Goal: Task Accomplishment & Management: Use online tool/utility

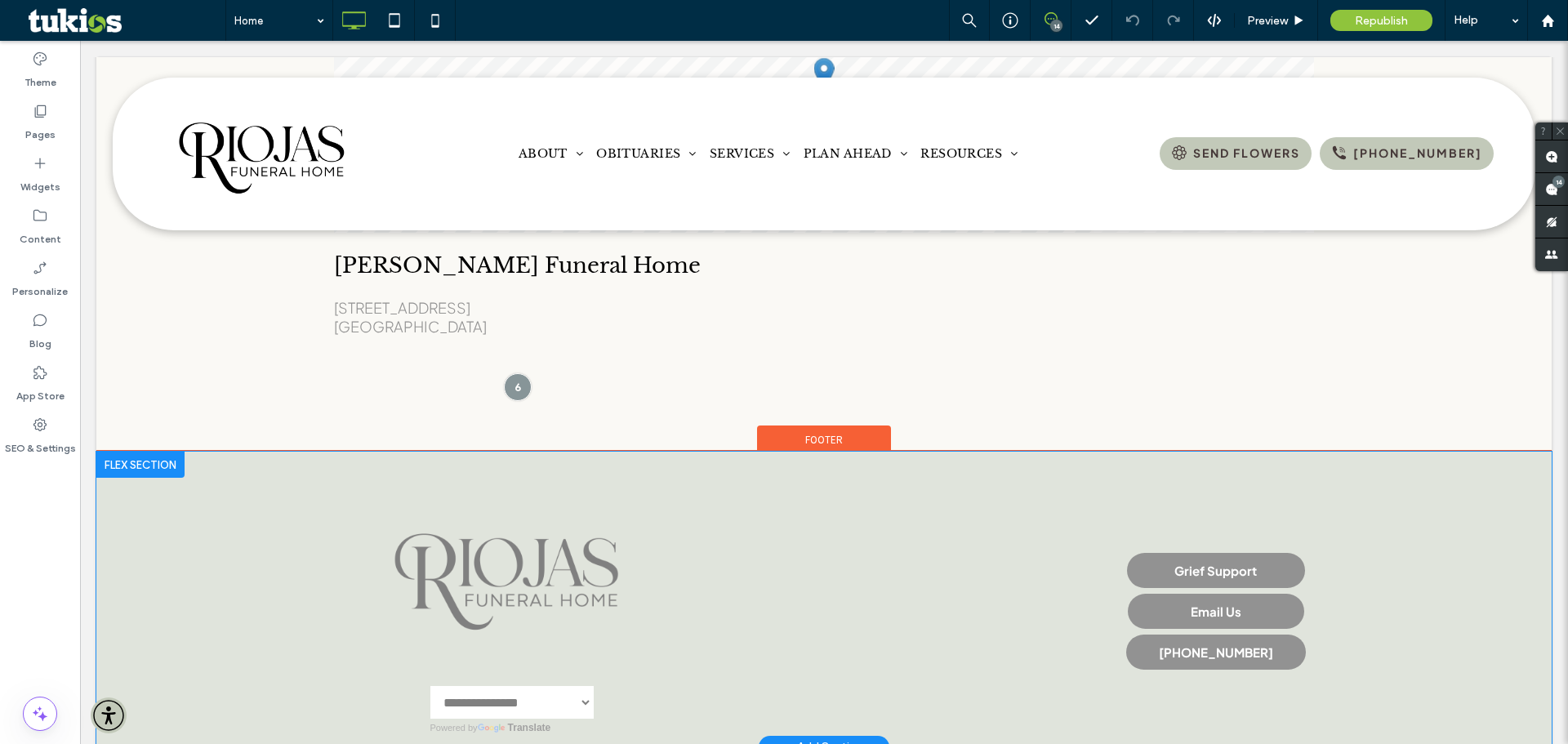
scroll to position [3659, 0]
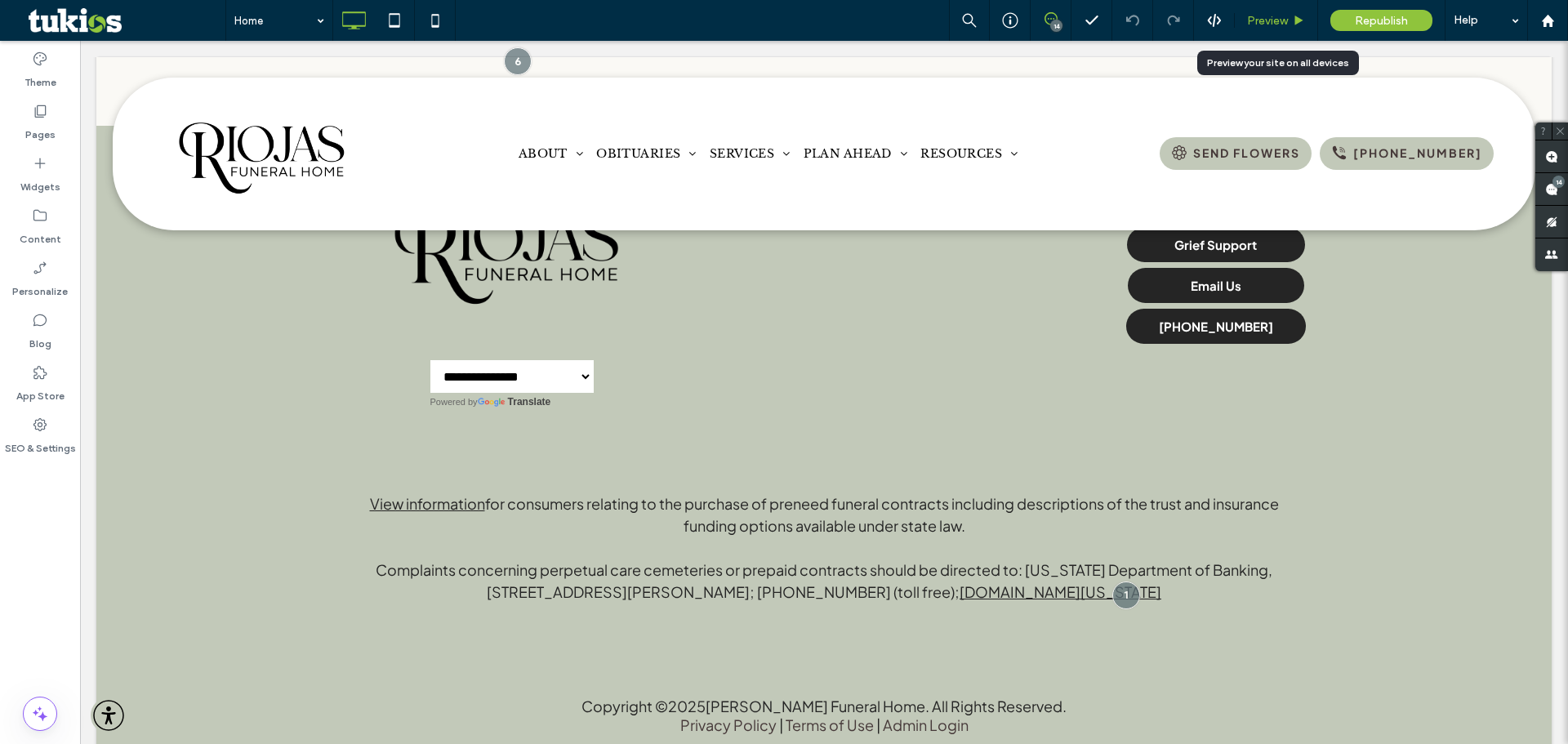
click at [1285, 26] on span "Preview" at bounding box center [1267, 20] width 41 height 14
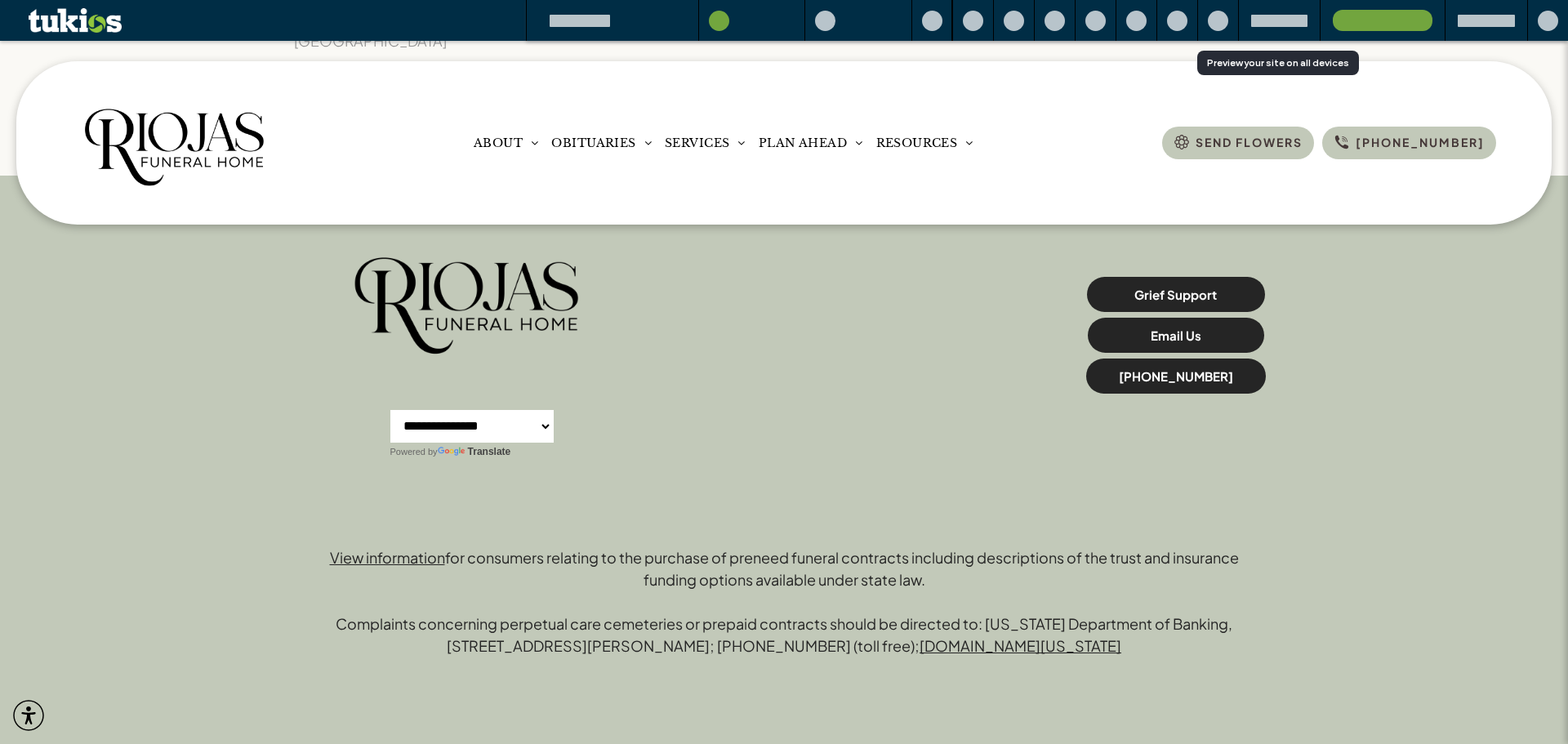
scroll to position [3686, 0]
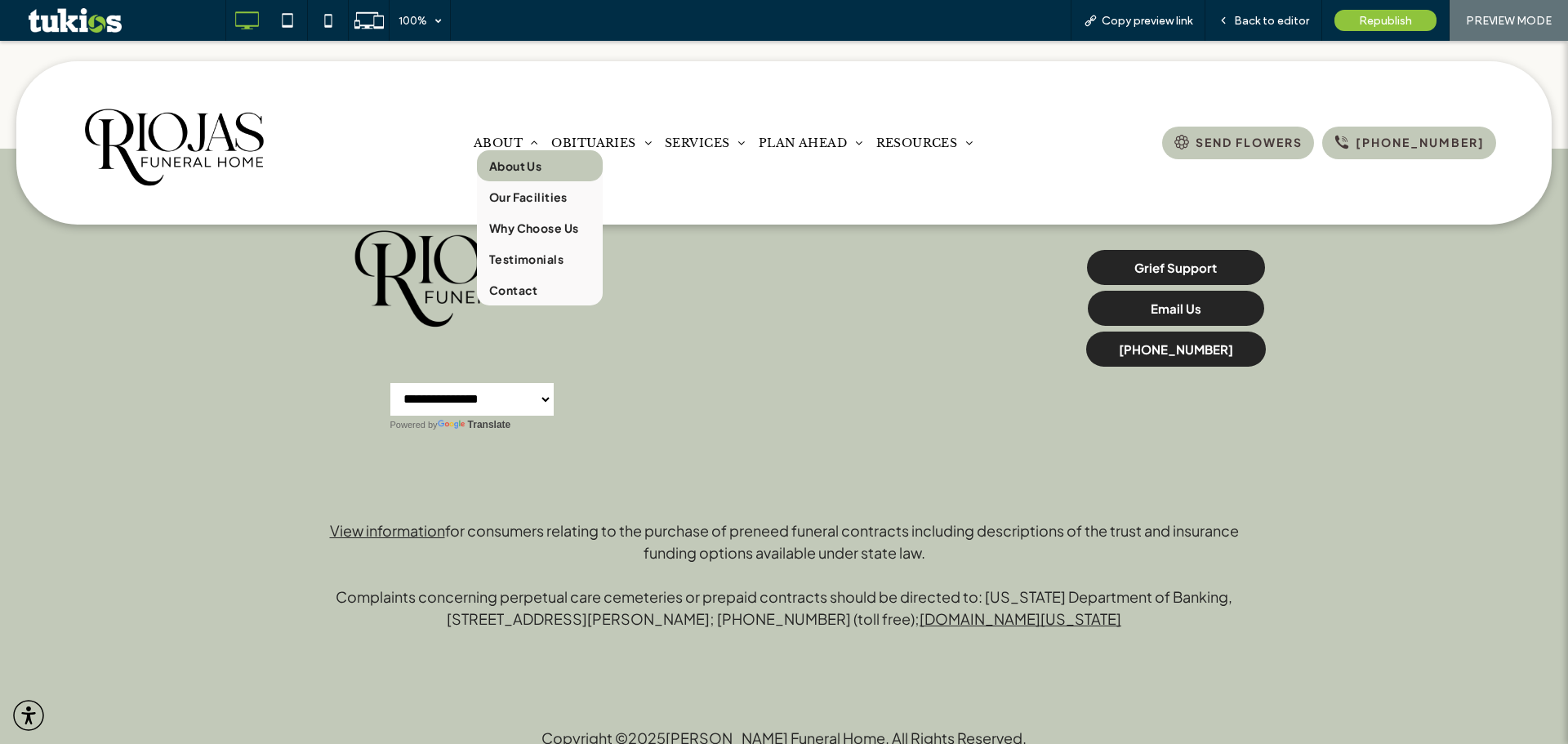
click at [506, 169] on span "About Us" at bounding box center [516, 165] width 53 height 15
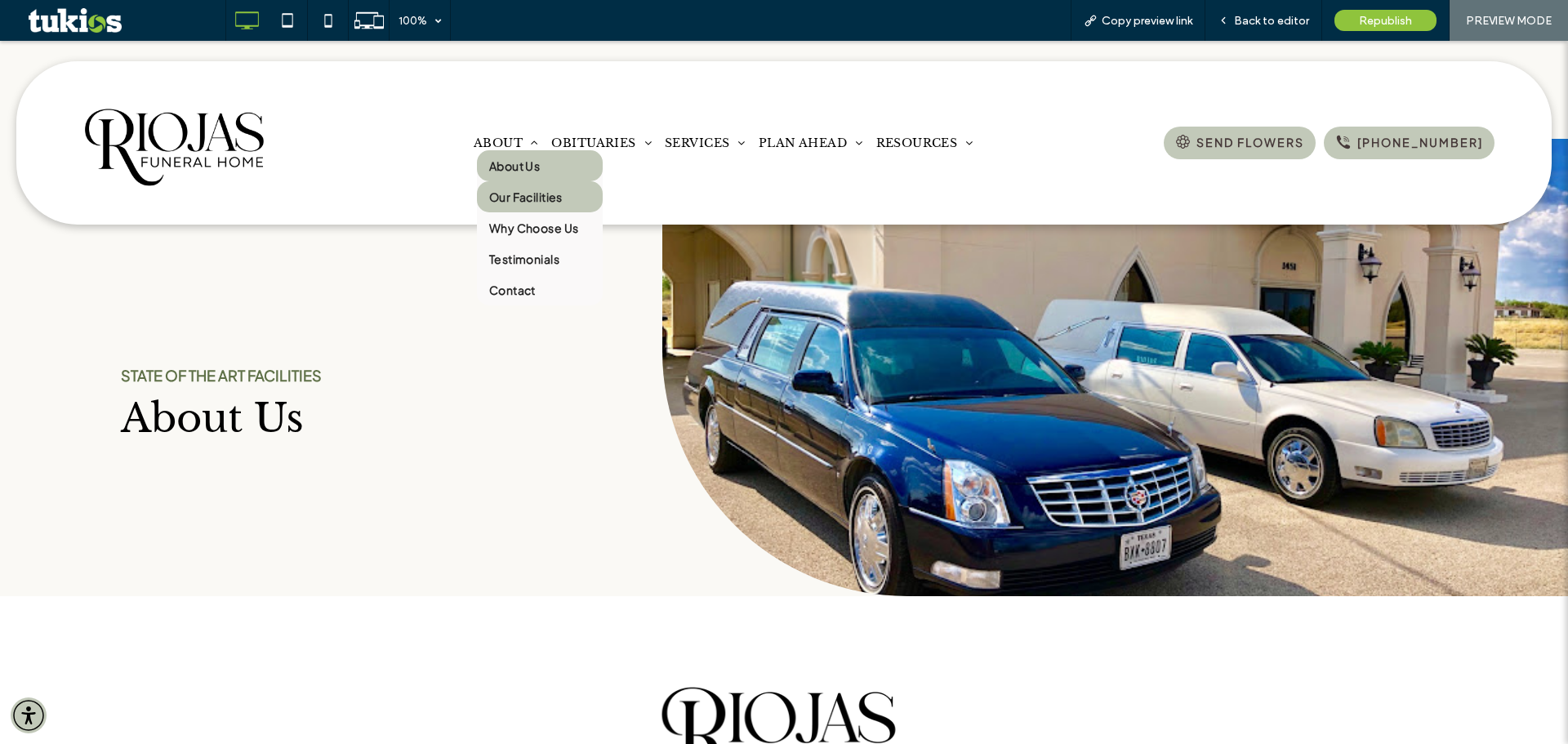
click at [519, 193] on span "Our Facilities" at bounding box center [526, 197] width 74 height 15
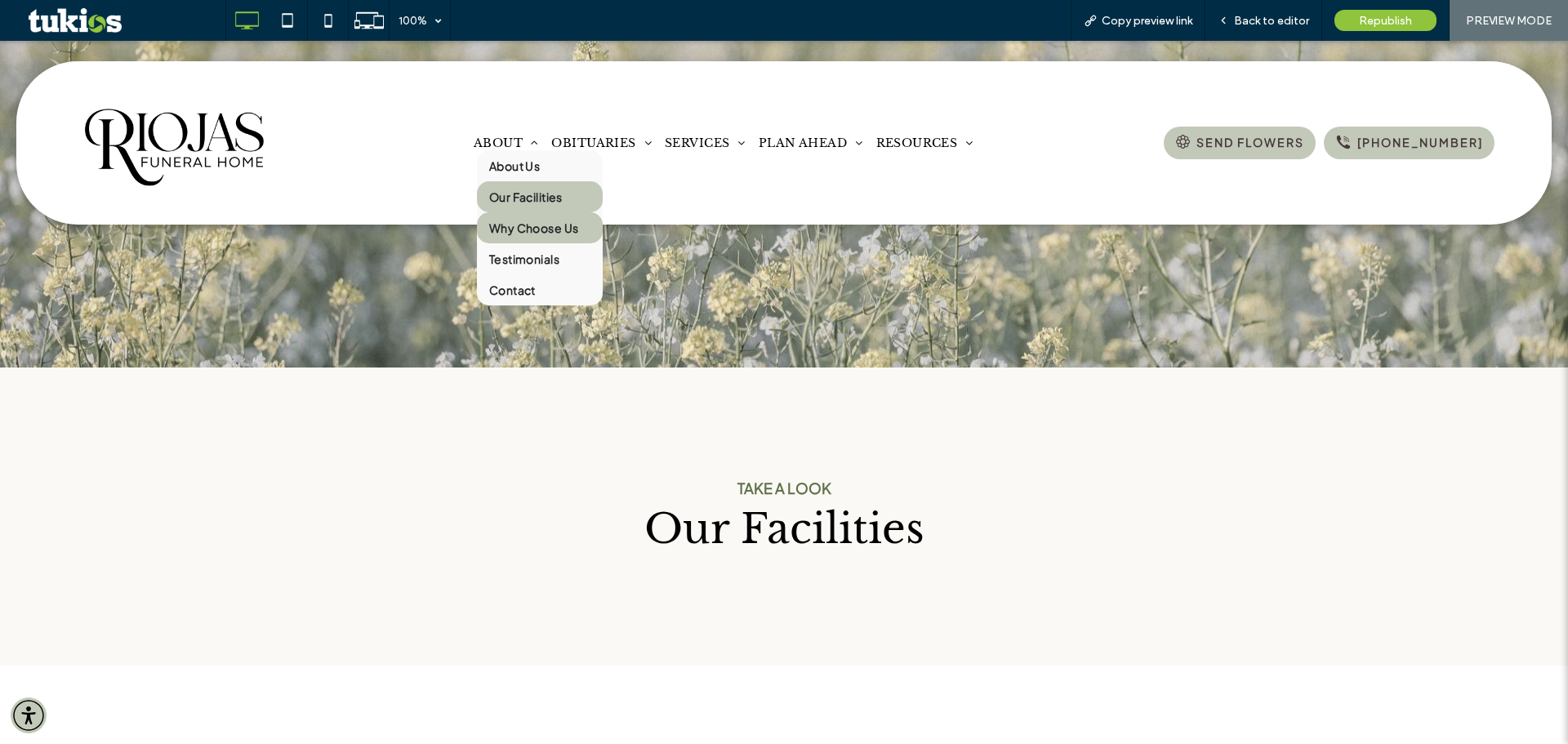
click at [524, 231] on span "Why Choose Us" at bounding box center [534, 228] width 89 height 15
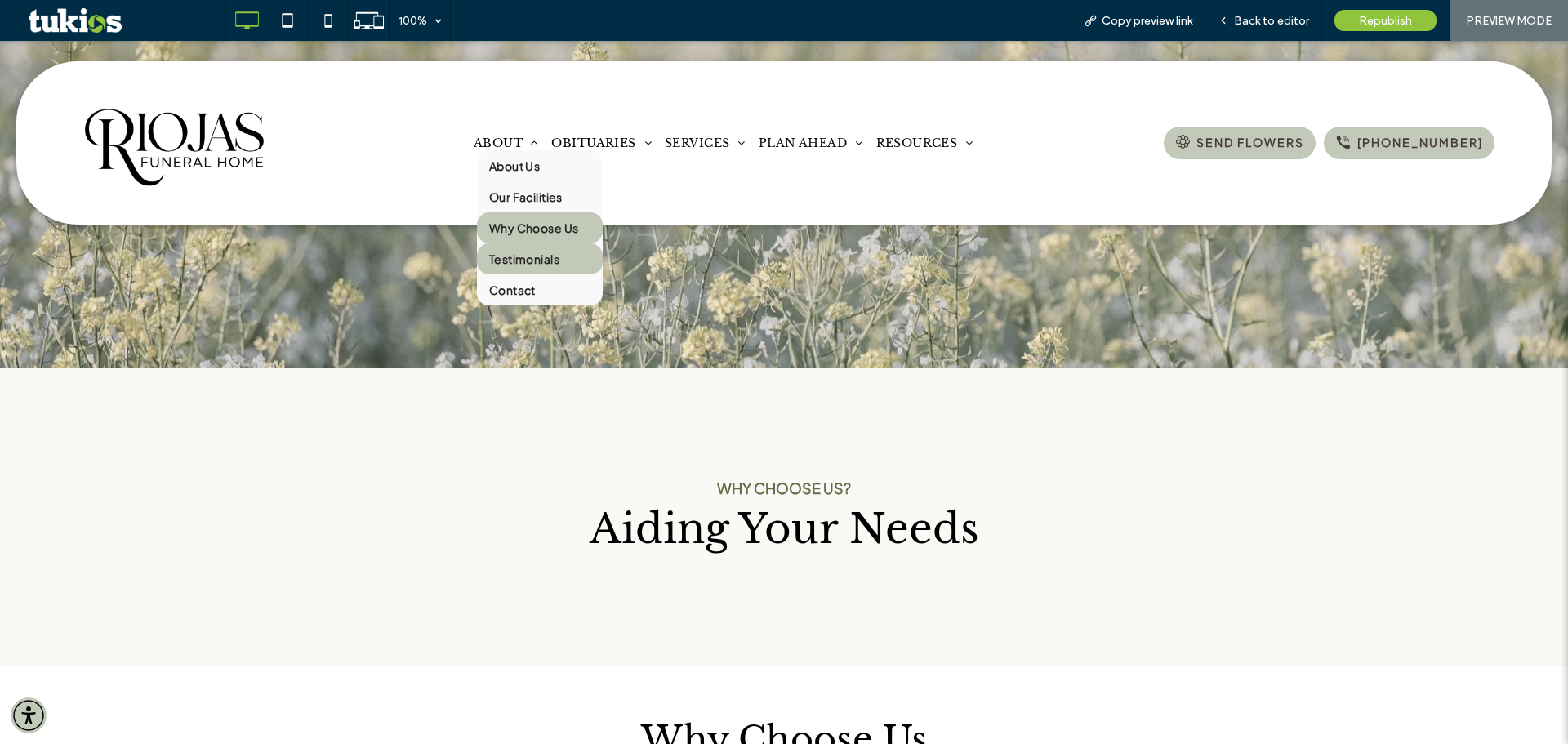
click at [515, 270] on link "Testimonials" at bounding box center [540, 259] width 125 height 31
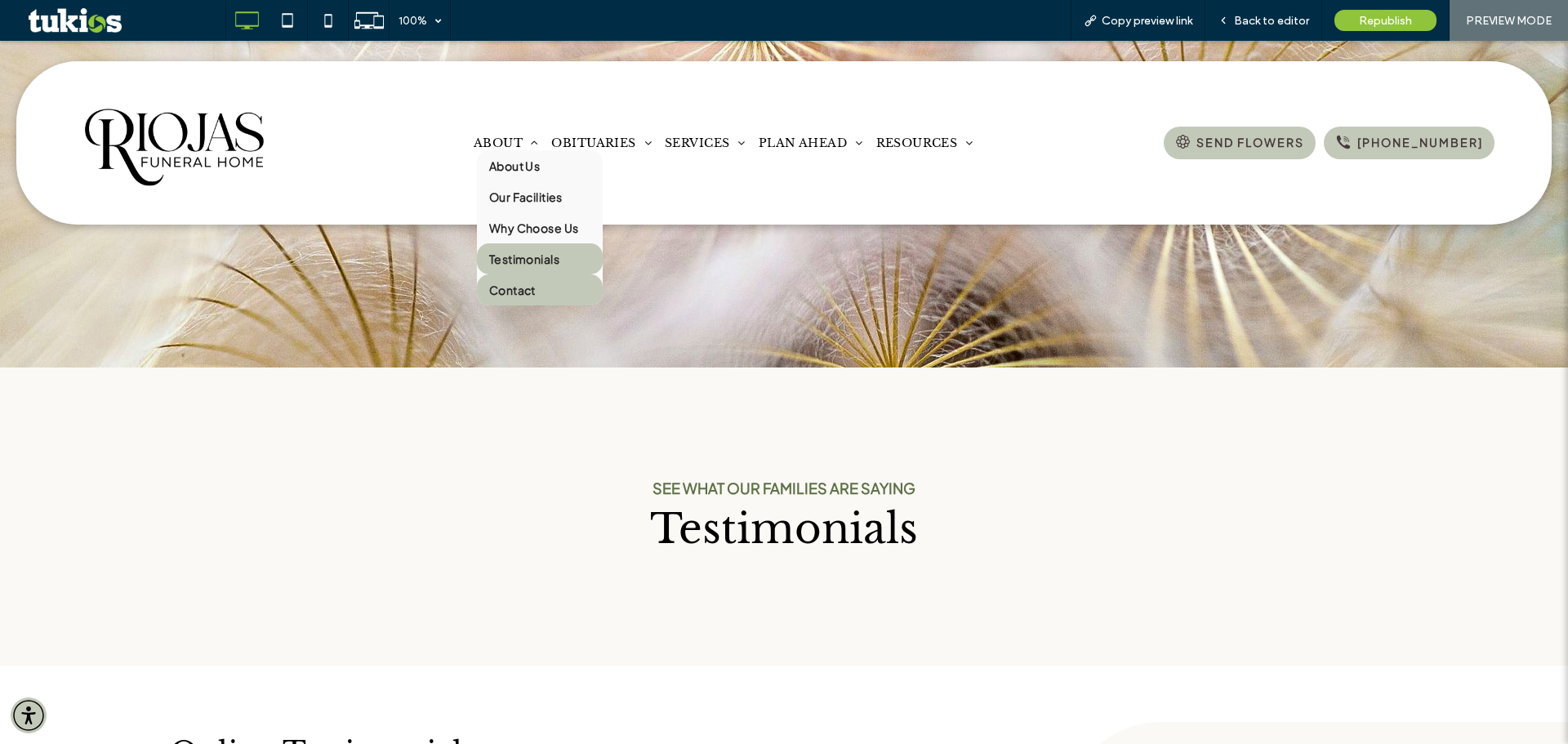
click at [534, 294] on link "Contact" at bounding box center [540, 290] width 125 height 31
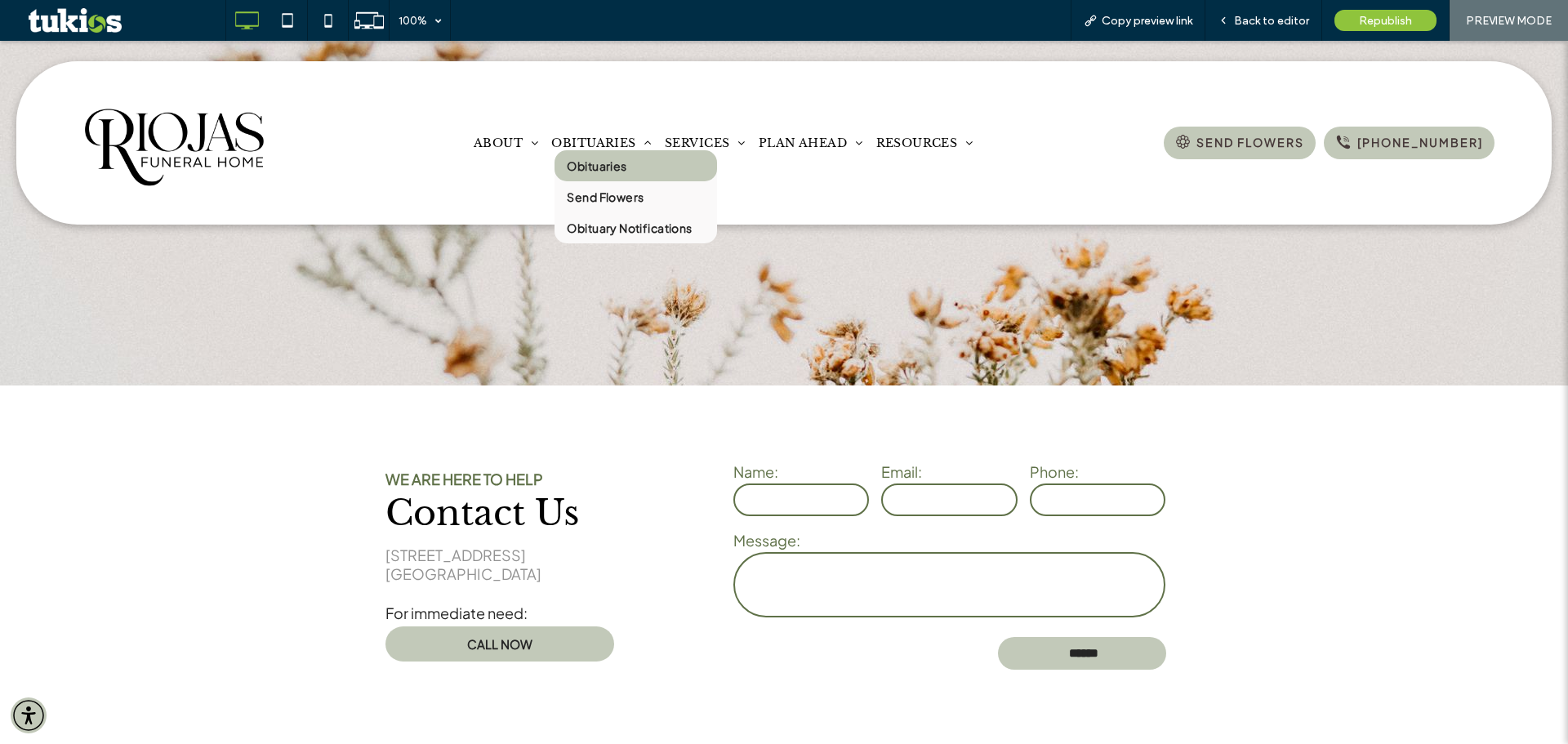
click at [590, 167] on span "Obituaries" at bounding box center [597, 165] width 60 height 15
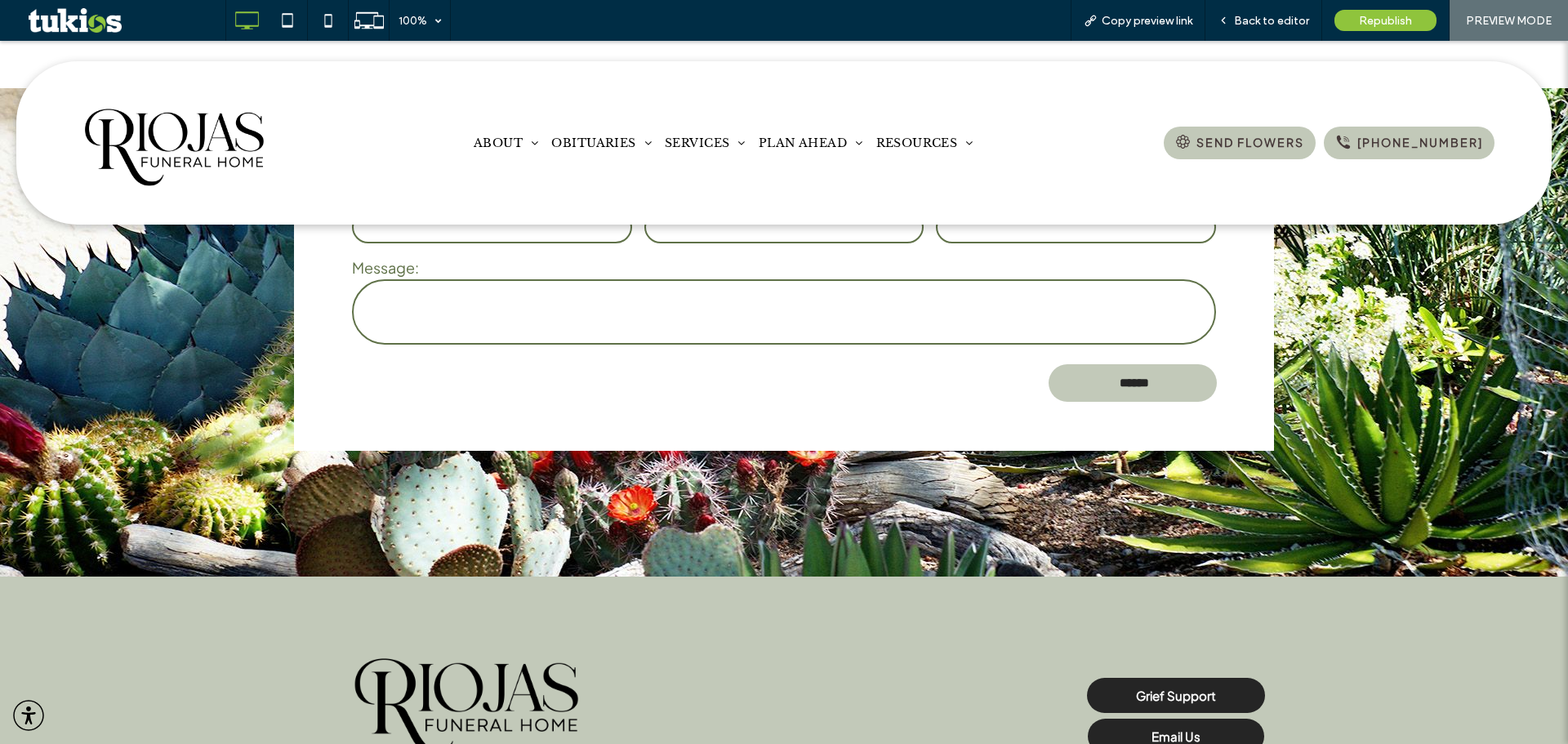
scroll to position [327, 0]
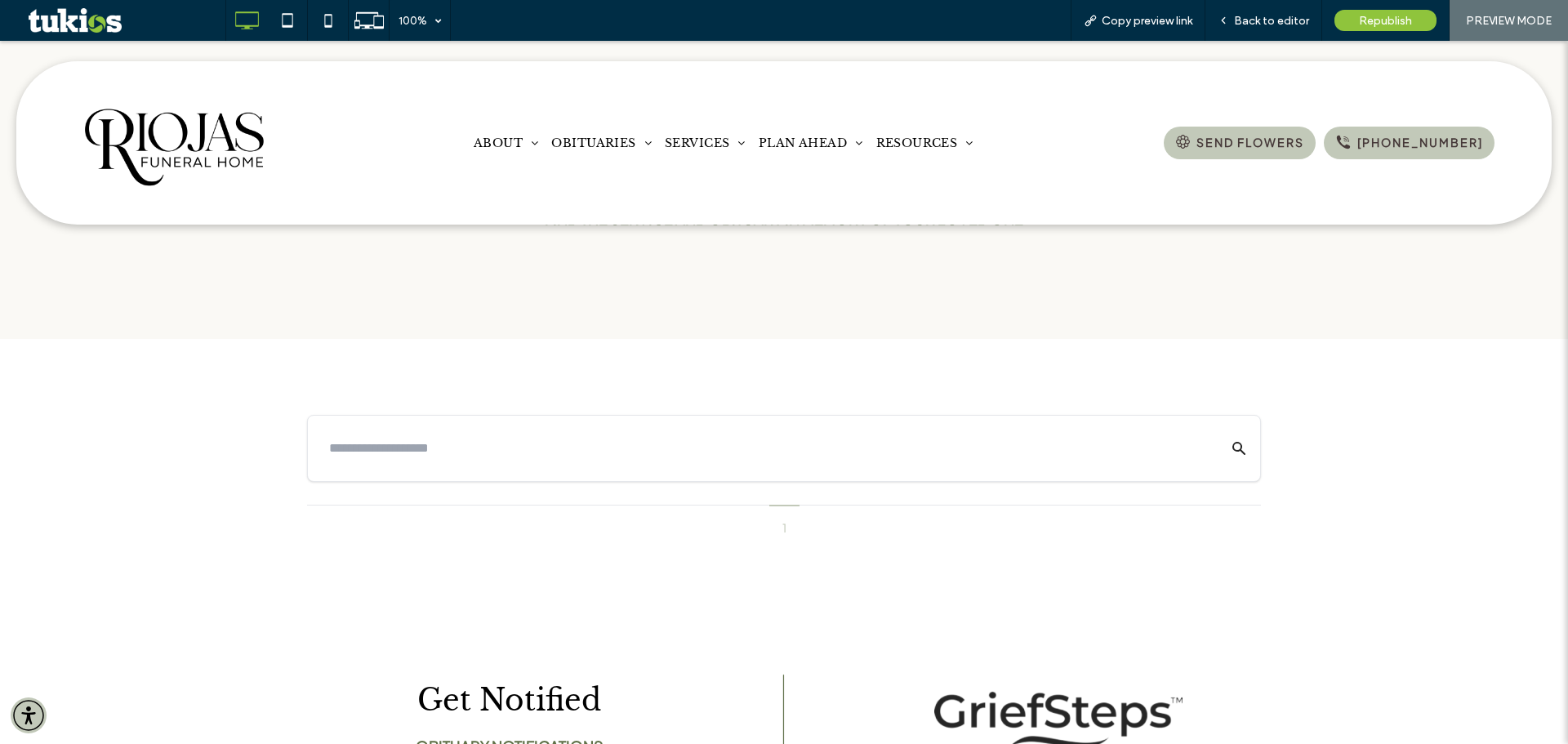
click at [231, 171] on img at bounding box center [178, 143] width 243 height 139
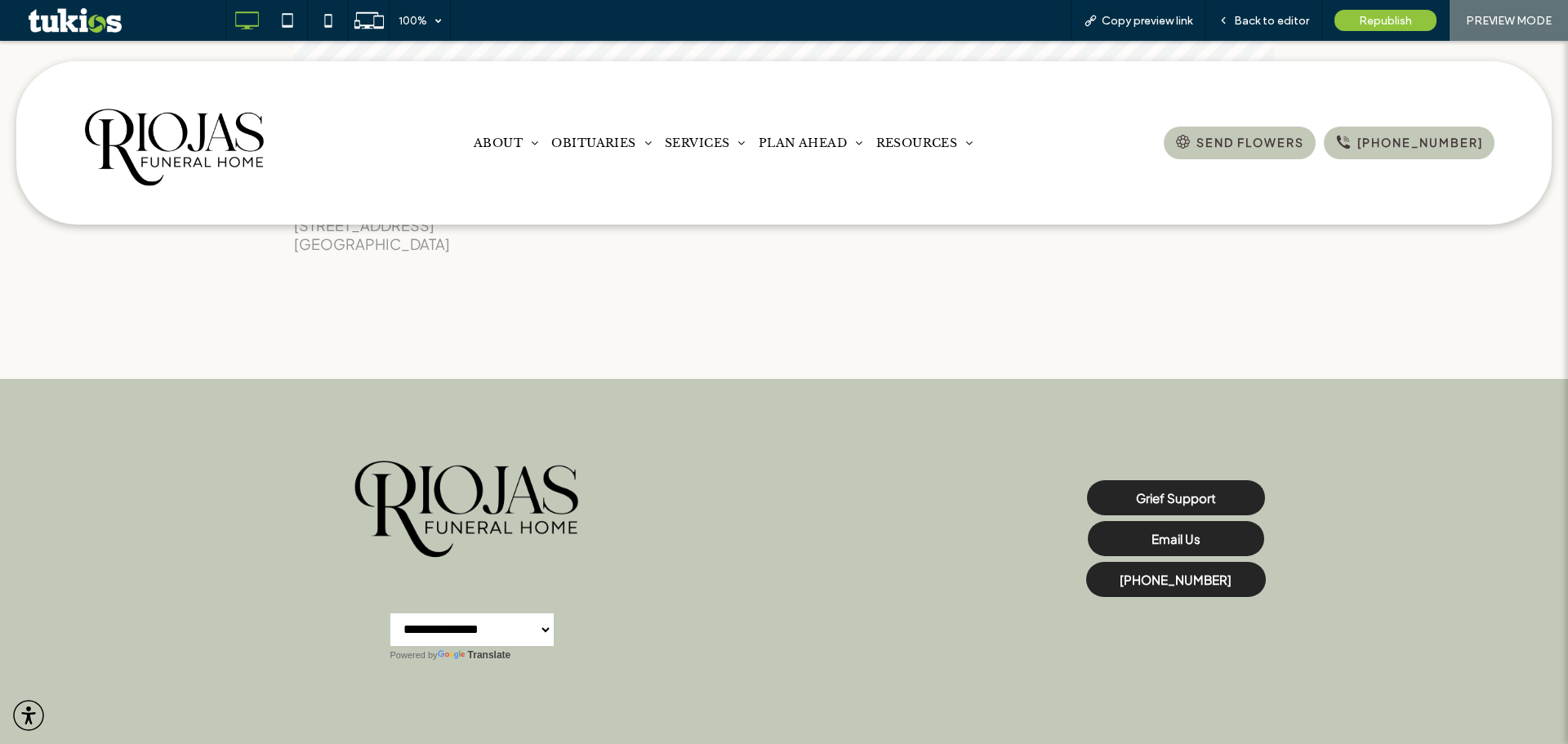
scroll to position [3700, 0]
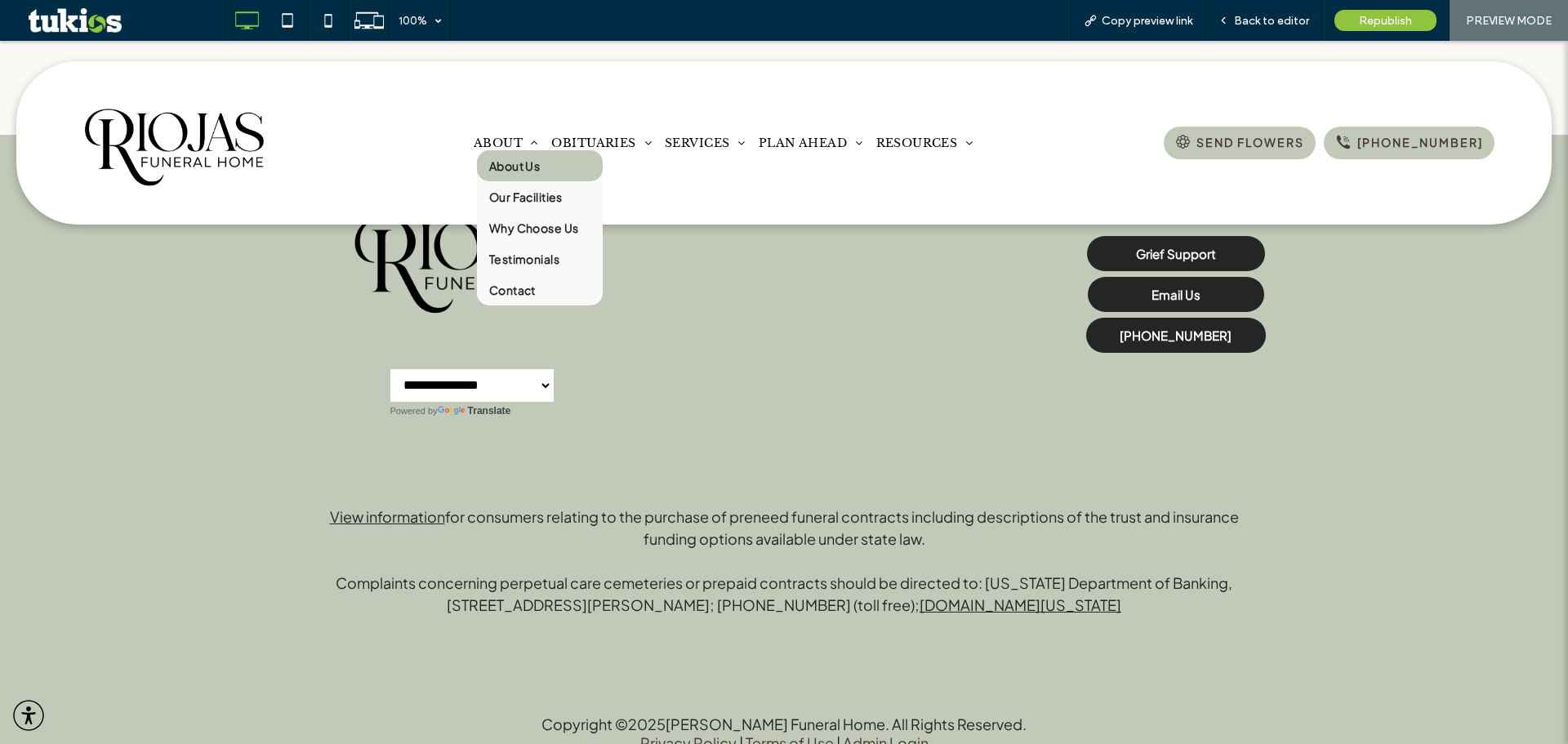
click at [500, 166] on span "About Us" at bounding box center [515, 165] width 51 height 15
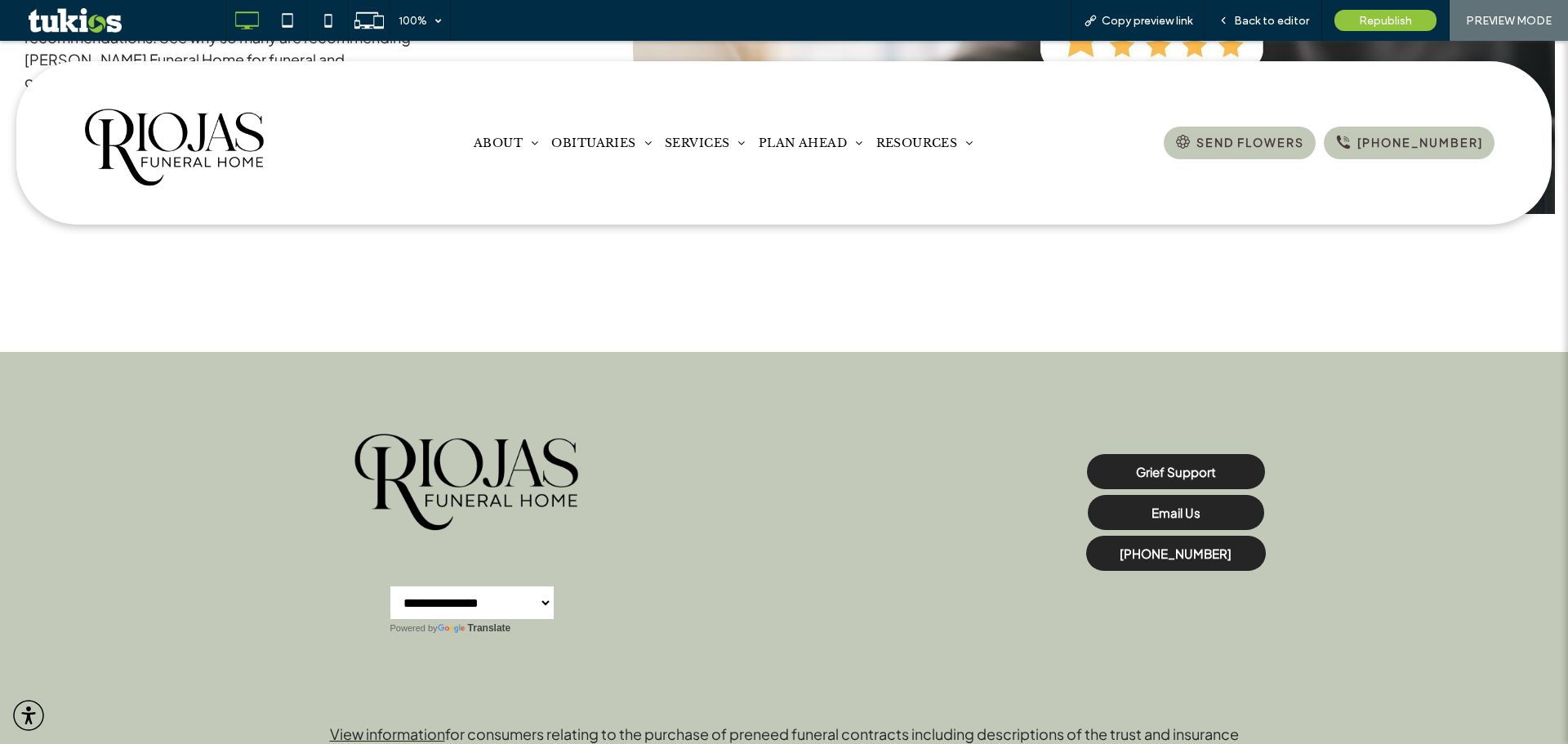
scroll to position [1797, 0]
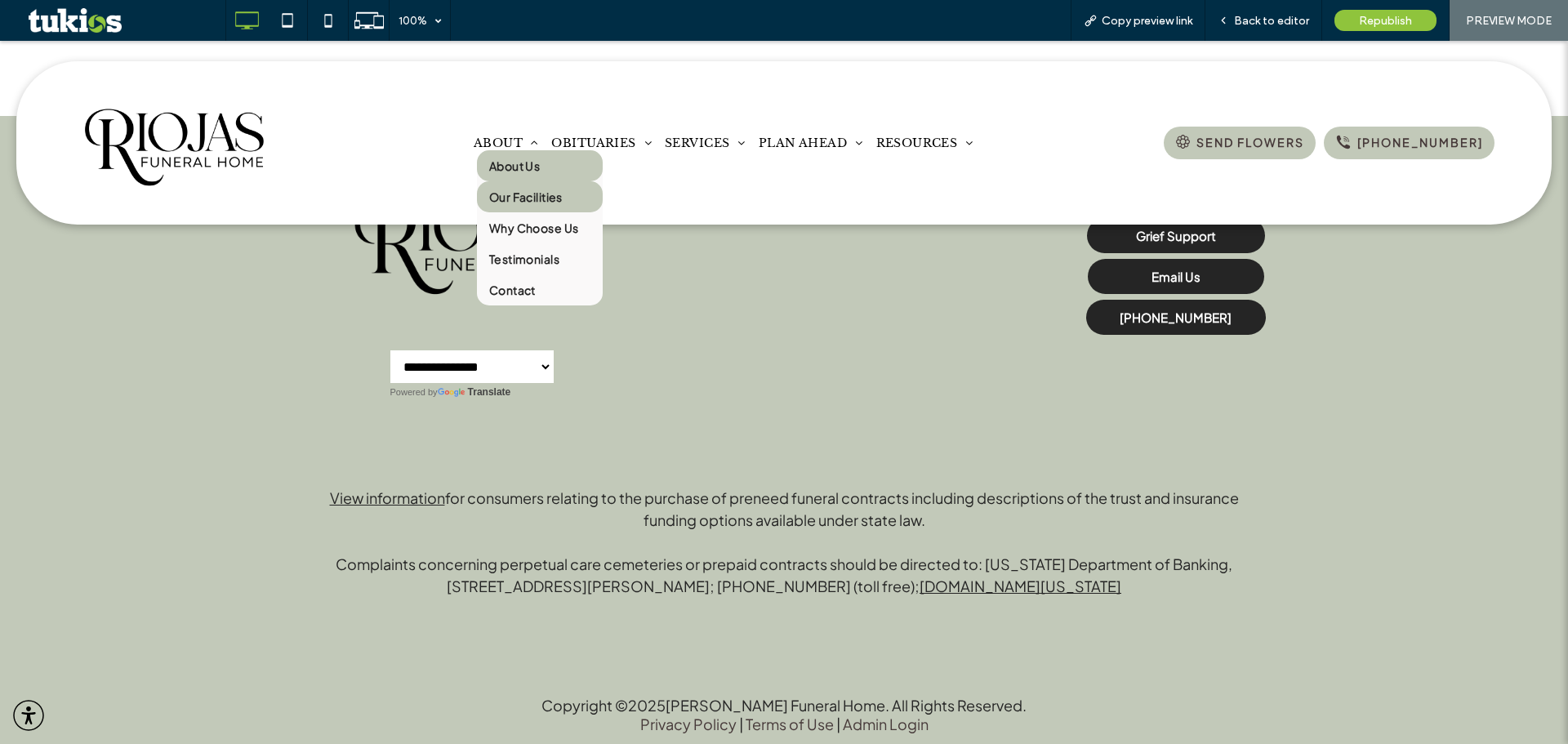
click at [514, 202] on span "Our Facilities" at bounding box center [526, 197] width 74 height 15
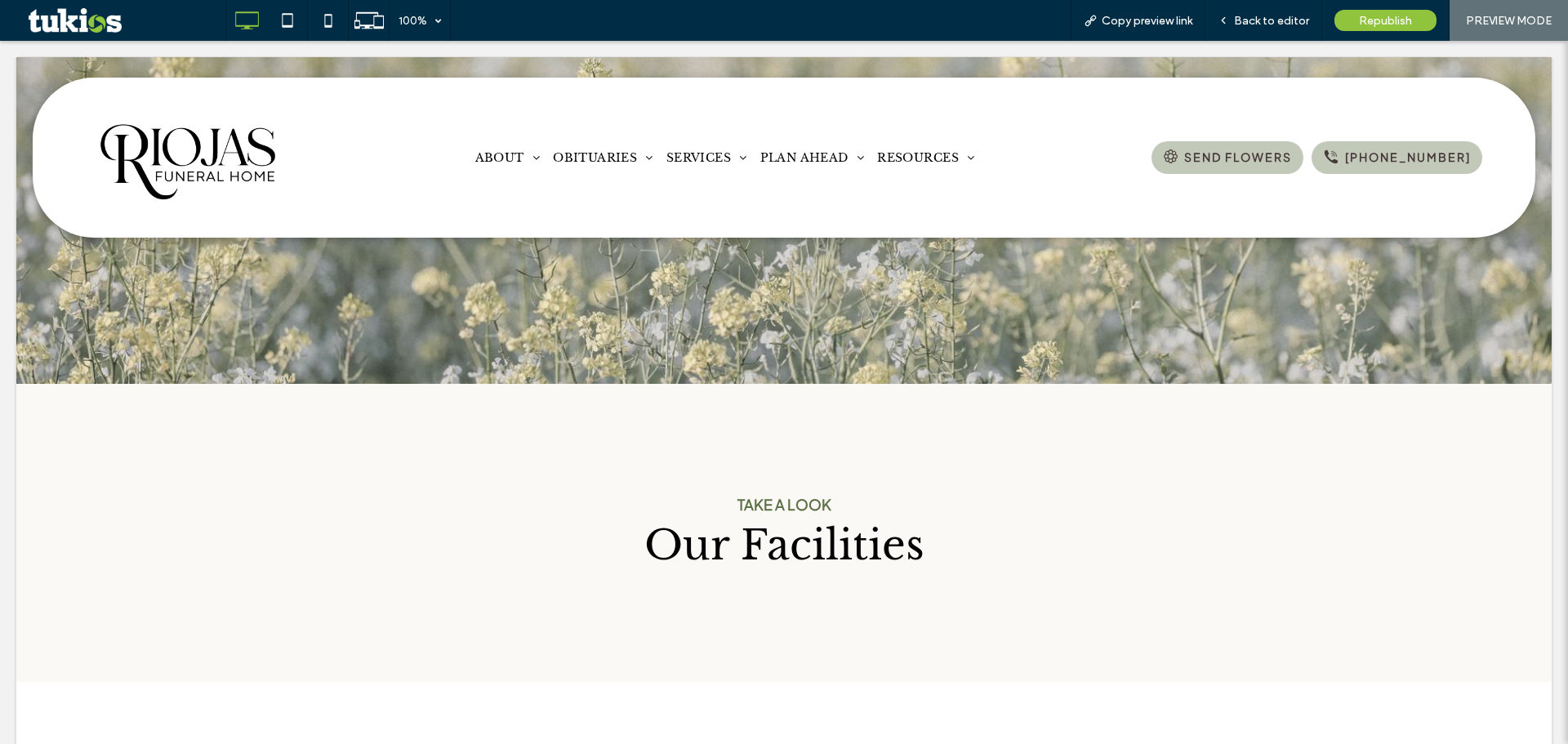
scroll to position [0, 0]
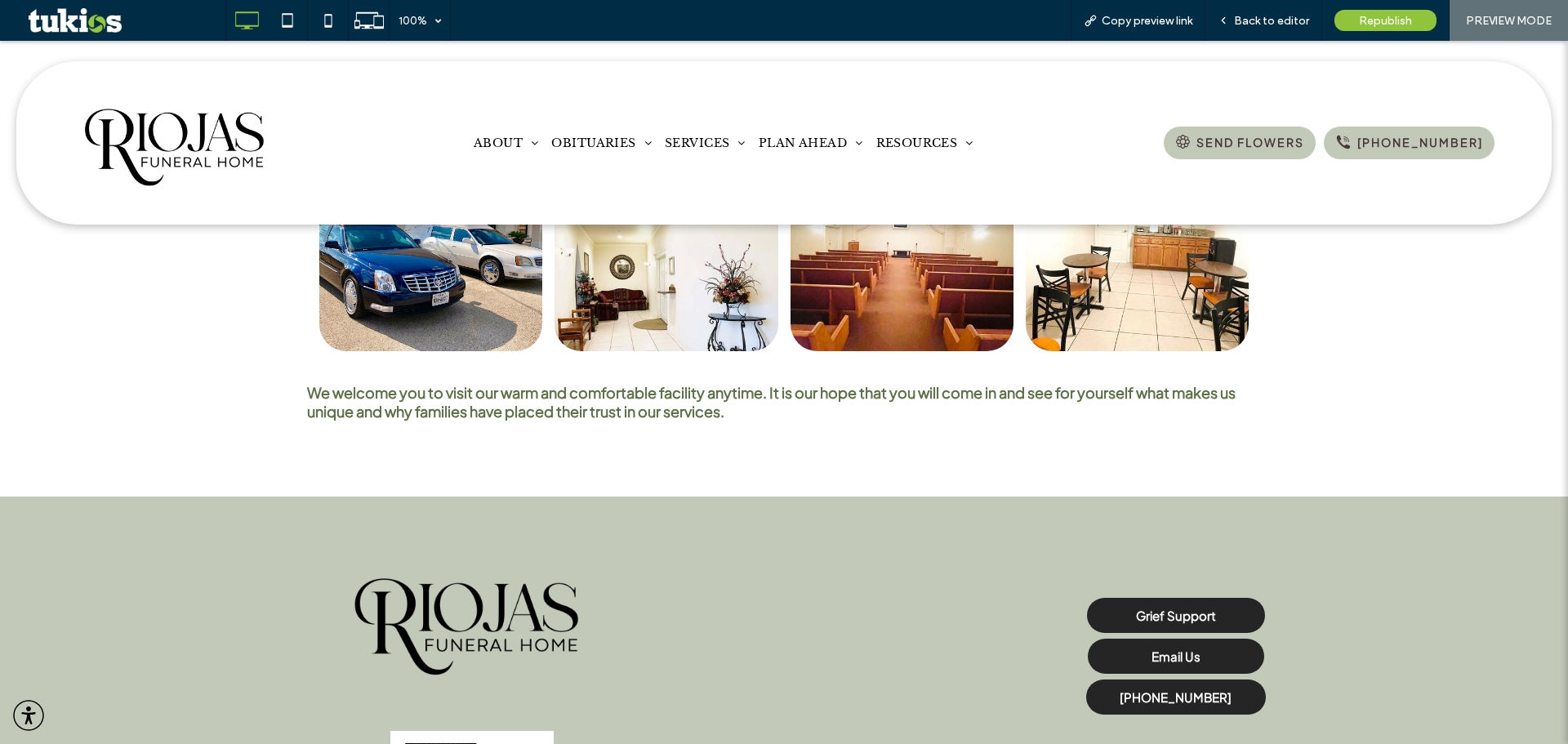
scroll to position [526, 0]
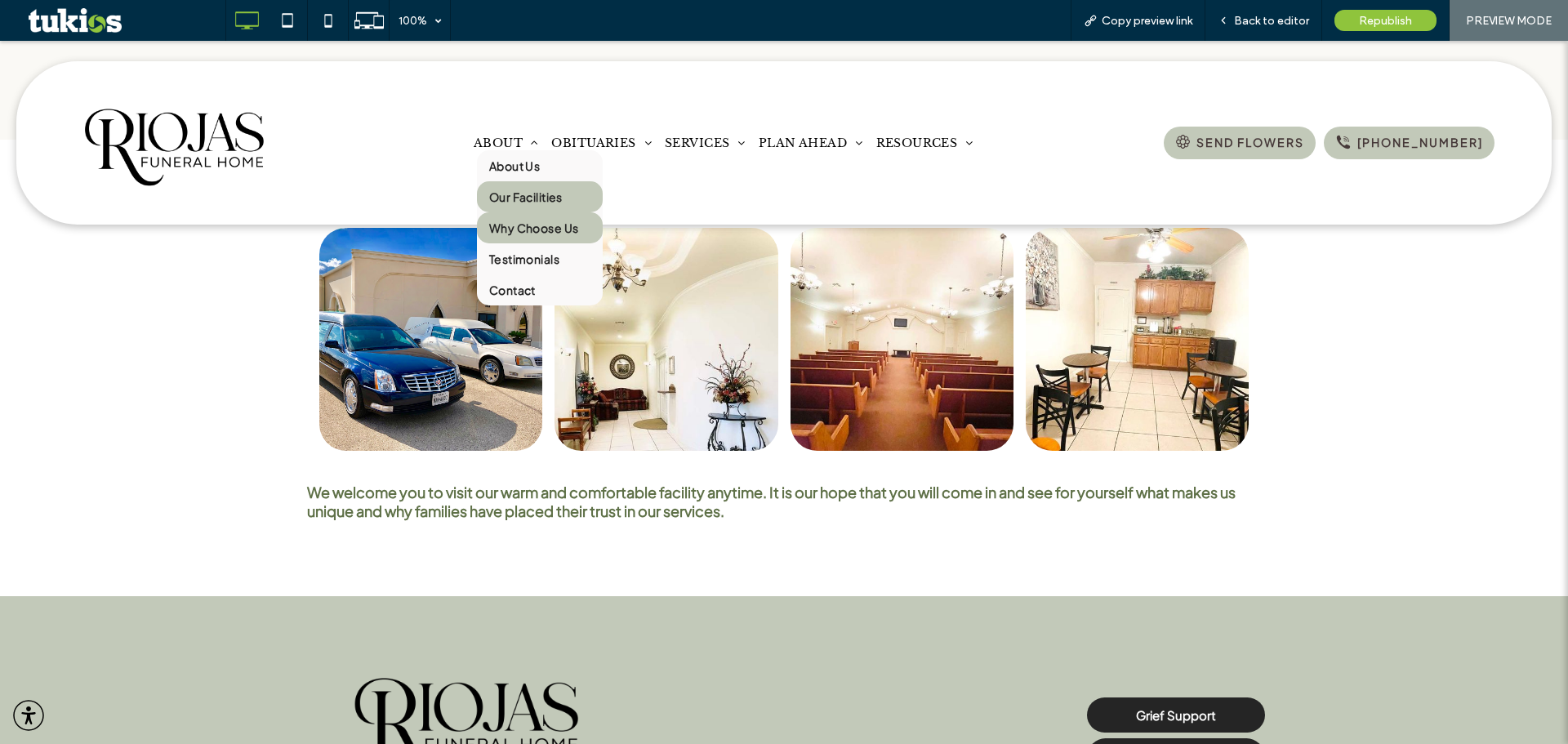
click at [540, 227] on span "Why Choose Us" at bounding box center [534, 228] width 89 height 15
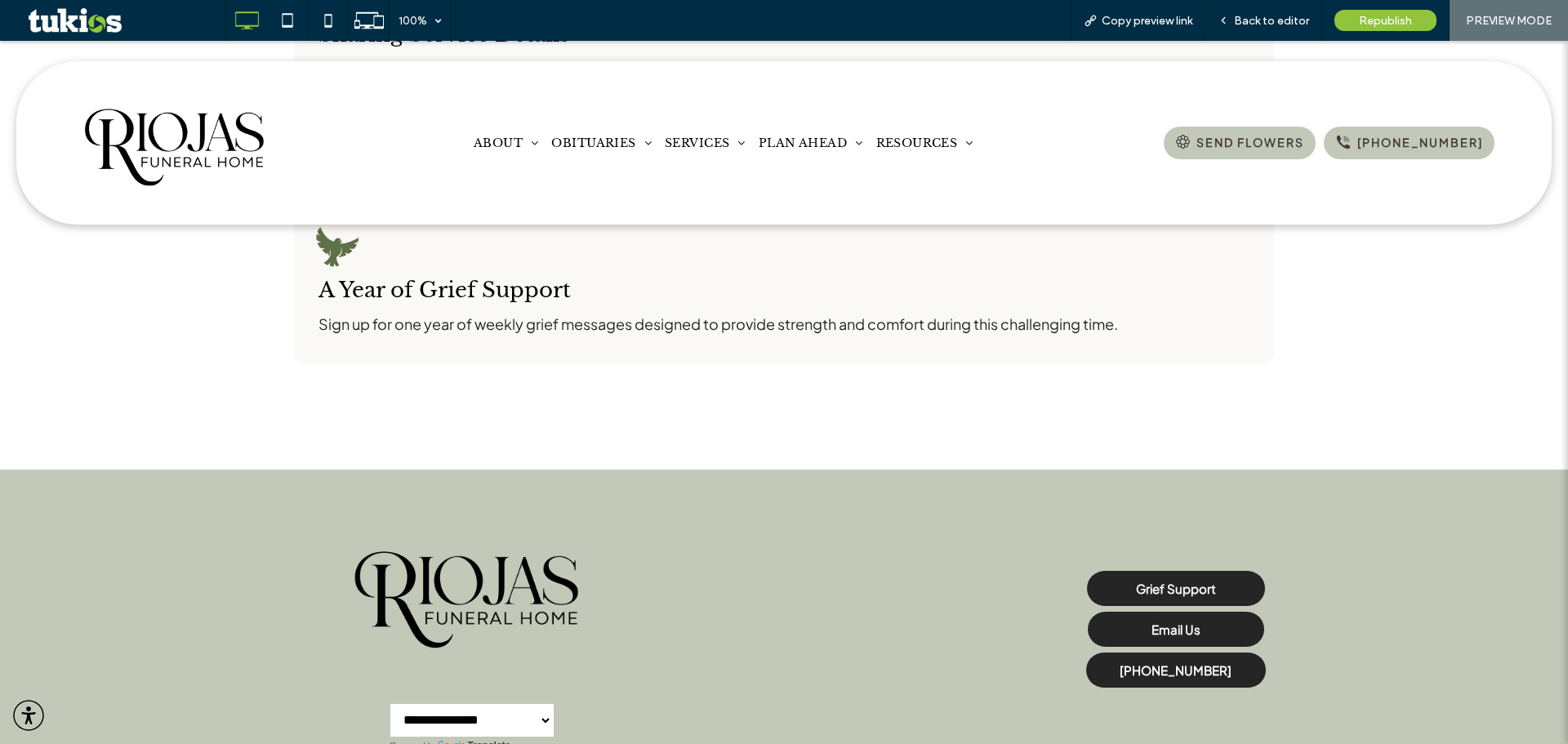
scroll to position [1960, 0]
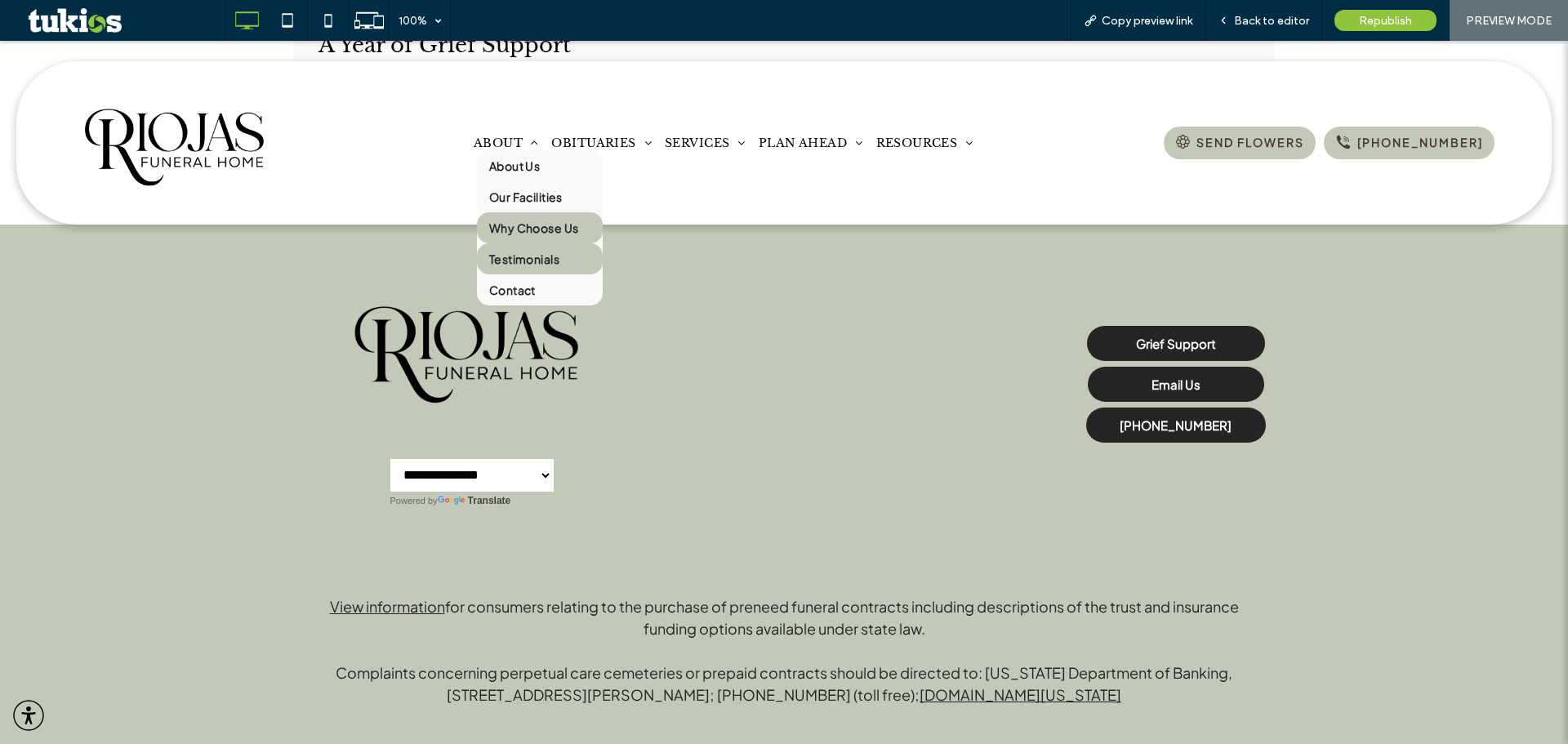
click at [506, 256] on span "Testimonials" at bounding box center [524, 259] width 70 height 15
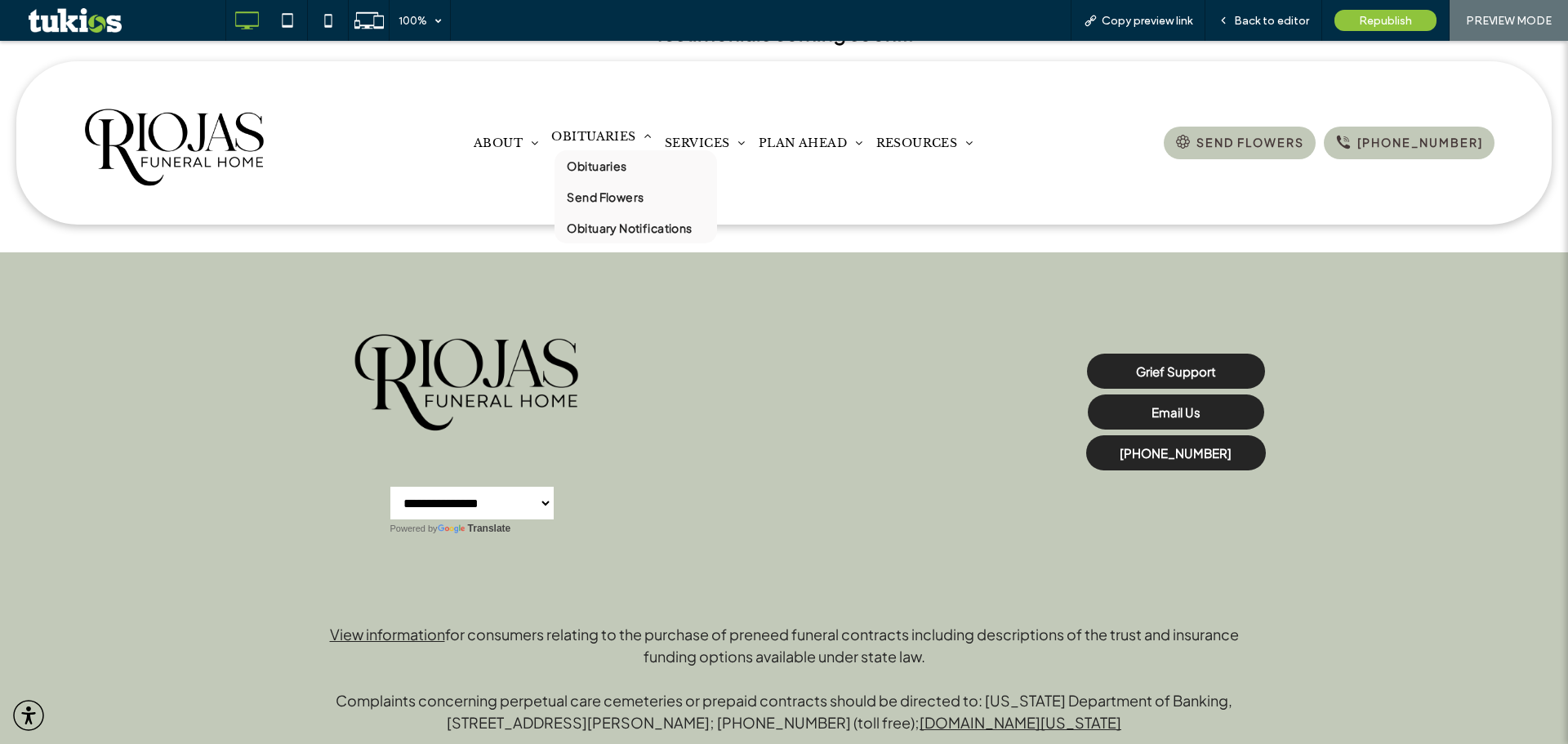
scroll to position [2244, 0]
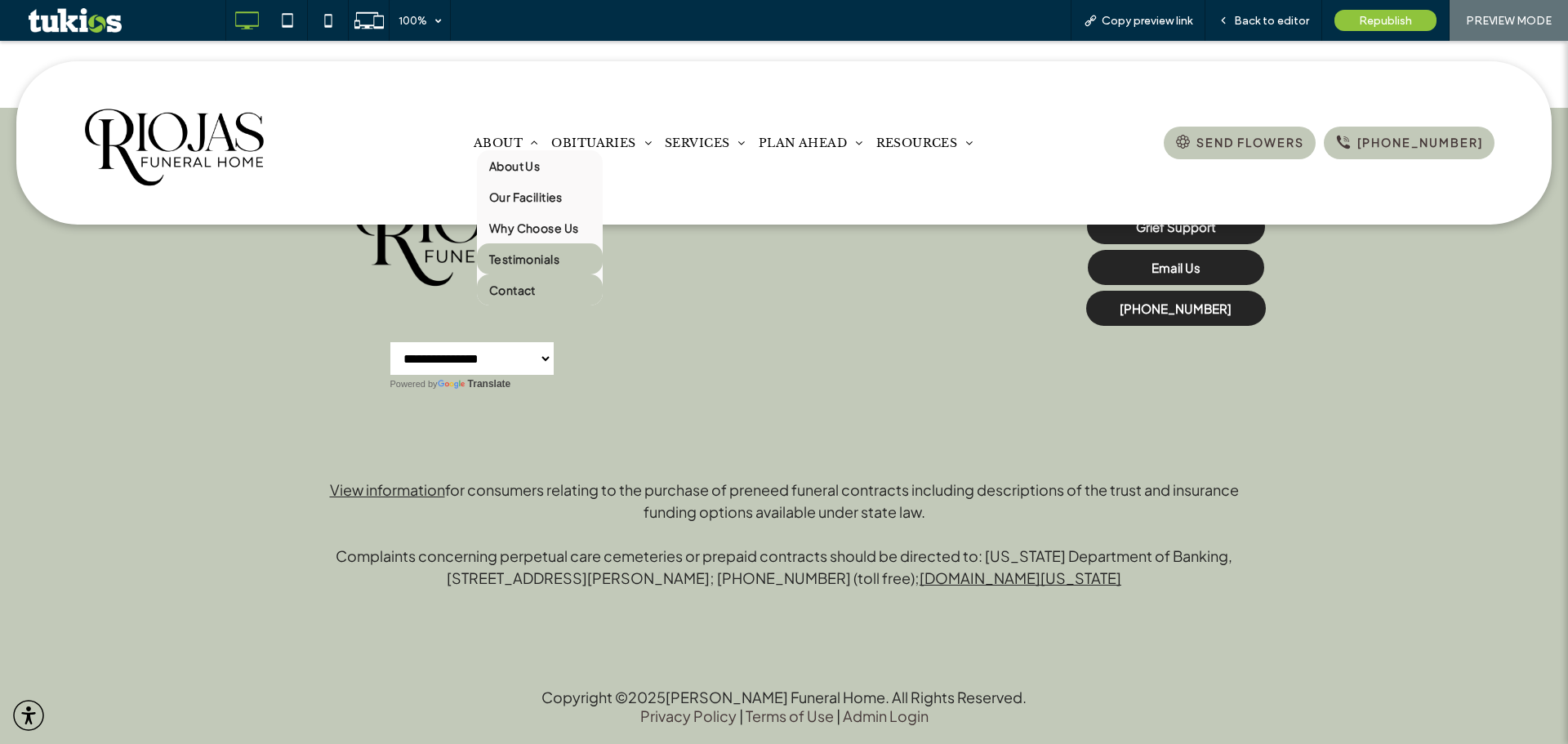
drag, startPoint x: 525, startPoint y: 289, endPoint x: 529, endPoint y: 329, distance: 40.2
click at [525, 289] on span "Contact" at bounding box center [512, 290] width 46 height 15
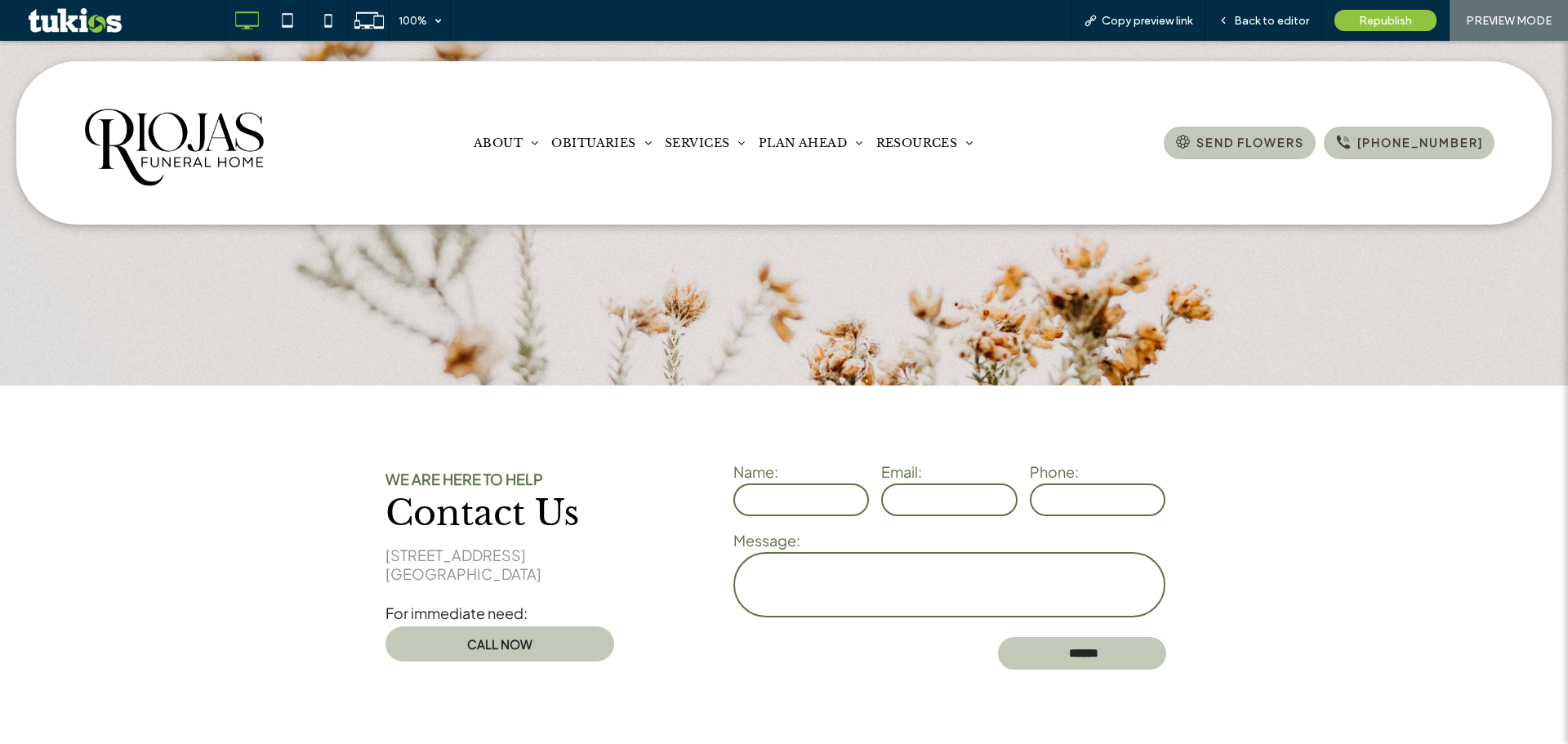
select select "Language Translate Widget"
click at [596, 171] on span "Obituaries" at bounding box center [597, 165] width 60 height 15
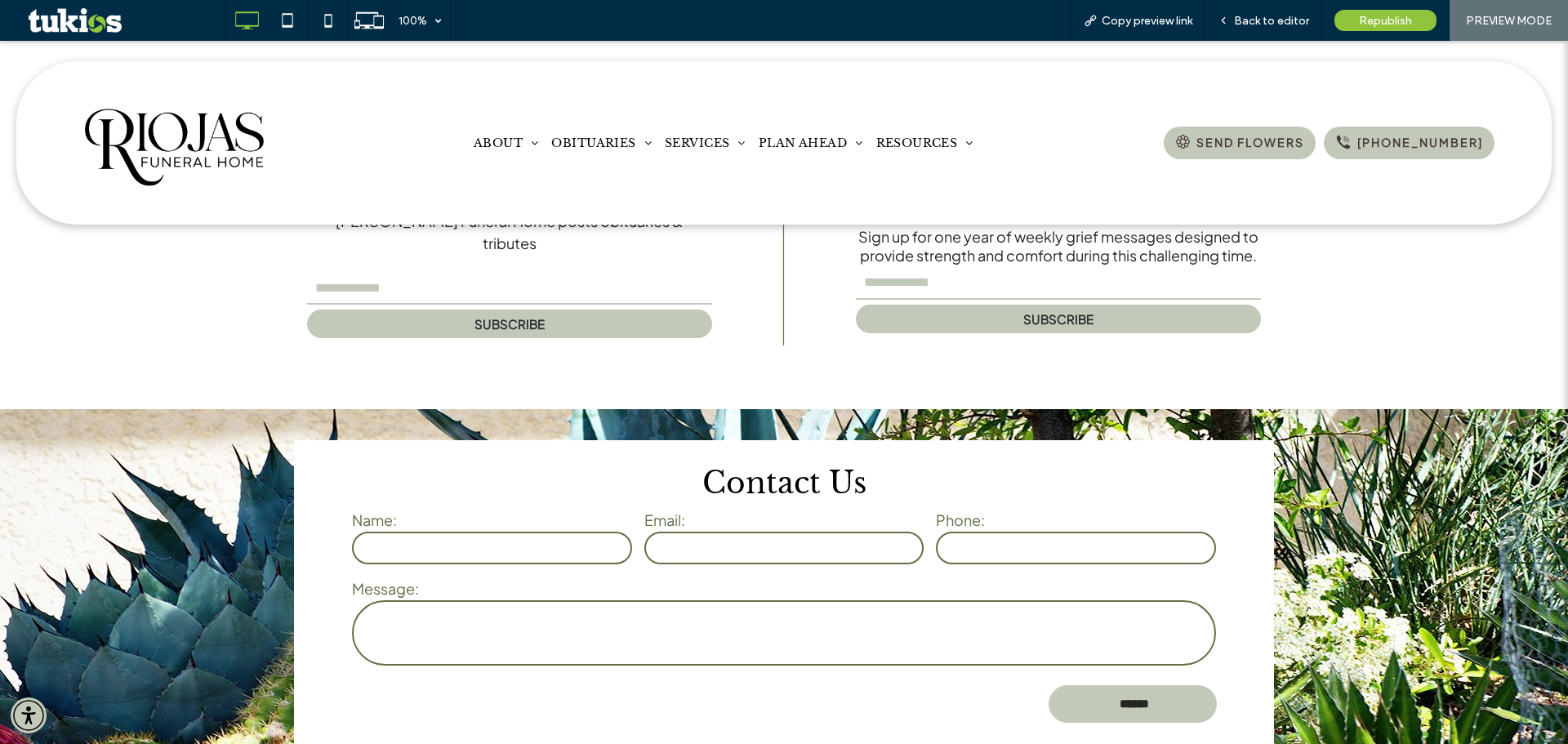
scroll to position [878, 0]
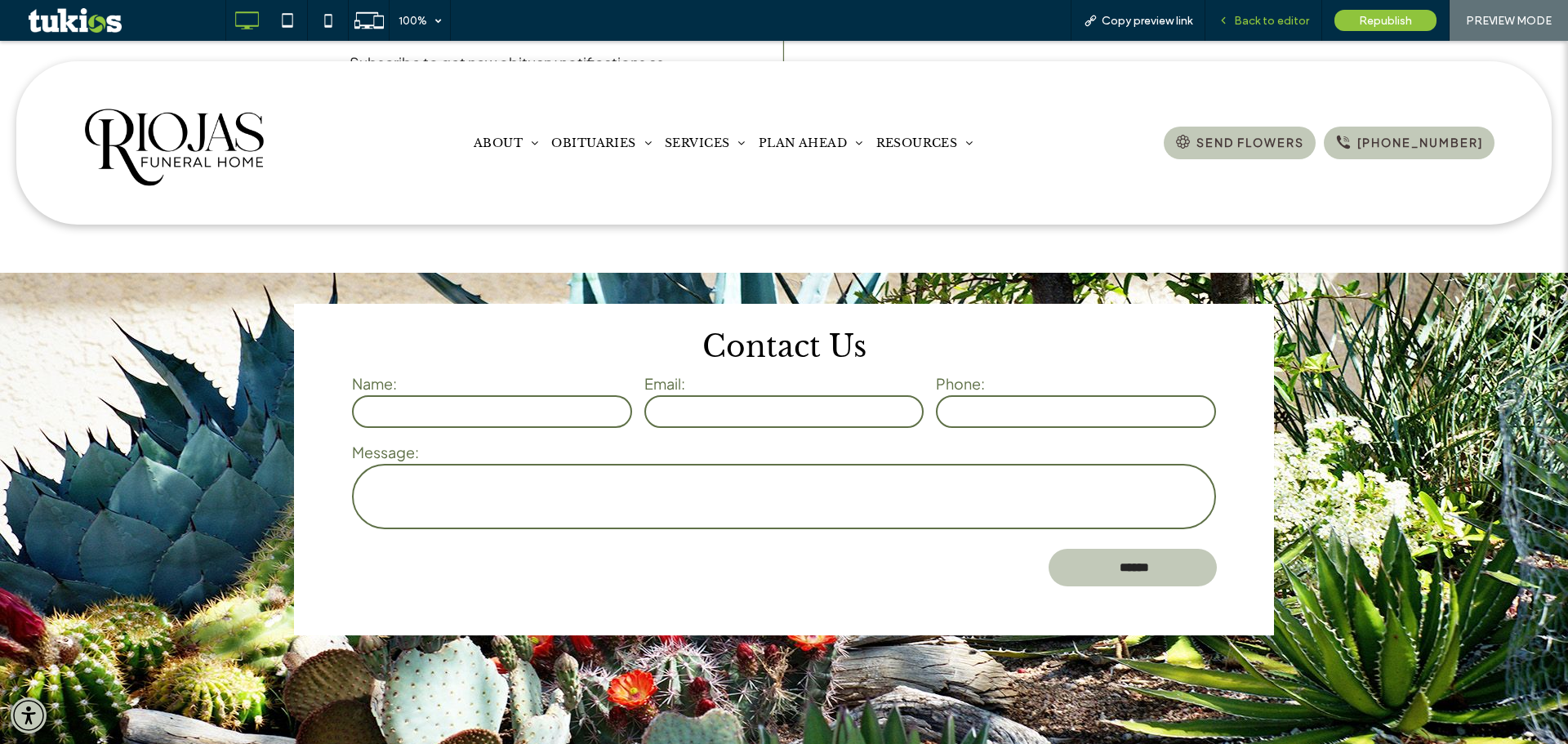
click at [1289, 20] on span "Back to editor" at bounding box center [1272, 20] width 75 height 14
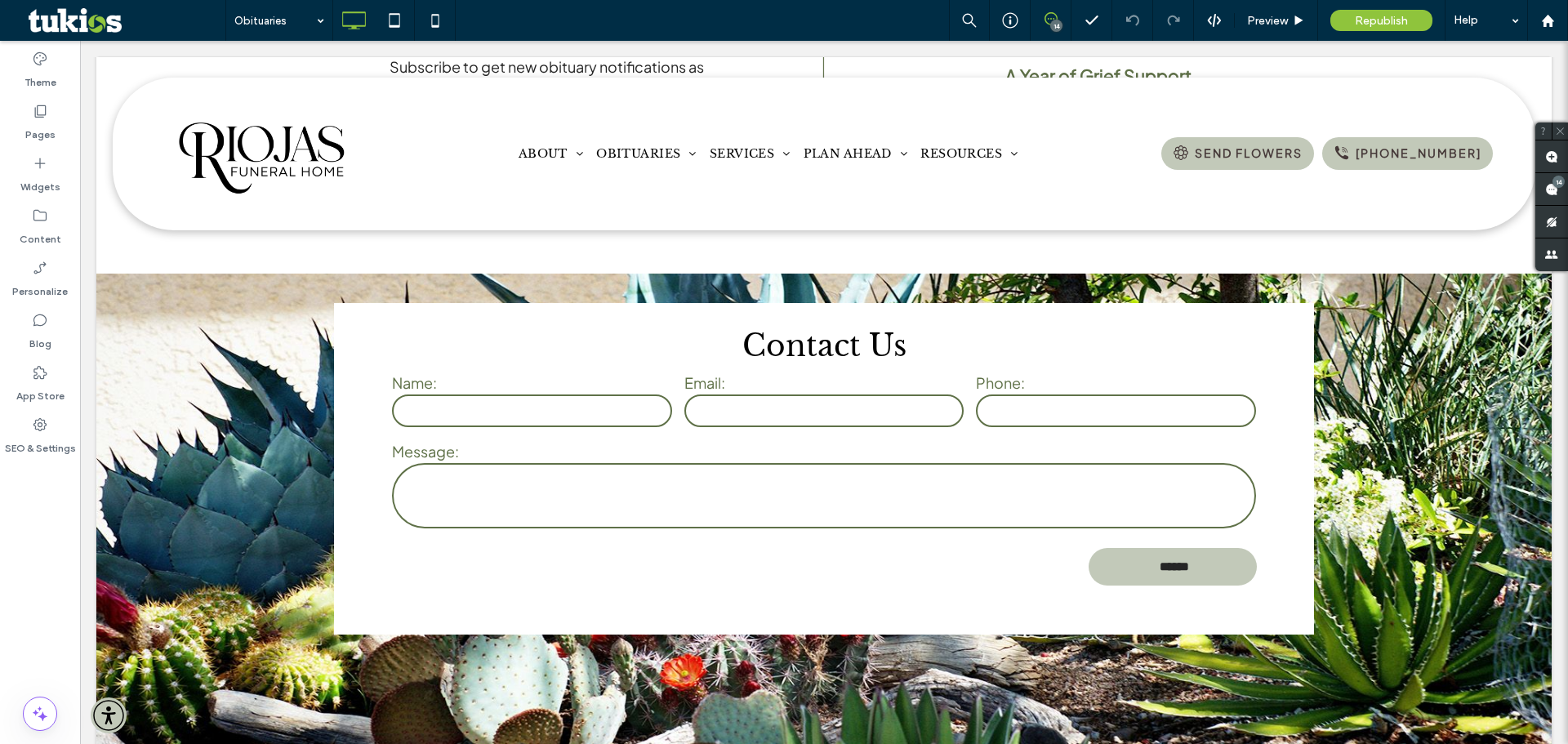
scroll to position [1032, 0]
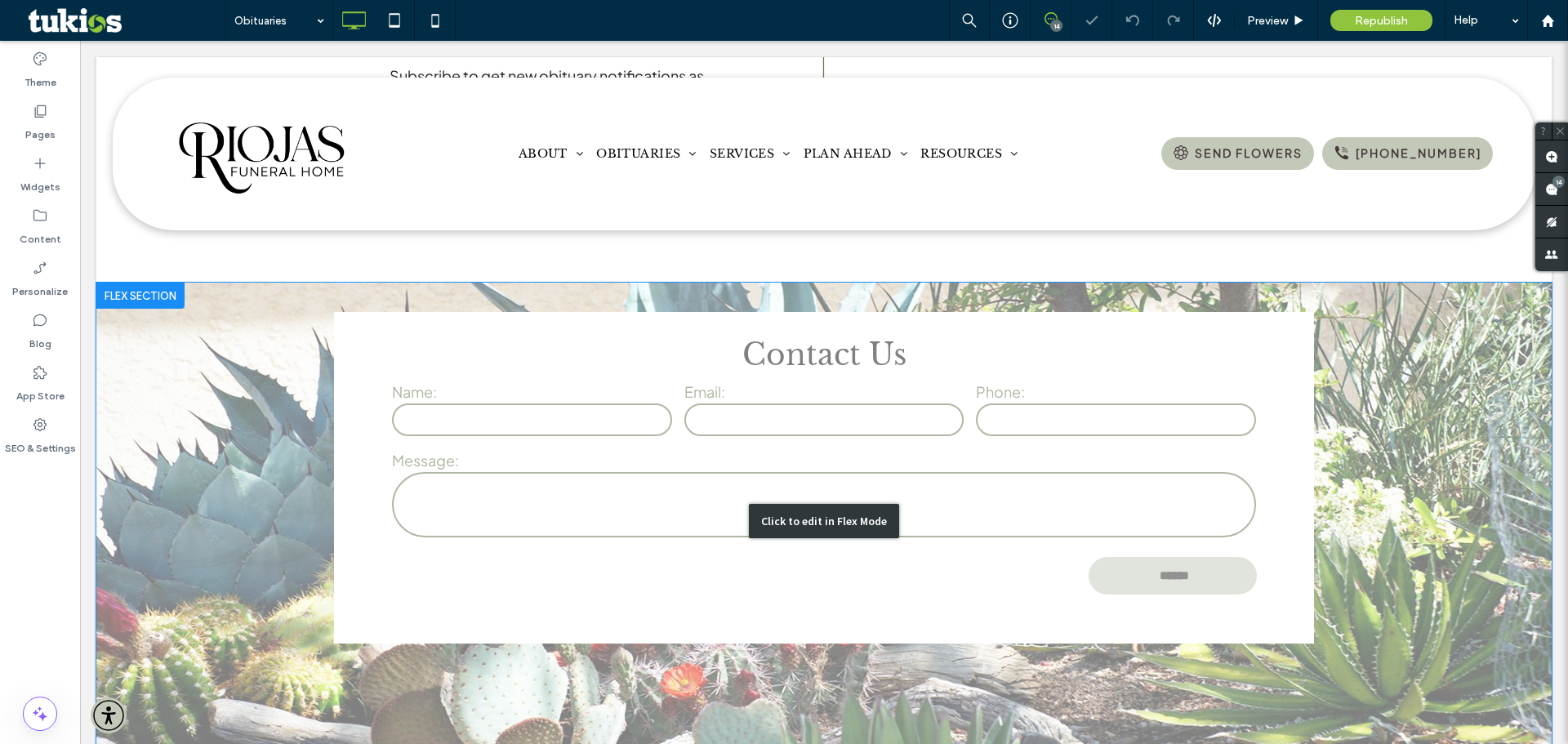
click at [1414, 361] on div "Click to edit in Flex Mode" at bounding box center [824, 521] width 1455 height 477
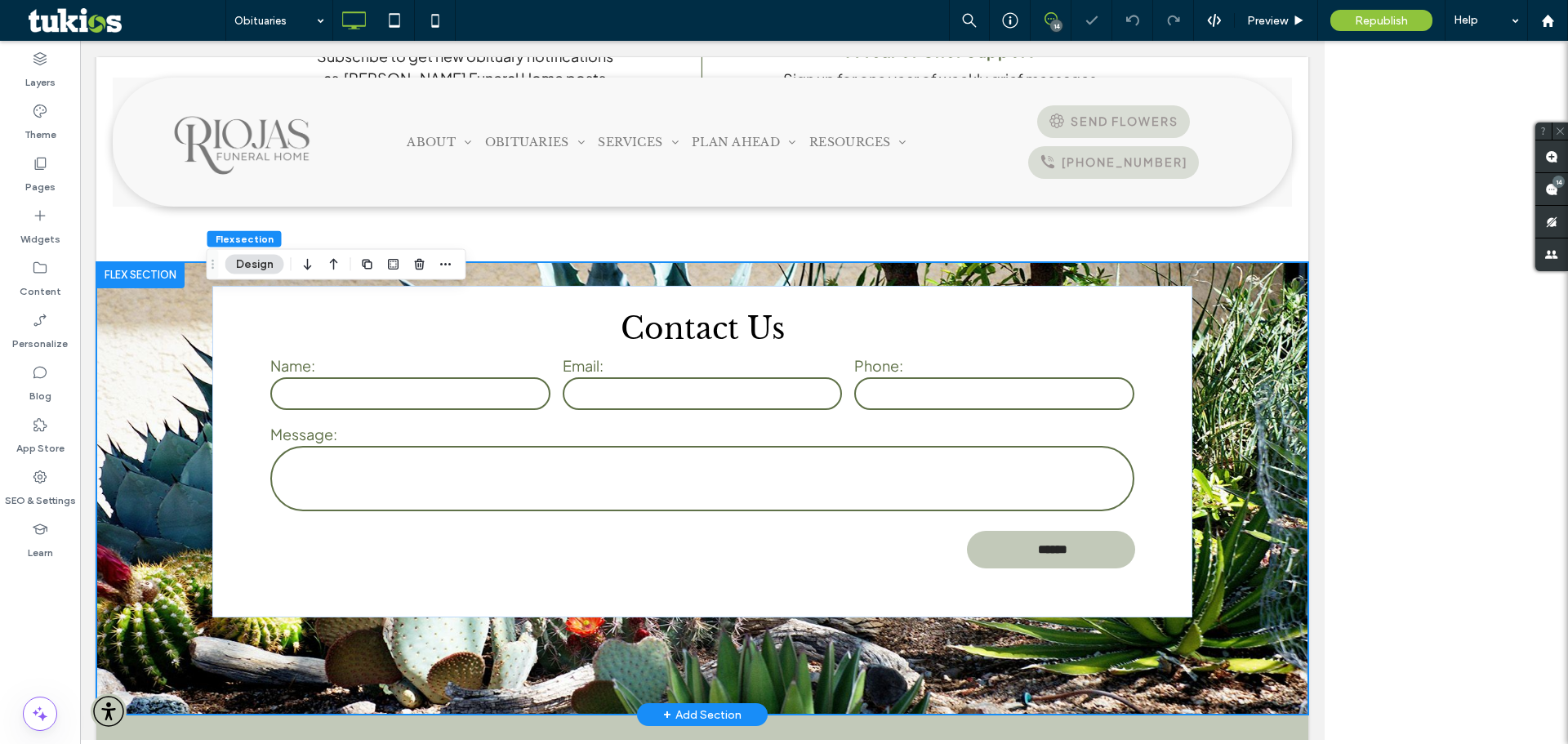
click at [1414, 361] on div "Flex section Design Flex section Layout Full width To set a maximum width for a…" at bounding box center [1447, 392] width 243 height 703
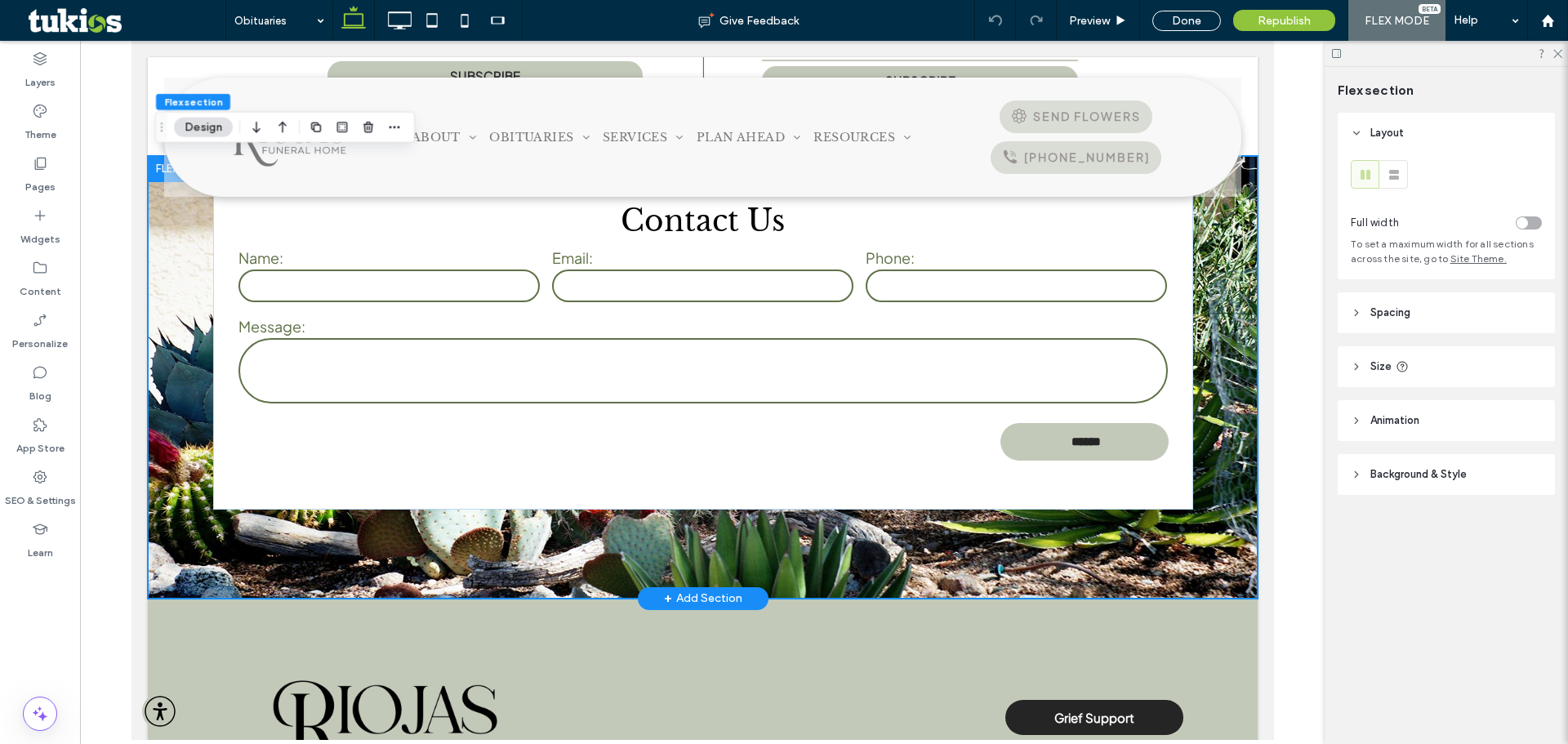
click at [1204, 352] on div "Contact Us Name: Email: Phone: Message: ****** Thank you for contacting us. We …" at bounding box center [702, 377] width 1110 height 442
click at [1473, 481] on header "Background & Style" at bounding box center [1446, 474] width 217 height 41
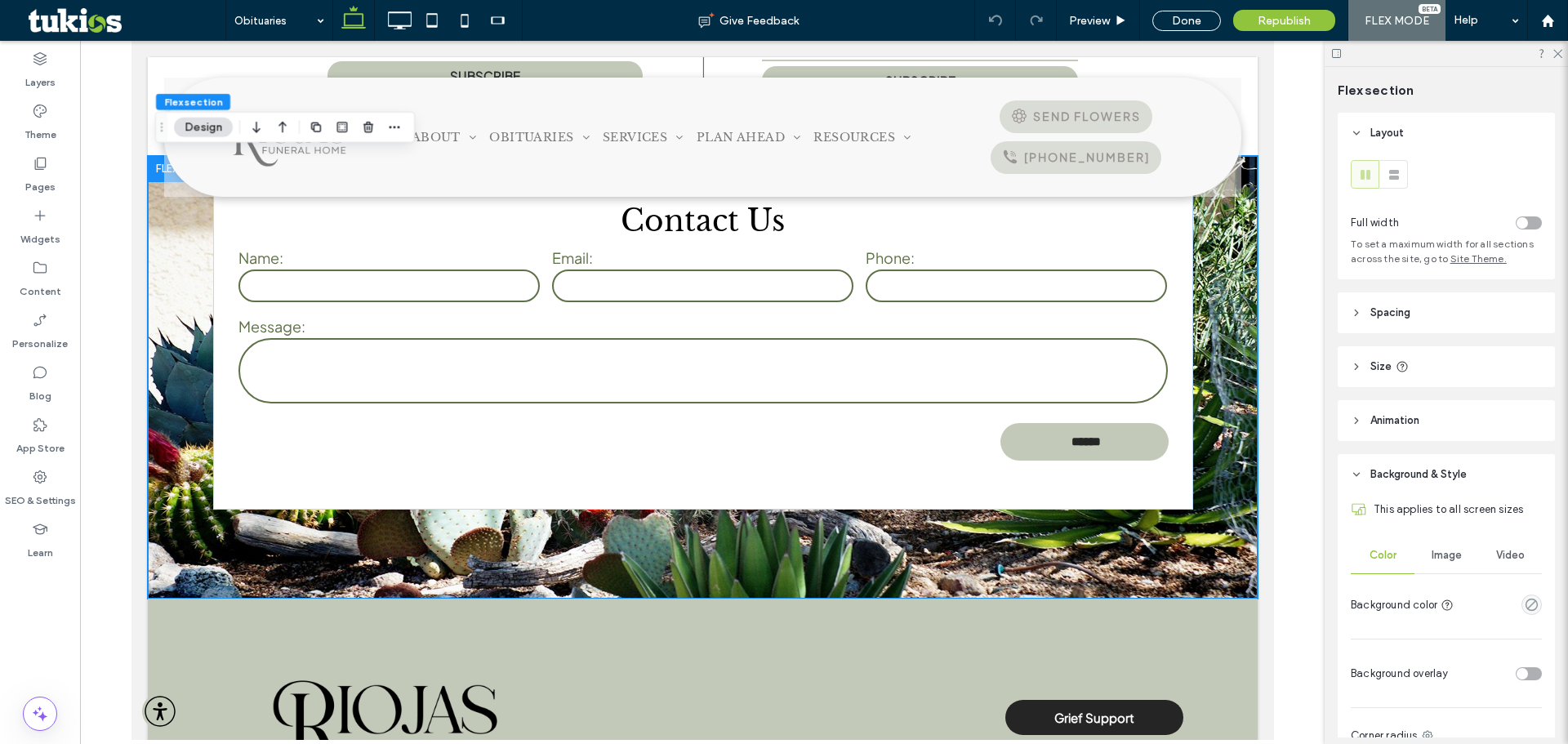
click at [1437, 567] on div "Image" at bounding box center [1446, 556] width 64 height 36
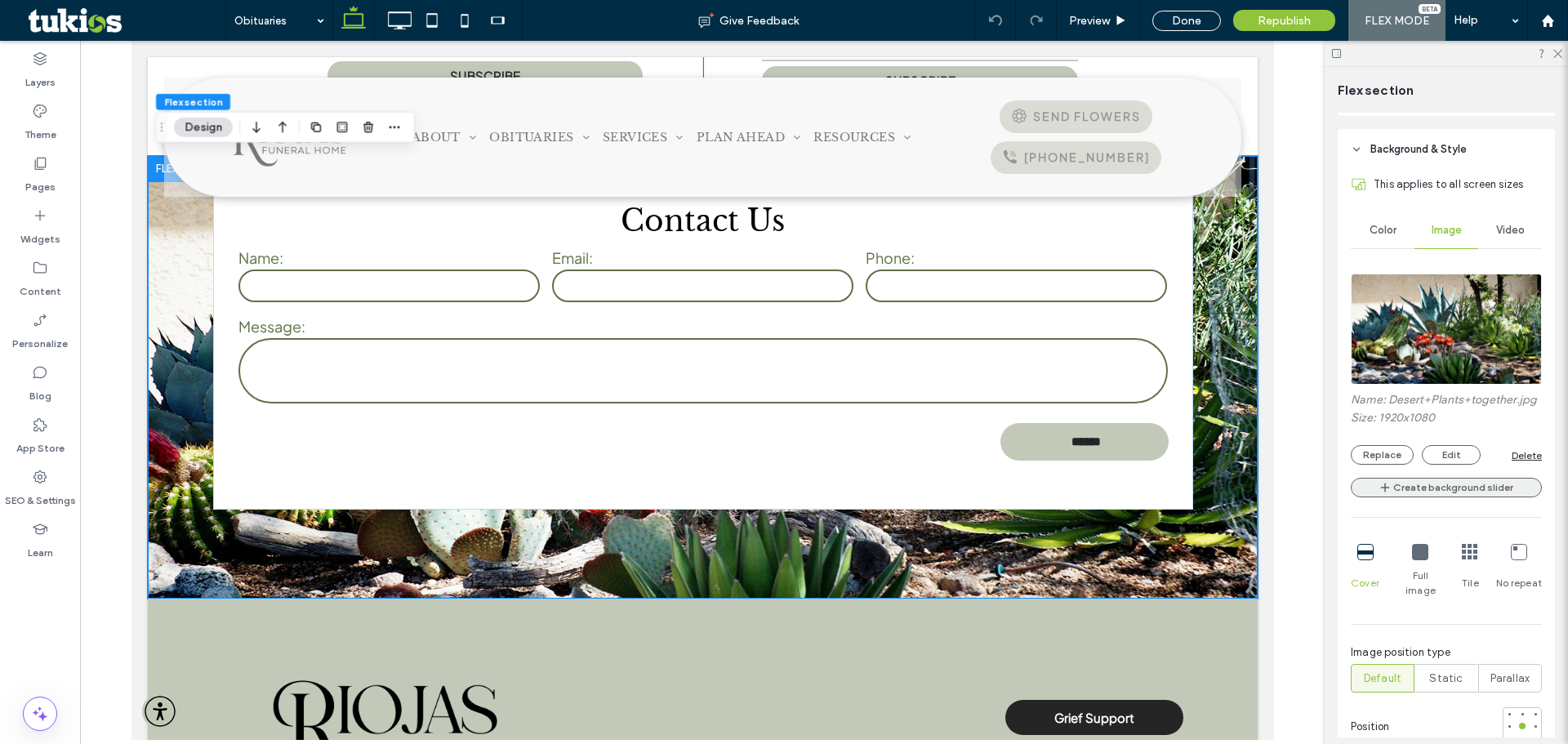
scroll to position [327, 0]
click at [1461, 320] on img at bounding box center [1446, 327] width 191 height 111
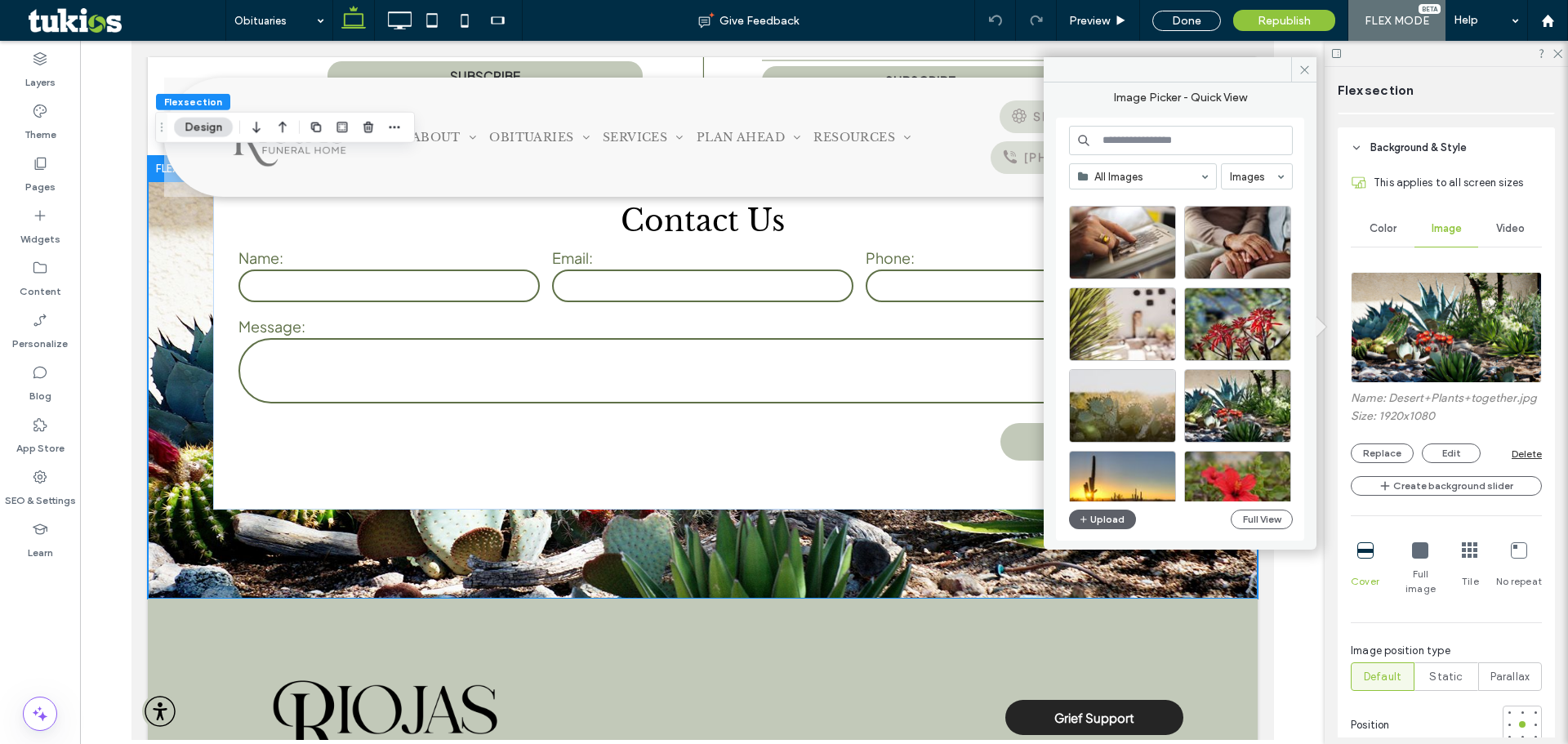
scroll to position [701, 0]
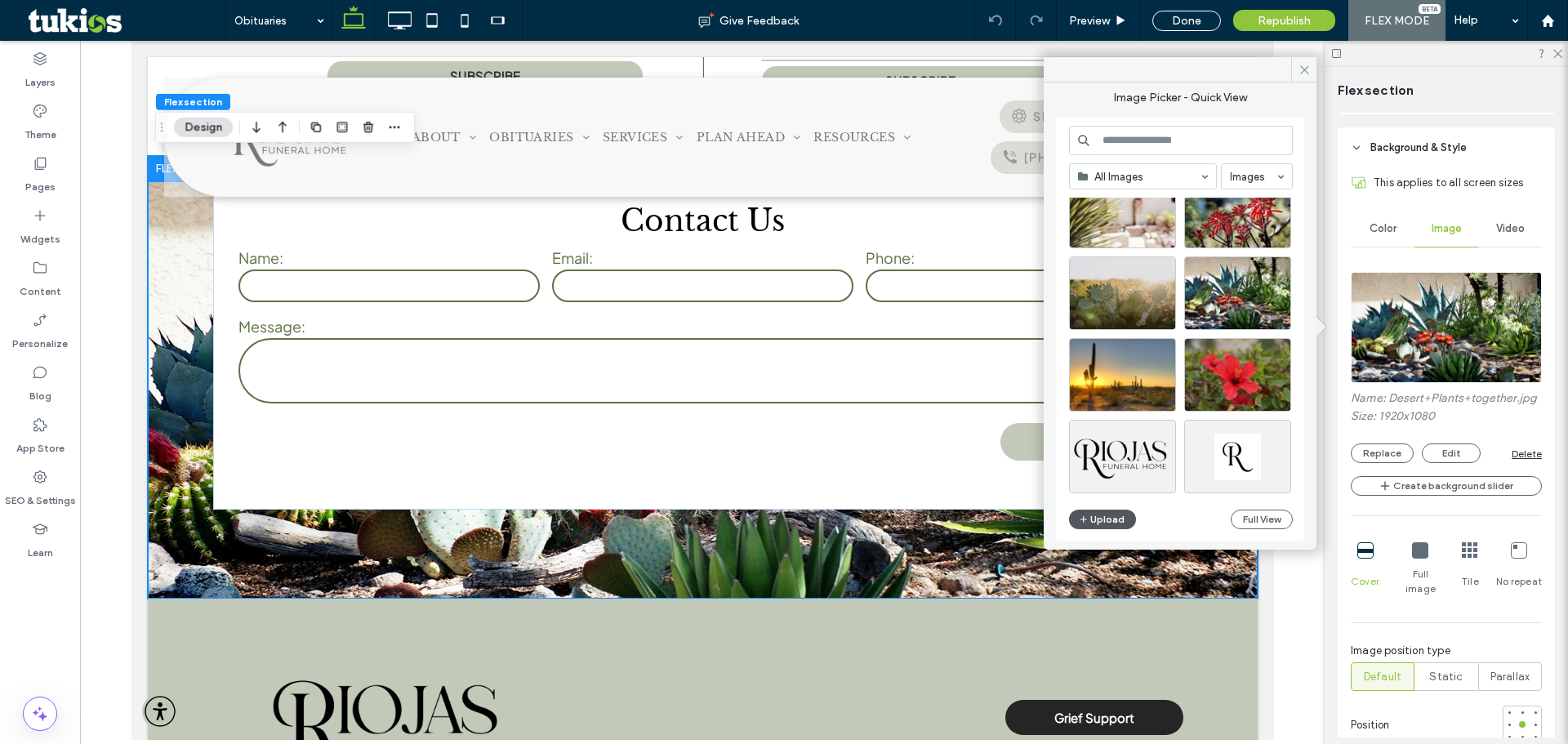
click at [1103, 515] on button "Upload" at bounding box center [1103, 520] width 67 height 20
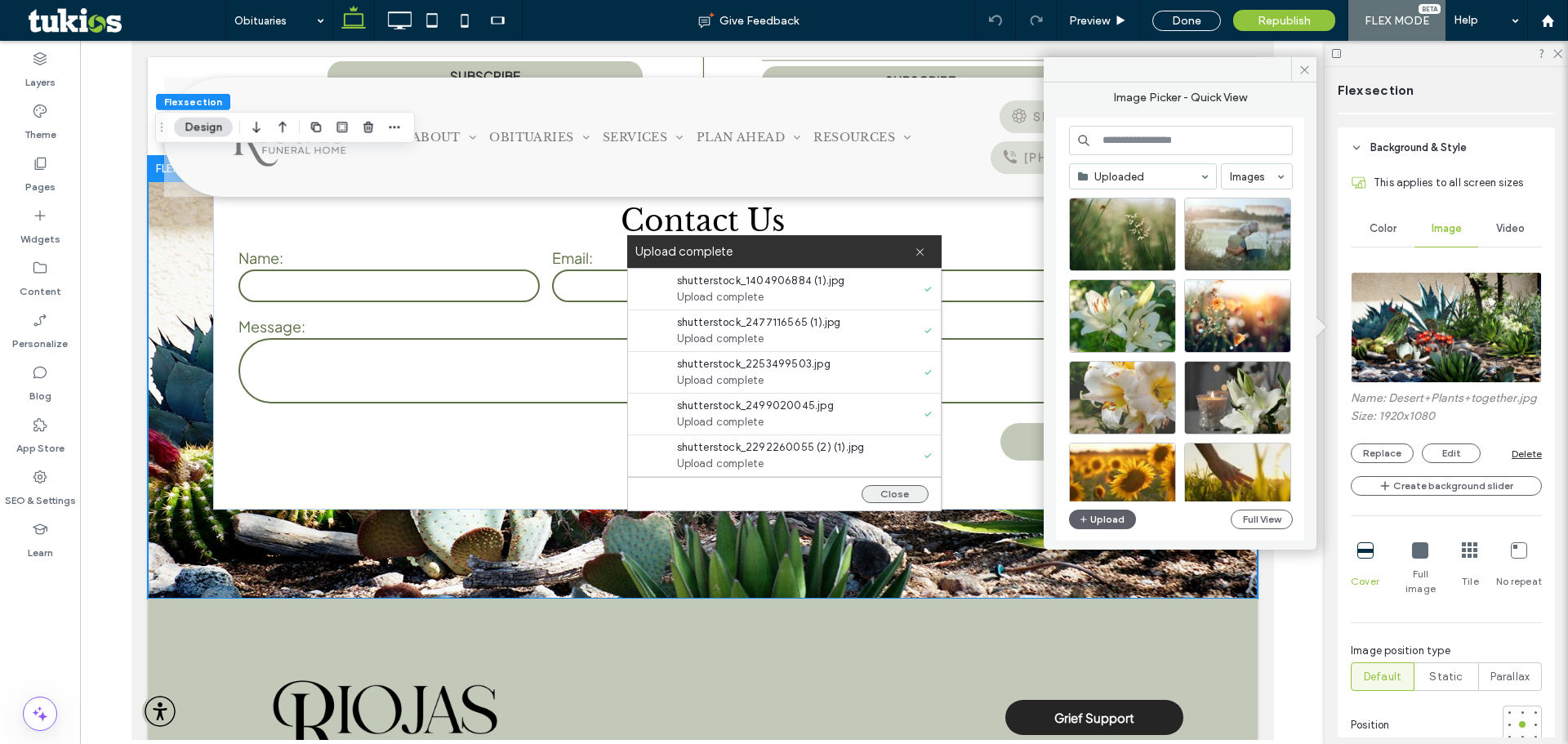
click at [909, 490] on button "Close" at bounding box center [896, 494] width 67 height 18
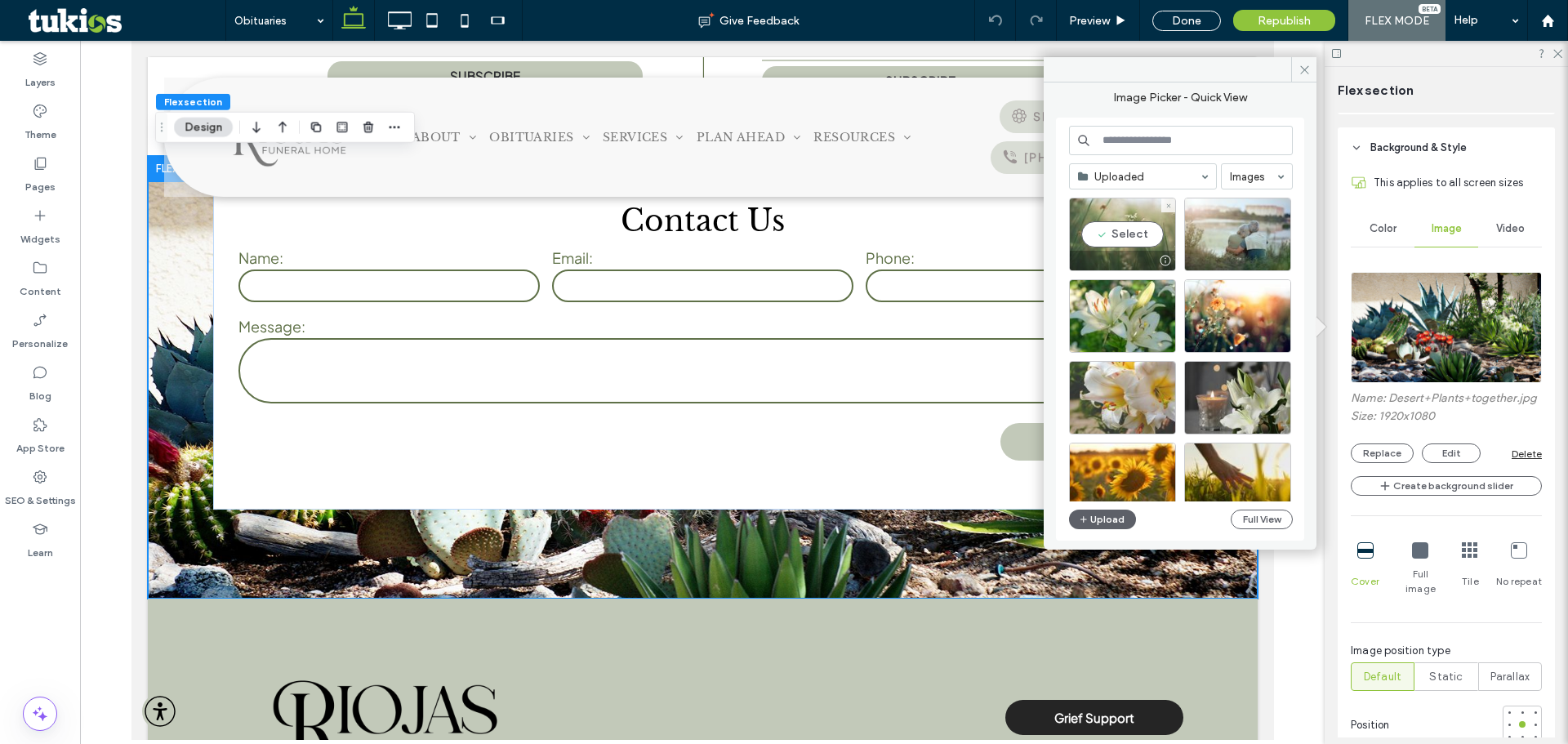
click at [1143, 238] on div "Select" at bounding box center [1123, 234] width 107 height 74
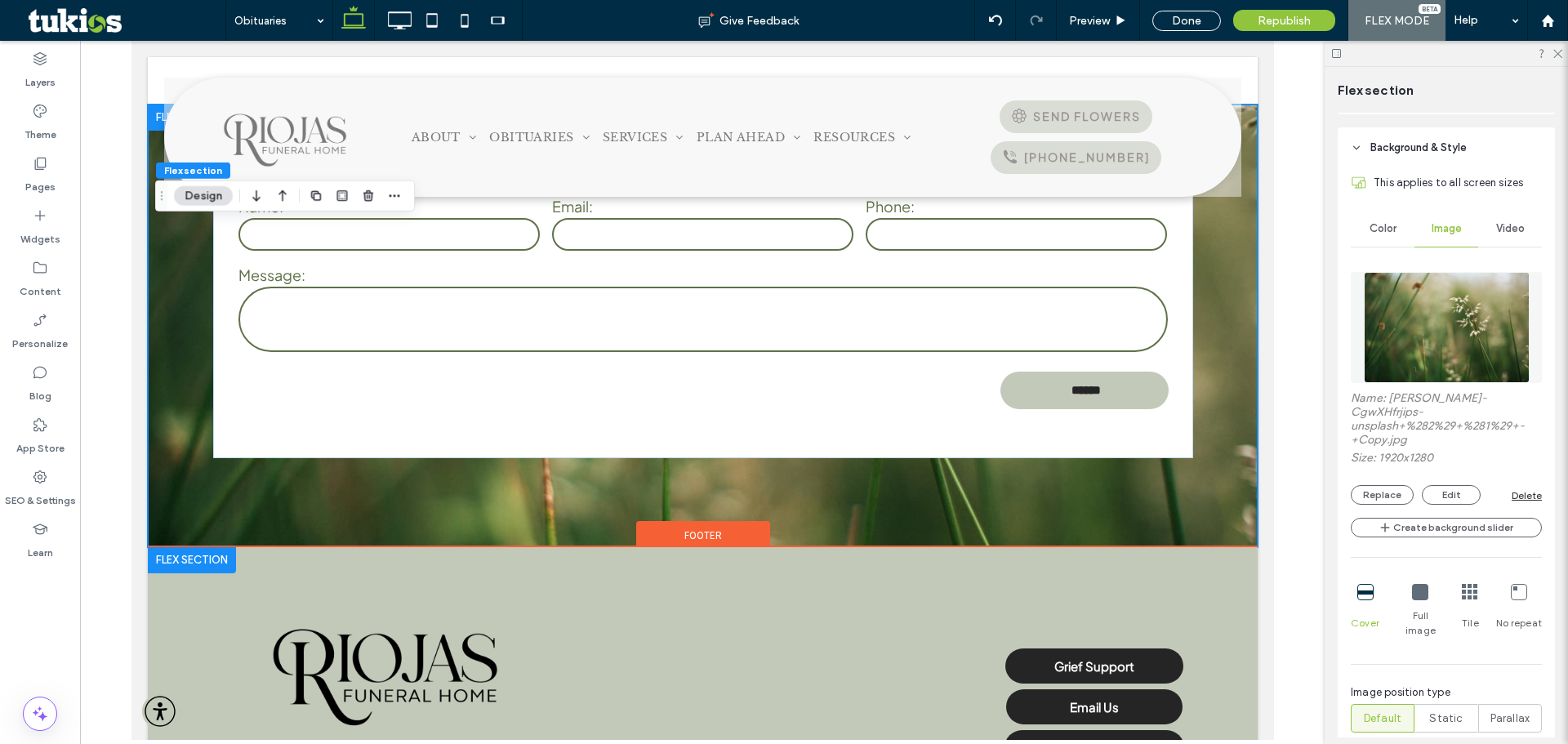
scroll to position [1083, 0]
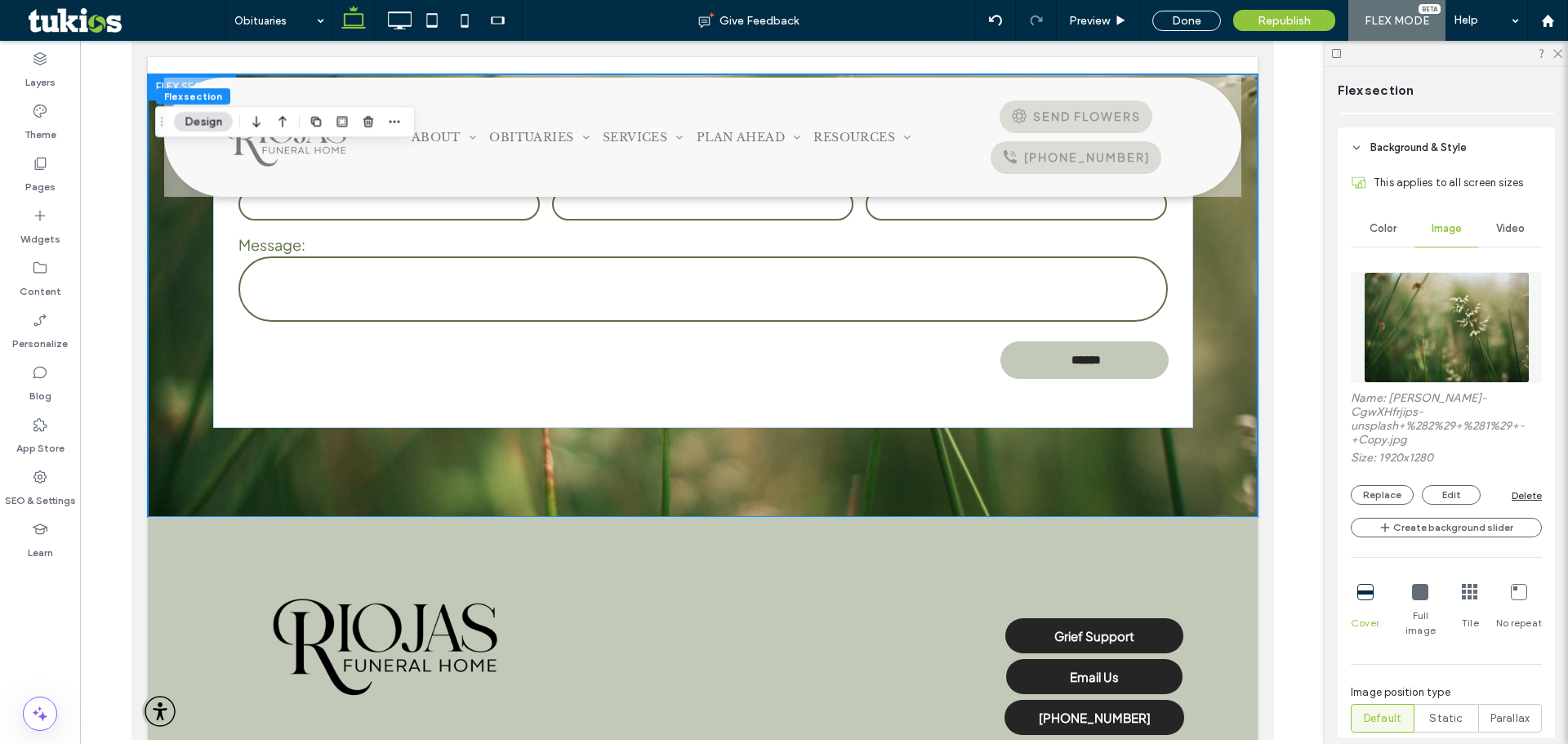
click at [1414, 333] on img at bounding box center [1447, 327] width 166 height 111
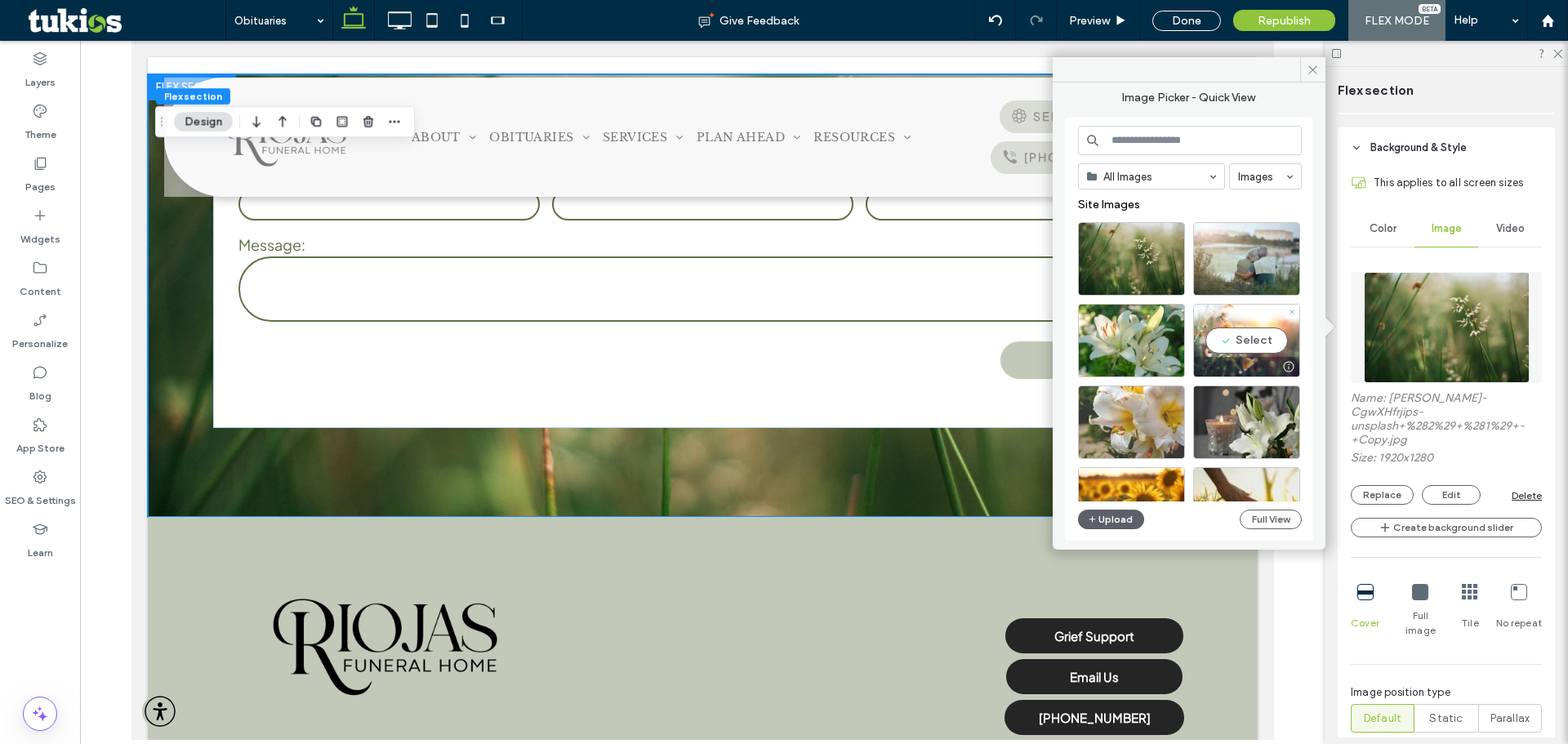
click at [1240, 310] on div "Select" at bounding box center [1247, 341] width 107 height 74
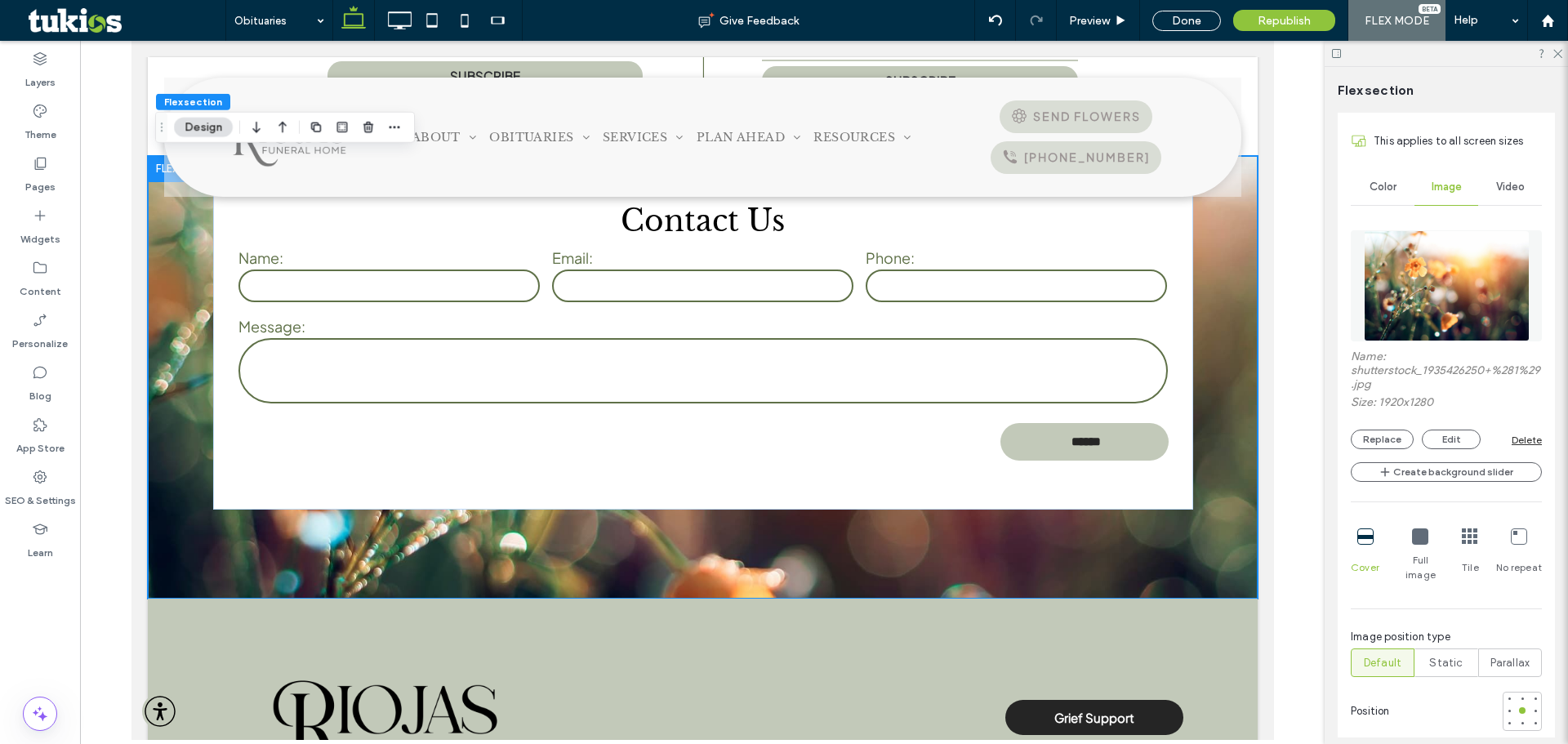
scroll to position [409, 0]
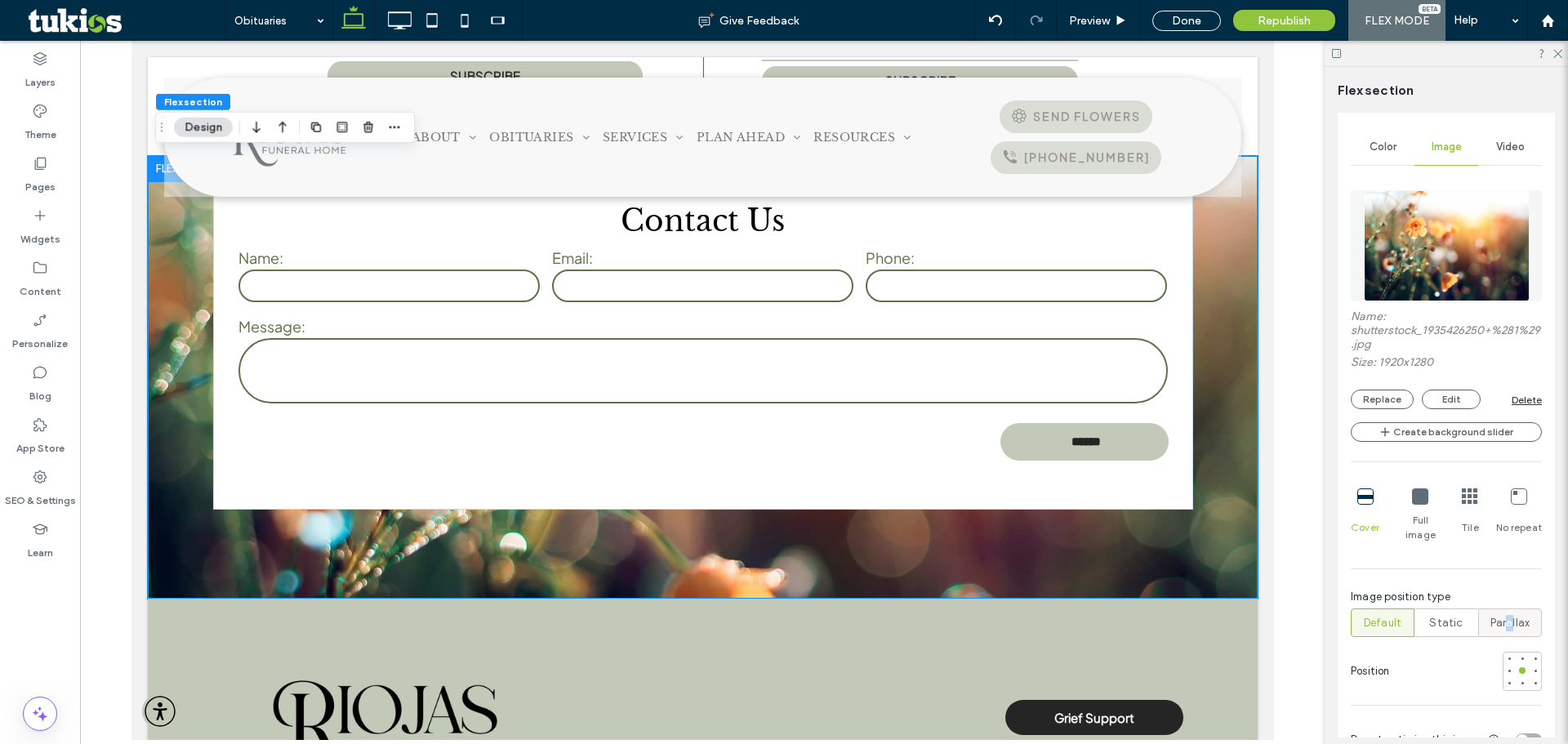
click at [1503, 620] on div "Parallax" at bounding box center [1510, 623] width 43 height 27
click at [1494, 615] on span "Parallax" at bounding box center [1511, 623] width 40 height 16
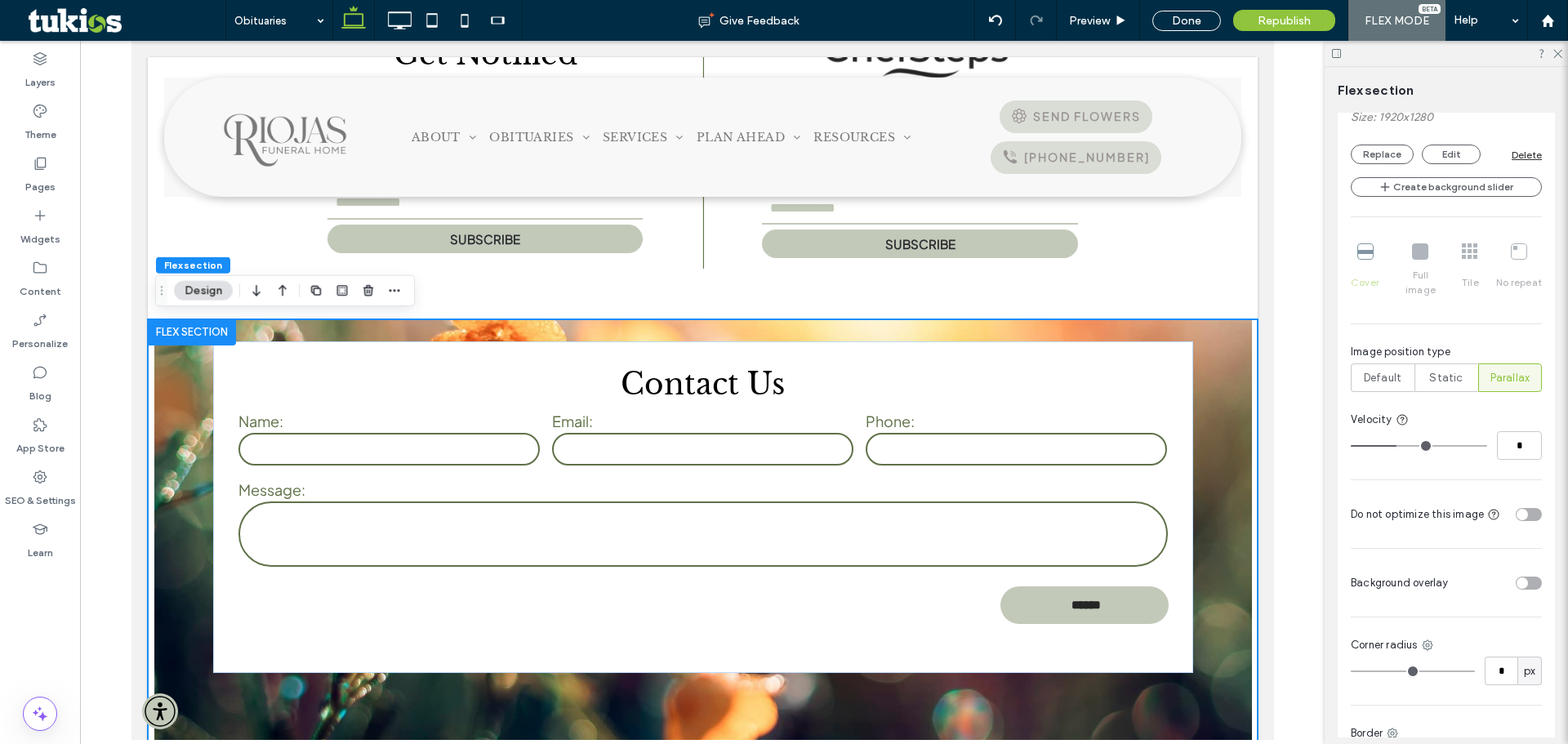
scroll to position [735, 0]
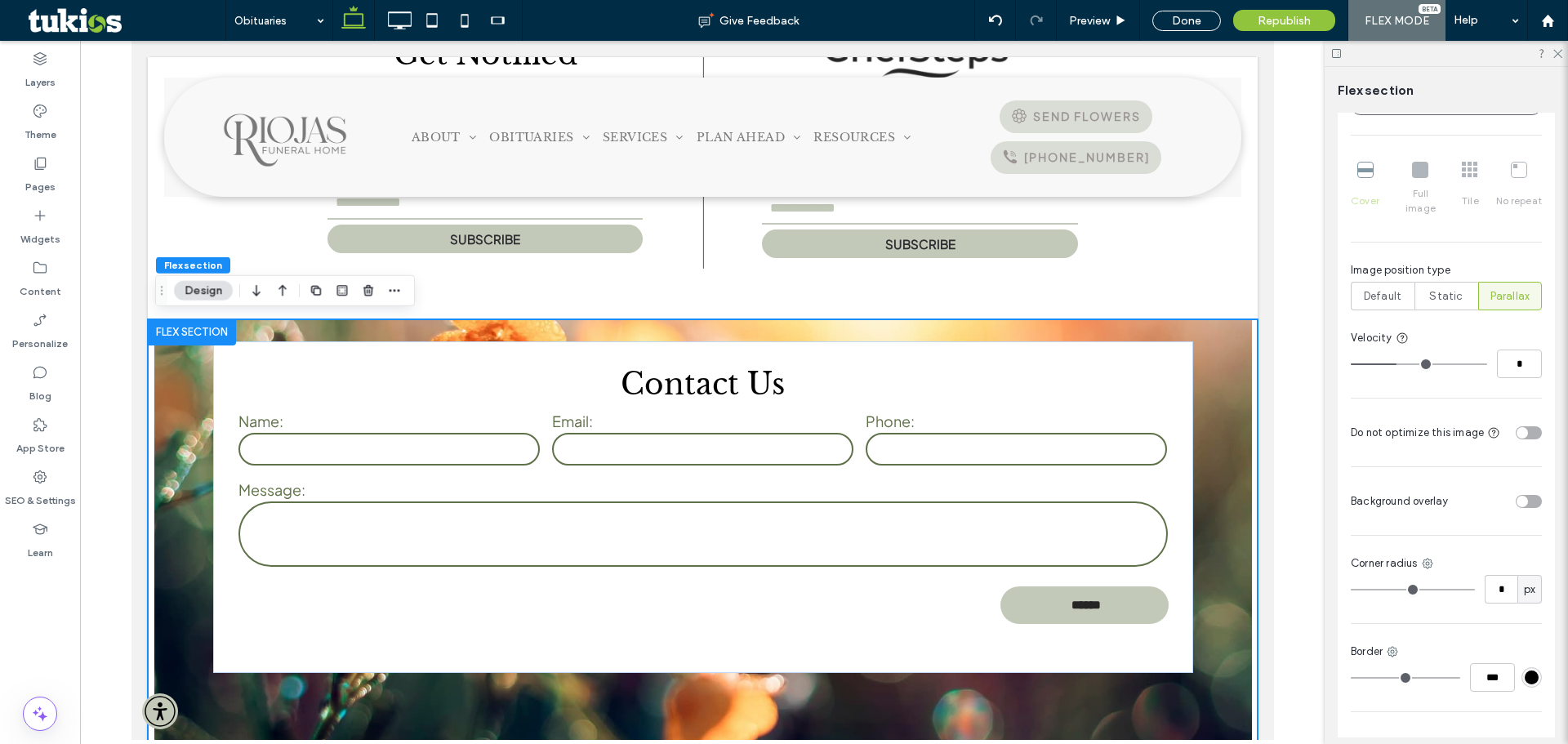
click at [1516, 487] on div at bounding box center [1498, 501] width 86 height 28
click at [1517, 496] on div "toggle" at bounding box center [1523, 501] width 12 height 12
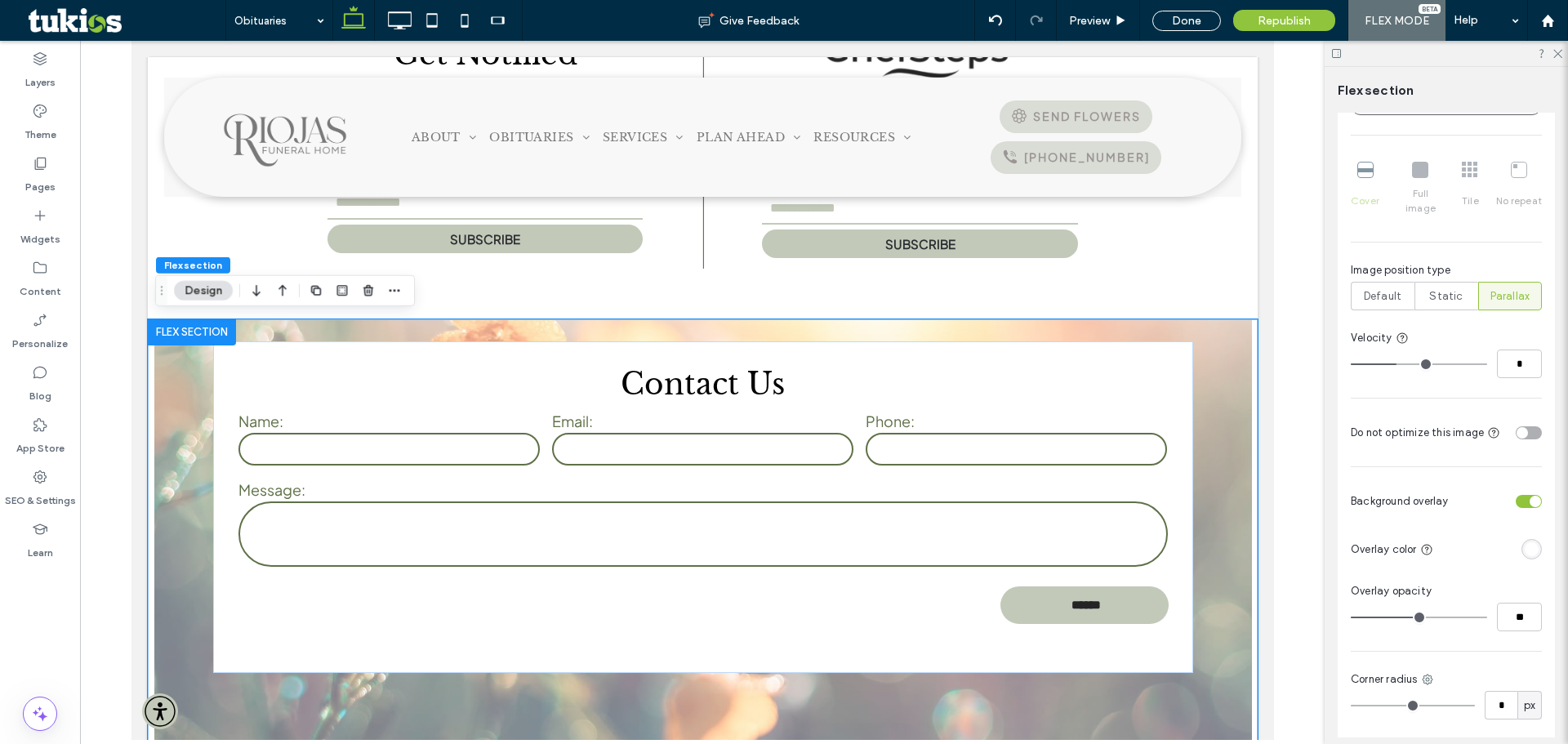
click at [1525, 542] on div "rgba(255, 255, 255, 1)" at bounding box center [1532, 549] width 14 height 14
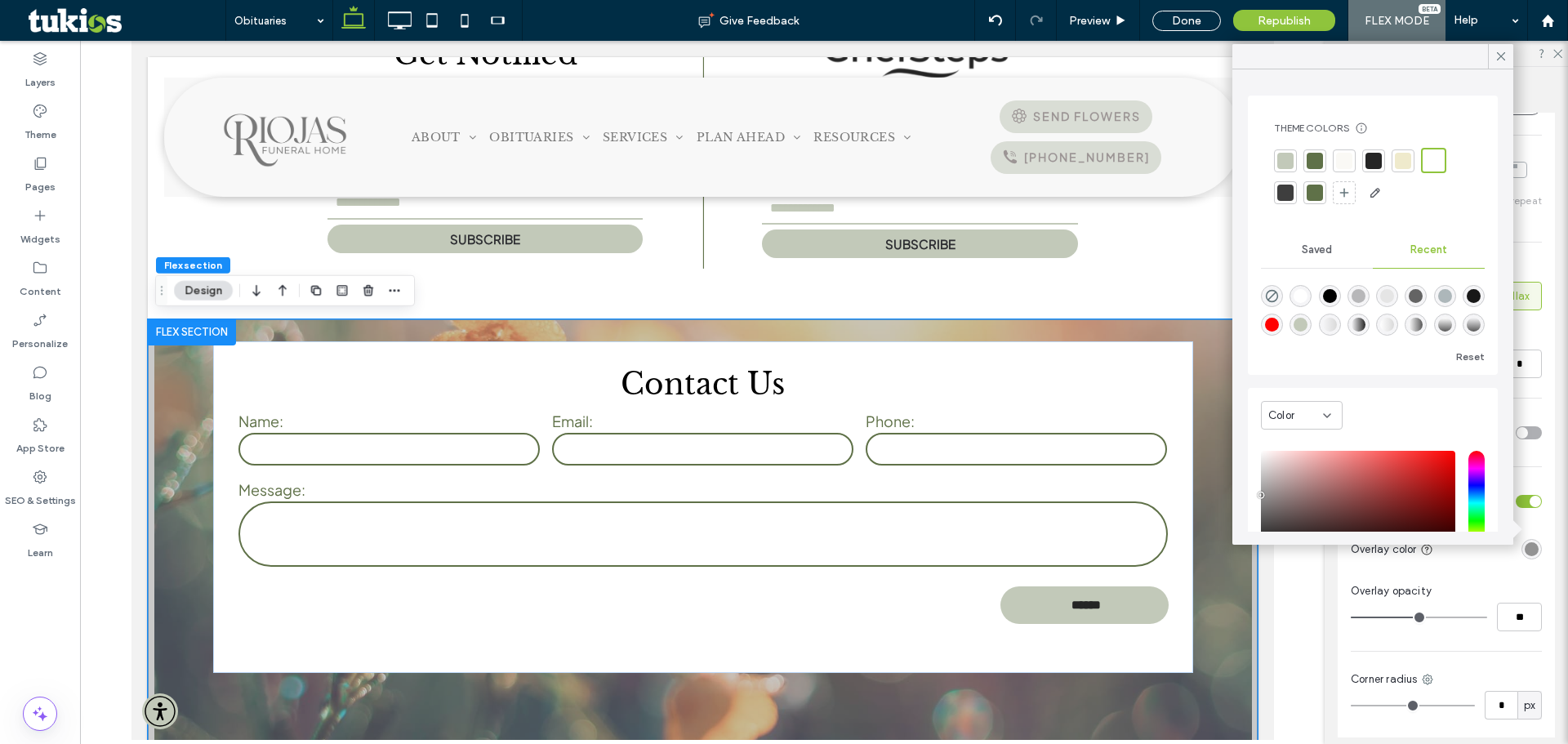
type input "*******"
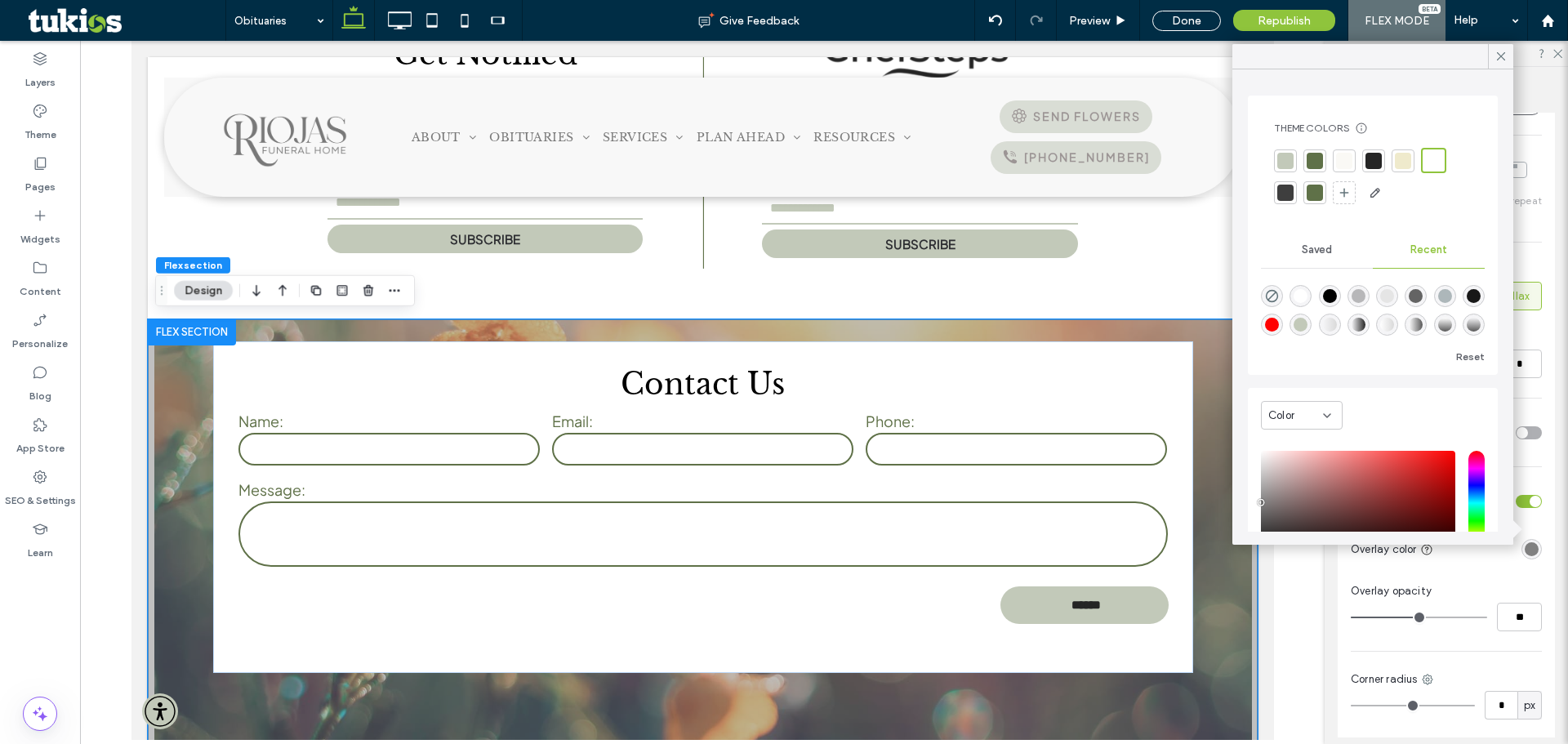
drag, startPoint x: 1265, startPoint y: 492, endPoint x: 1255, endPoint y: 502, distance: 14.1
click at [1255, 502] on div "Color HEX *******" at bounding box center [1373, 502] width 250 height 230
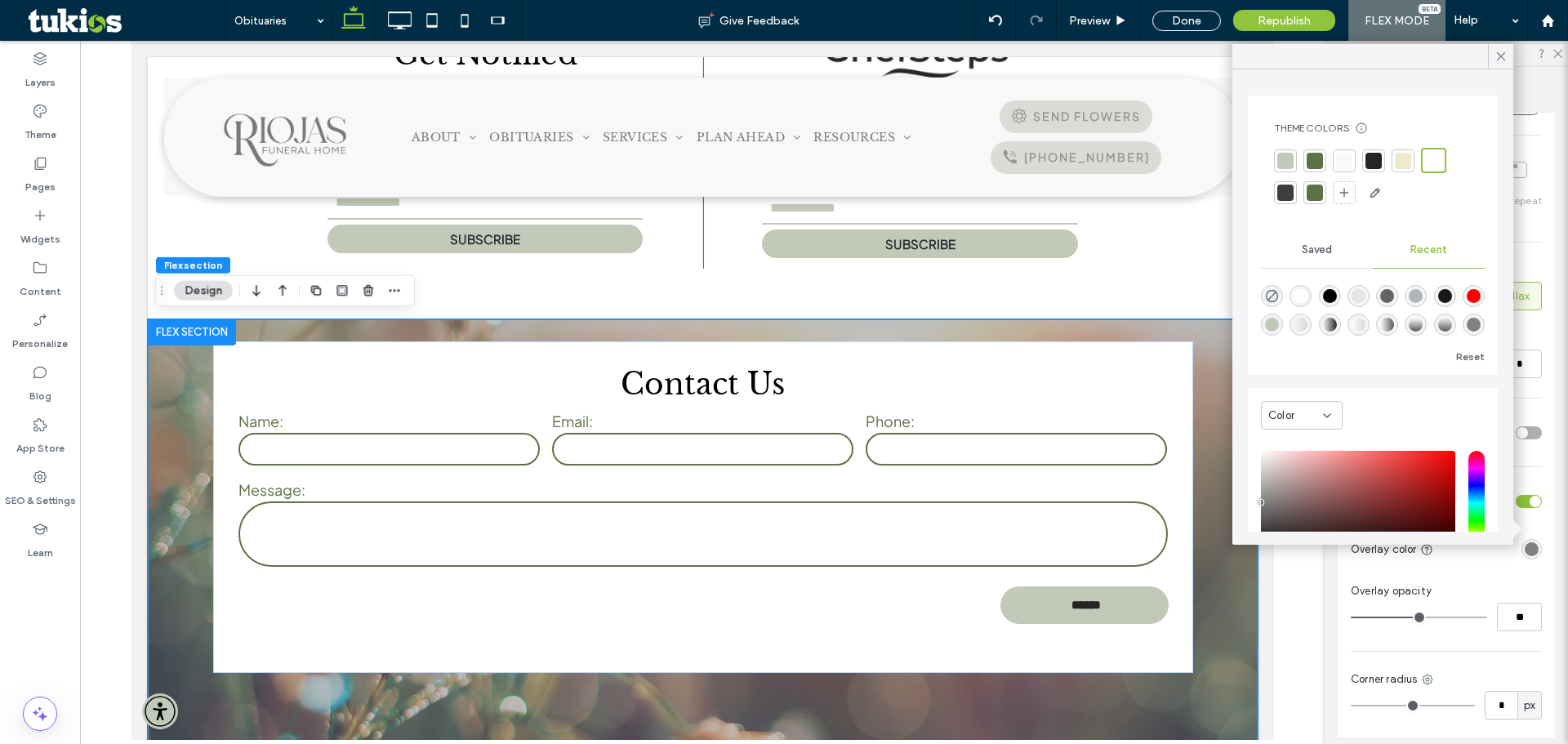
click at [1354, 554] on div "This applies to all screen sizes Color Image Video Name: shutterstock_193542625…" at bounding box center [1446, 325] width 217 height 1130
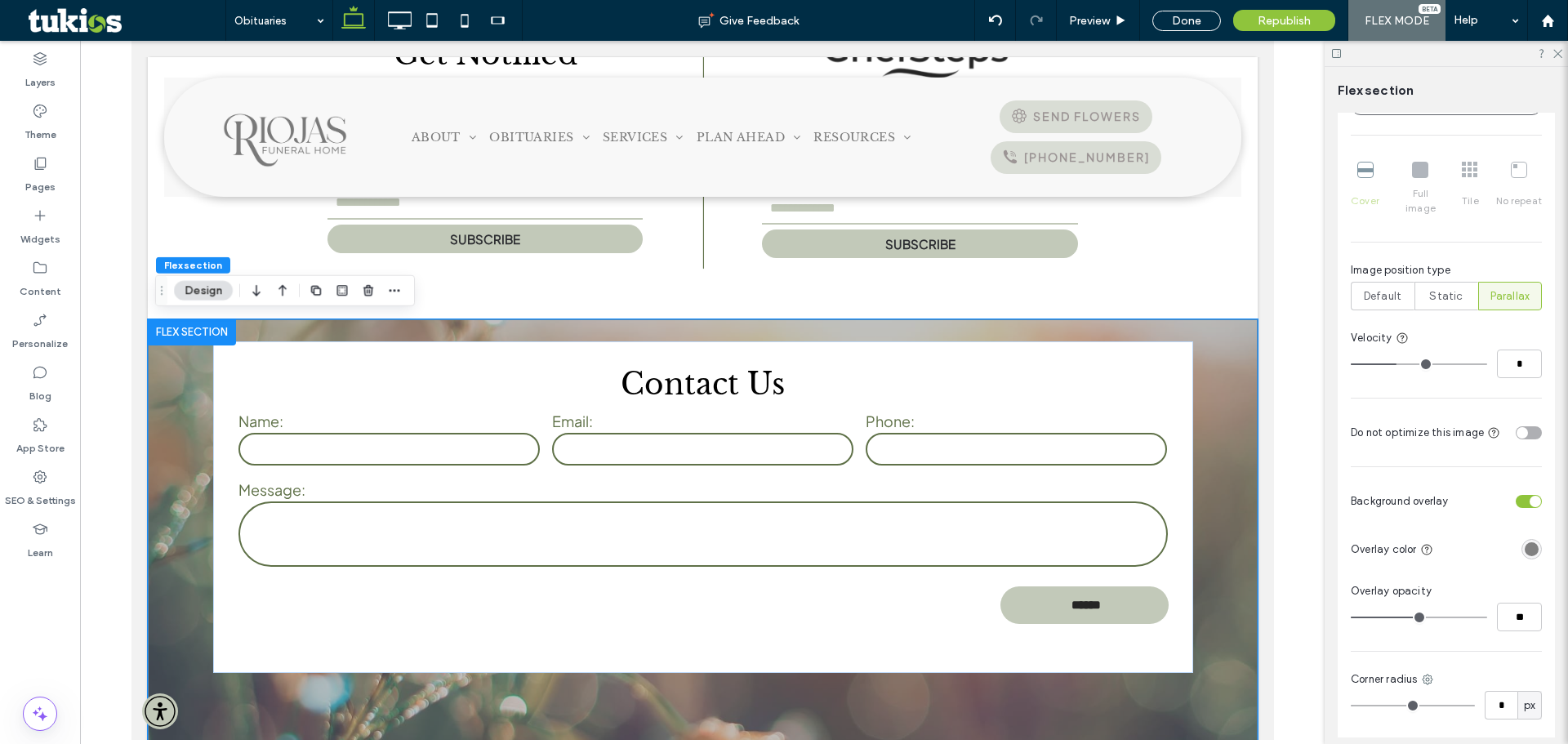
type input "**"
click at [1394, 617] on input "range" at bounding box center [1419, 618] width 136 height 2
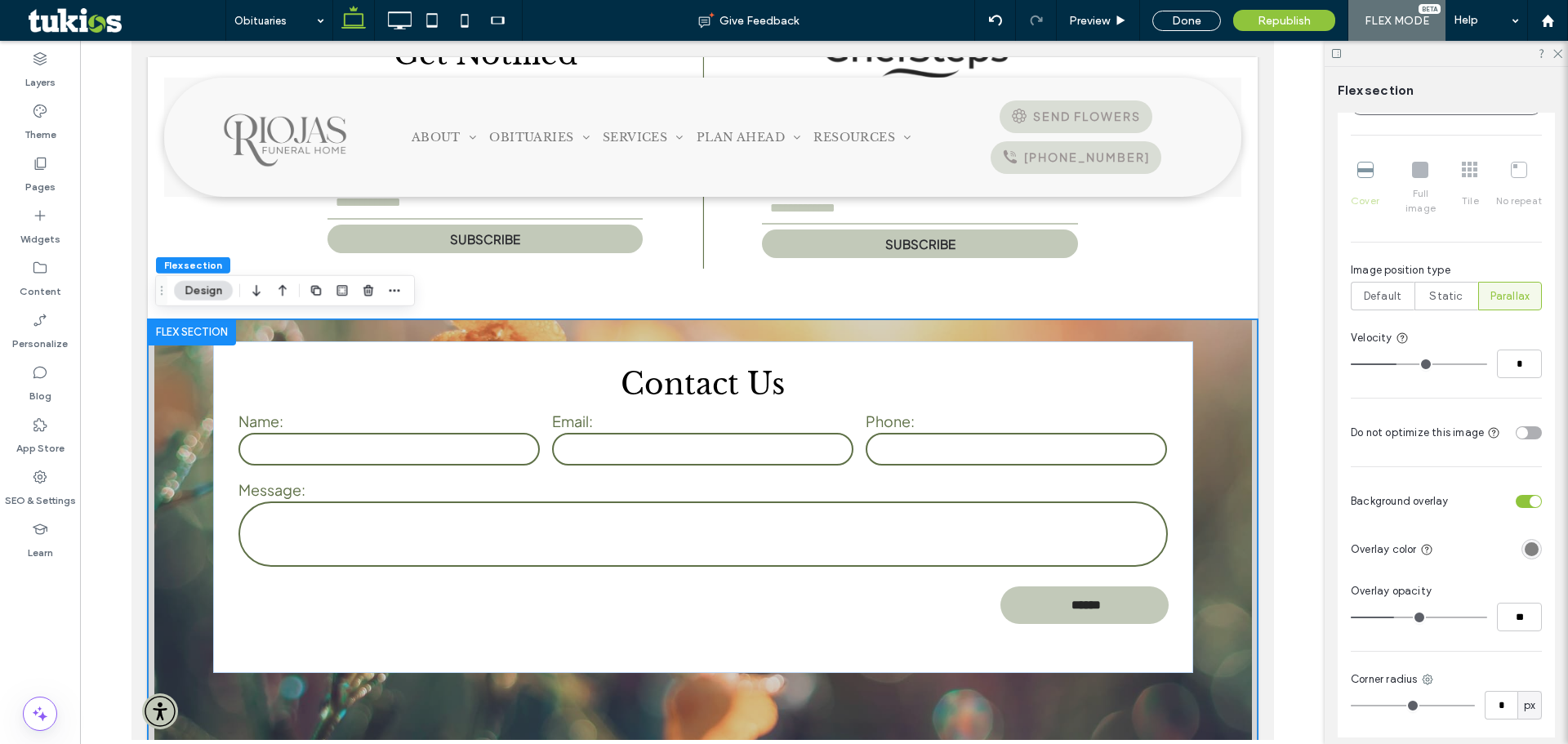
click at [1389, 617] on input "range" at bounding box center [1419, 618] width 136 height 2
drag, startPoint x: 1208, startPoint y: 21, endPoint x: 1004, endPoint y: 313, distance: 356.2
click at [1208, 21] on div "Done" at bounding box center [1187, 21] width 69 height 20
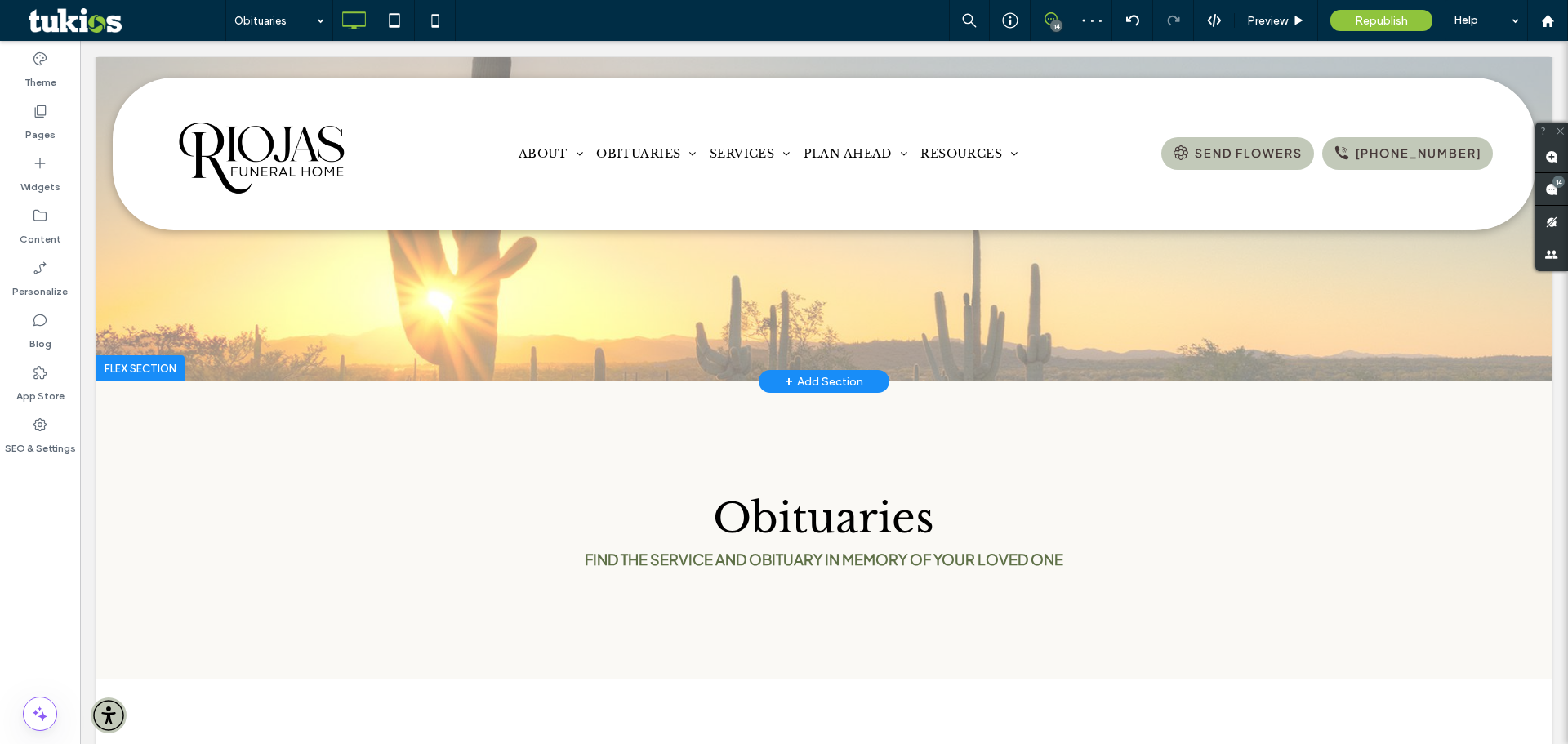
scroll to position [0, 0]
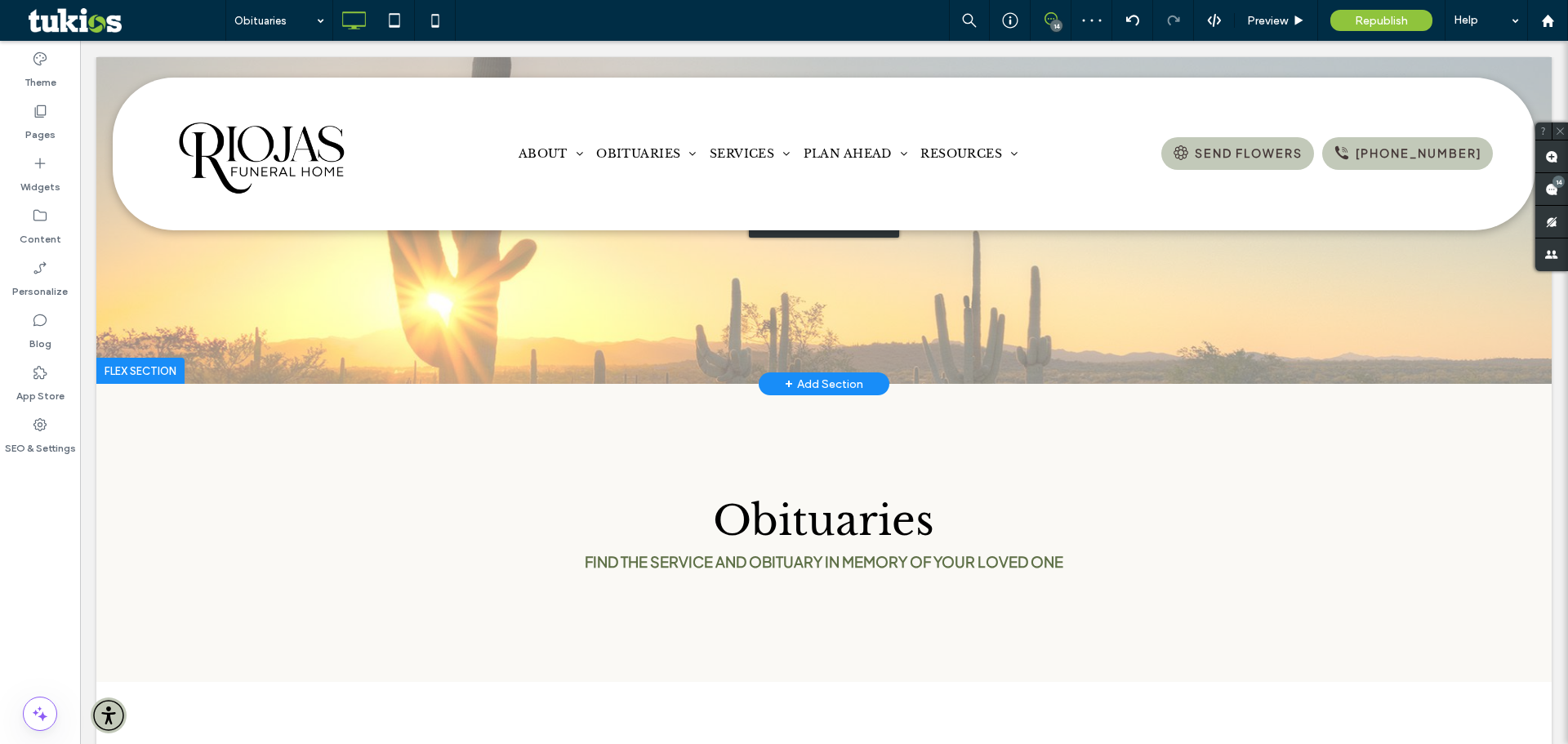
click at [1236, 334] on div "Click to edit in Flex Mode" at bounding box center [824, 221] width 1455 height 327
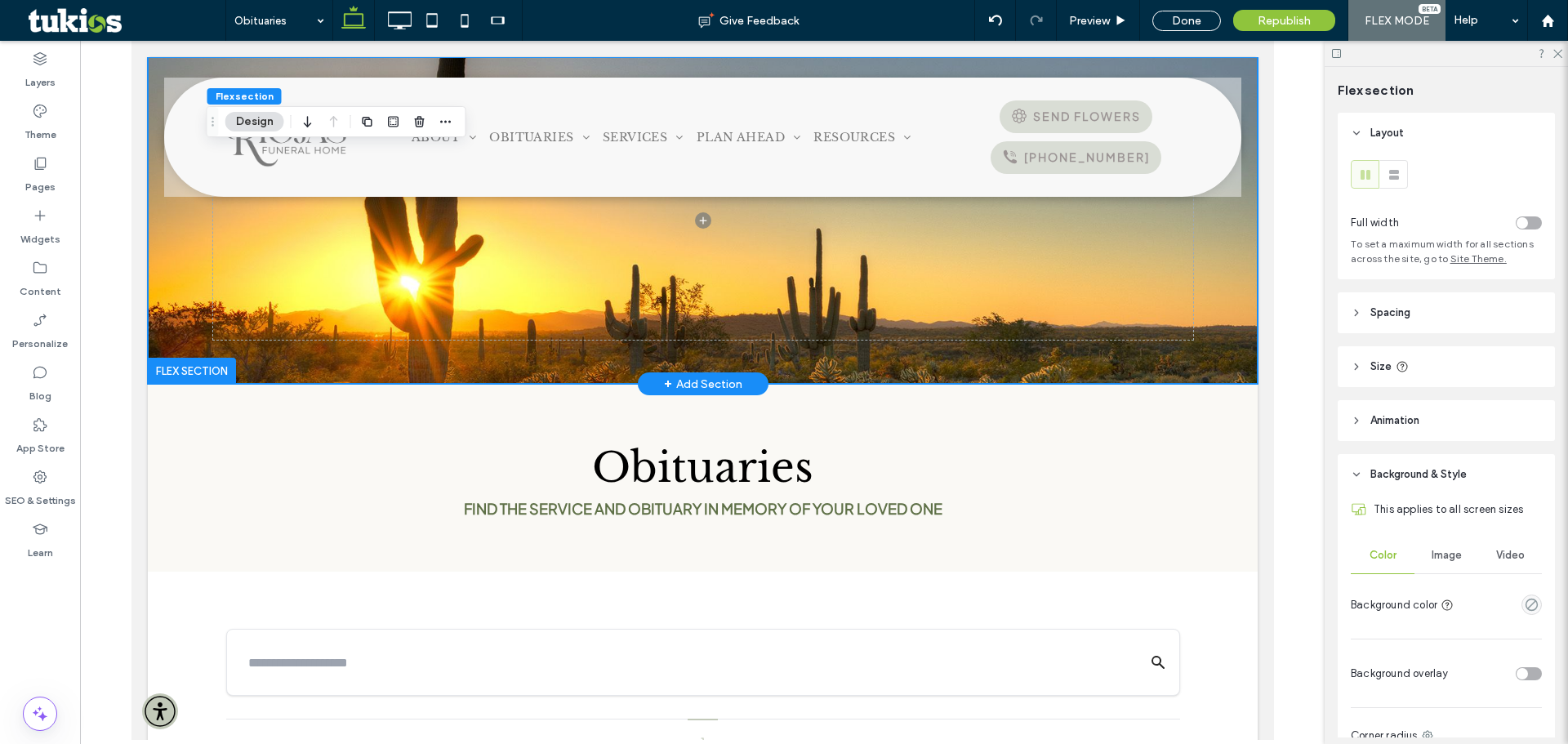
click at [1221, 339] on div at bounding box center [702, 221] width 1110 height 327
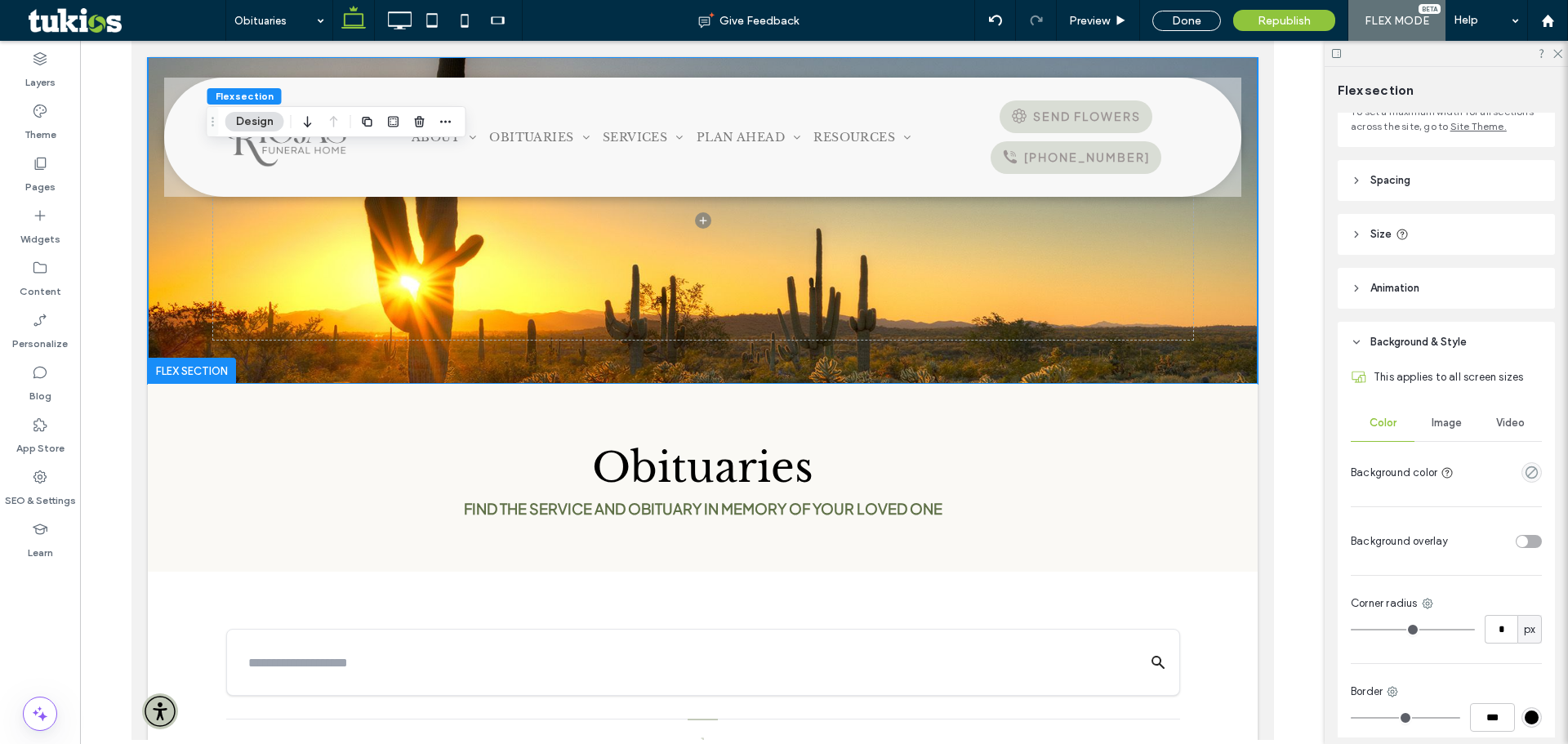
scroll to position [273, 0]
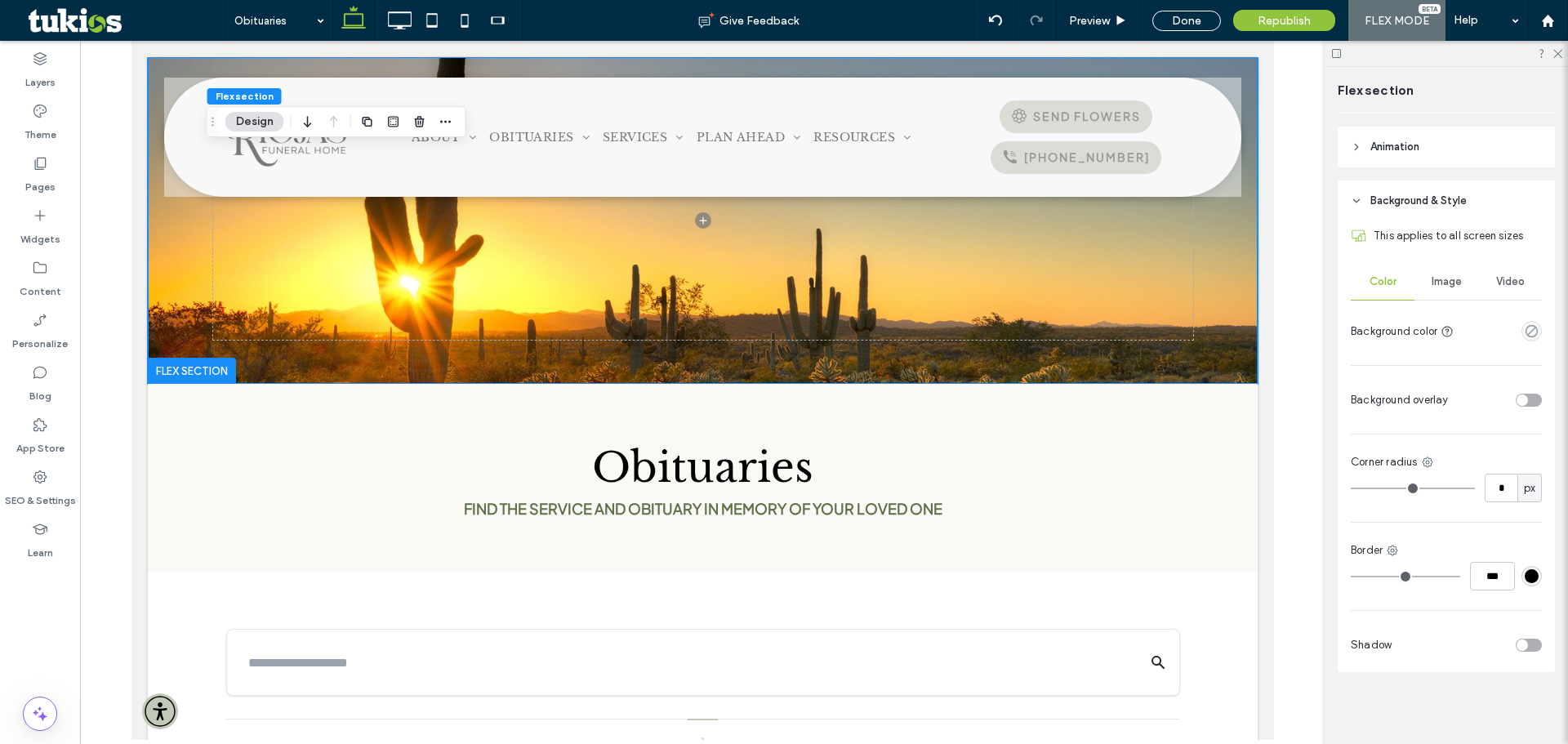
click at [1450, 288] on div "Image" at bounding box center [1446, 282] width 64 height 36
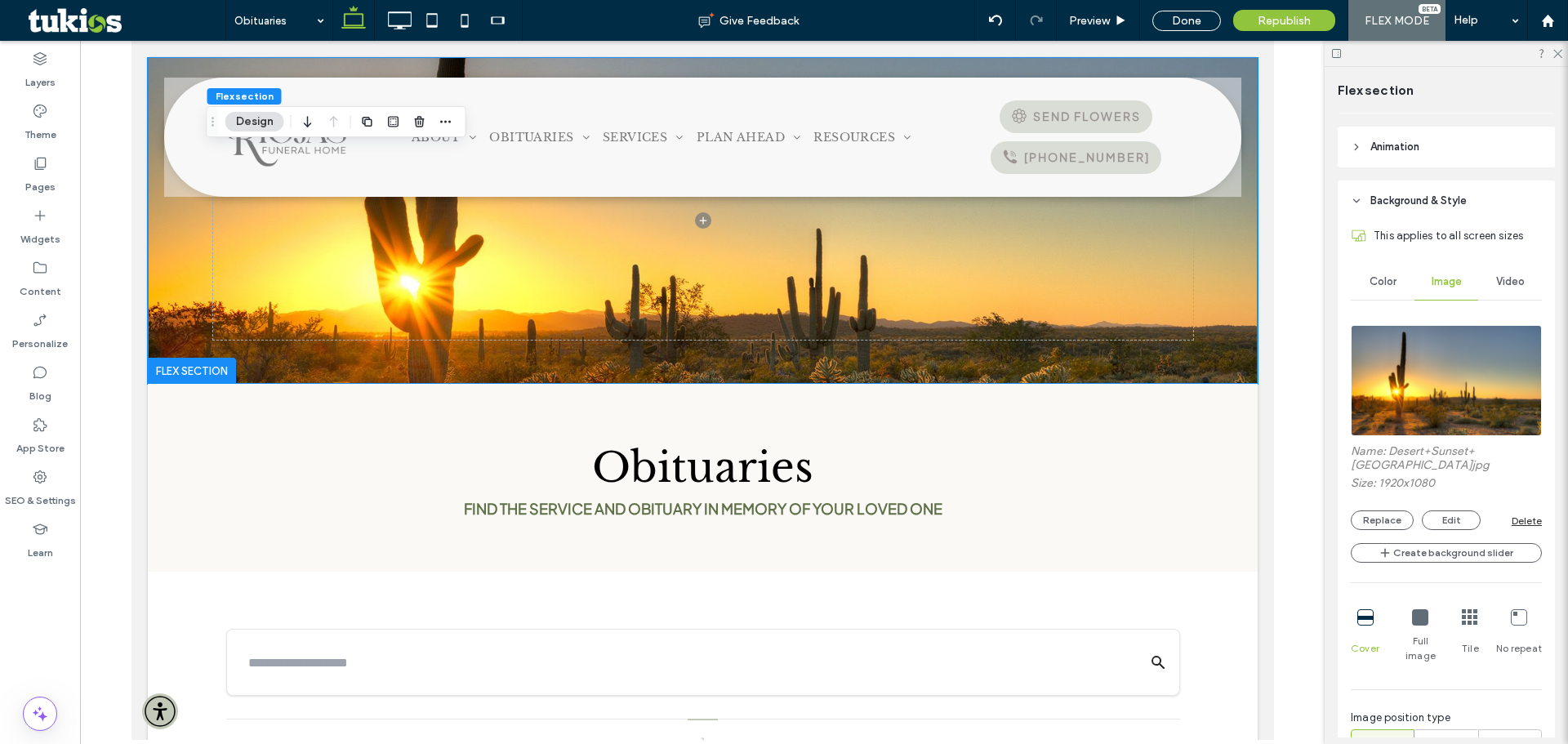
click at [1446, 369] on img at bounding box center [1446, 381] width 191 height 111
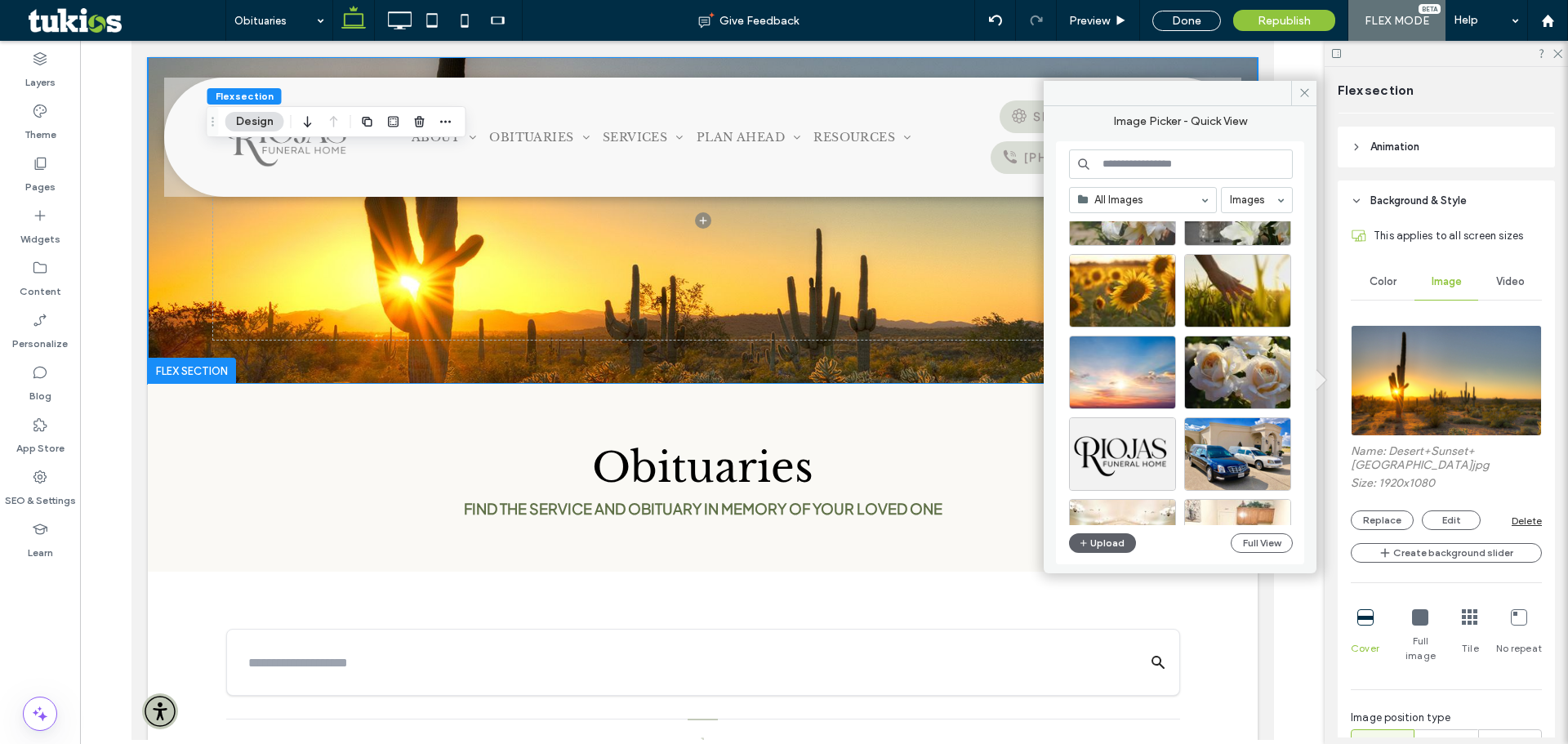
scroll to position [245, 0]
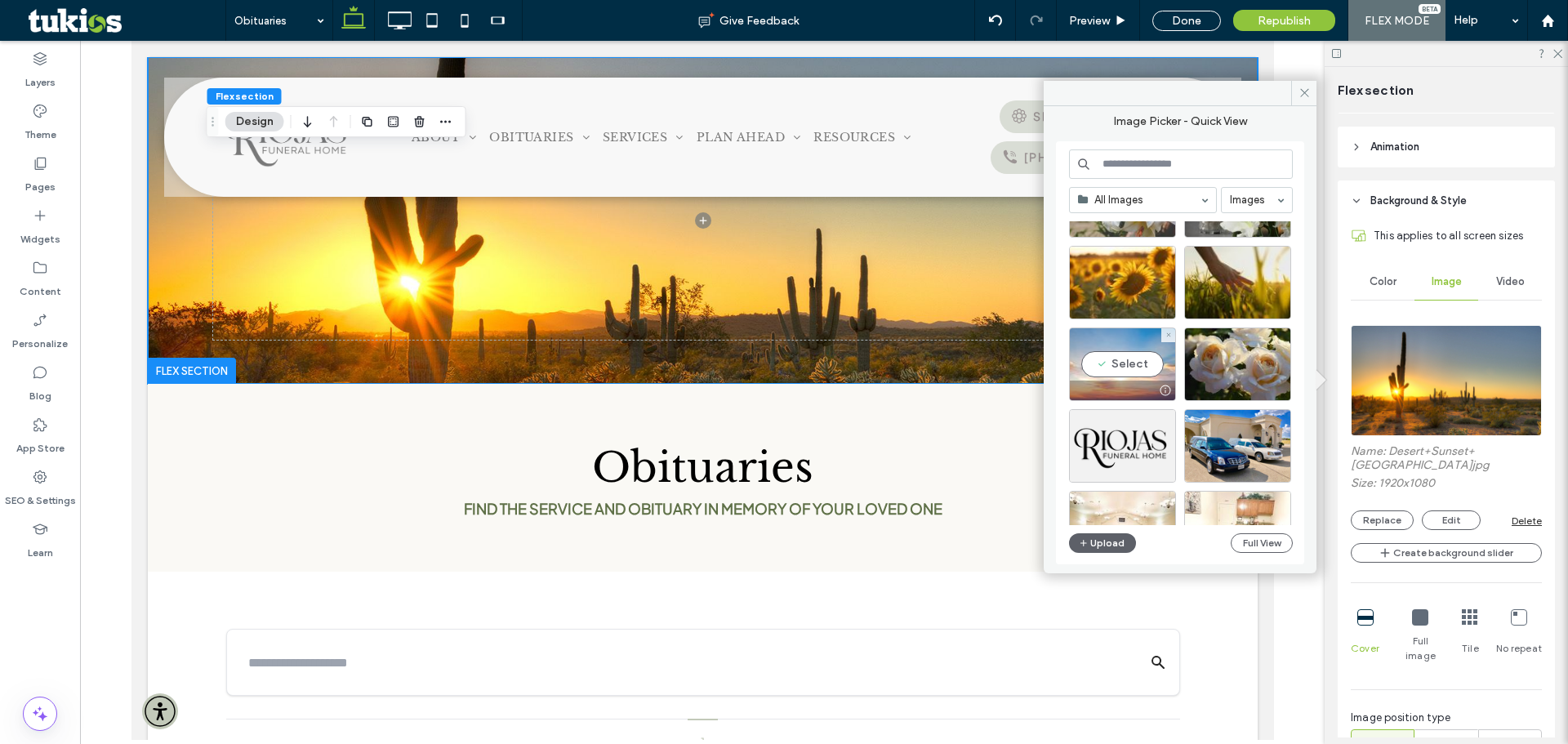
click at [1128, 361] on div "Select" at bounding box center [1123, 364] width 107 height 74
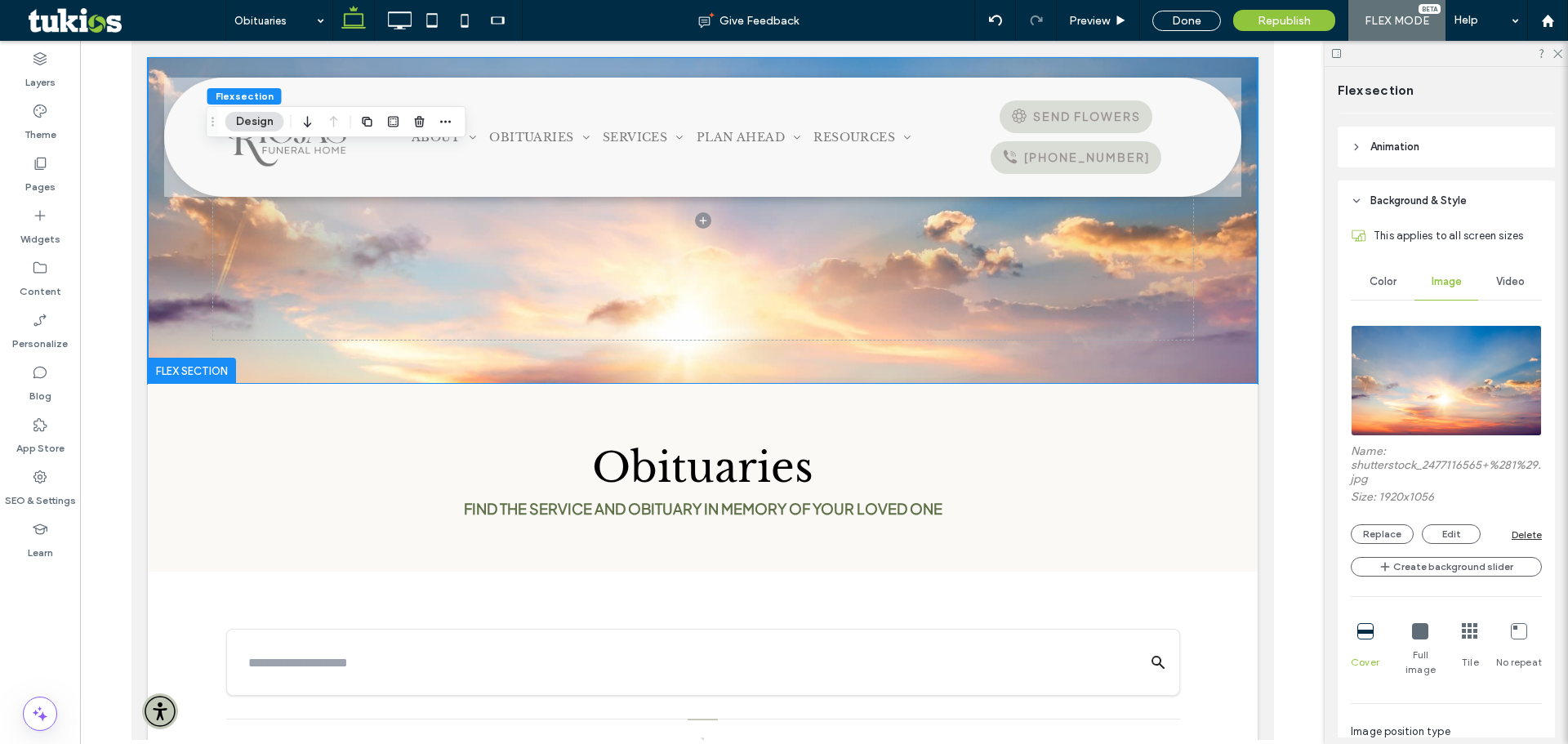
click at [1432, 398] on img at bounding box center [1446, 381] width 191 height 111
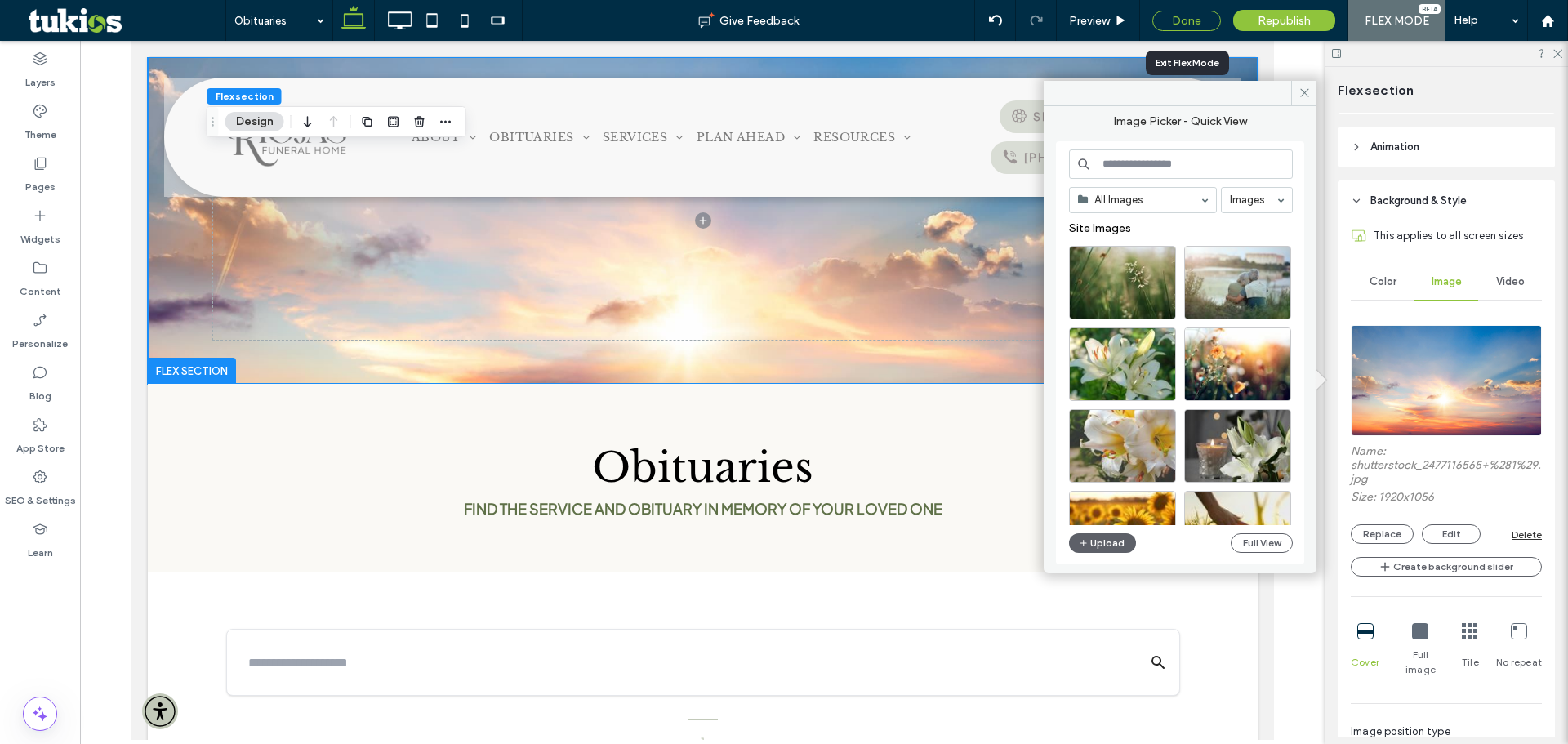
click at [1159, 26] on div "Done" at bounding box center [1187, 21] width 69 height 20
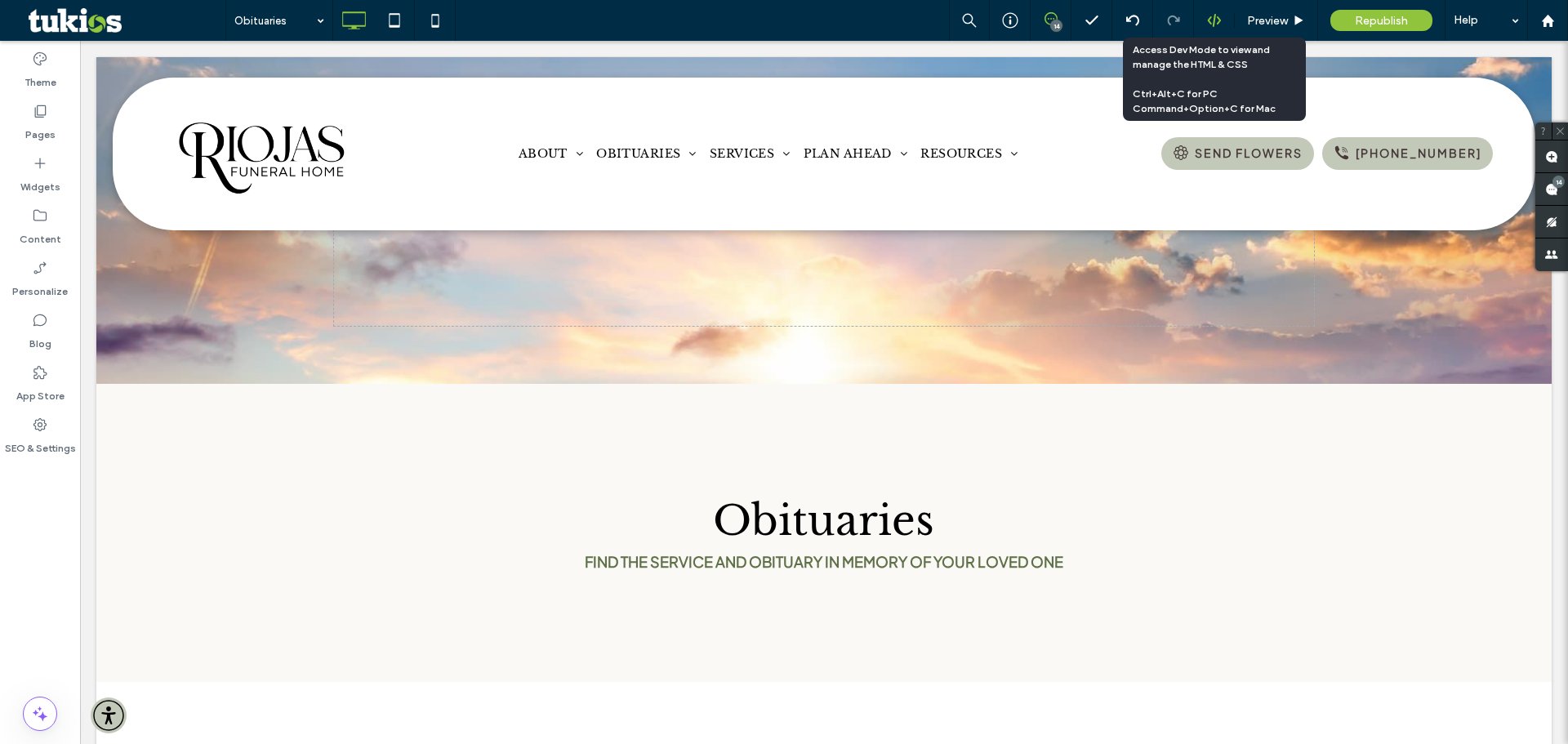
click at [1195, 22] on div at bounding box center [1215, 20] width 40 height 15
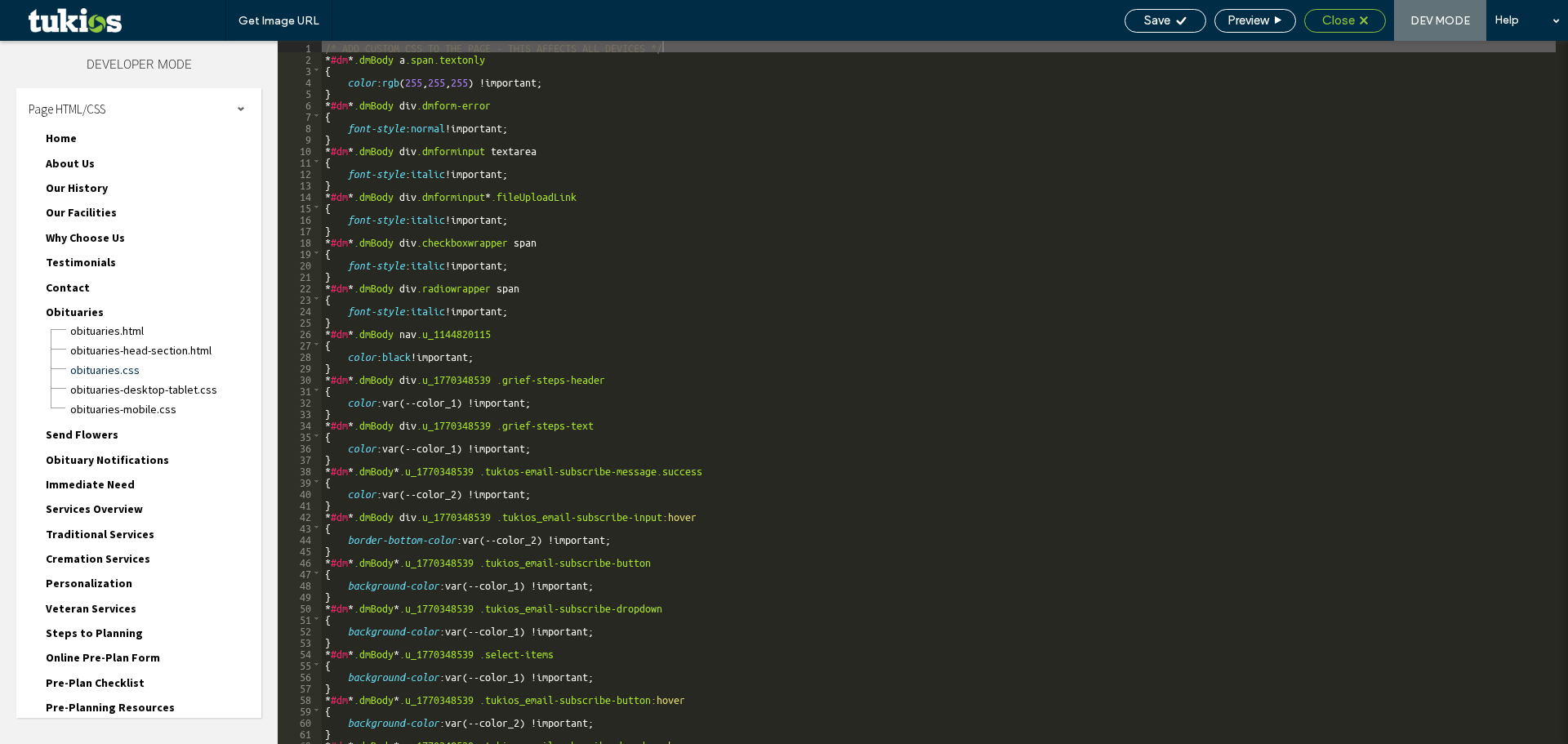
click at [1360, 22] on icon at bounding box center [1364, 20] width 8 height 8
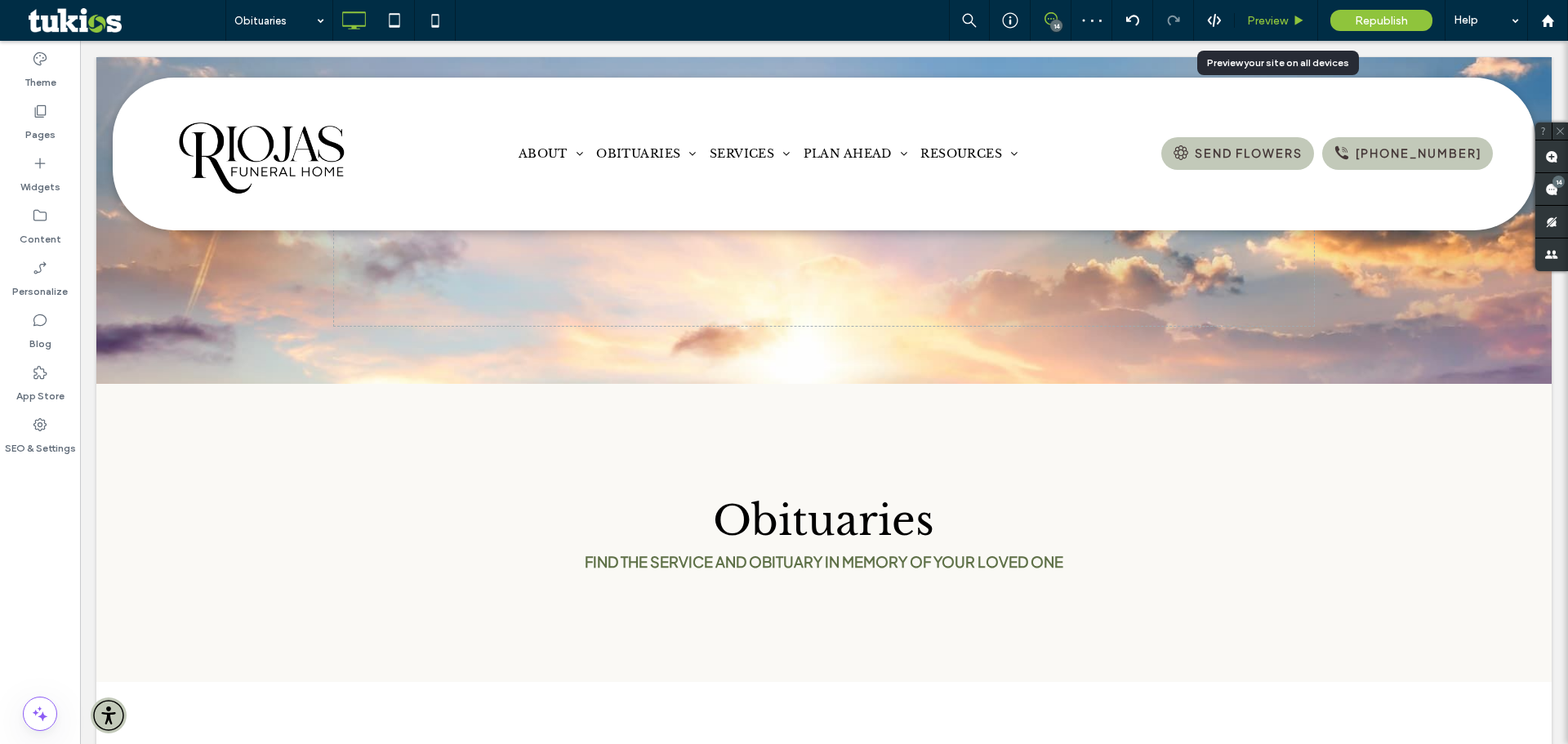
click at [1276, 20] on span "Preview" at bounding box center [1267, 20] width 41 height 14
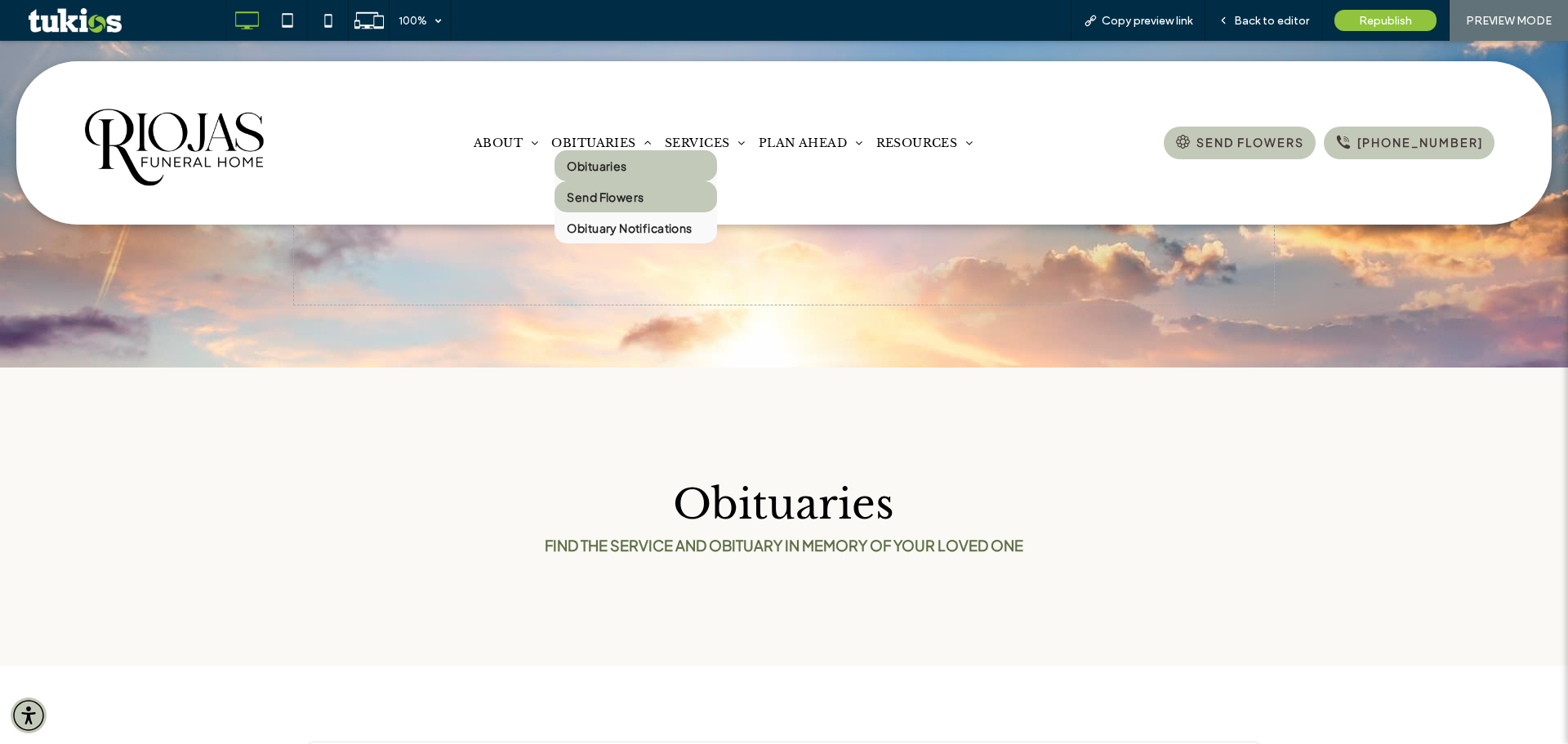
click at [619, 205] on link "Send Flowers" at bounding box center [636, 197] width 162 height 31
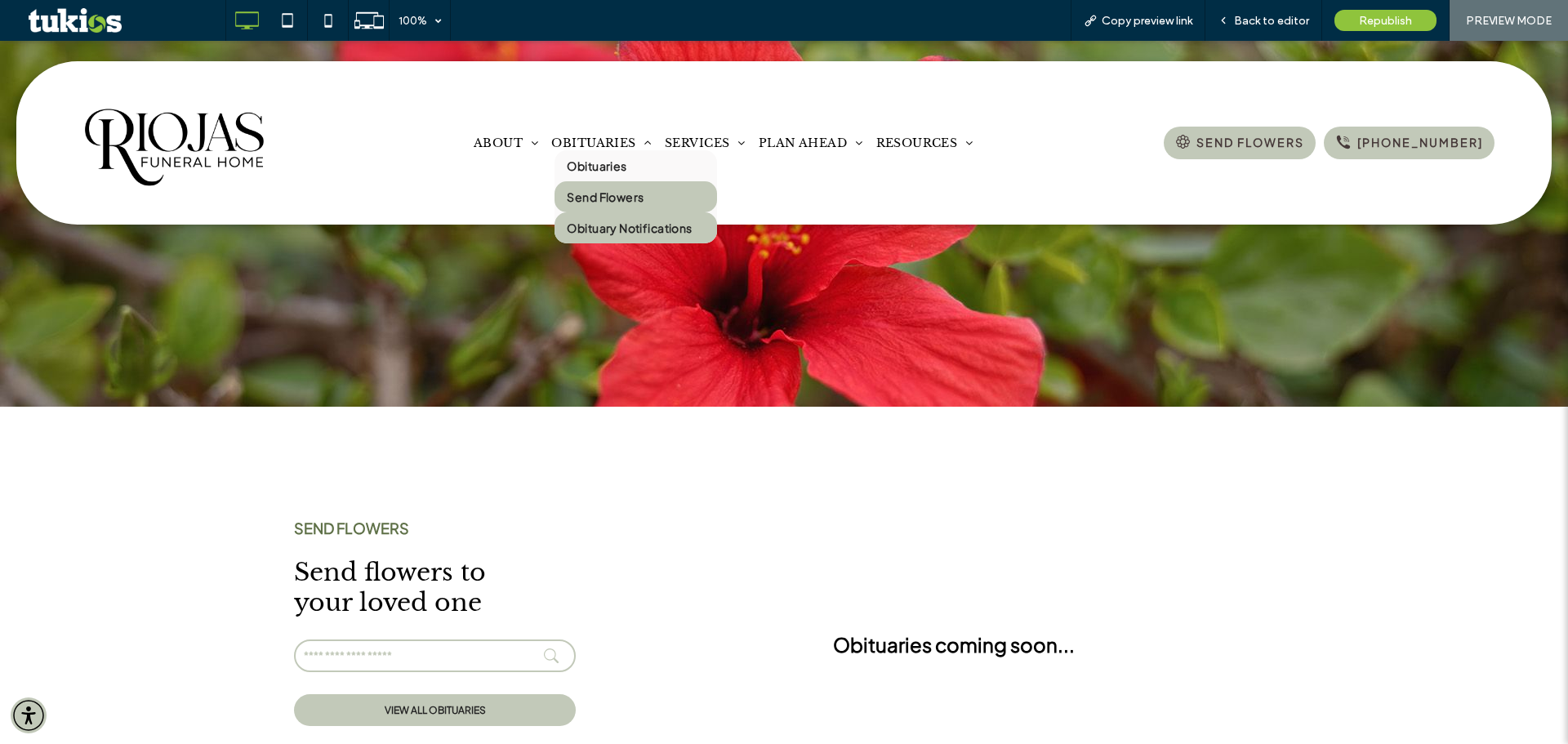
click at [597, 228] on span "Obituary Notifications" at bounding box center [630, 228] width 125 height 15
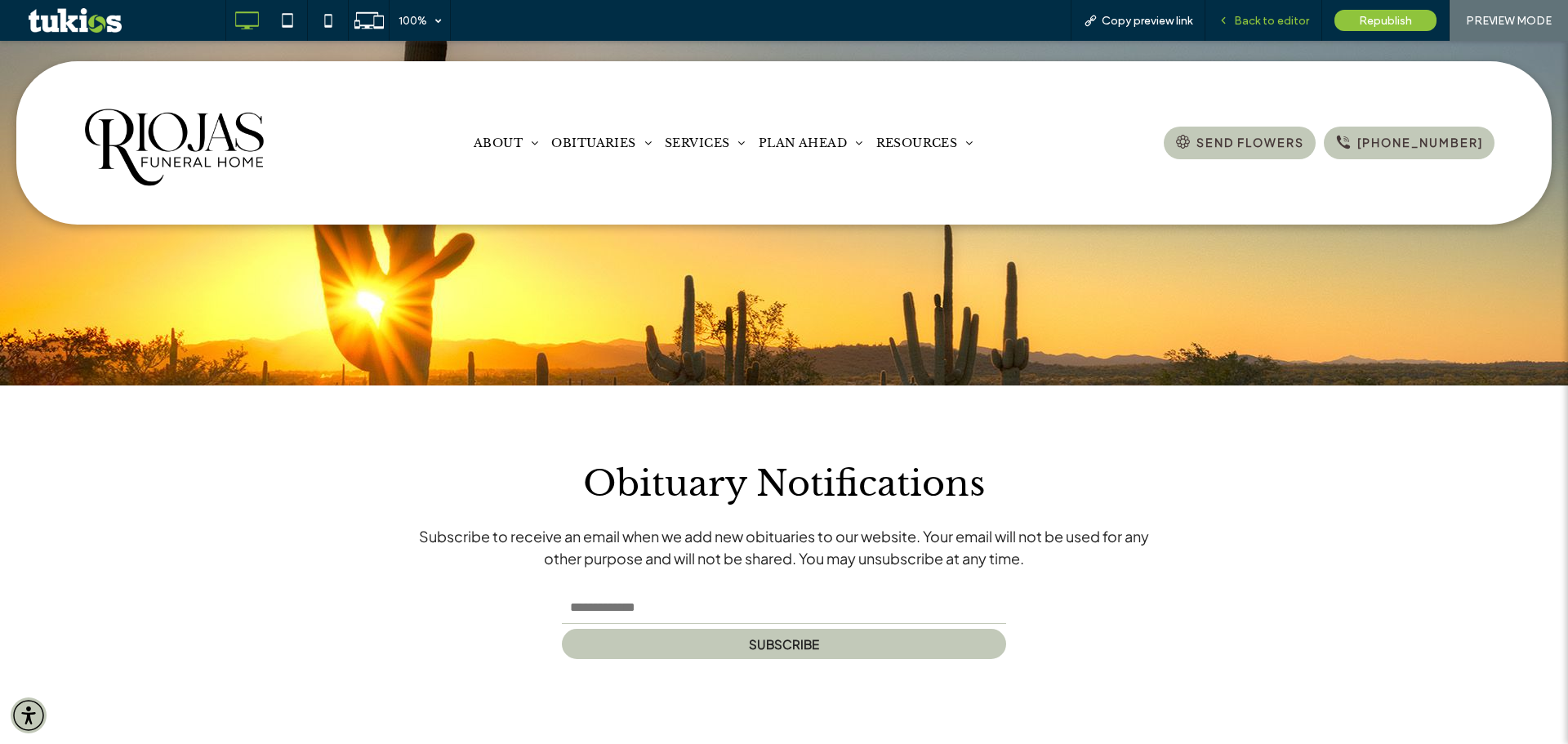
click at [1297, 21] on span "Back to editor" at bounding box center [1272, 20] width 75 height 14
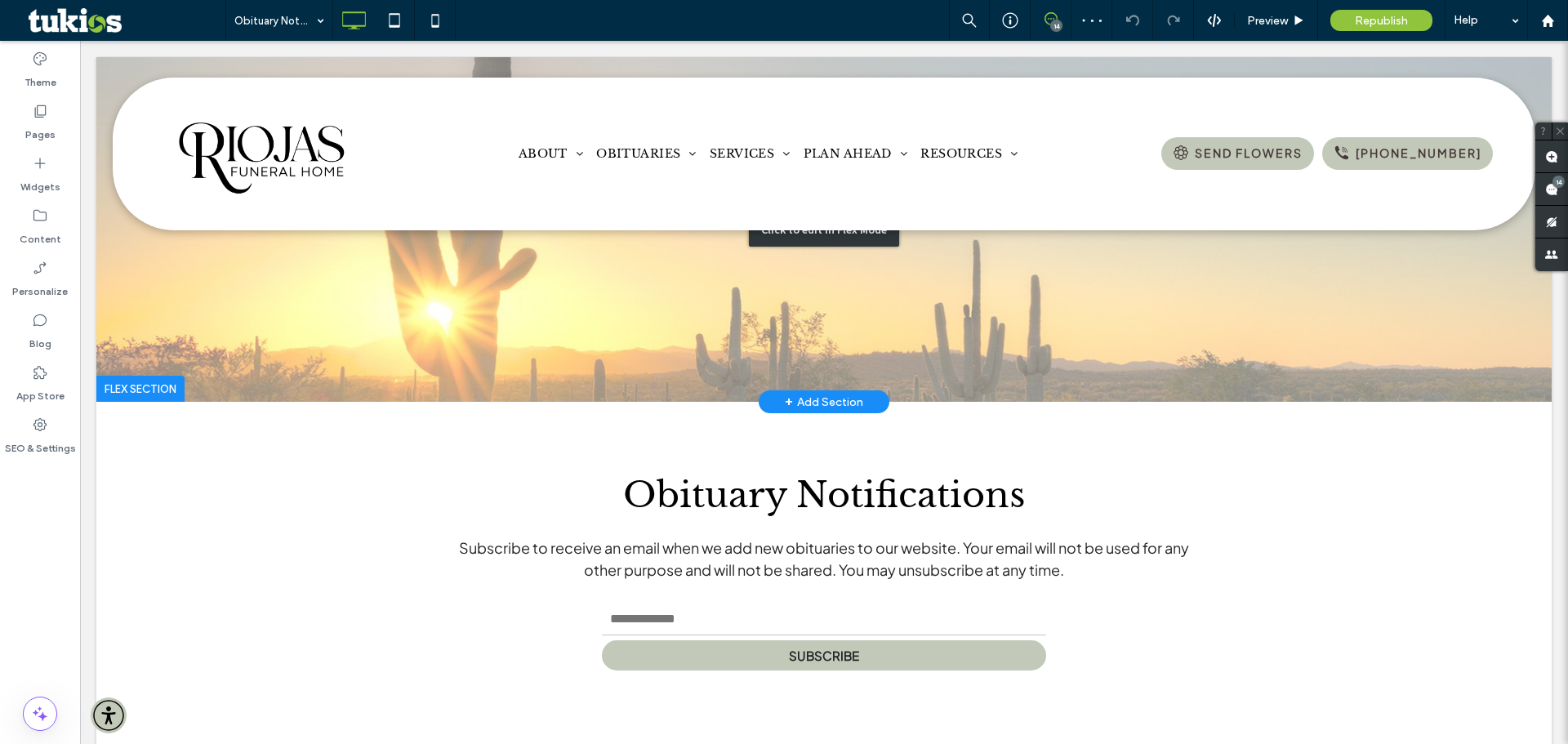
click at [1245, 324] on div "Click to edit in Flex Mode" at bounding box center [824, 229] width 1455 height 344
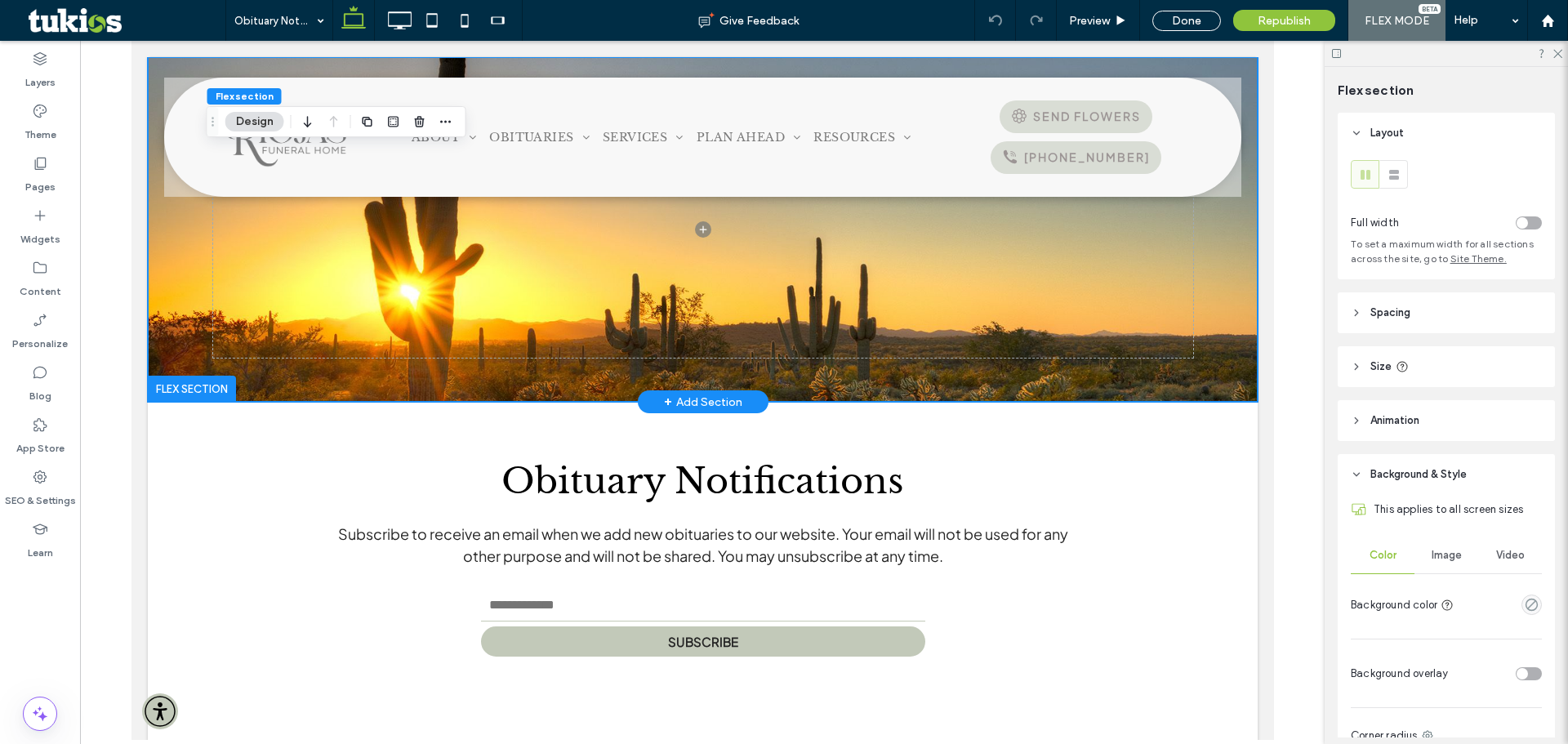
click at [1209, 304] on div at bounding box center [702, 229] width 1110 height 344
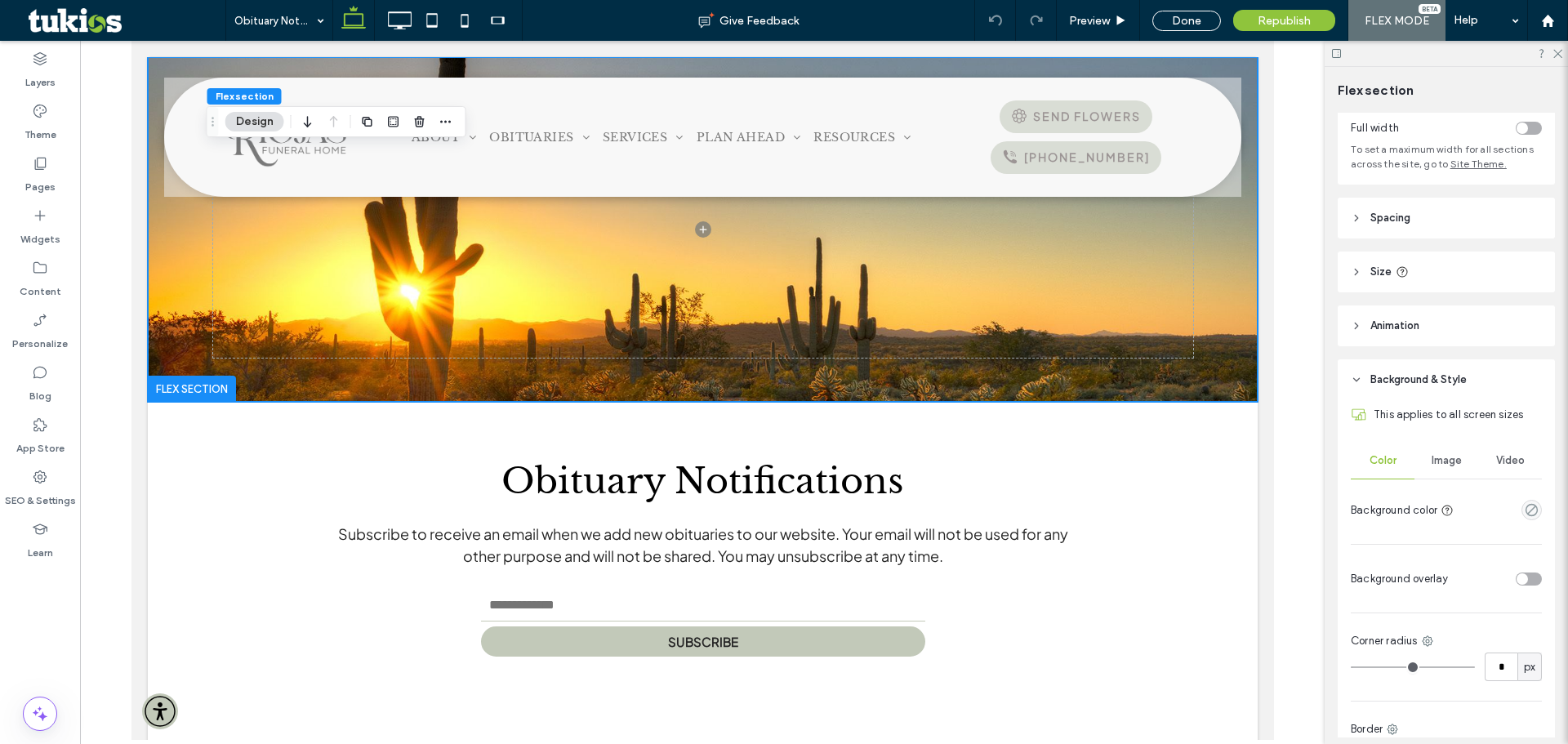
scroll to position [245, 0]
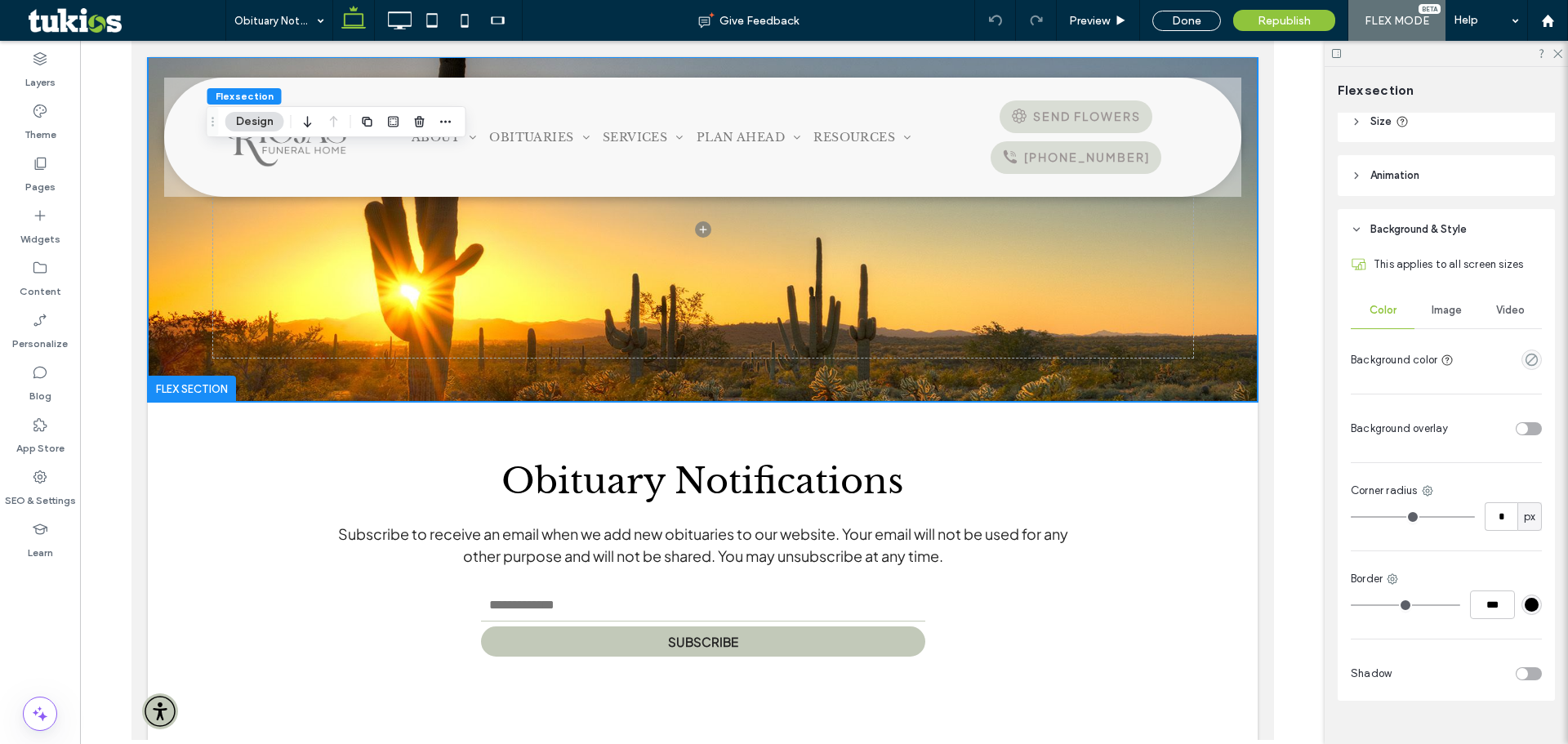
click at [1454, 321] on div "Image" at bounding box center [1446, 311] width 64 height 36
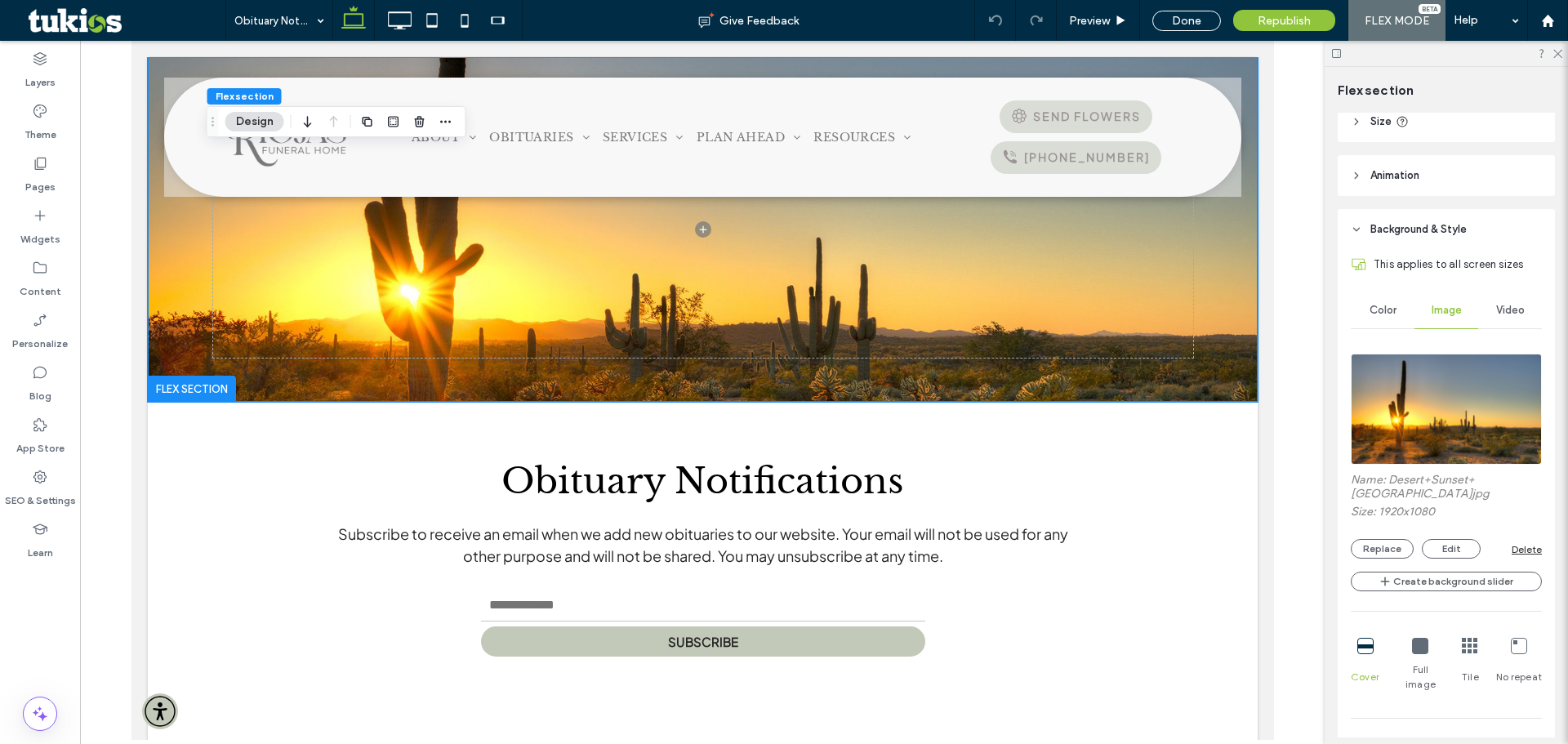
click at [1431, 387] on img at bounding box center [1446, 409] width 191 height 111
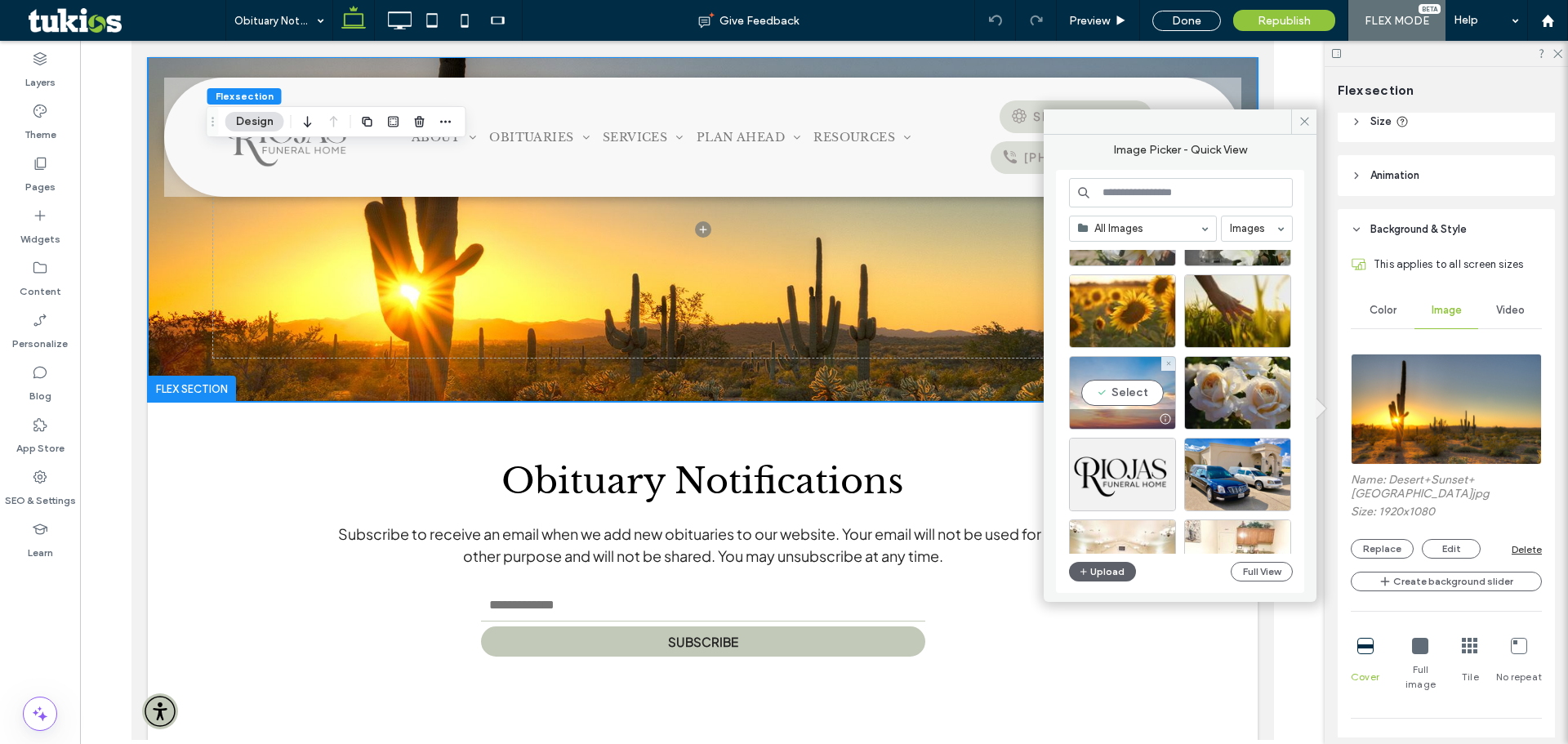
click at [1124, 392] on div "Select" at bounding box center [1123, 392] width 107 height 74
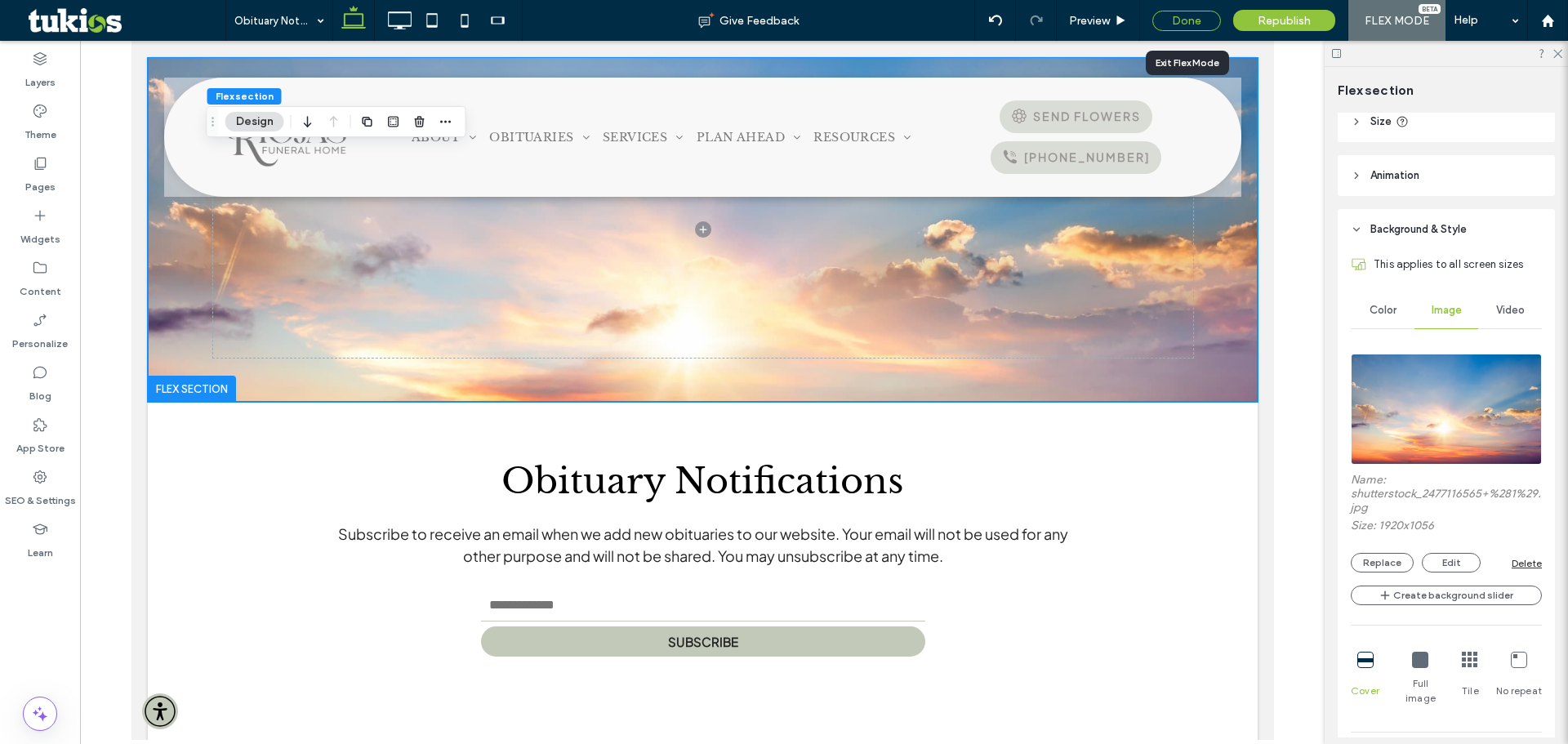
click at [1195, 18] on div "Done" at bounding box center [1187, 21] width 69 height 20
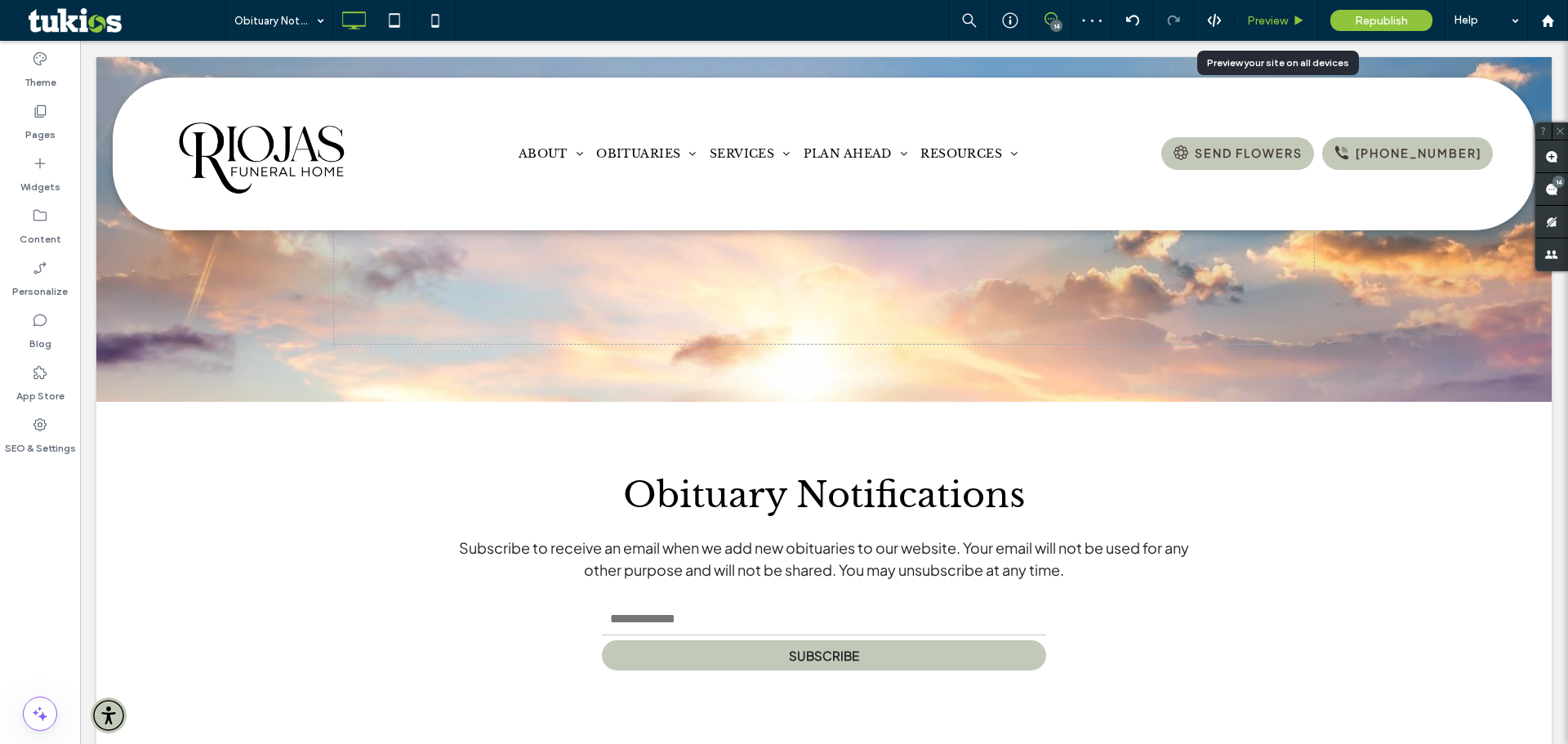
click at [1273, 20] on span "Preview" at bounding box center [1267, 20] width 41 height 14
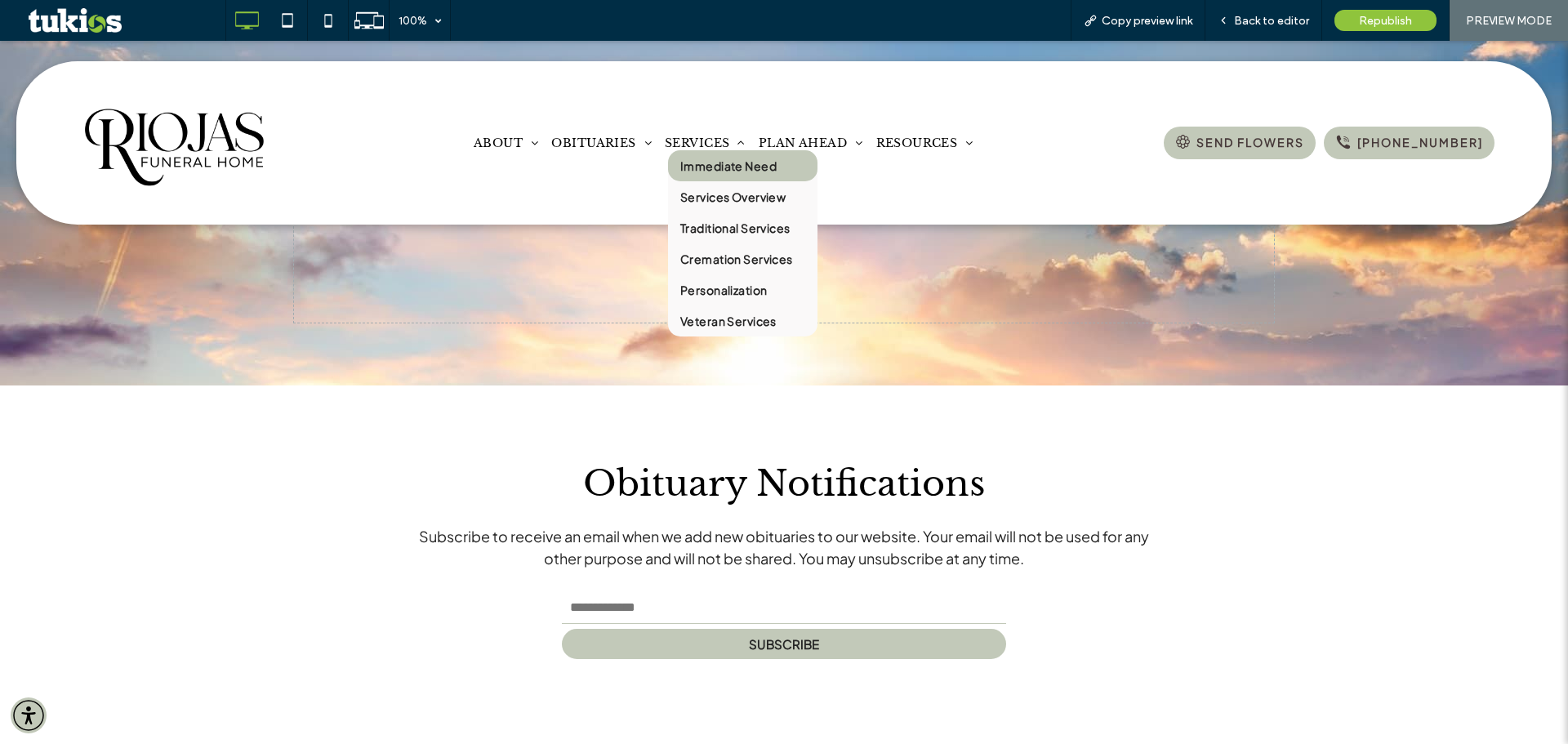
click at [703, 179] on link "Immediate Need" at bounding box center [743, 165] width 150 height 31
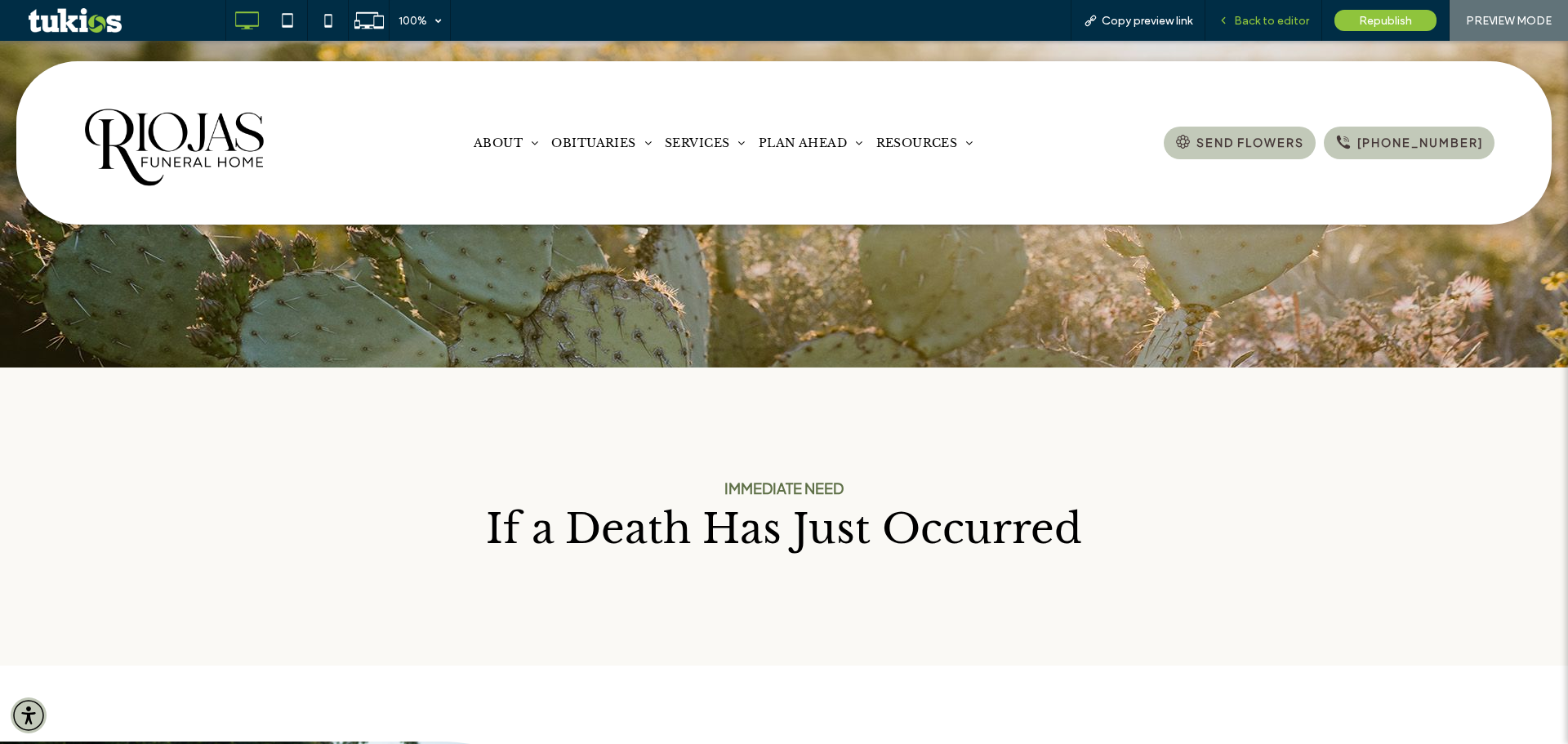
click at [1283, 22] on span "Back to editor" at bounding box center [1272, 20] width 75 height 14
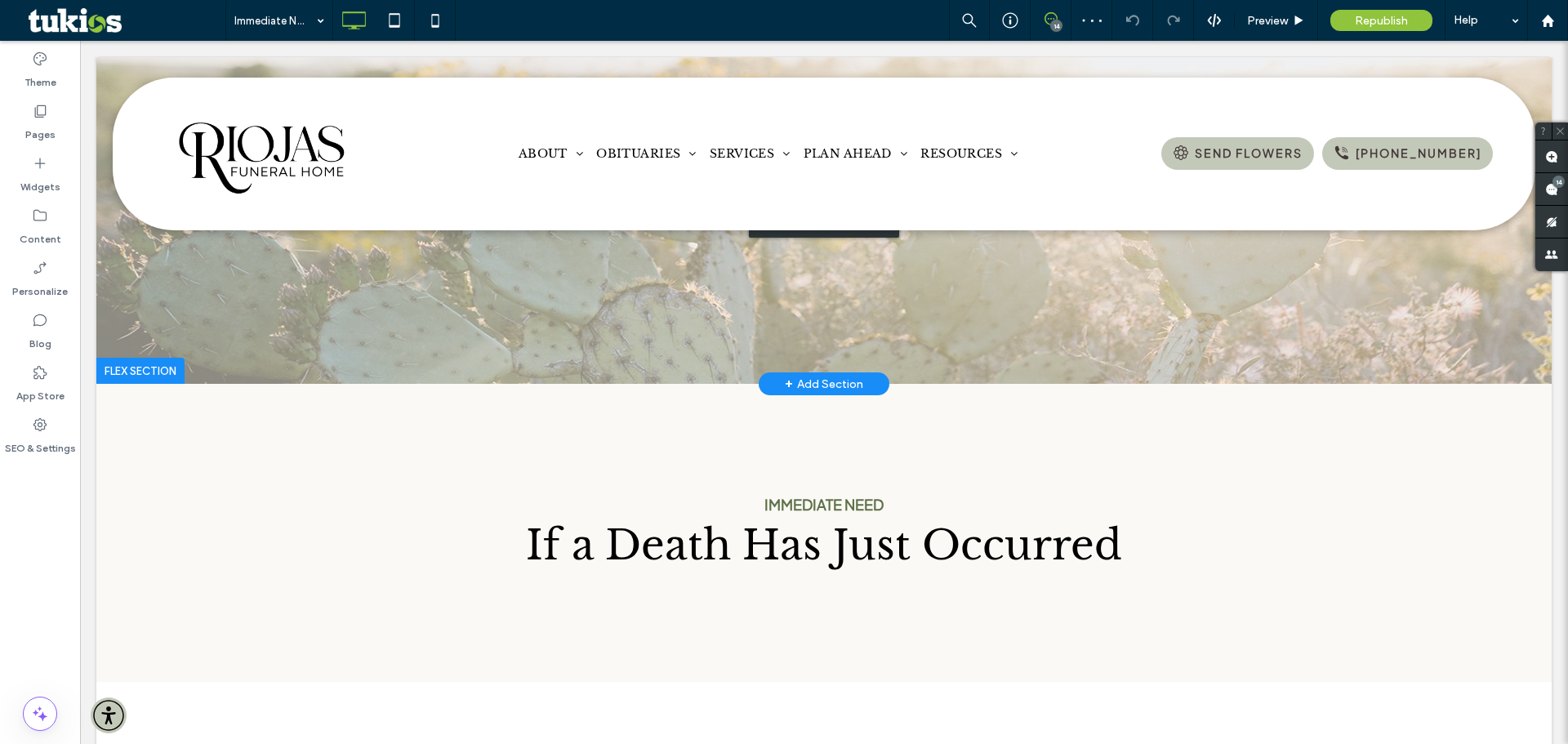
click at [1088, 334] on div "Click to edit in Flex Mode" at bounding box center [824, 221] width 1455 height 327
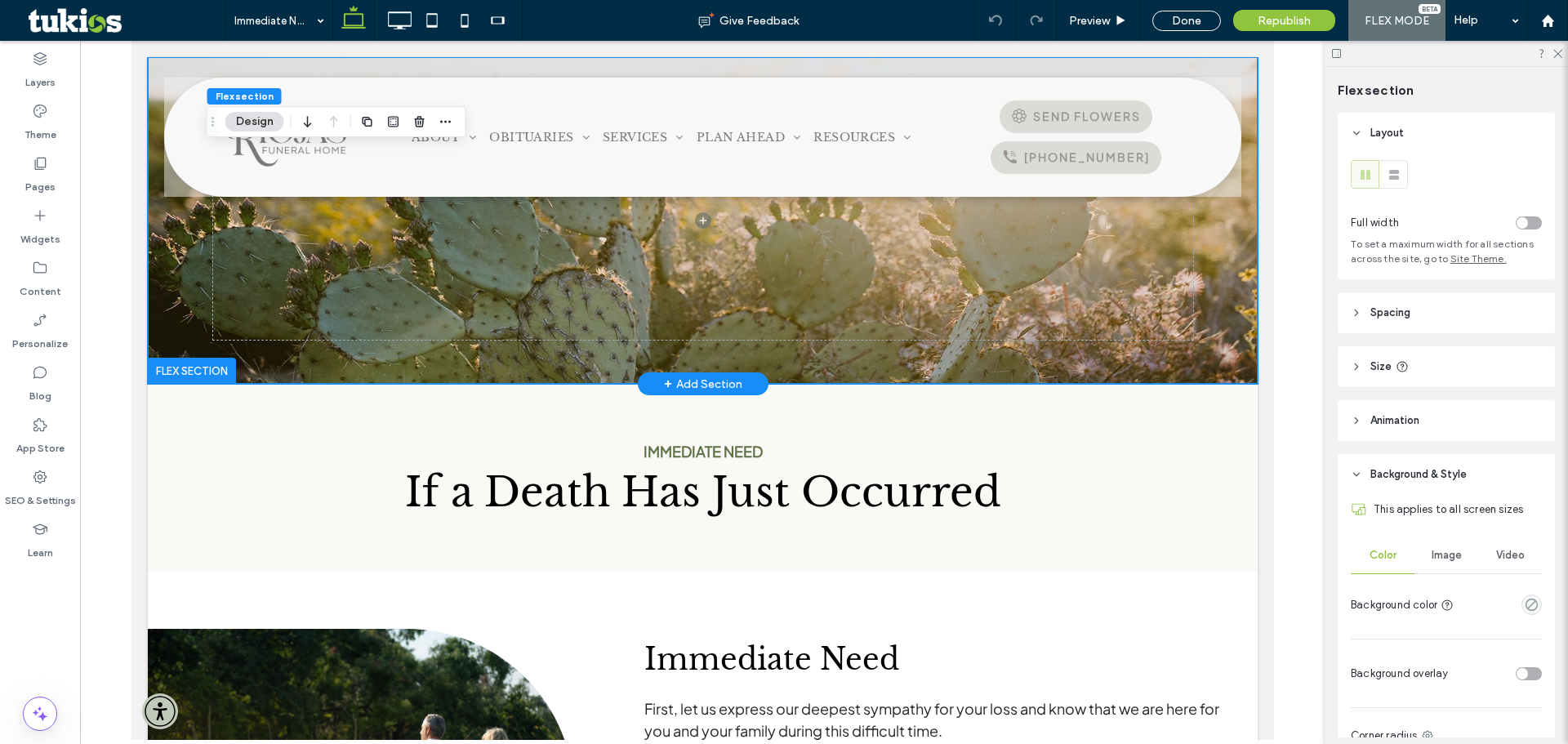
click at [1092, 351] on div at bounding box center [702, 221] width 980 height 327
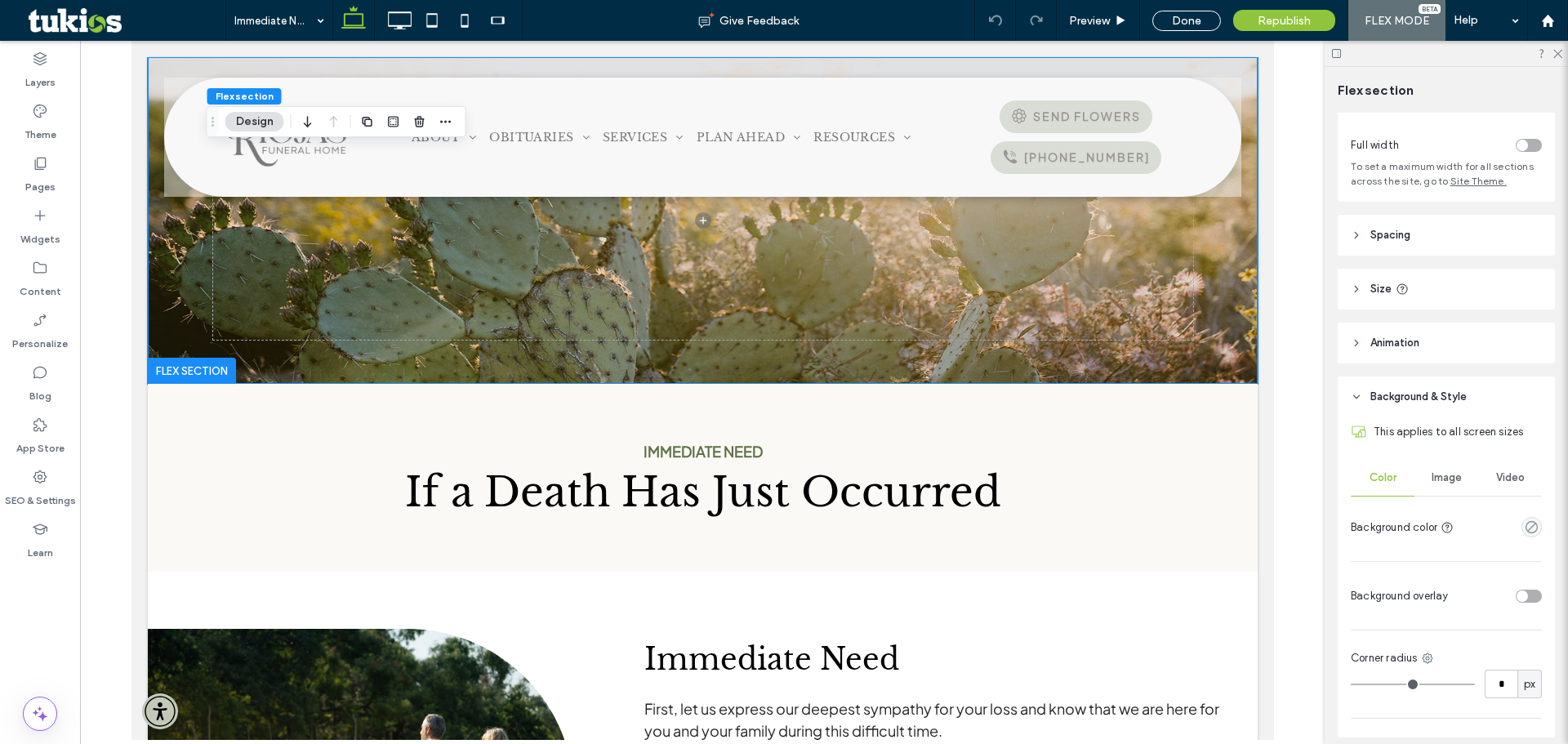
scroll to position [245, 0]
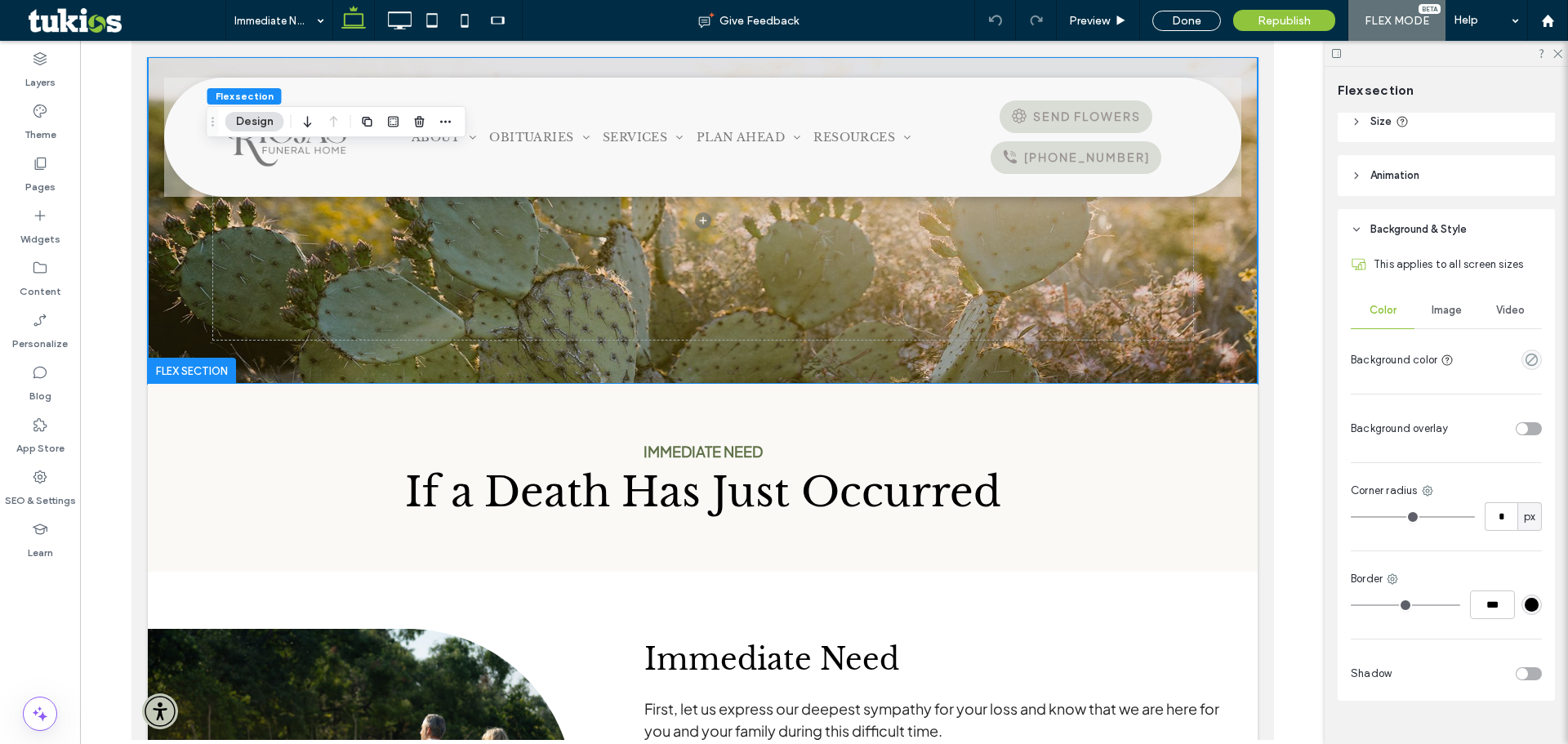
drag, startPoint x: 1421, startPoint y: 304, endPoint x: 1434, endPoint y: 327, distance: 26.4
click at [1421, 303] on div "Image" at bounding box center [1446, 311] width 64 height 36
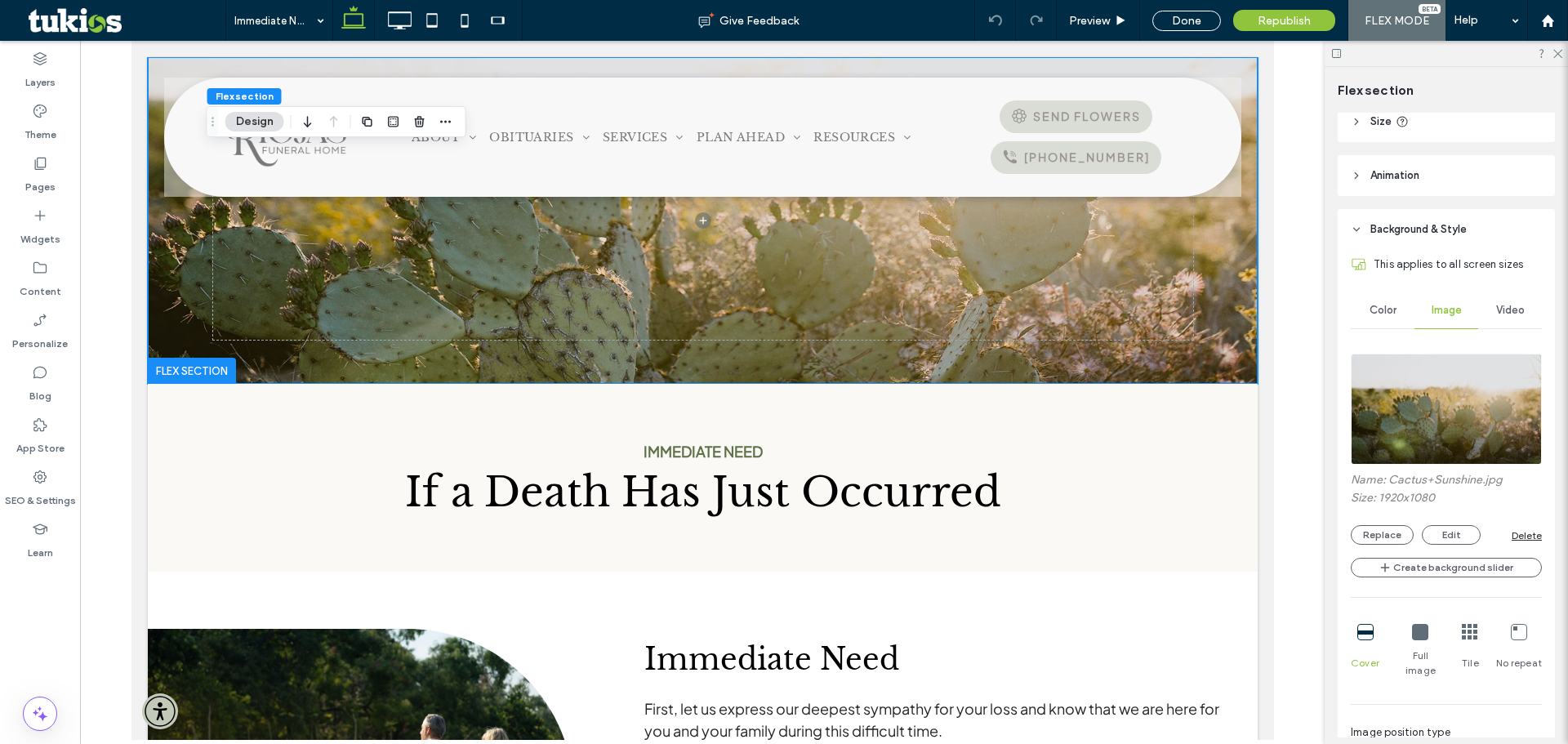
click at [1438, 392] on img at bounding box center [1446, 409] width 191 height 111
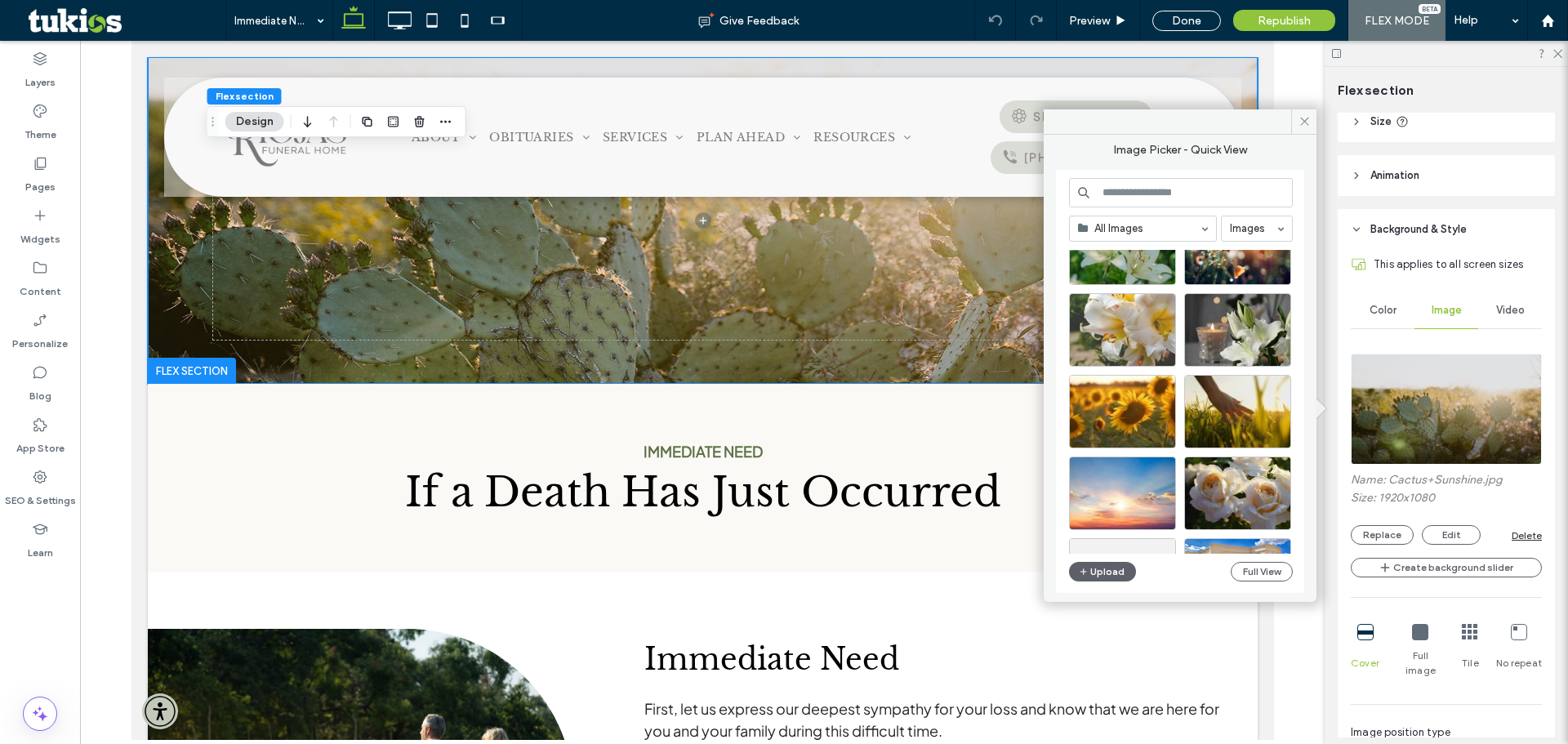
scroll to position [82, 0]
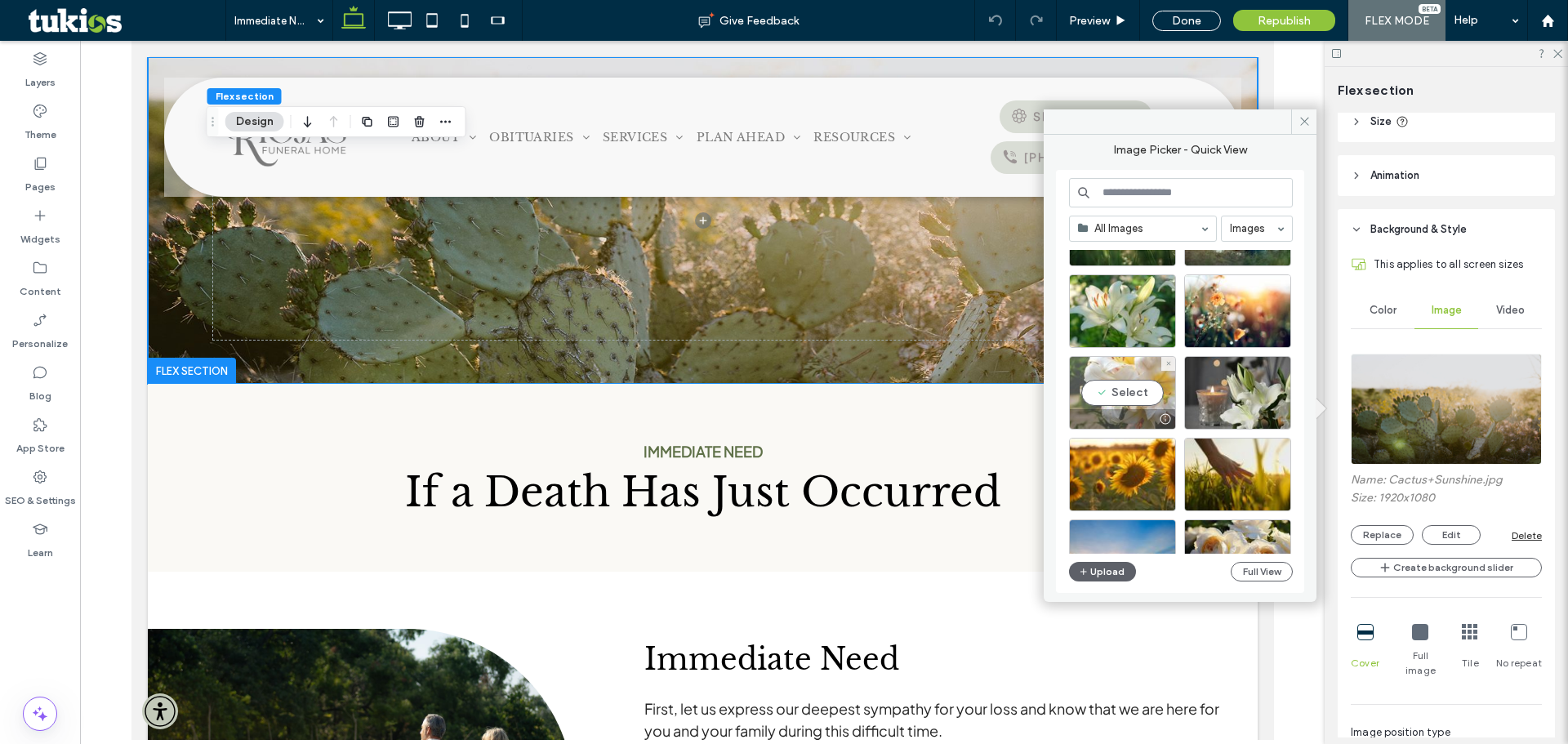
click at [1126, 383] on div "Select" at bounding box center [1123, 392] width 107 height 74
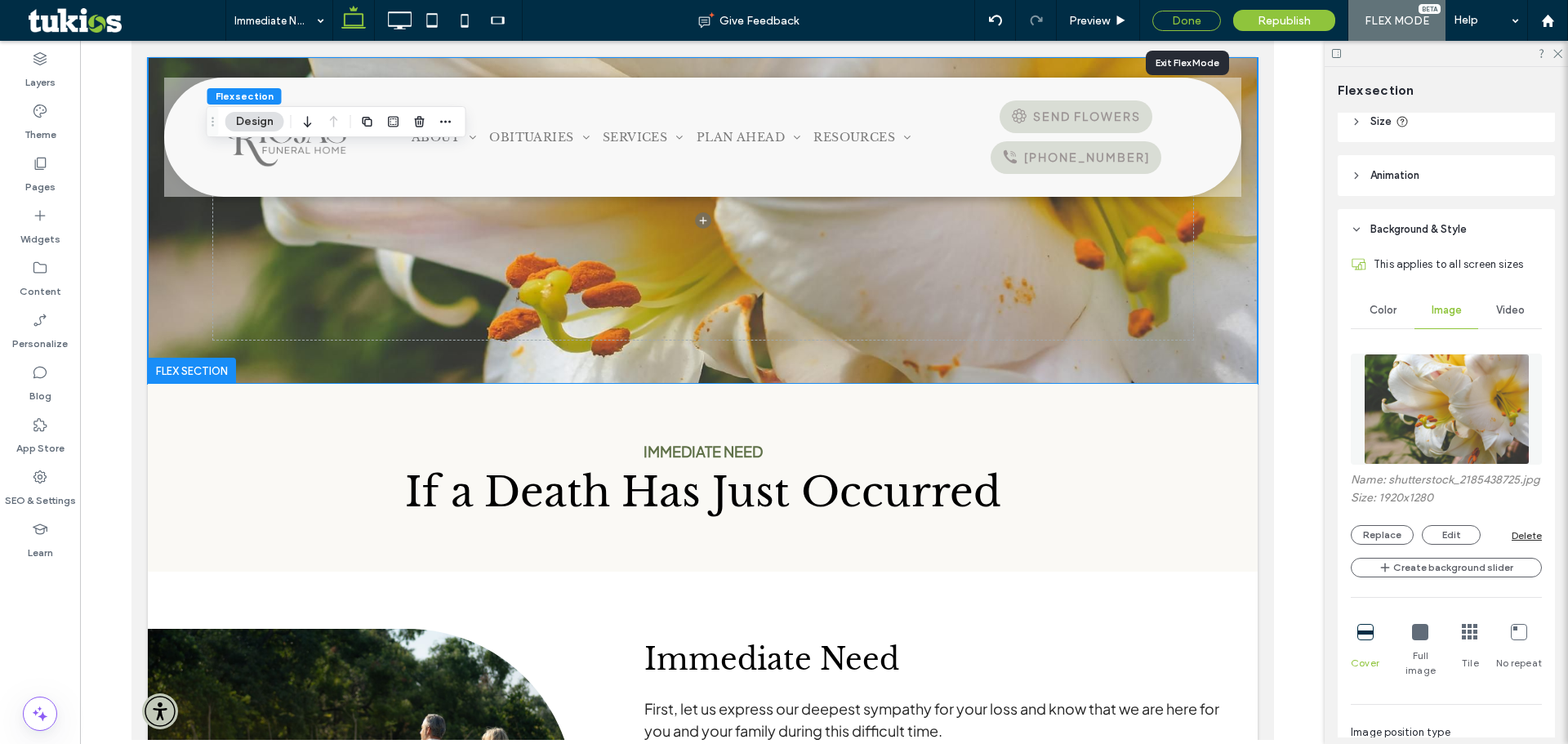
click at [1179, 25] on div "Done" at bounding box center [1187, 21] width 69 height 20
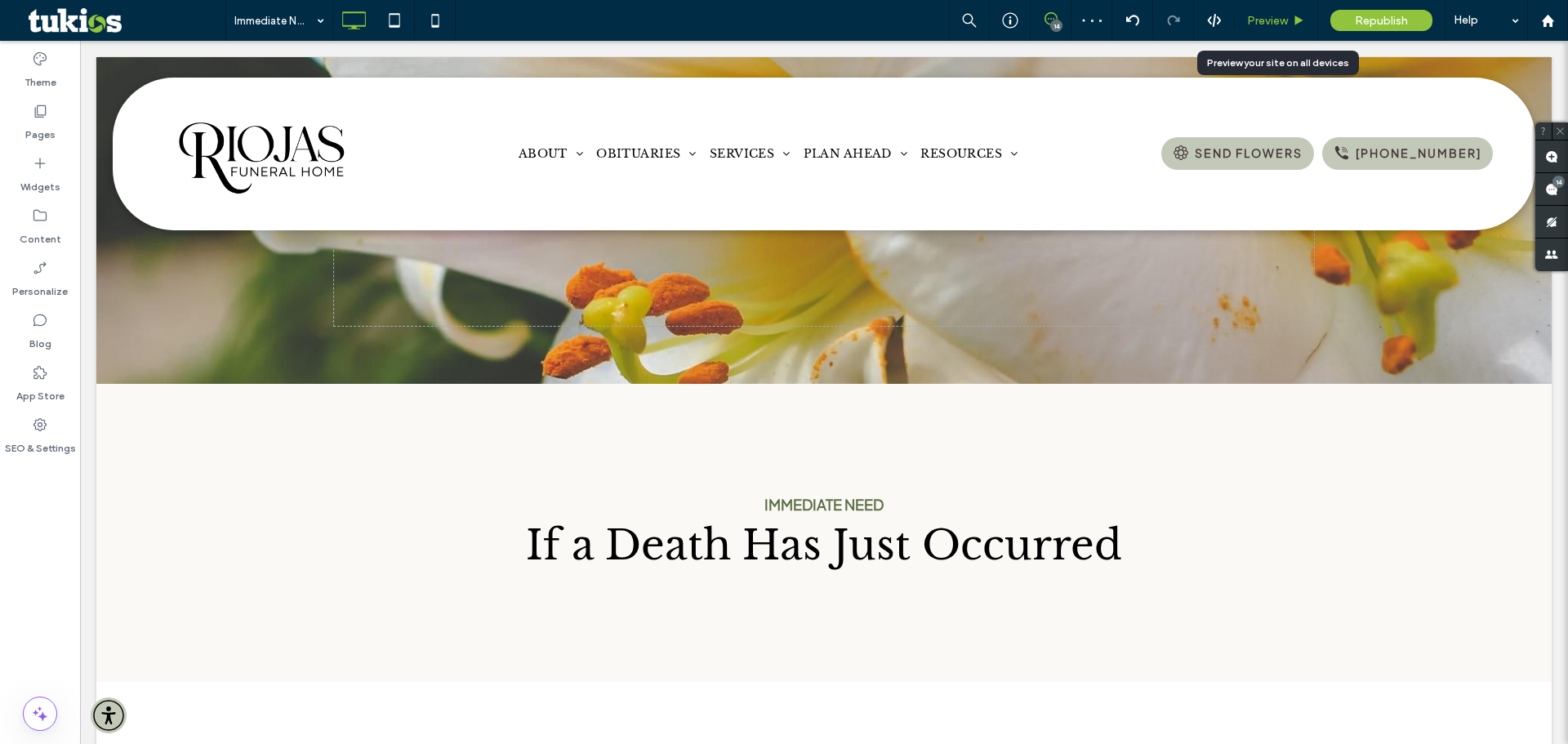
click at [1282, 14] on span "Preview" at bounding box center [1267, 20] width 41 height 14
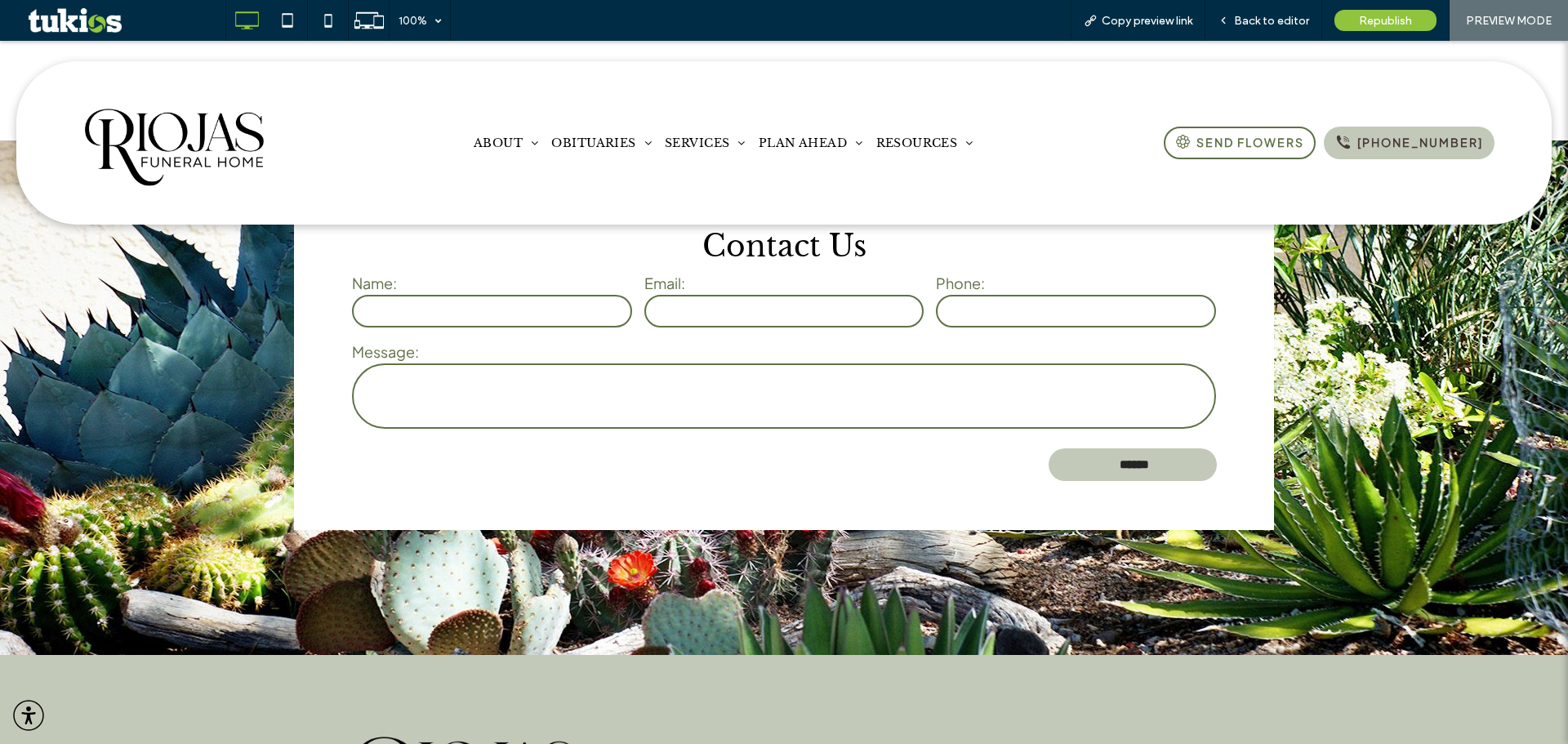
scroll to position [2940, 0]
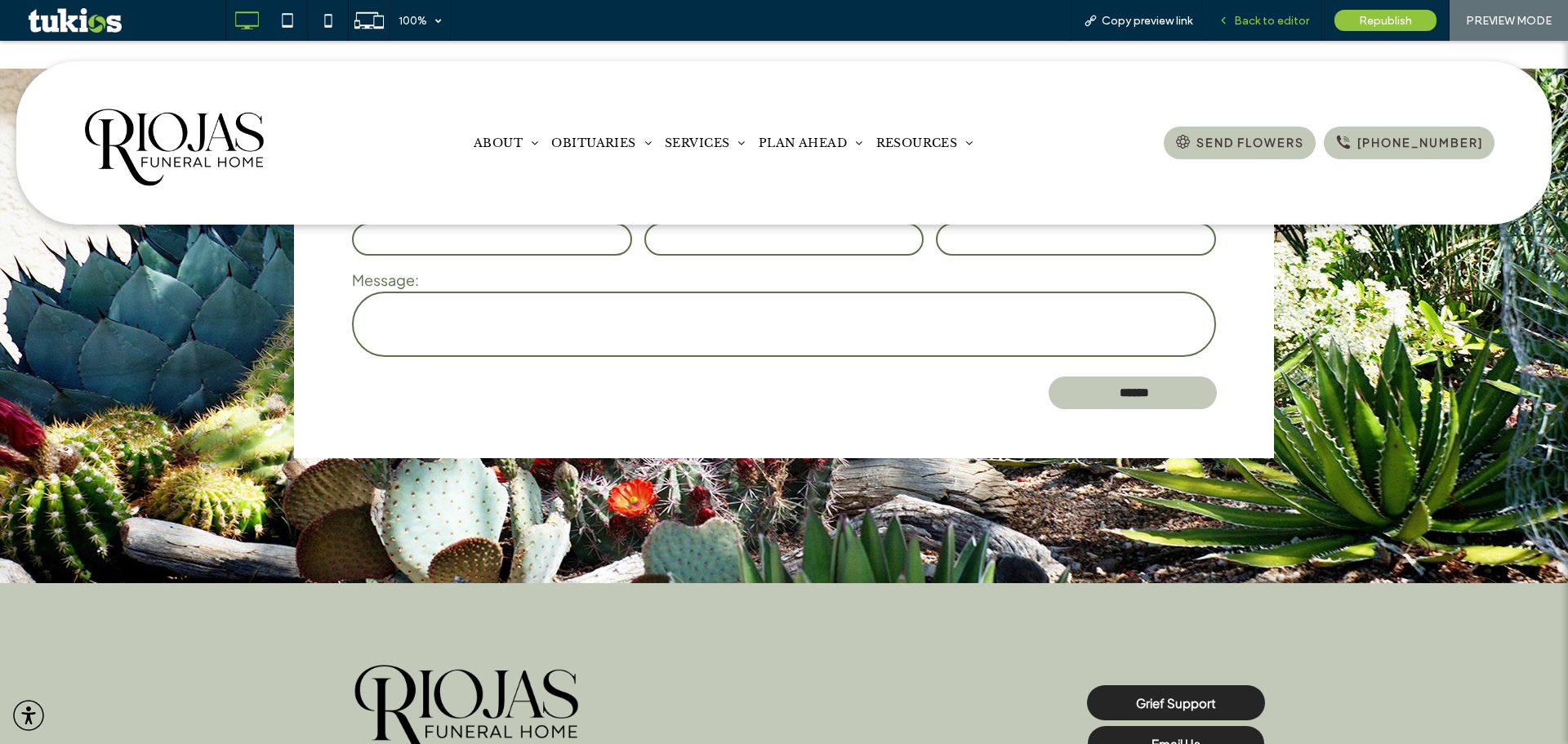
click at [1292, 20] on span "Back to editor" at bounding box center [1272, 20] width 75 height 14
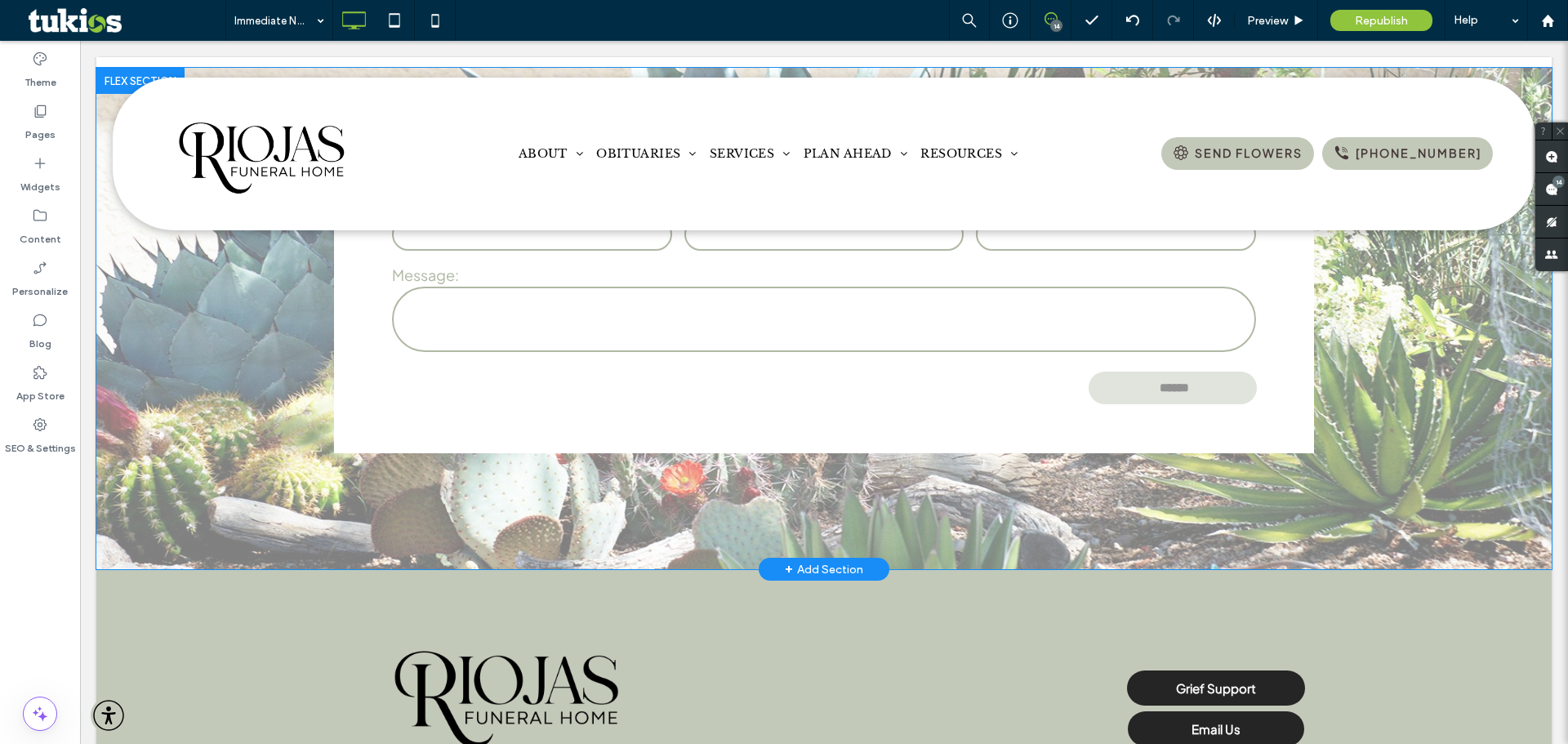
scroll to position [2934, 0]
click at [1384, 541] on div "Click to edit in Flex Mode" at bounding box center [824, 320] width 1455 height 501
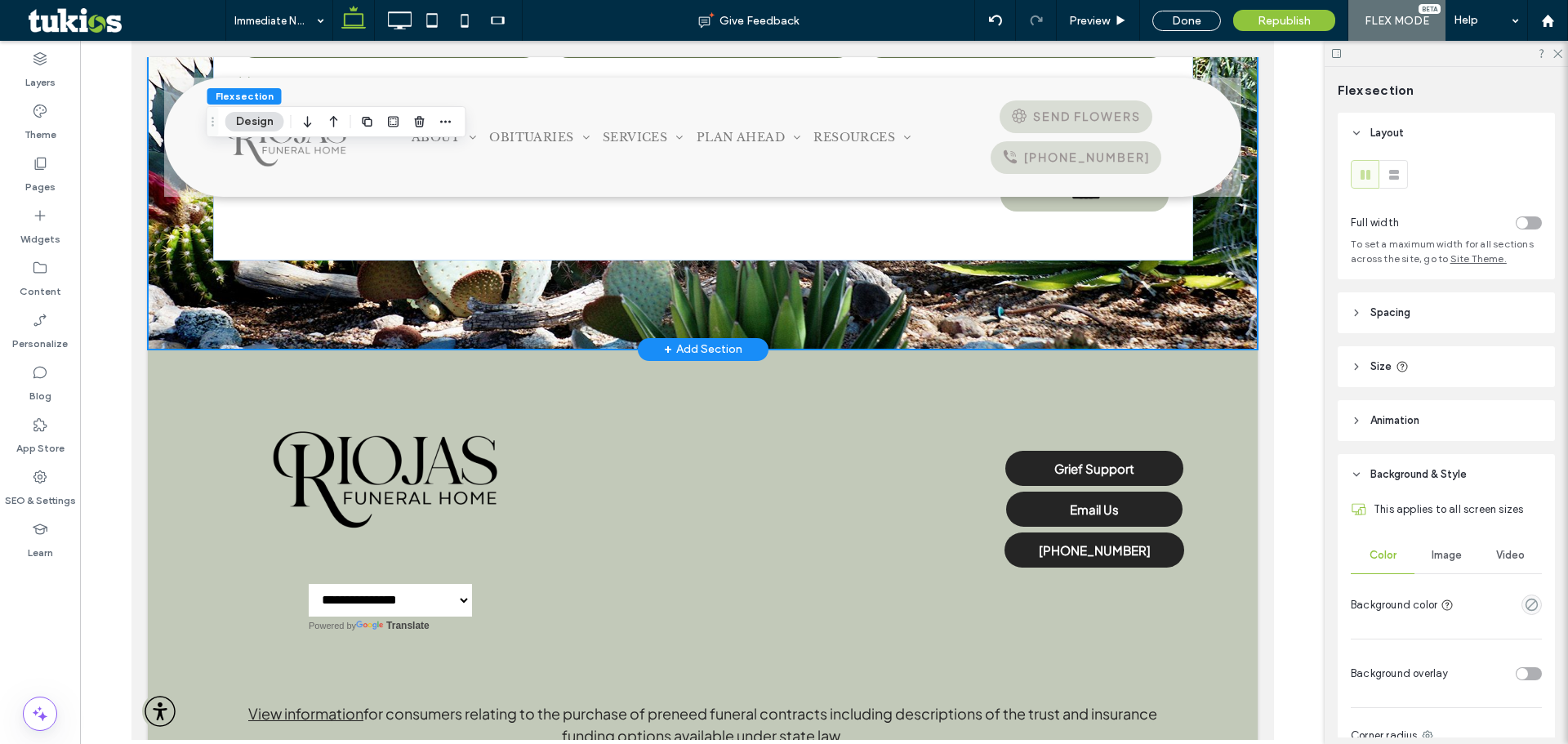
click at [1209, 315] on div "Contact Us Name: Email: Phone: Message: ****** Thank you for contacting us. We …" at bounding box center [702, 120] width 1110 height 460
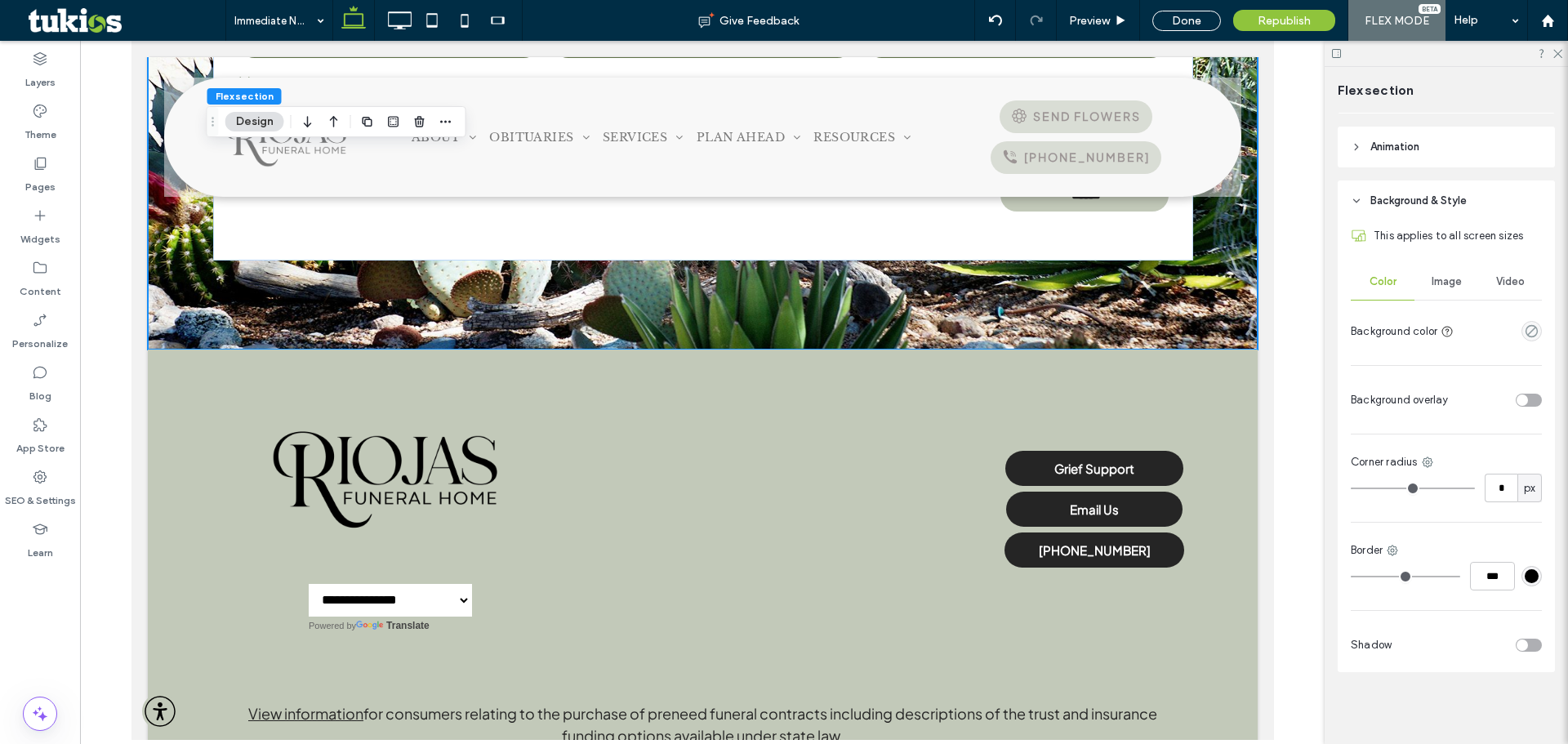
click at [1441, 283] on span "Image" at bounding box center [1446, 282] width 30 height 13
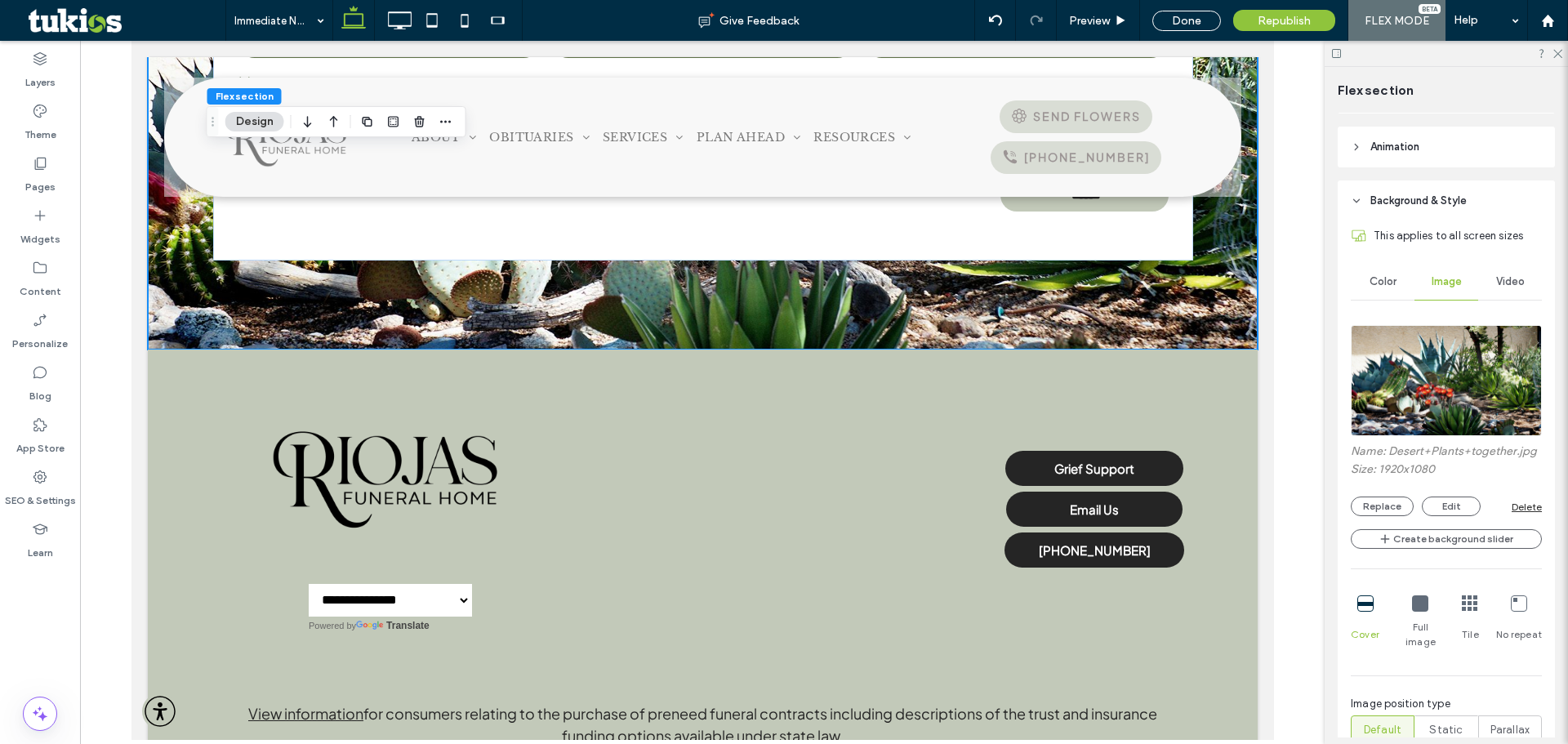
click at [1440, 388] on img at bounding box center [1446, 381] width 191 height 111
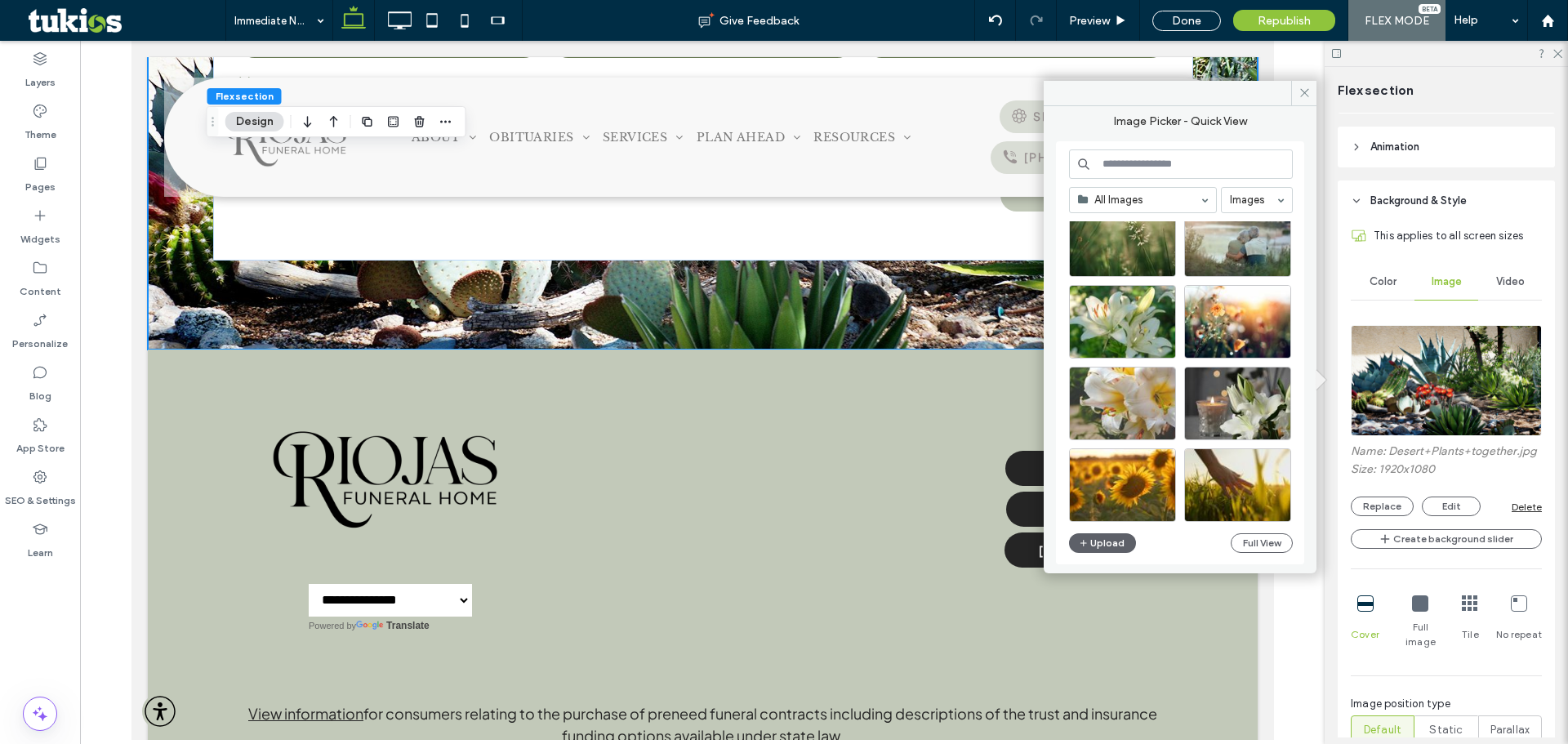
scroll to position [82, 0]
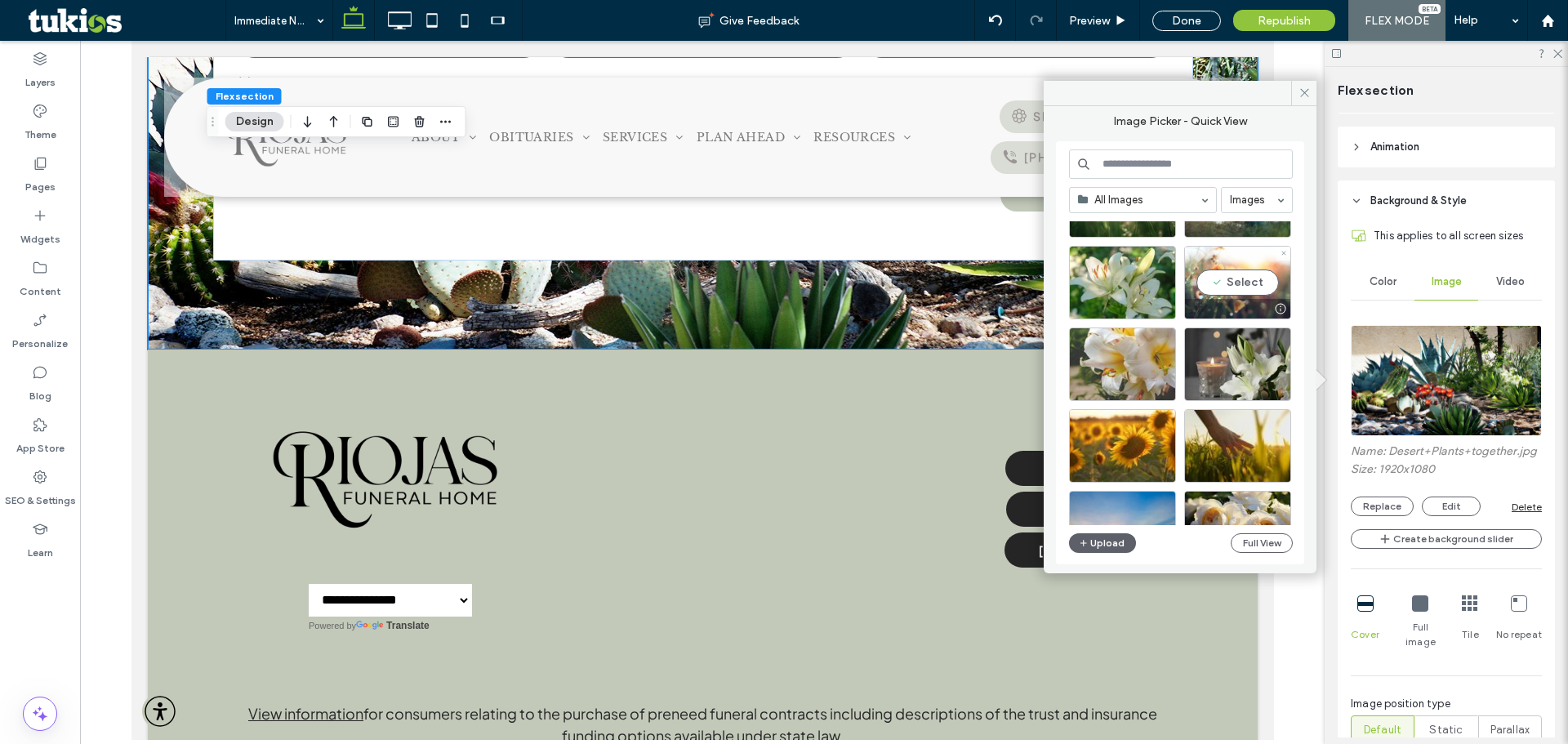
click at [1216, 279] on div "Select" at bounding box center [1238, 283] width 107 height 74
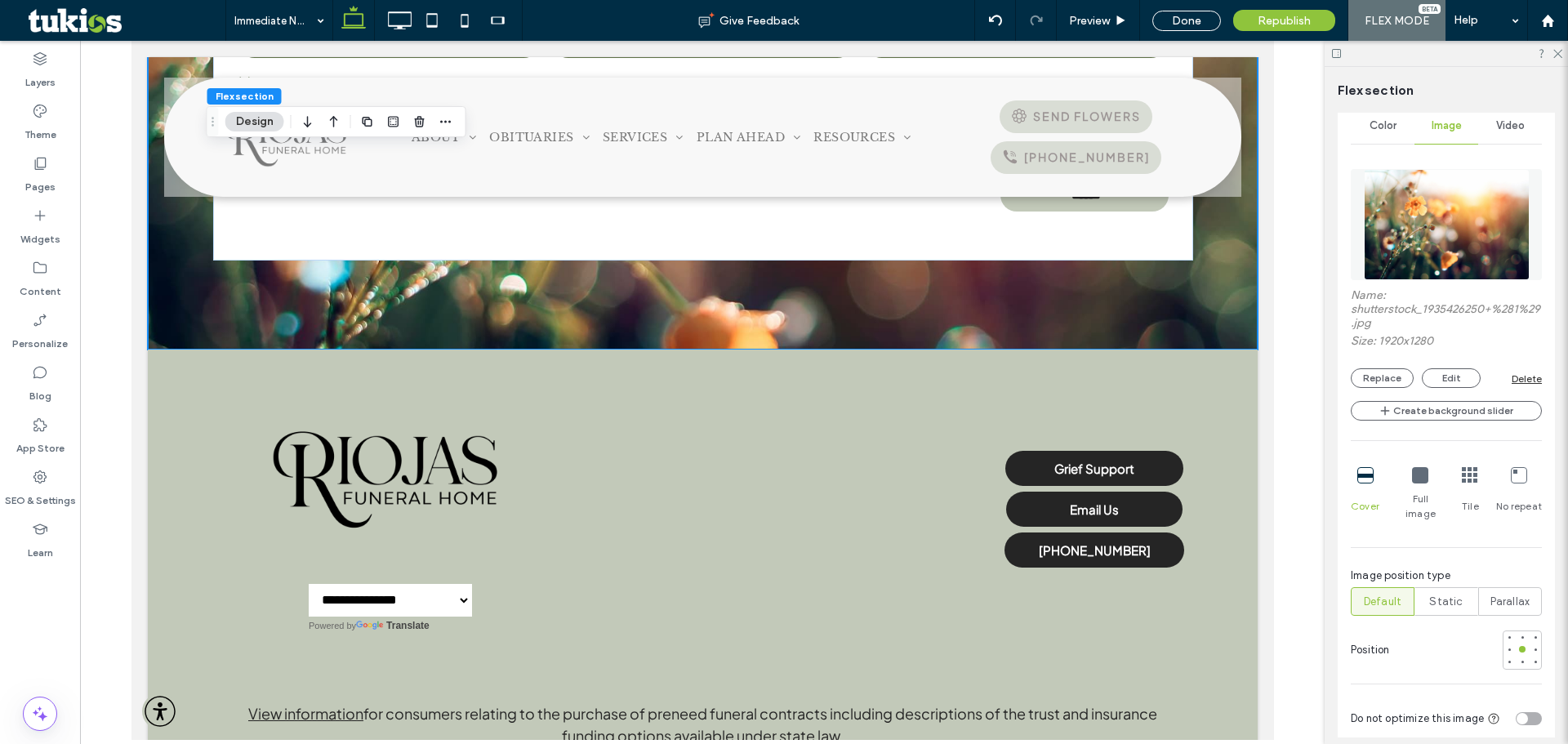
scroll to position [437, 0]
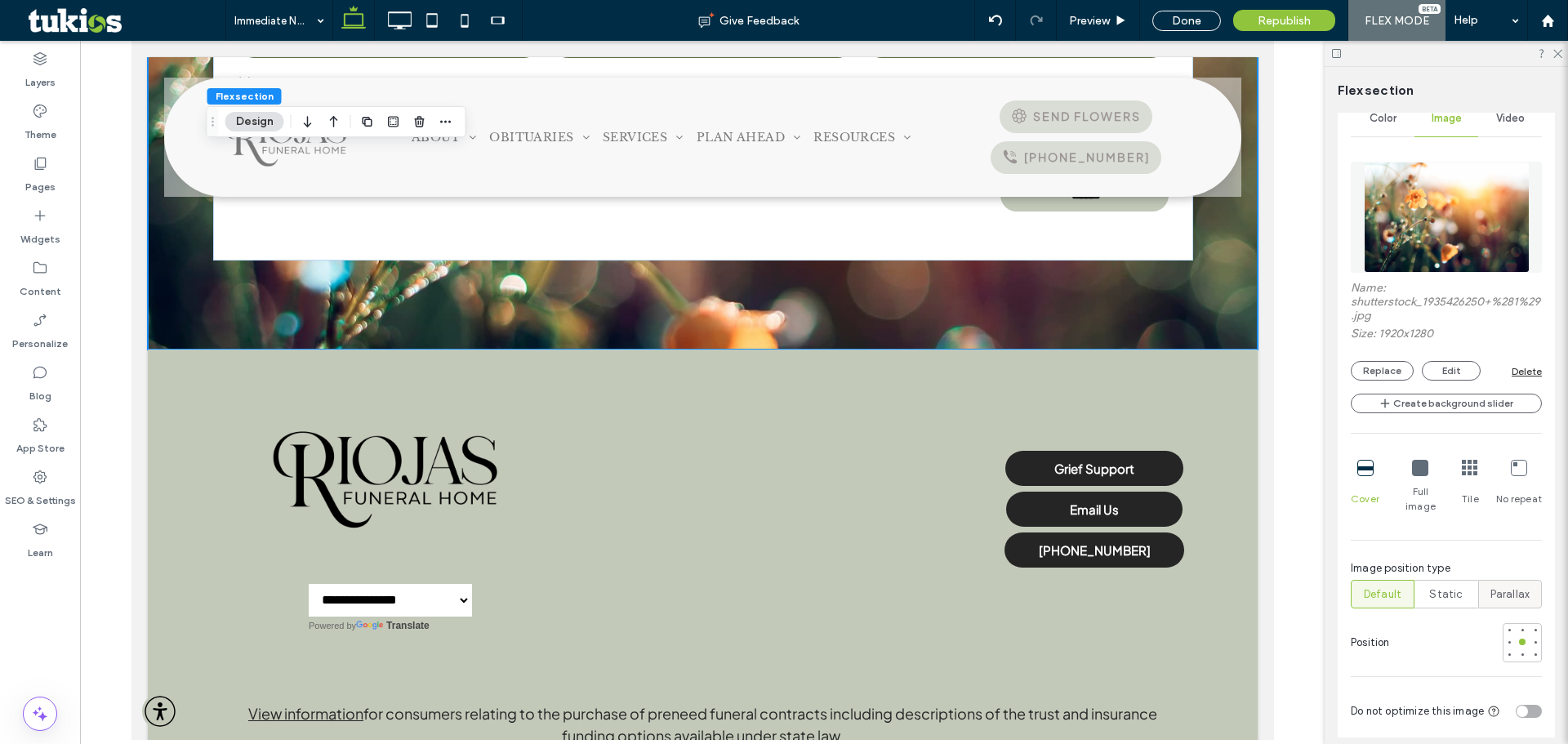
click at [1509, 589] on div "Parallax" at bounding box center [1510, 594] width 43 height 27
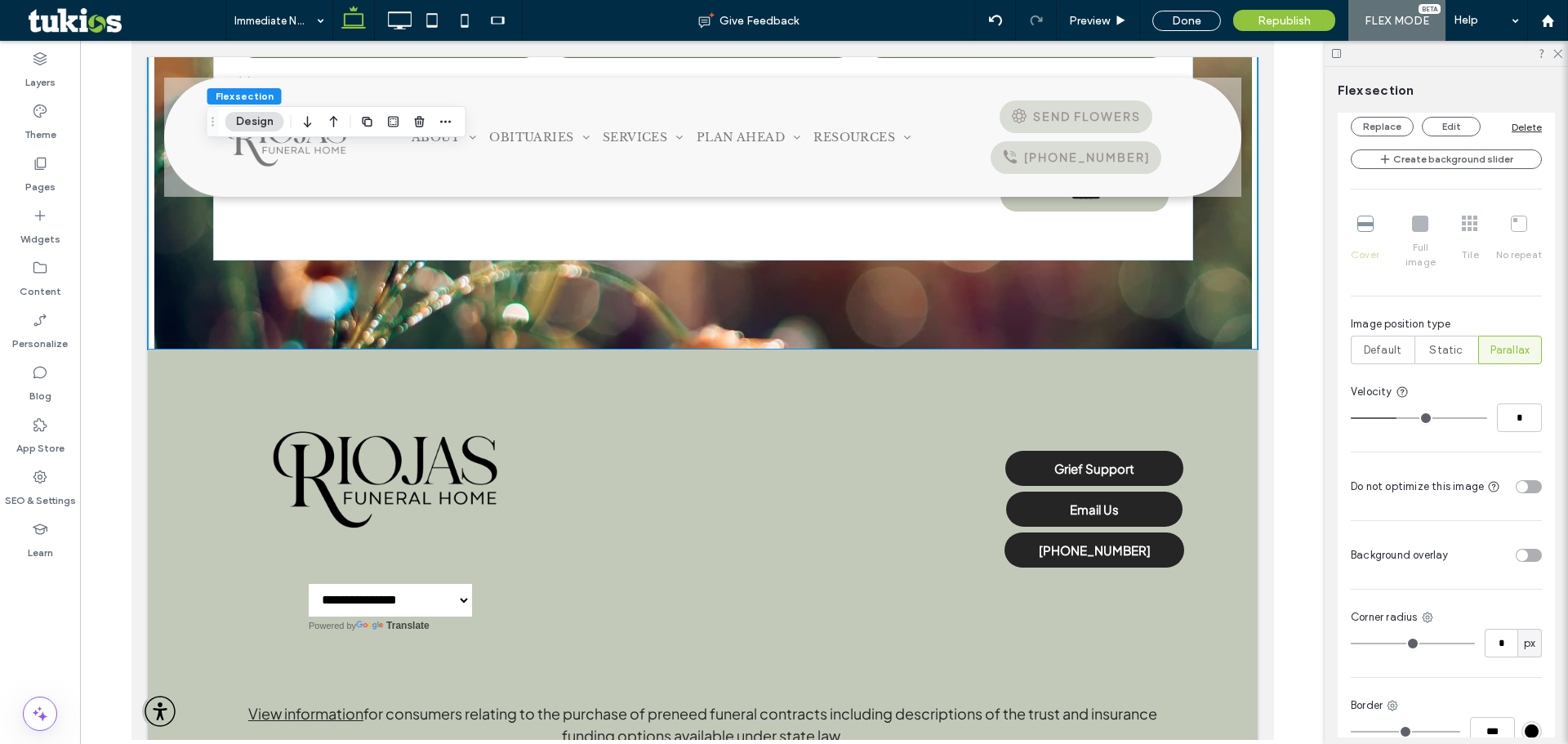
scroll to position [682, 0]
drag, startPoint x: 1515, startPoint y: 545, endPoint x: 1521, endPoint y: 559, distance: 15.2
click at [1517, 549] on div "toggle" at bounding box center [1523, 554] width 12 height 12
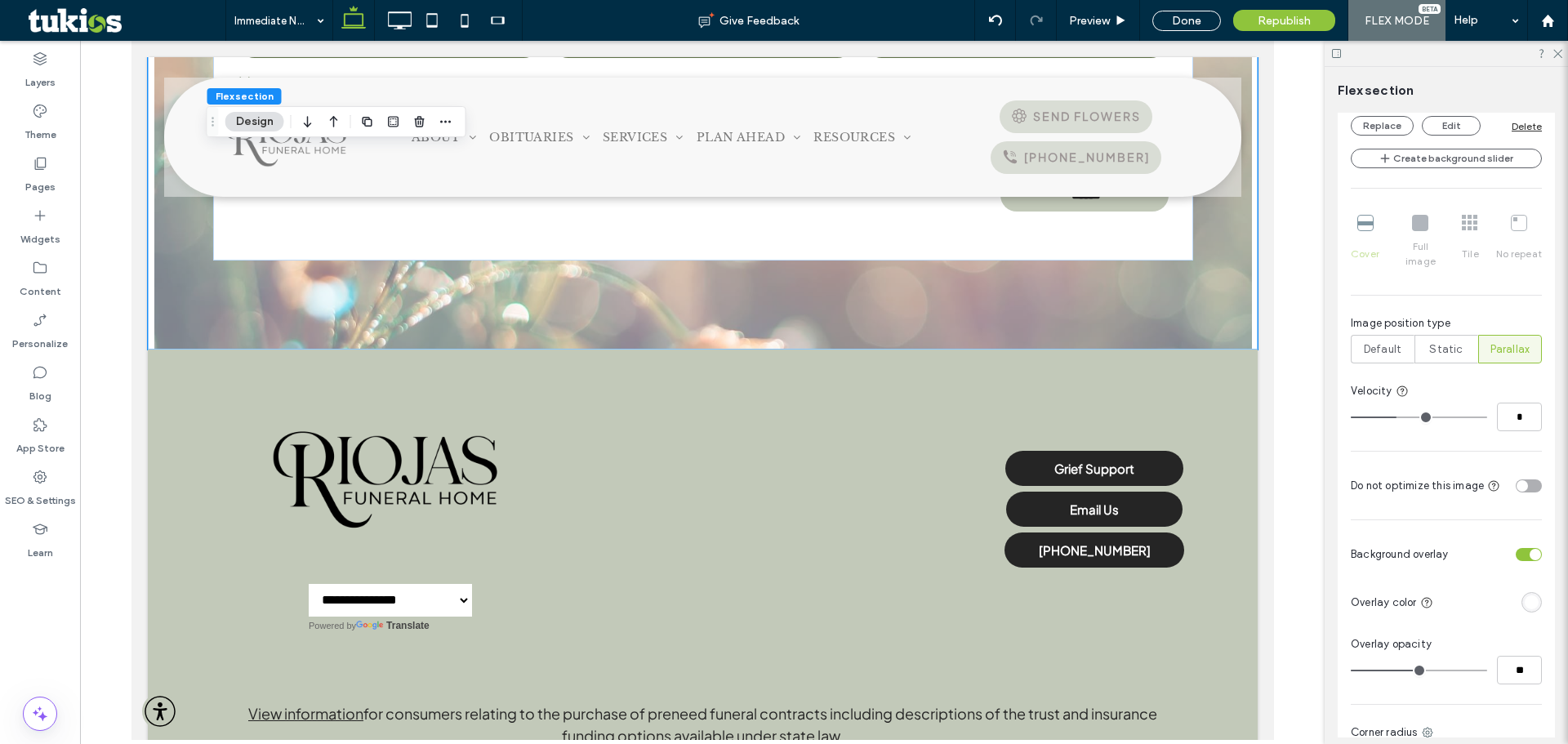
click at [1525, 596] on div "rgba(255, 255, 255, 1)" at bounding box center [1532, 602] width 14 height 14
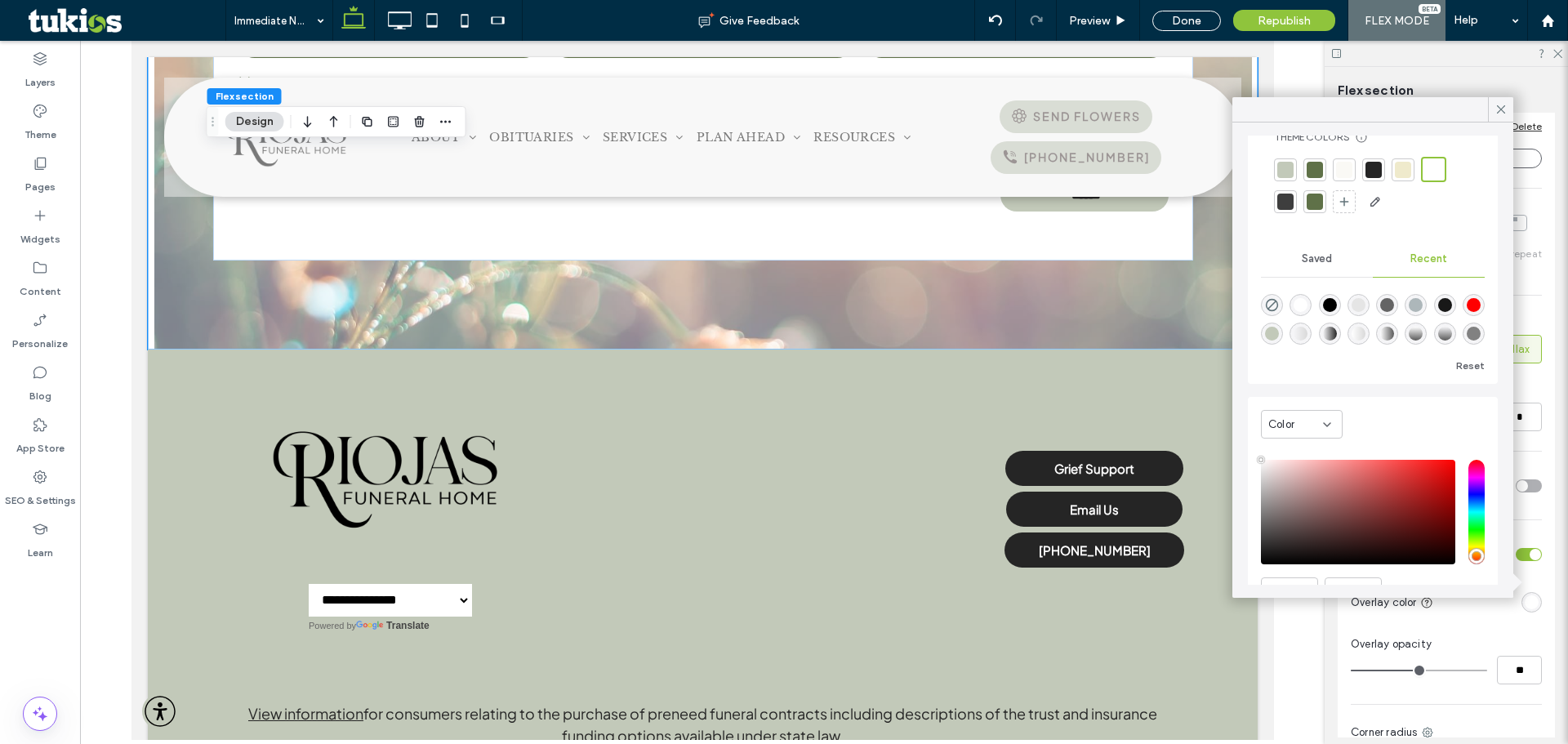
scroll to position [85, 0]
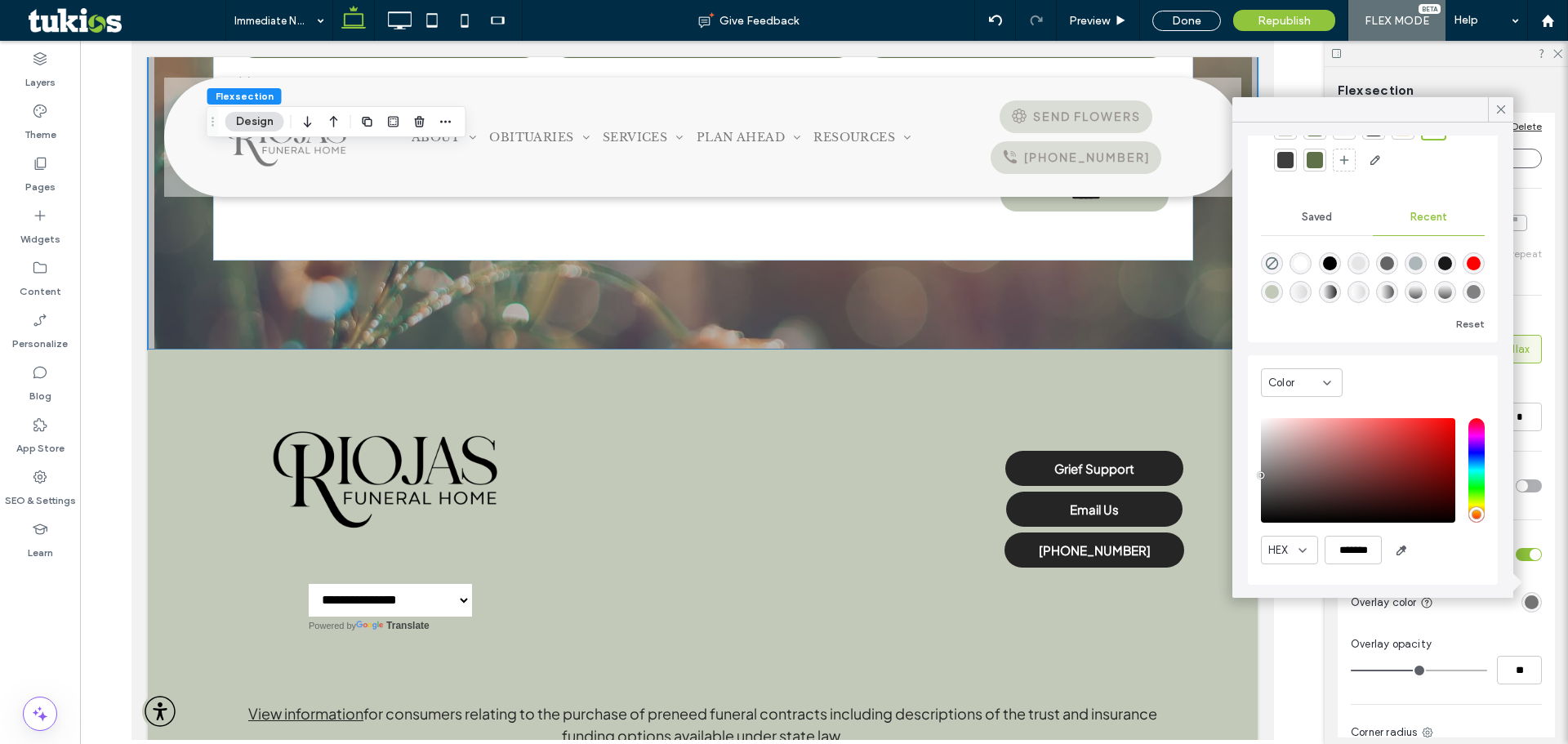
type input "*******"
drag, startPoint x: 1253, startPoint y: 484, endPoint x: 1244, endPoint y: 469, distance: 17.5
click at [1244, 469] on div "Theme Colors Save time with Theme Colors Create a color palette to instantly ad…" at bounding box center [1373, 360] width 281 height 475
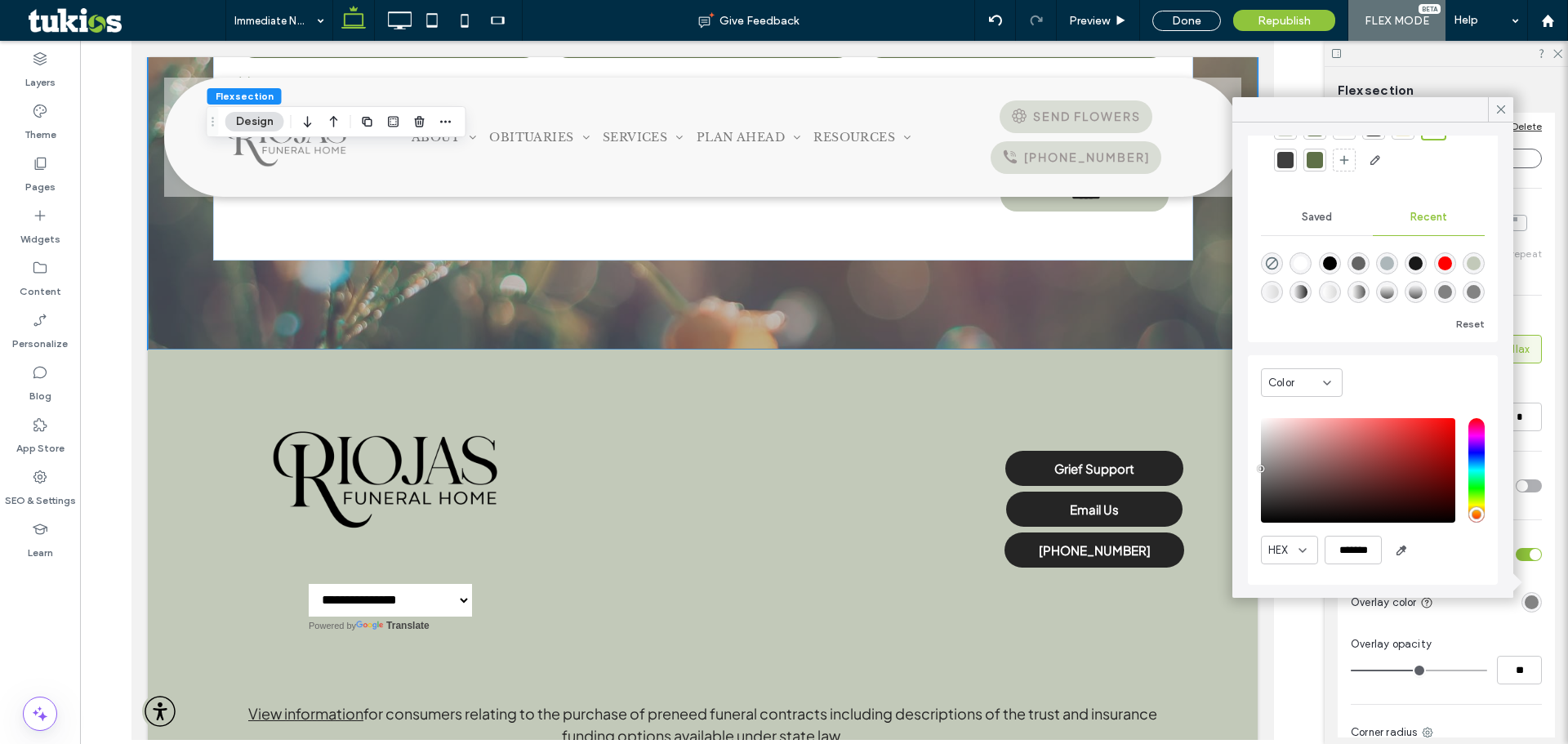
click at [1316, 223] on div "Saved" at bounding box center [1316, 217] width 112 height 36
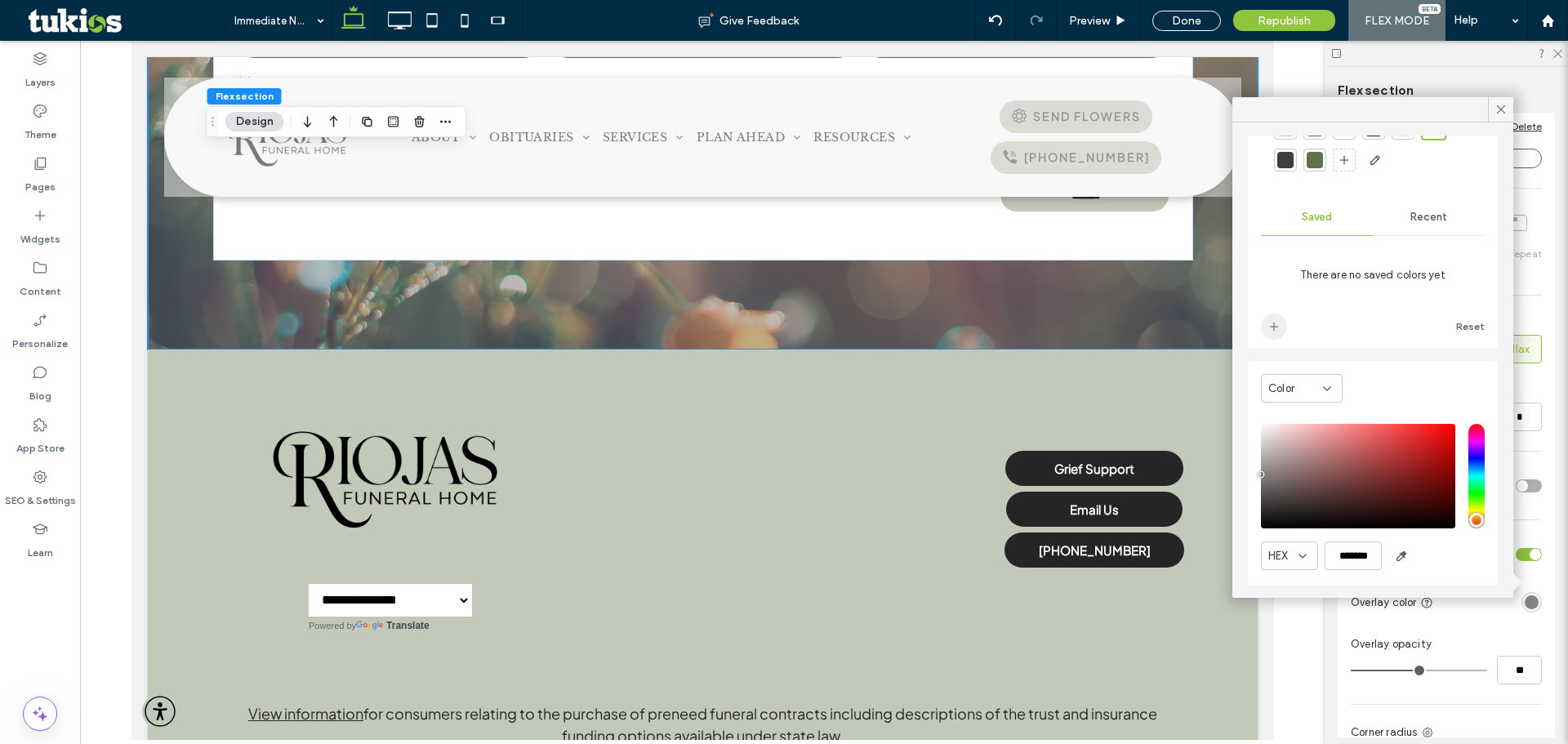
click at [1274, 329] on icon "add color" at bounding box center [1275, 326] width 13 height 13
click at [1535, 445] on div "This applies to all screen sizes Color Image Video Name: shutterstock_193542625…" at bounding box center [1446, 378] width 217 height 1130
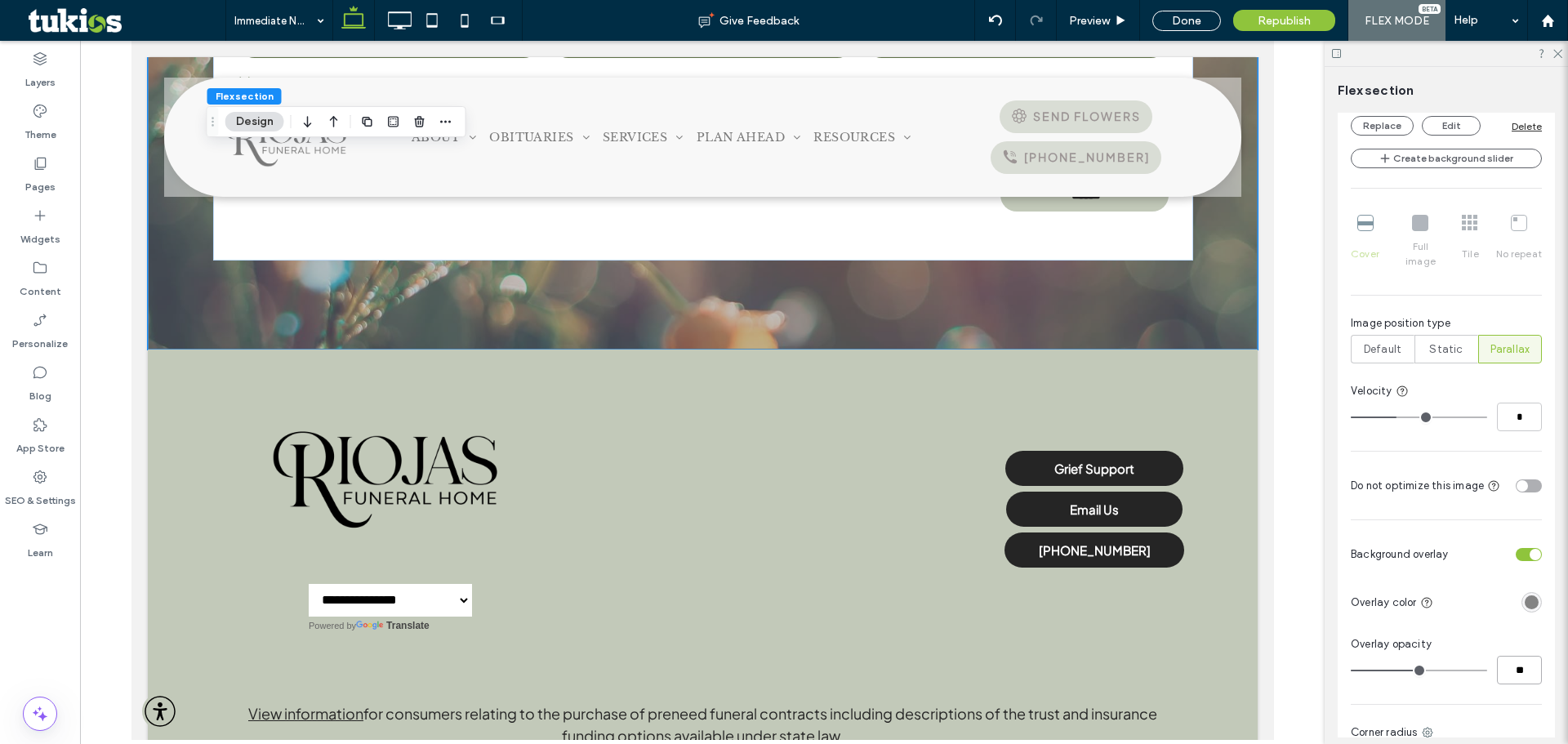
click at [1507, 656] on input "**" at bounding box center [1519, 670] width 45 height 28
type input "****"
type input "***"
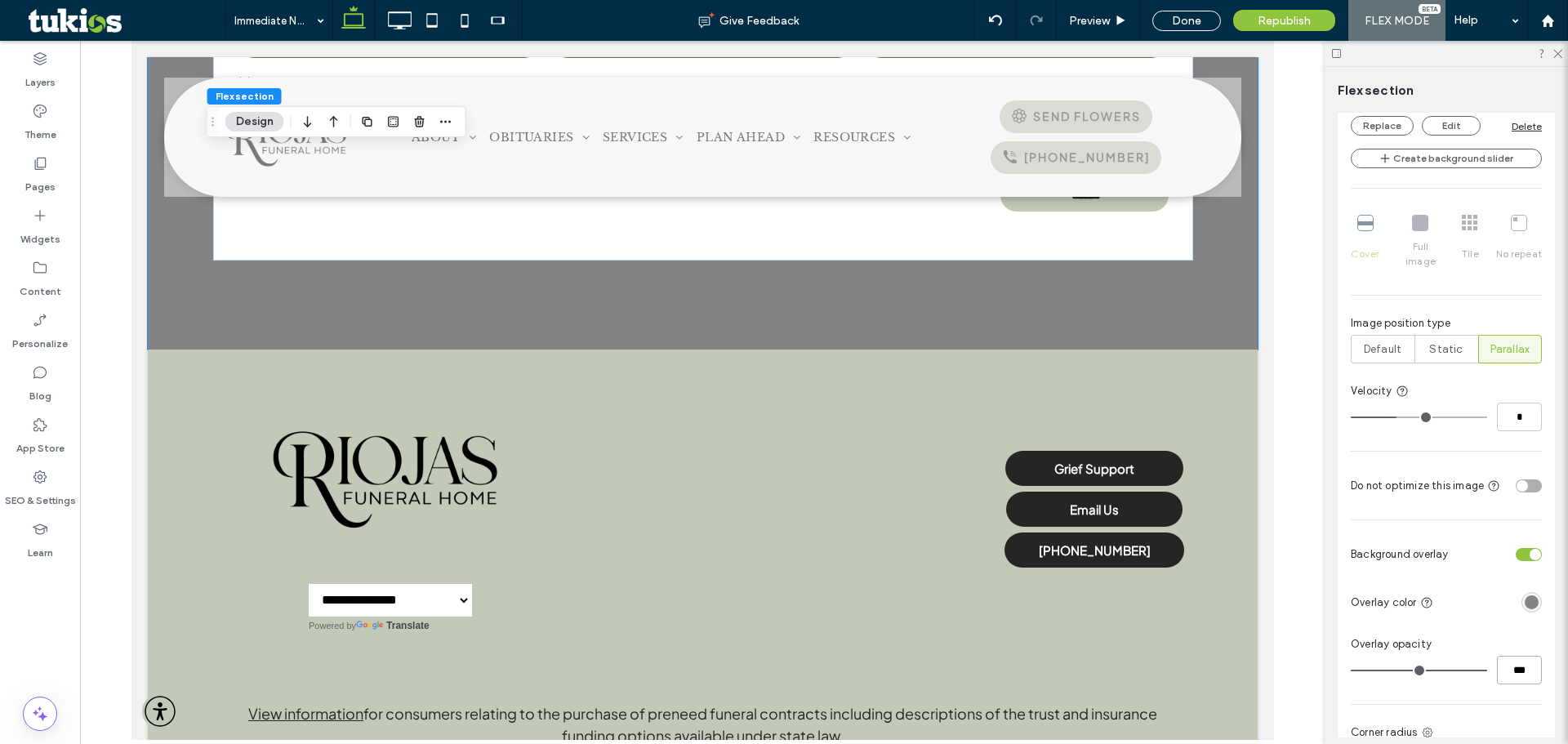
click at [1512, 656] on input "***" at bounding box center [1519, 670] width 45 height 28
type input "**"
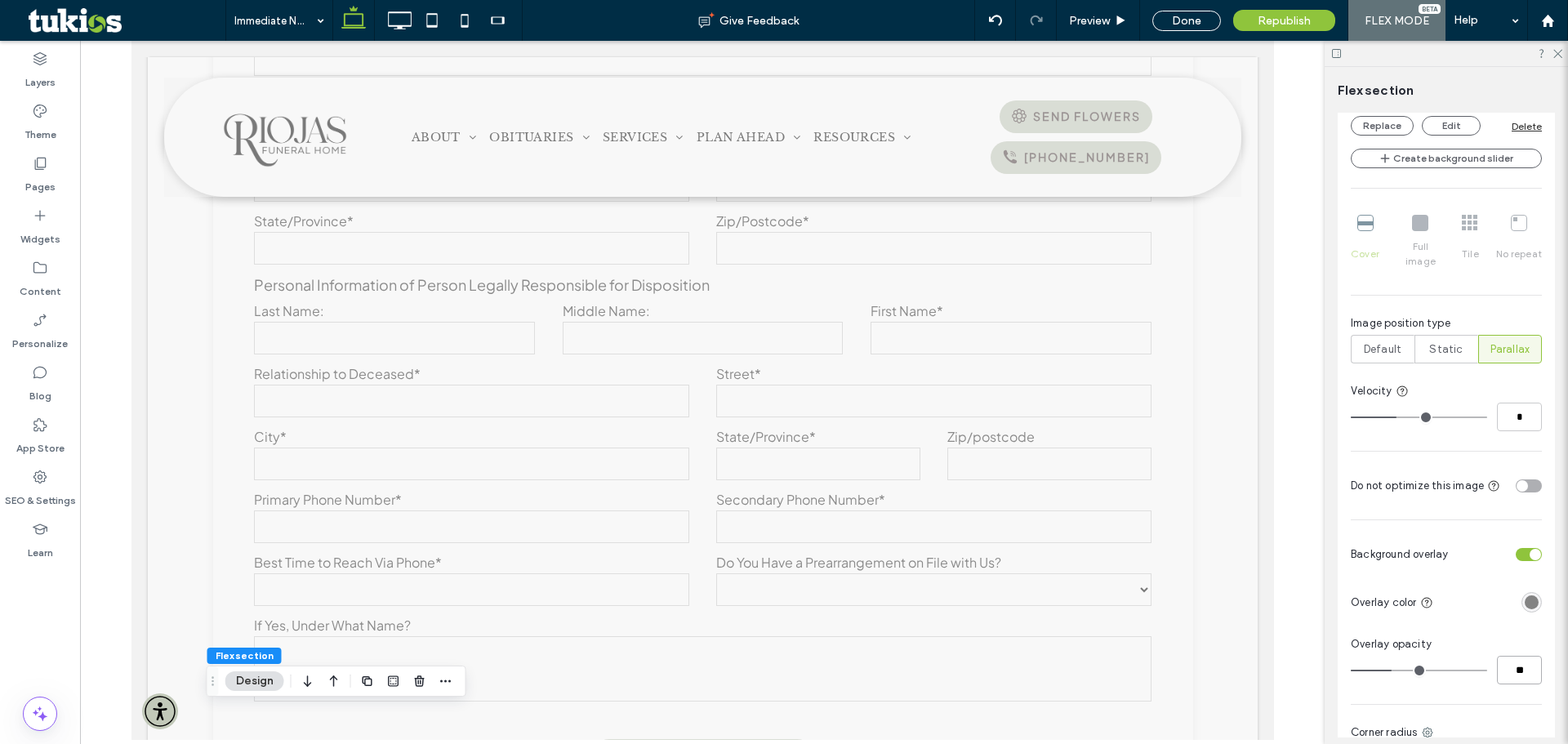
scroll to position [1463, 0]
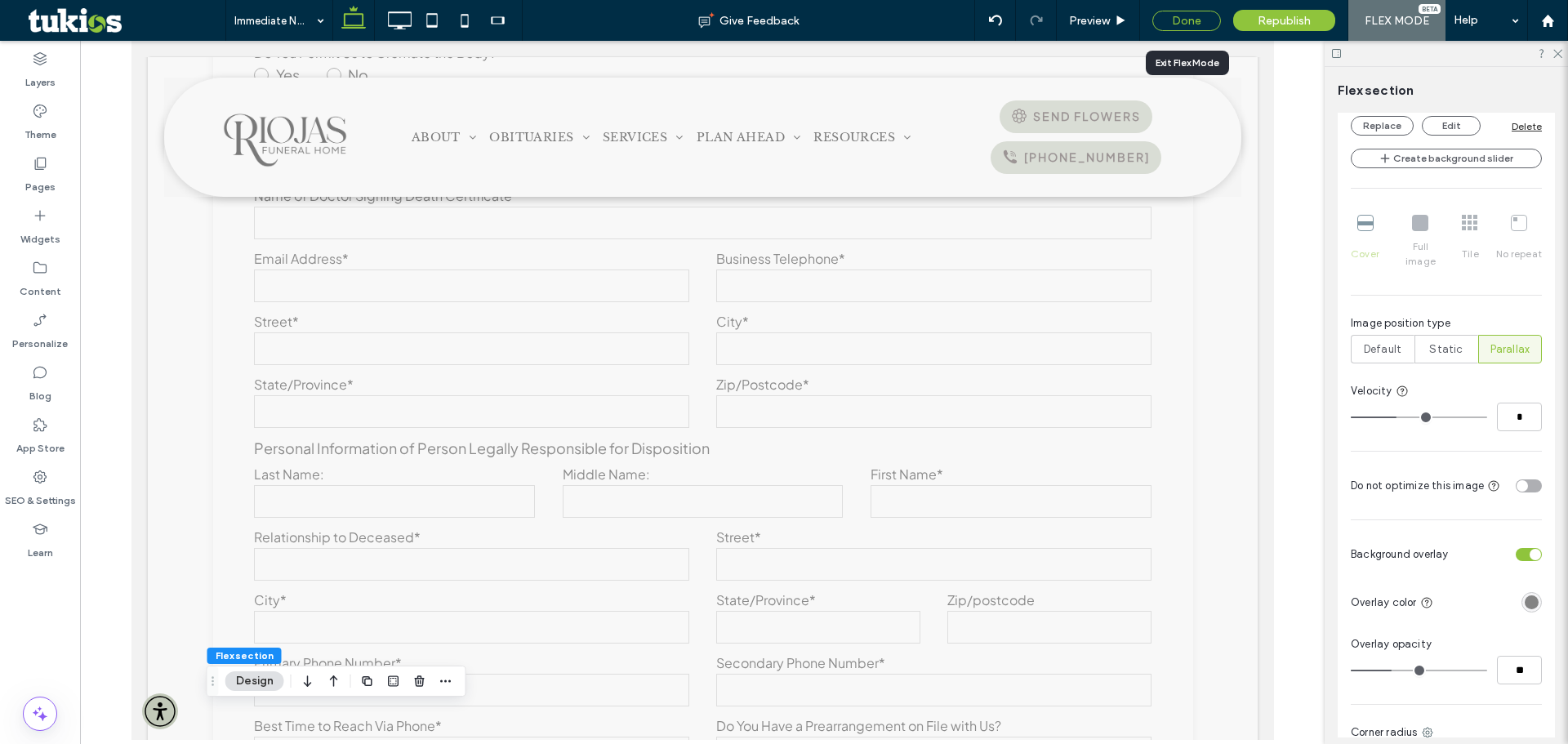
click at [1201, 20] on div "Done" at bounding box center [1187, 21] width 69 height 20
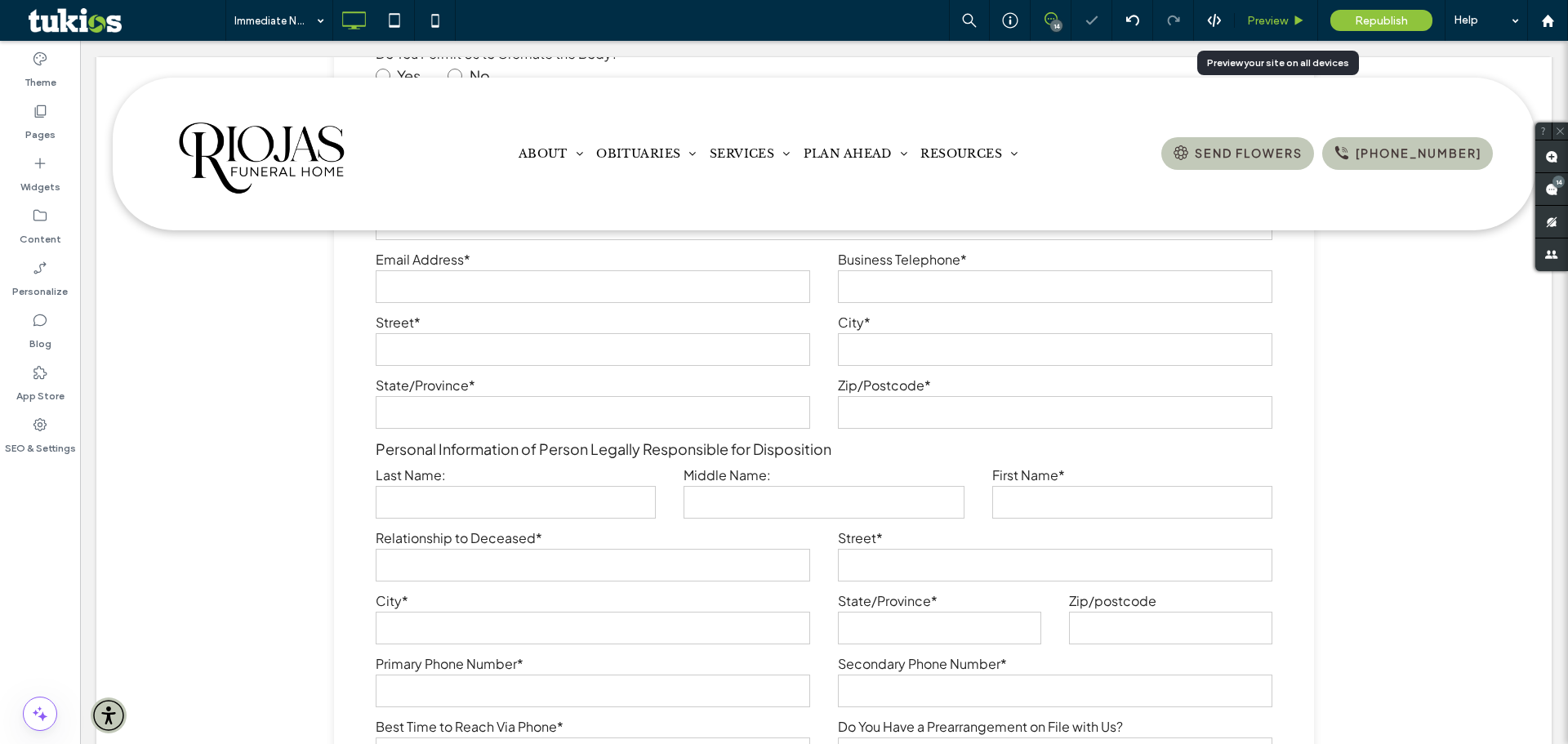
click at [1268, 23] on span "Preview" at bounding box center [1267, 20] width 41 height 14
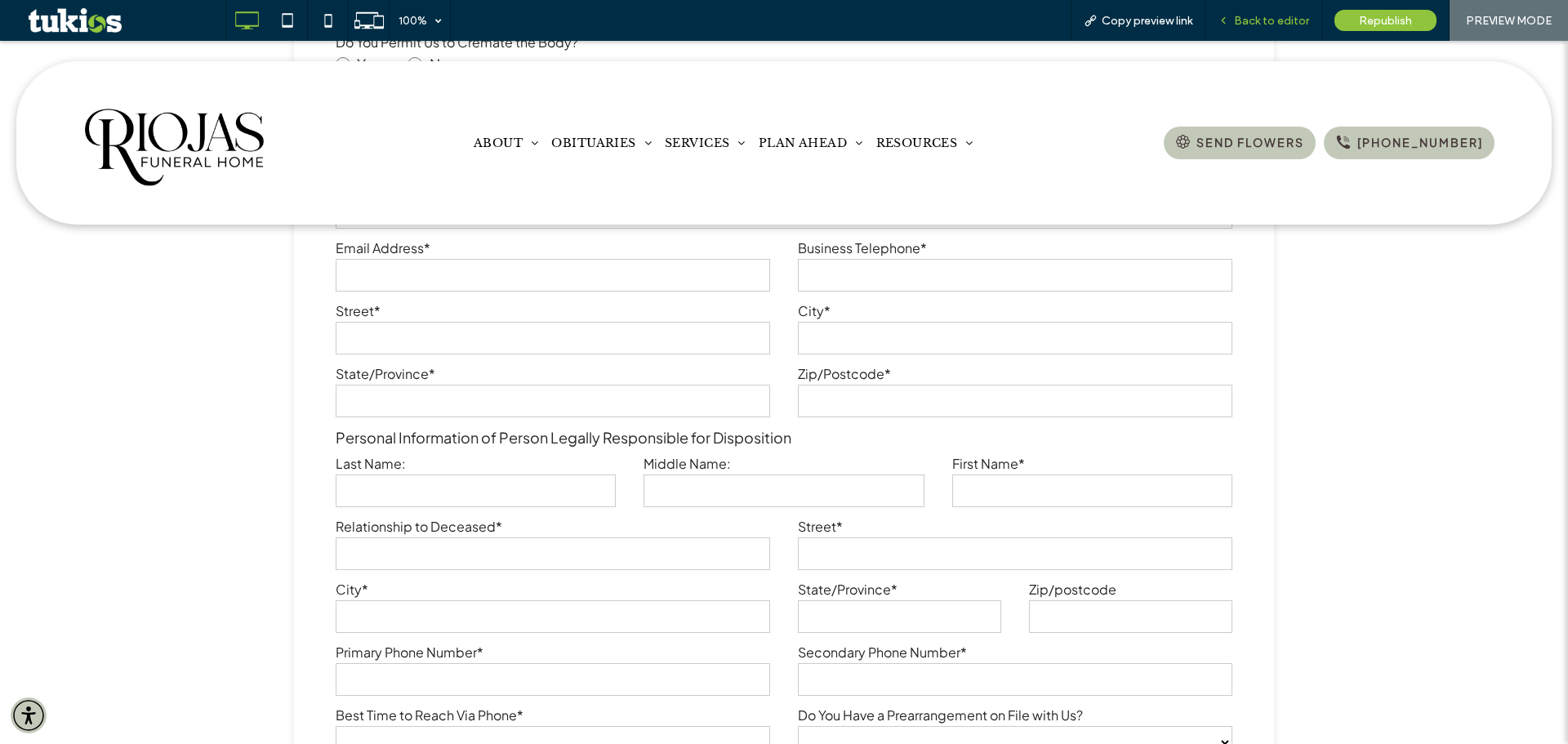
scroll to position [1607, 0]
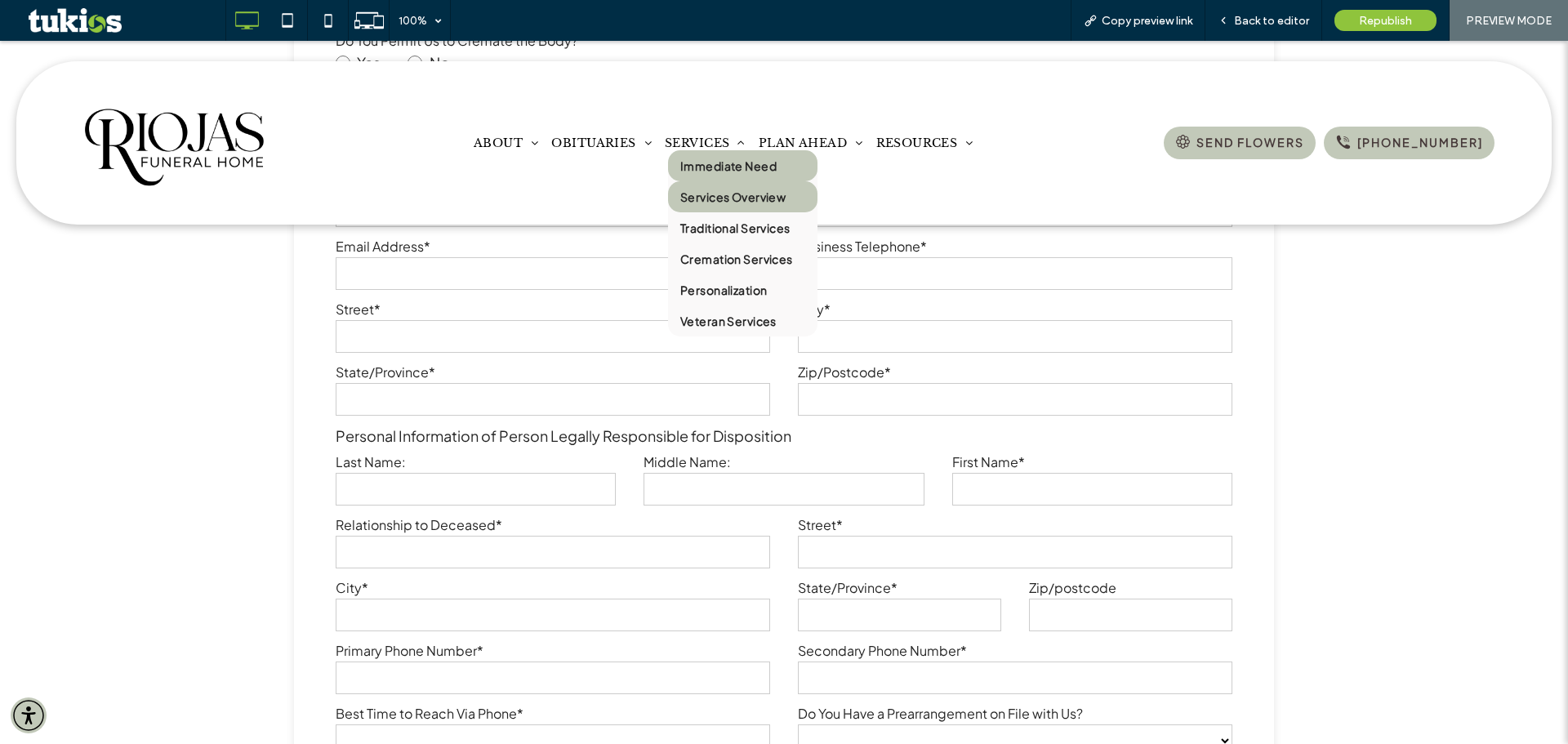
click at [700, 201] on span "Services Overview" at bounding box center [733, 197] width 105 height 15
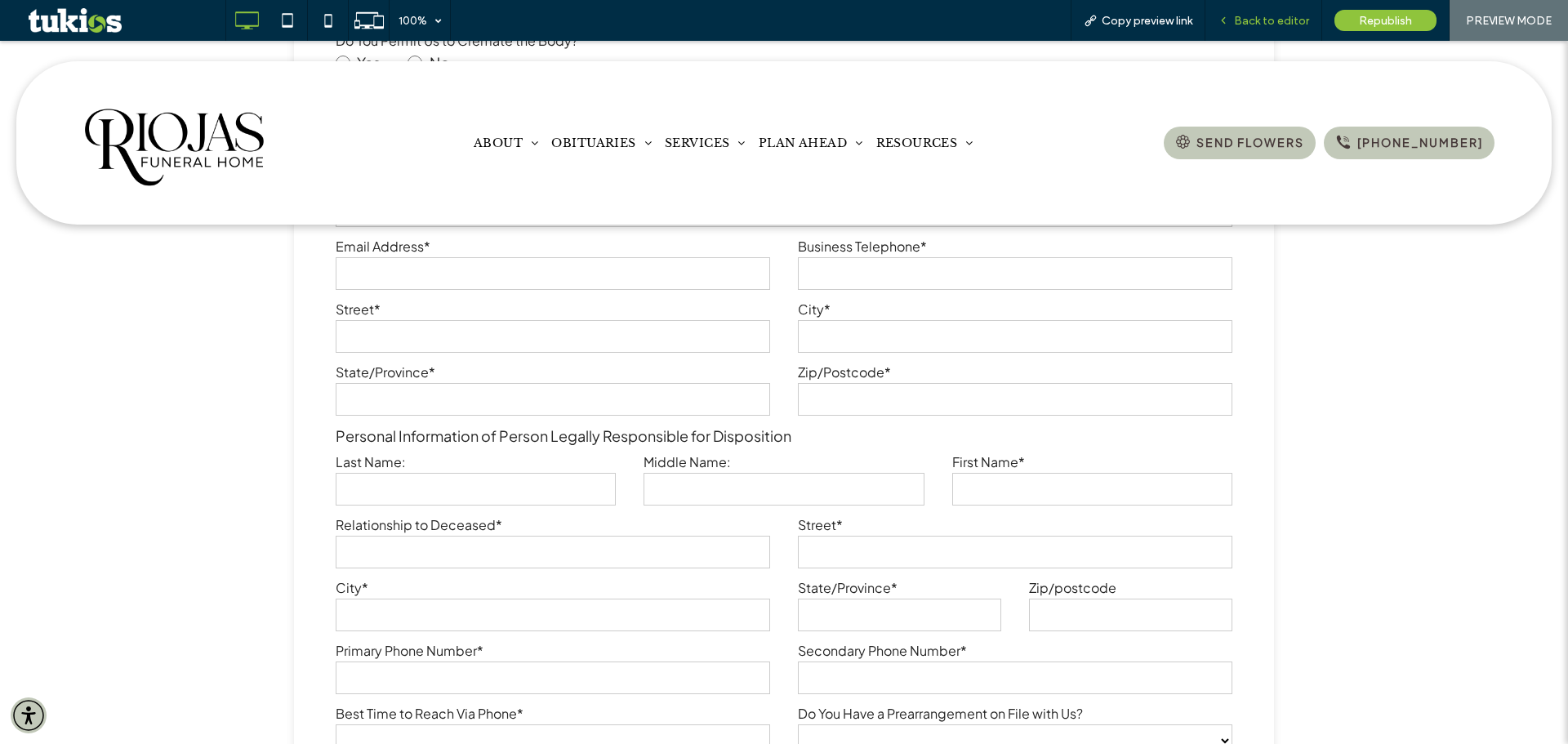
click at [1264, 20] on span "Back to editor" at bounding box center [1272, 20] width 75 height 14
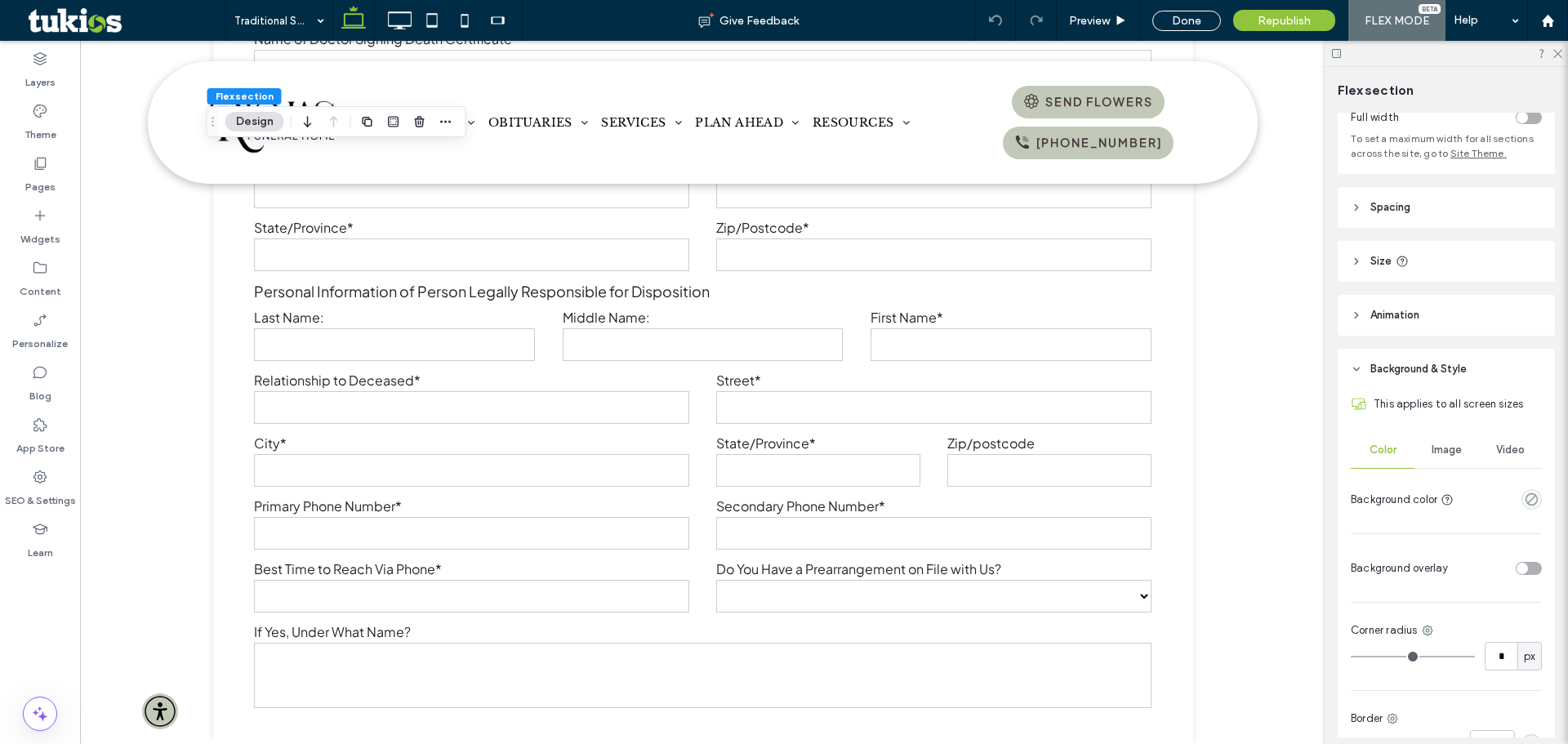
scroll to position [273, 0]
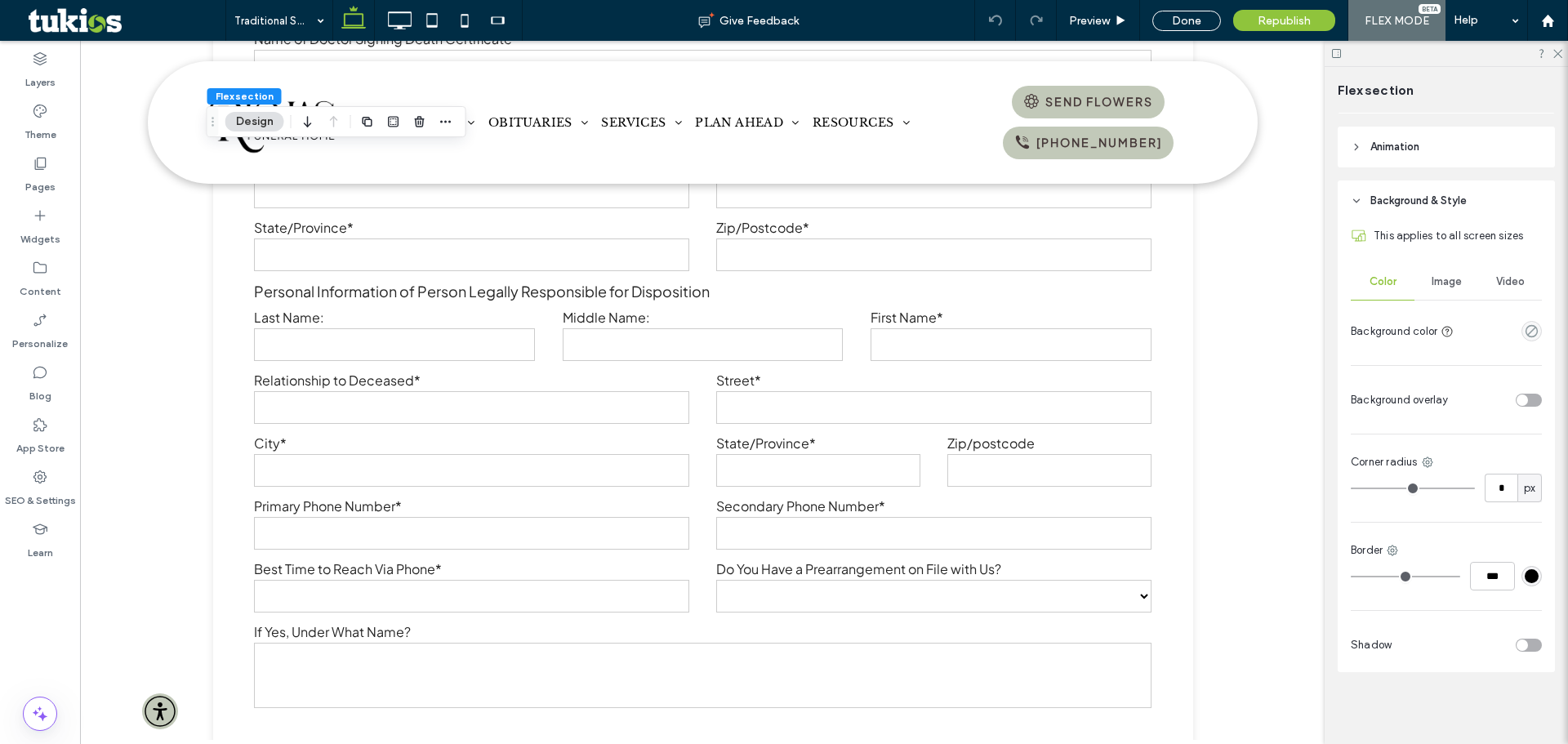
drag, startPoint x: 1443, startPoint y: 283, endPoint x: 1444, endPoint y: 309, distance: 26.0
click at [1442, 283] on span "Image" at bounding box center [1446, 282] width 30 height 13
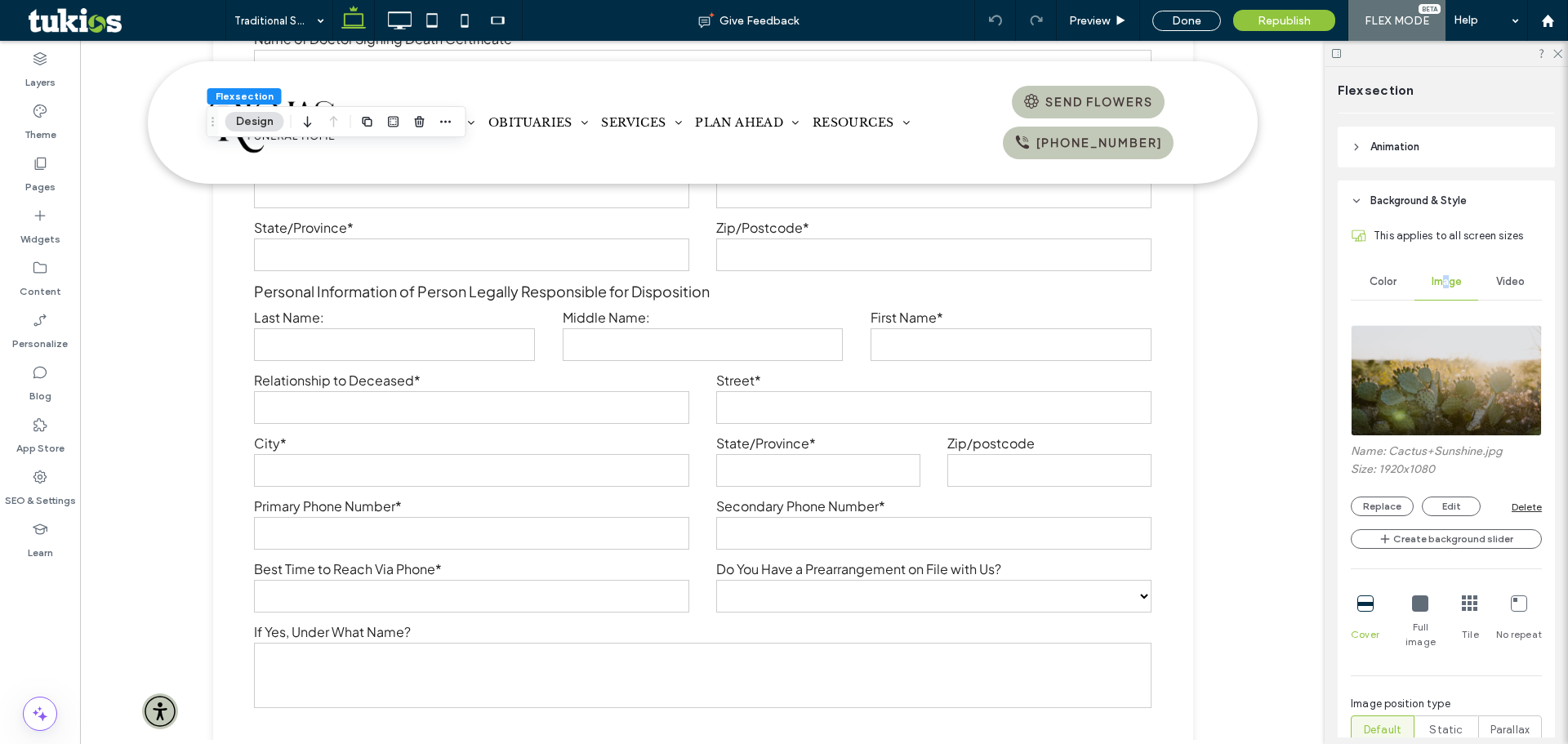
click at [1442, 396] on img at bounding box center [1446, 381] width 191 height 111
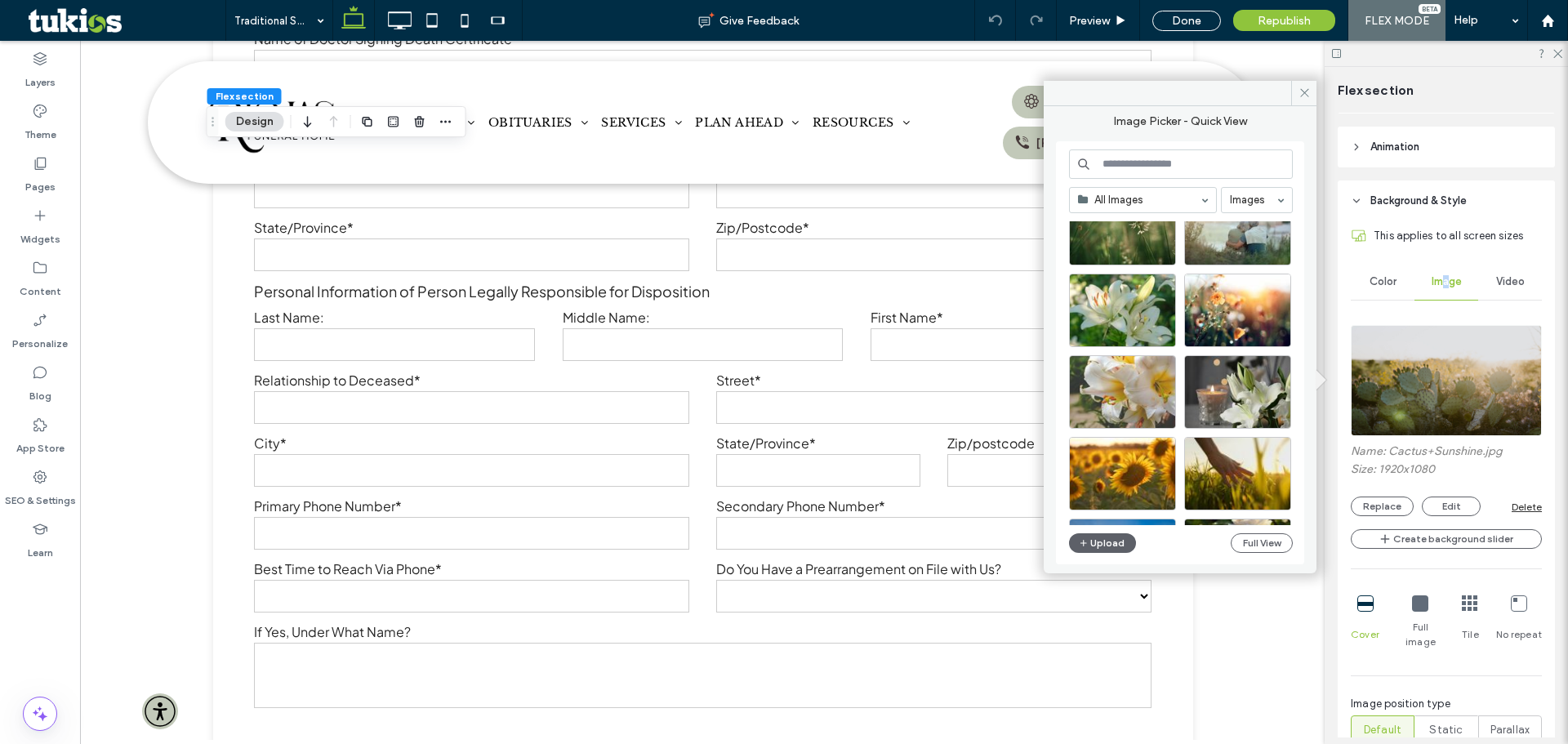
scroll to position [82, 0]
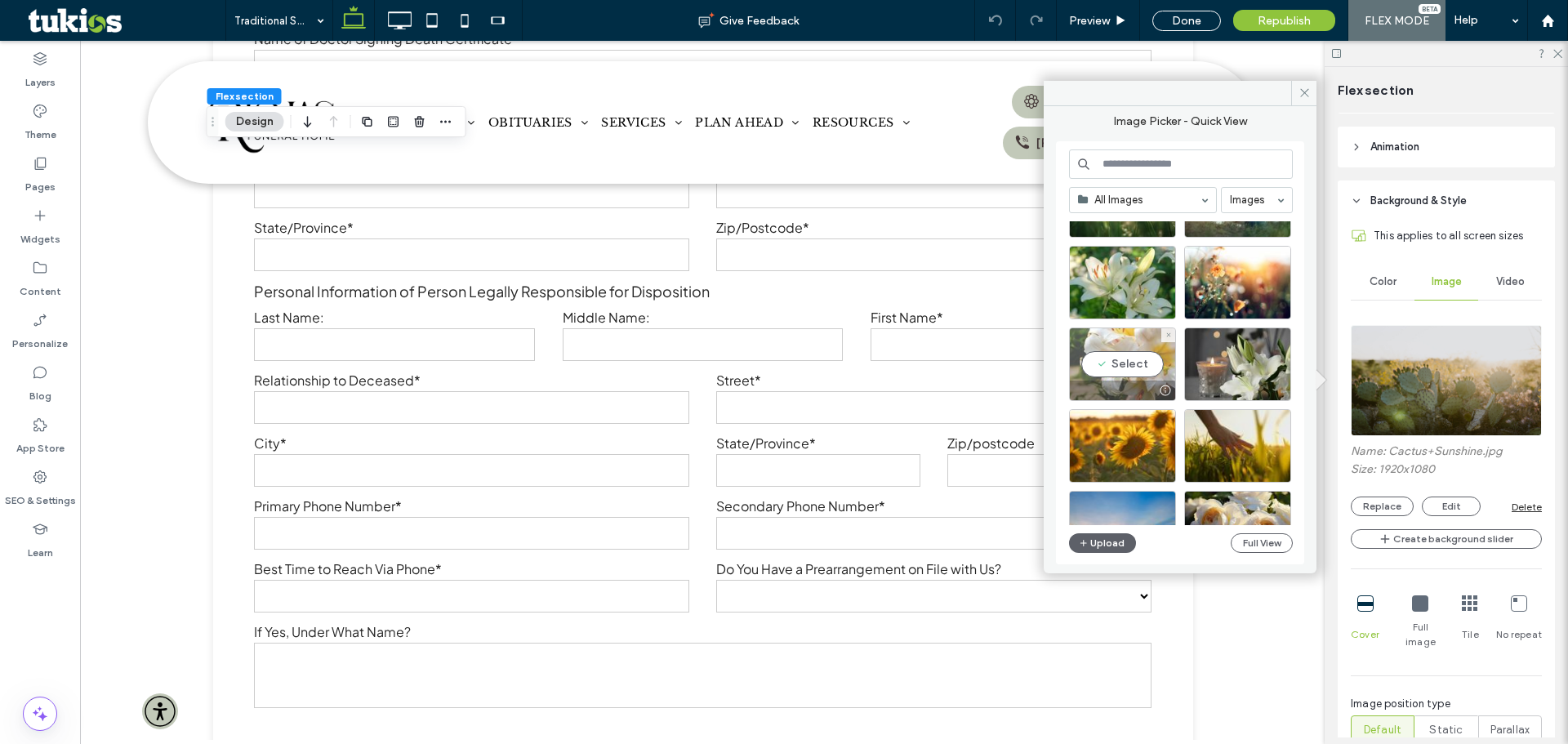
click at [1093, 361] on div "Select" at bounding box center [1123, 364] width 107 height 74
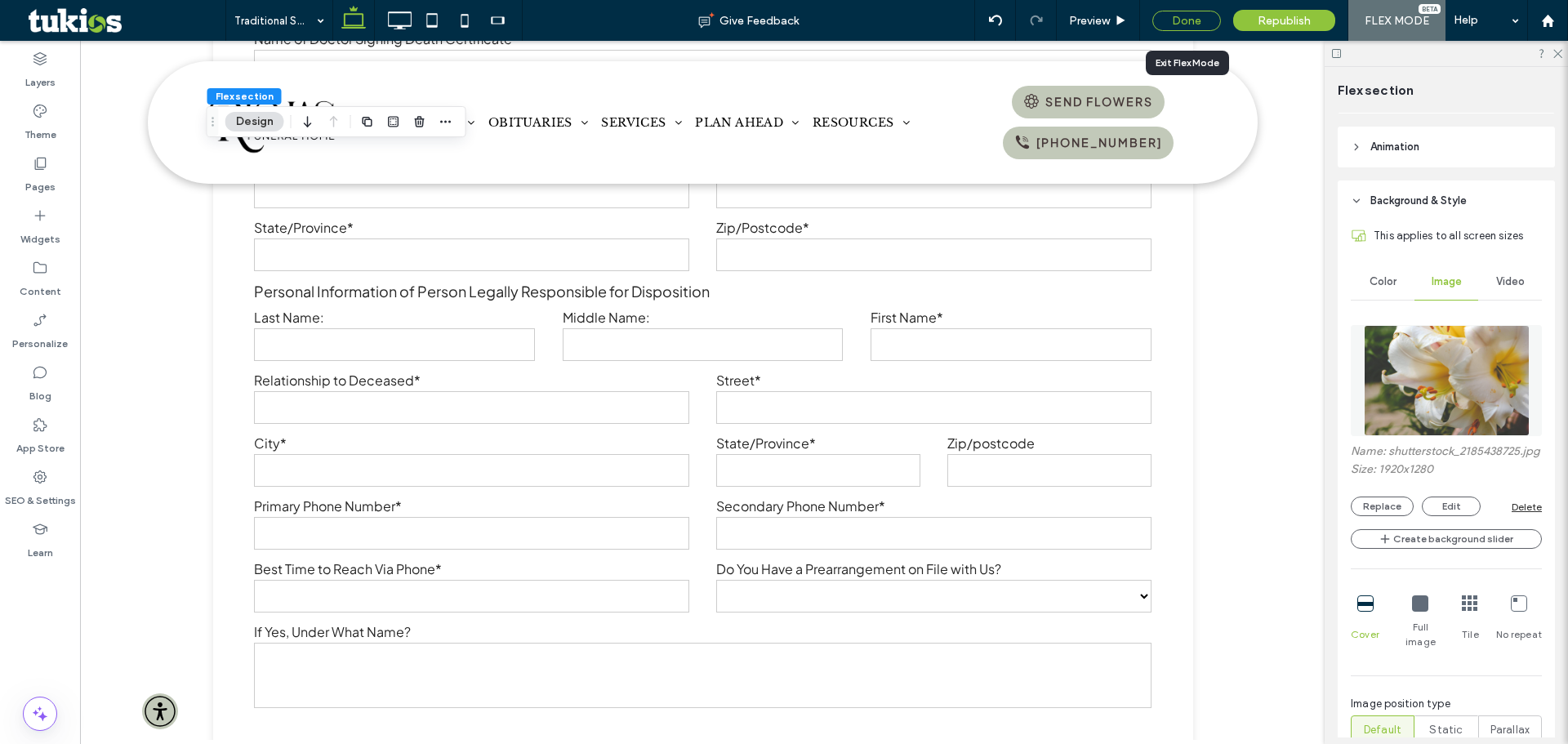
click at [1202, 18] on div "Done" at bounding box center [1187, 21] width 69 height 20
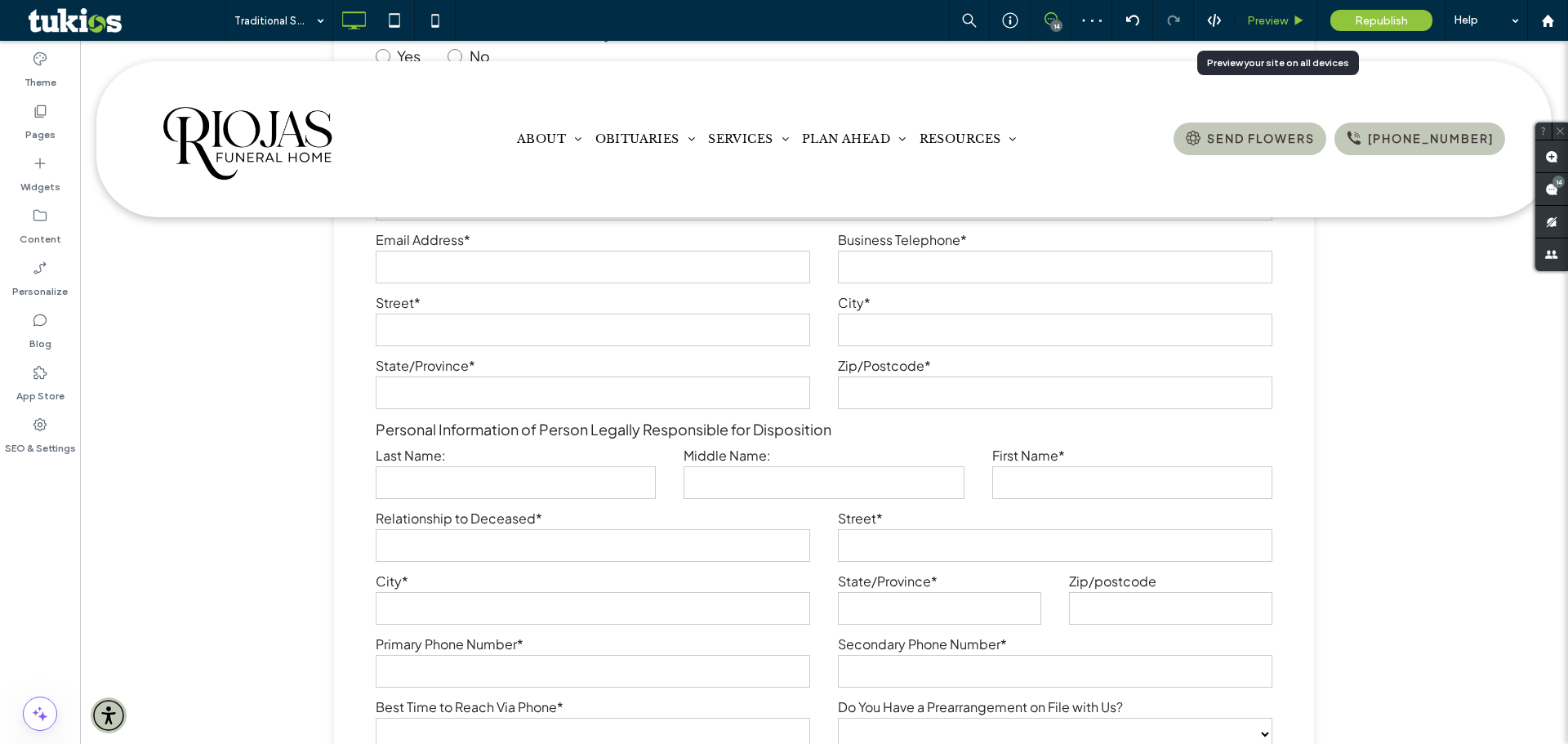
click at [1280, 12] on div "Preview" at bounding box center [1277, 20] width 84 height 41
click at [1273, 27] on span "Preview" at bounding box center [1267, 20] width 41 height 14
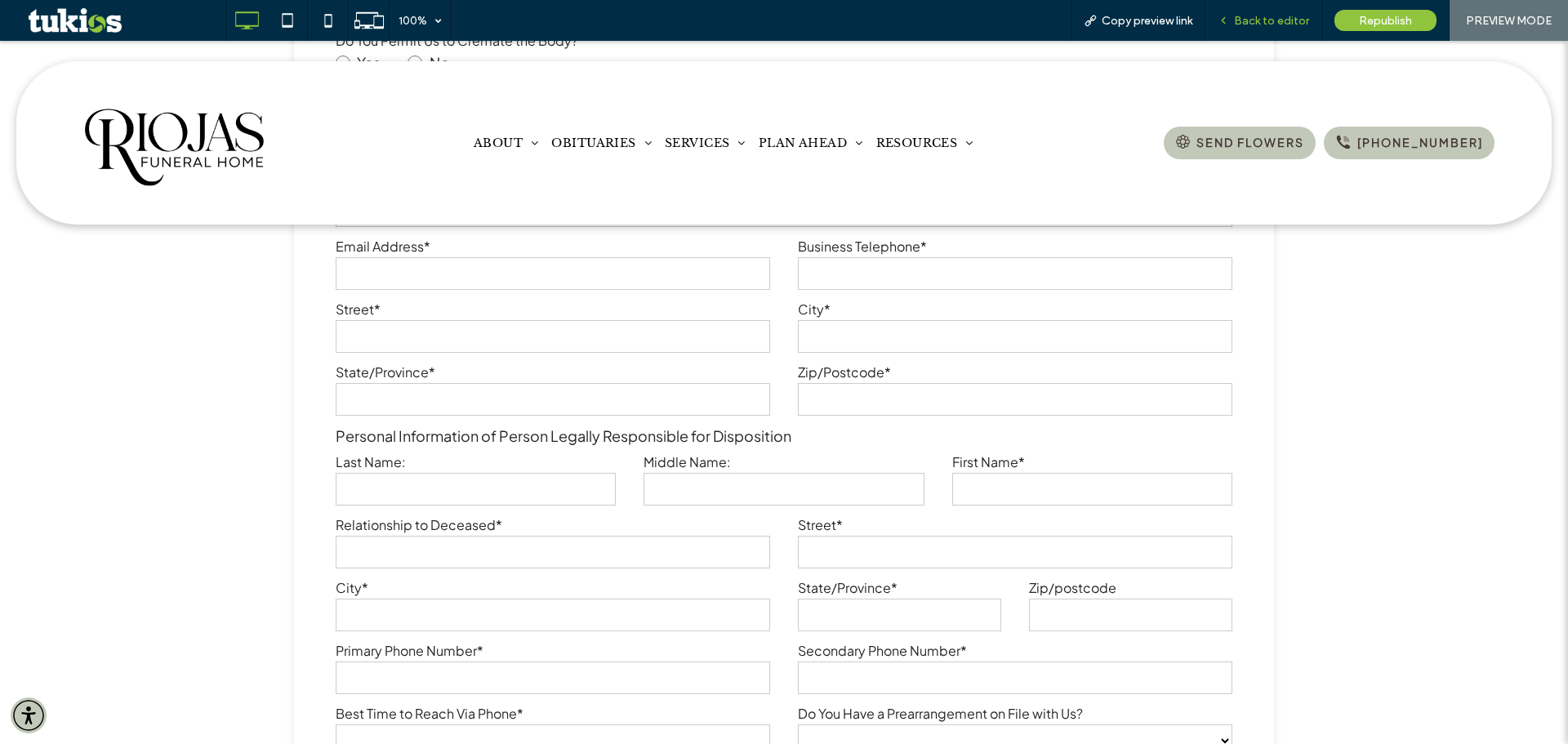
click at [1265, 21] on span "Back to editor" at bounding box center [1272, 20] width 75 height 14
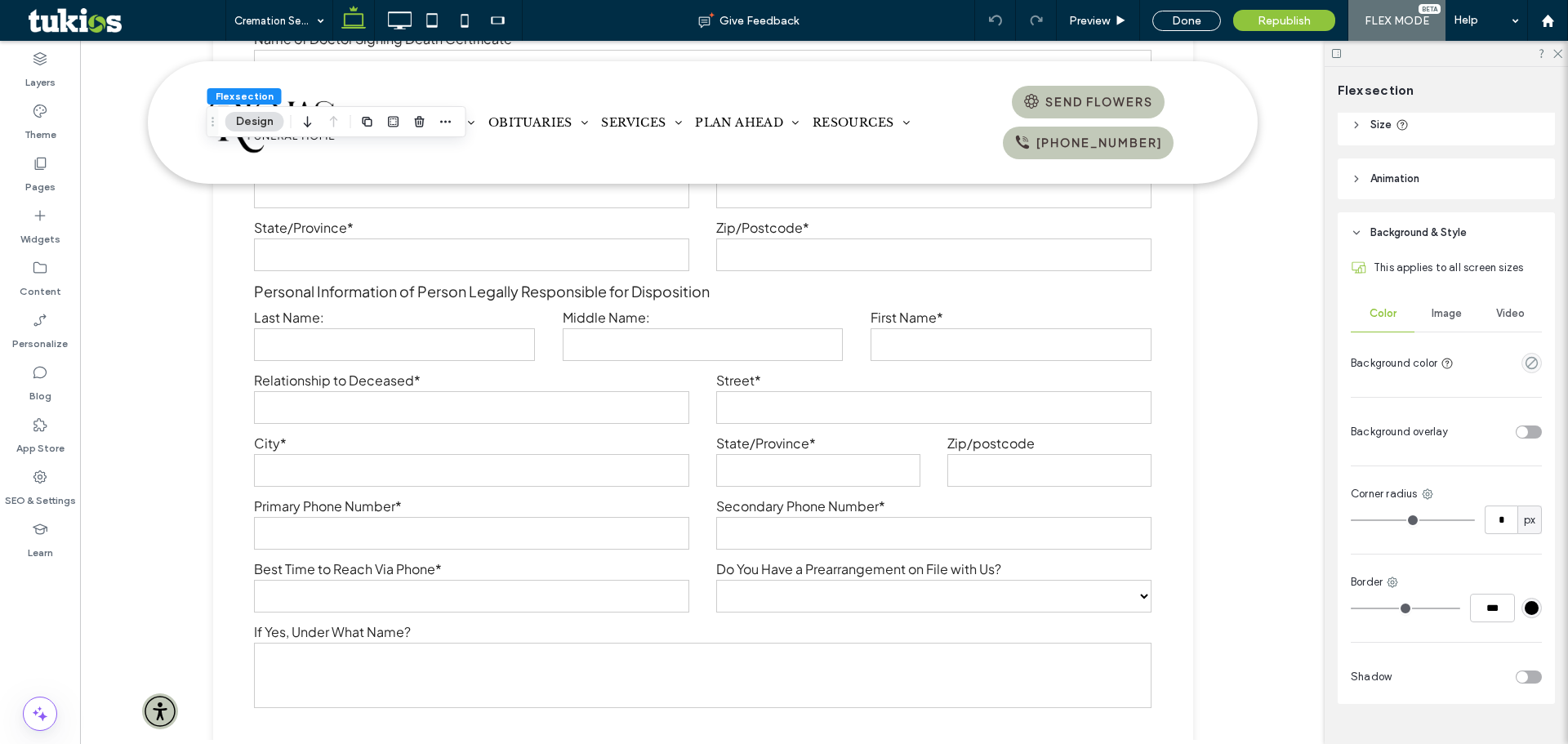
scroll to position [273, 0]
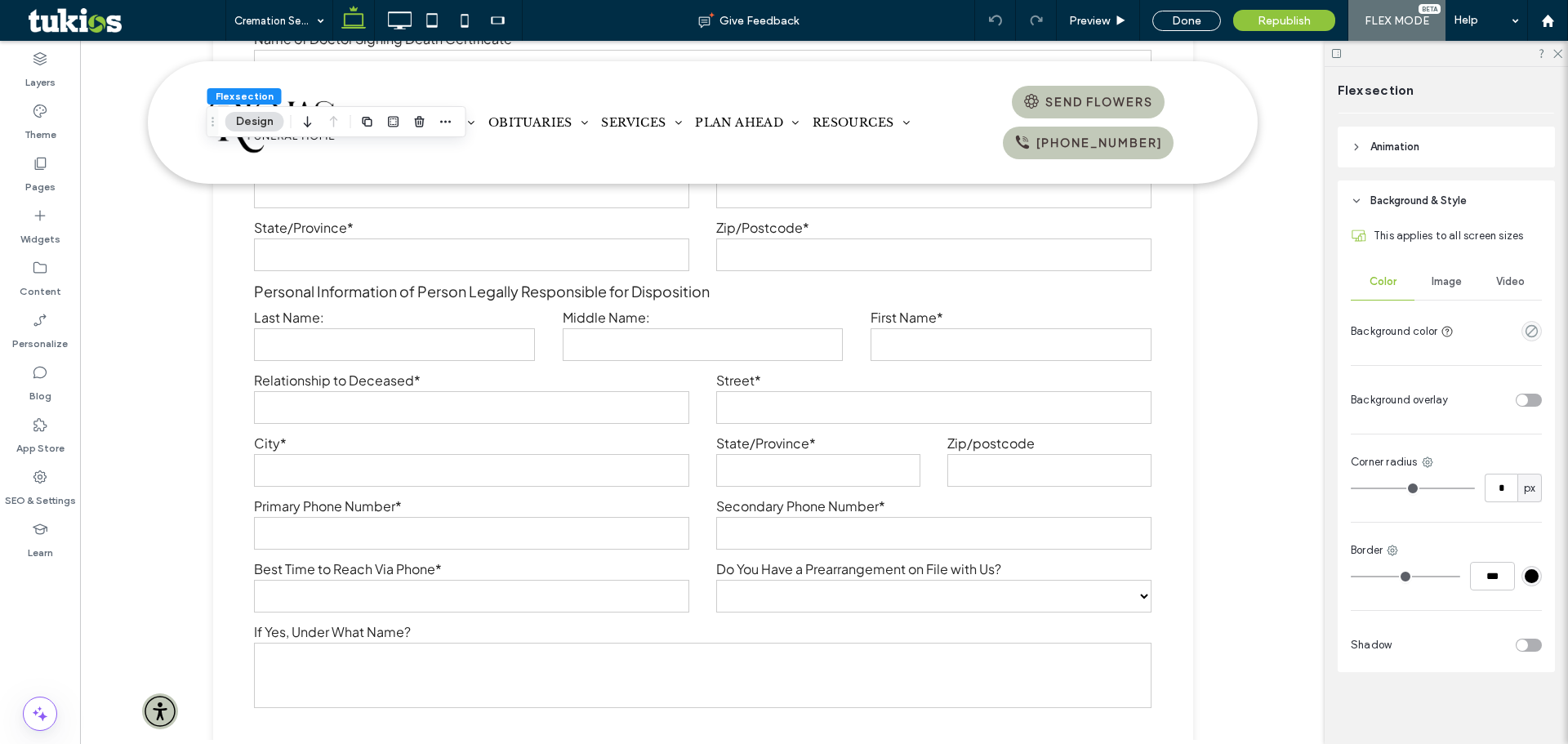
drag, startPoint x: 1446, startPoint y: 277, endPoint x: 1446, endPoint y: 314, distance: 37.0
click at [1447, 275] on span "Image" at bounding box center [1446, 282] width 30 height 13
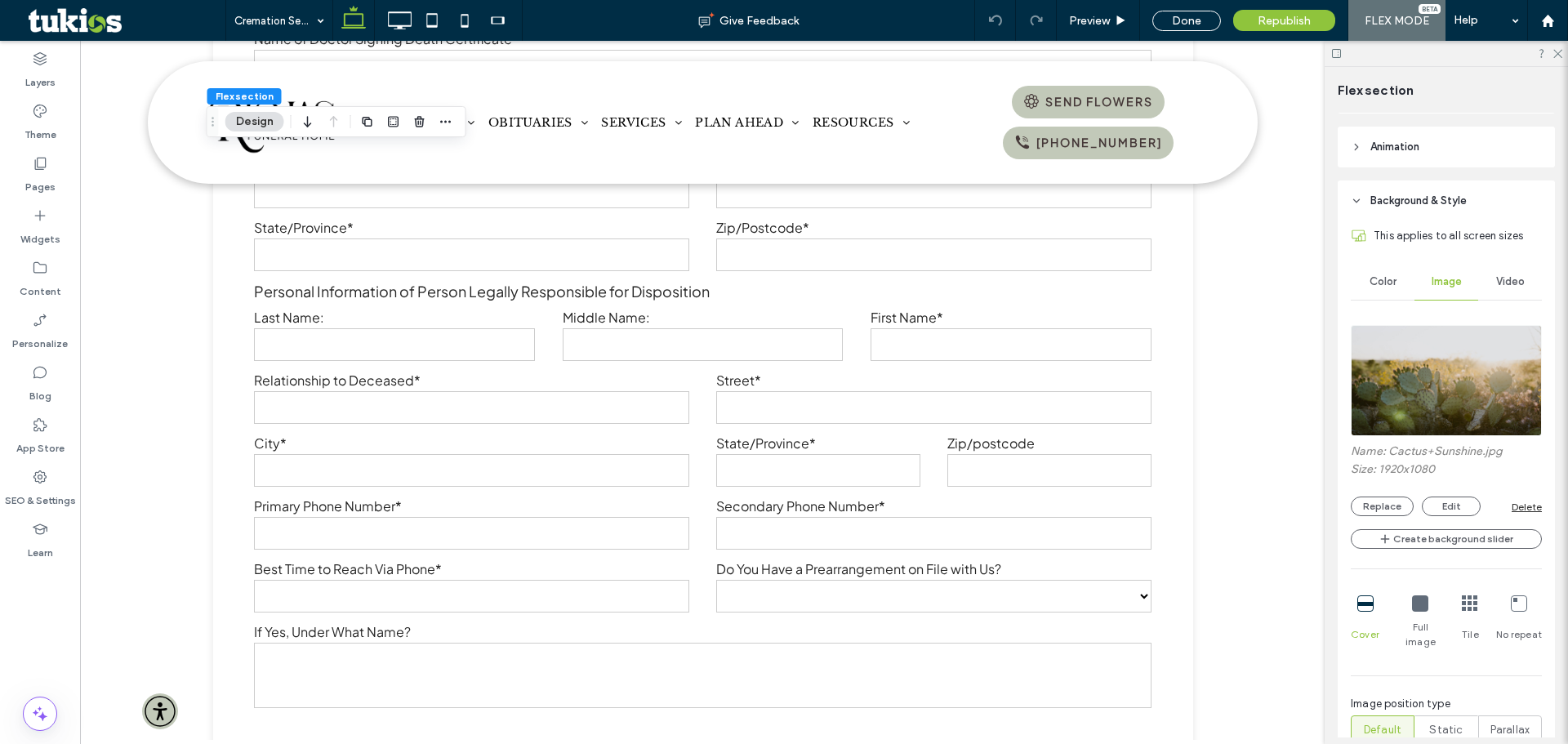
click at [1445, 377] on img at bounding box center [1446, 381] width 191 height 111
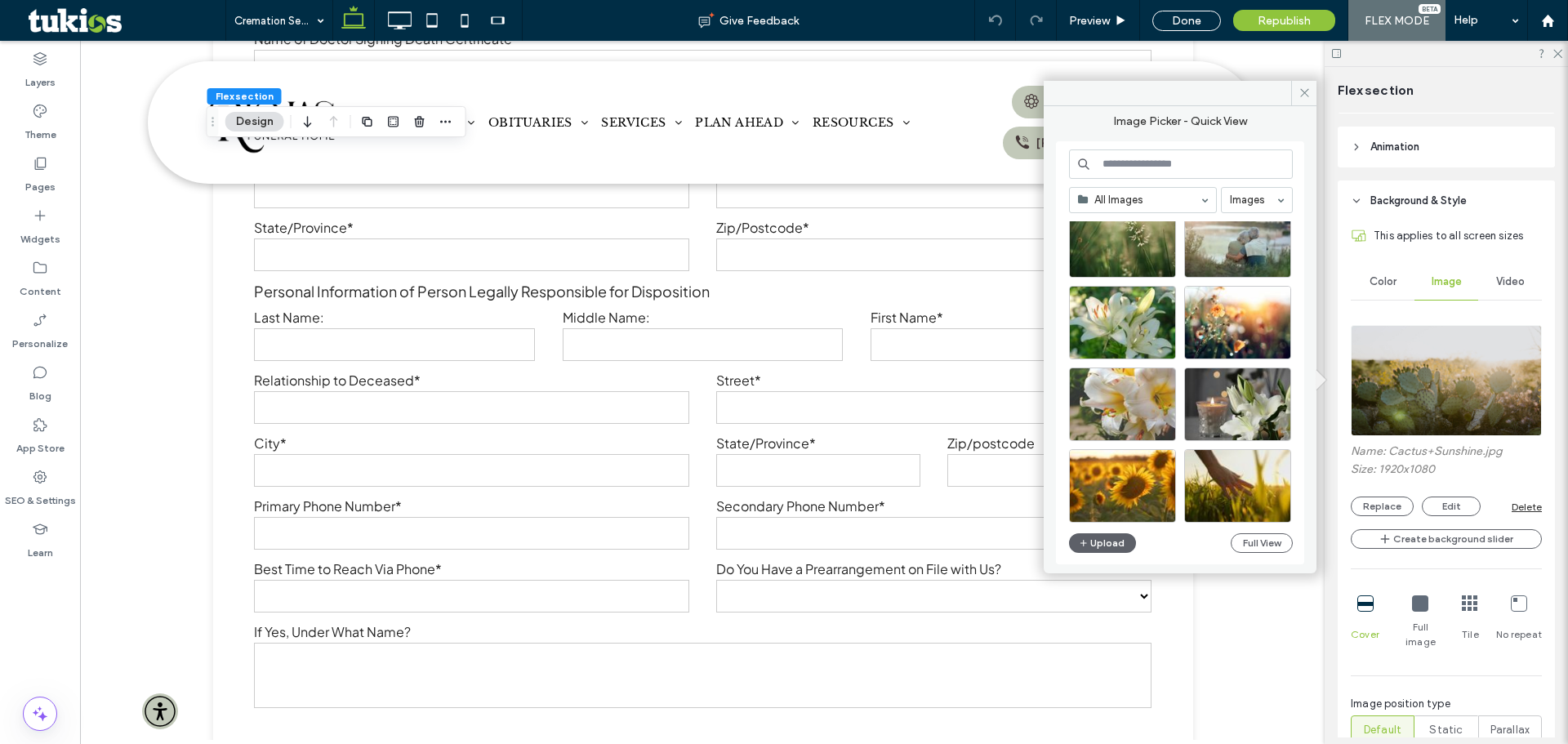
scroll to position [82, 0]
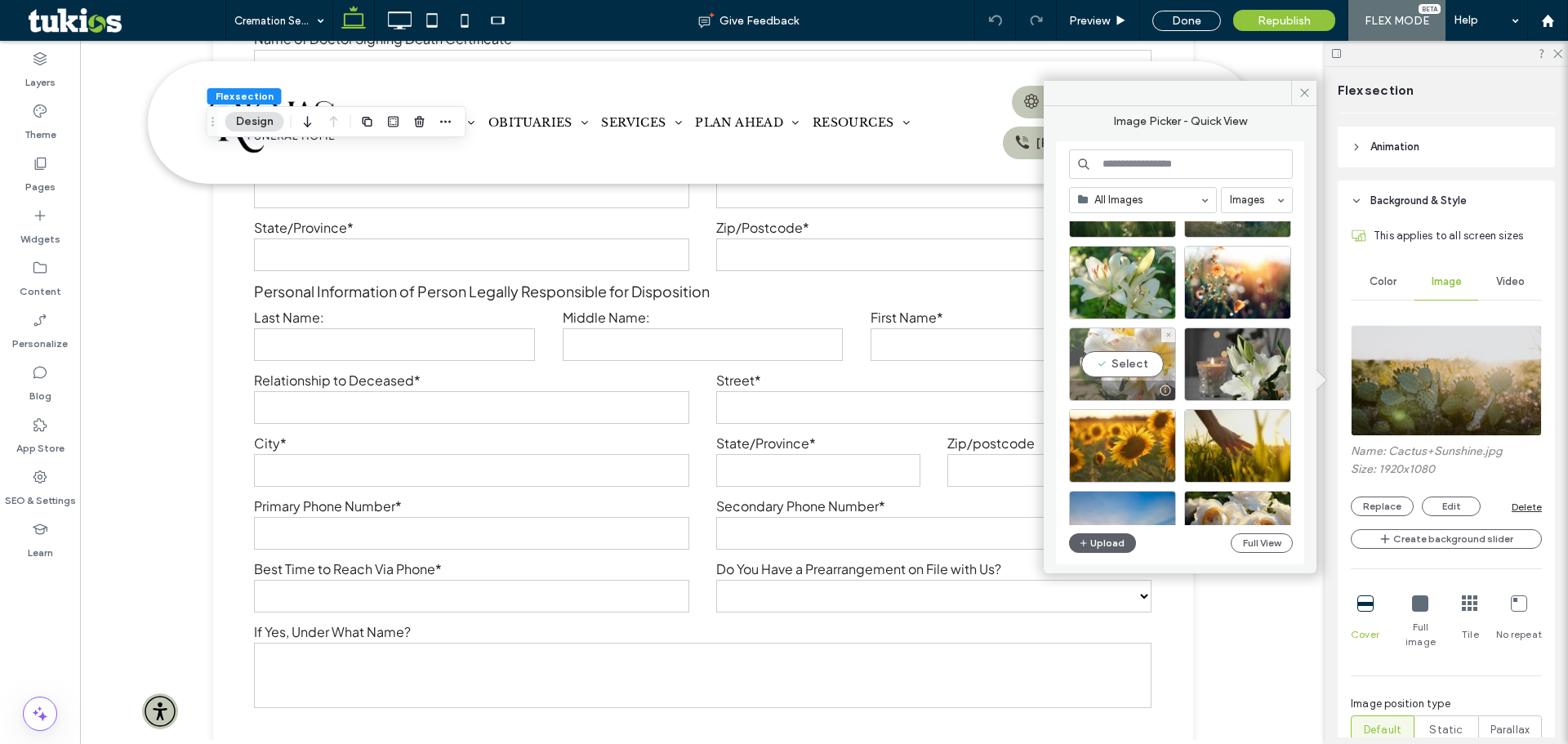
click at [1133, 362] on div "Select" at bounding box center [1123, 364] width 107 height 74
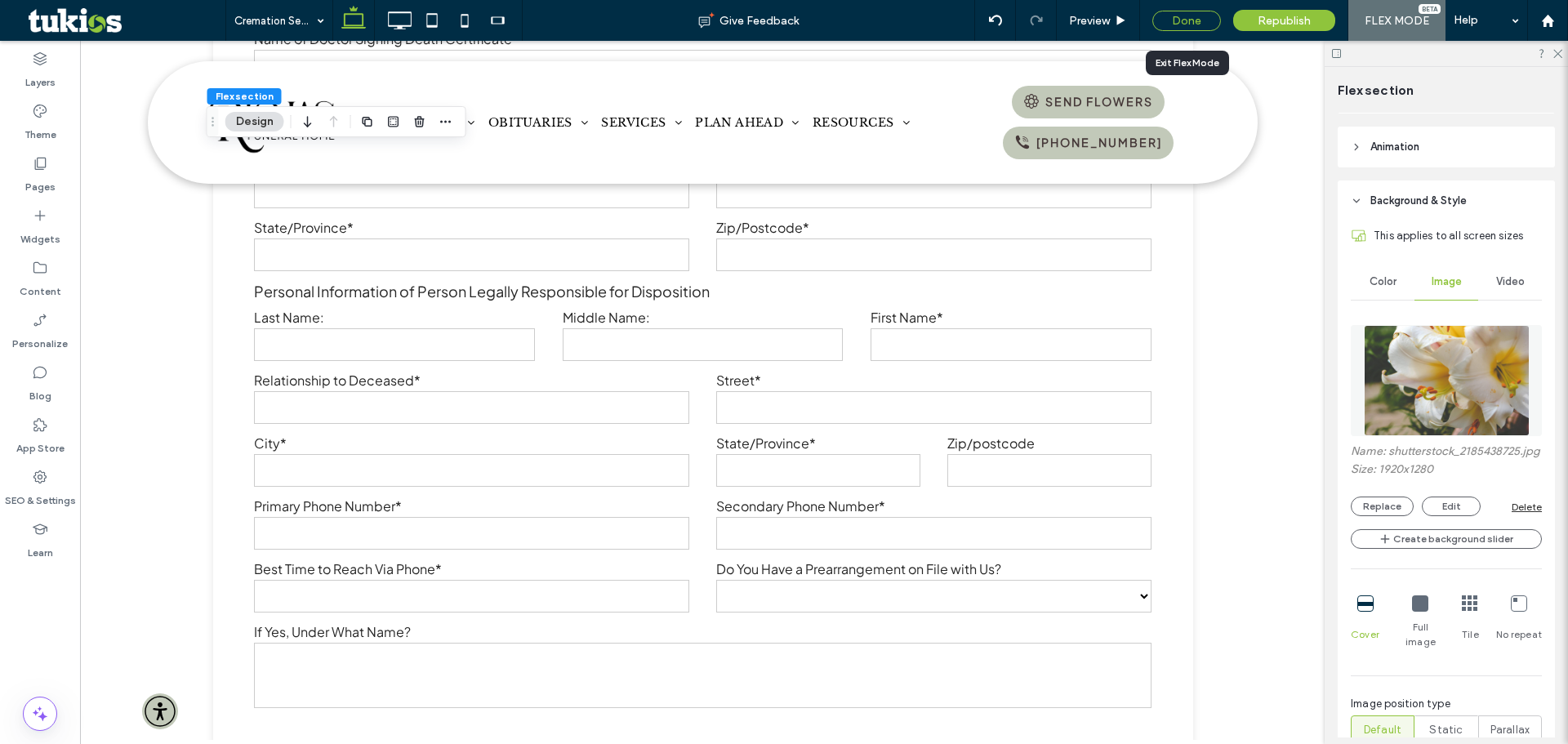
click at [1206, 30] on div "Done" at bounding box center [1187, 21] width 69 height 20
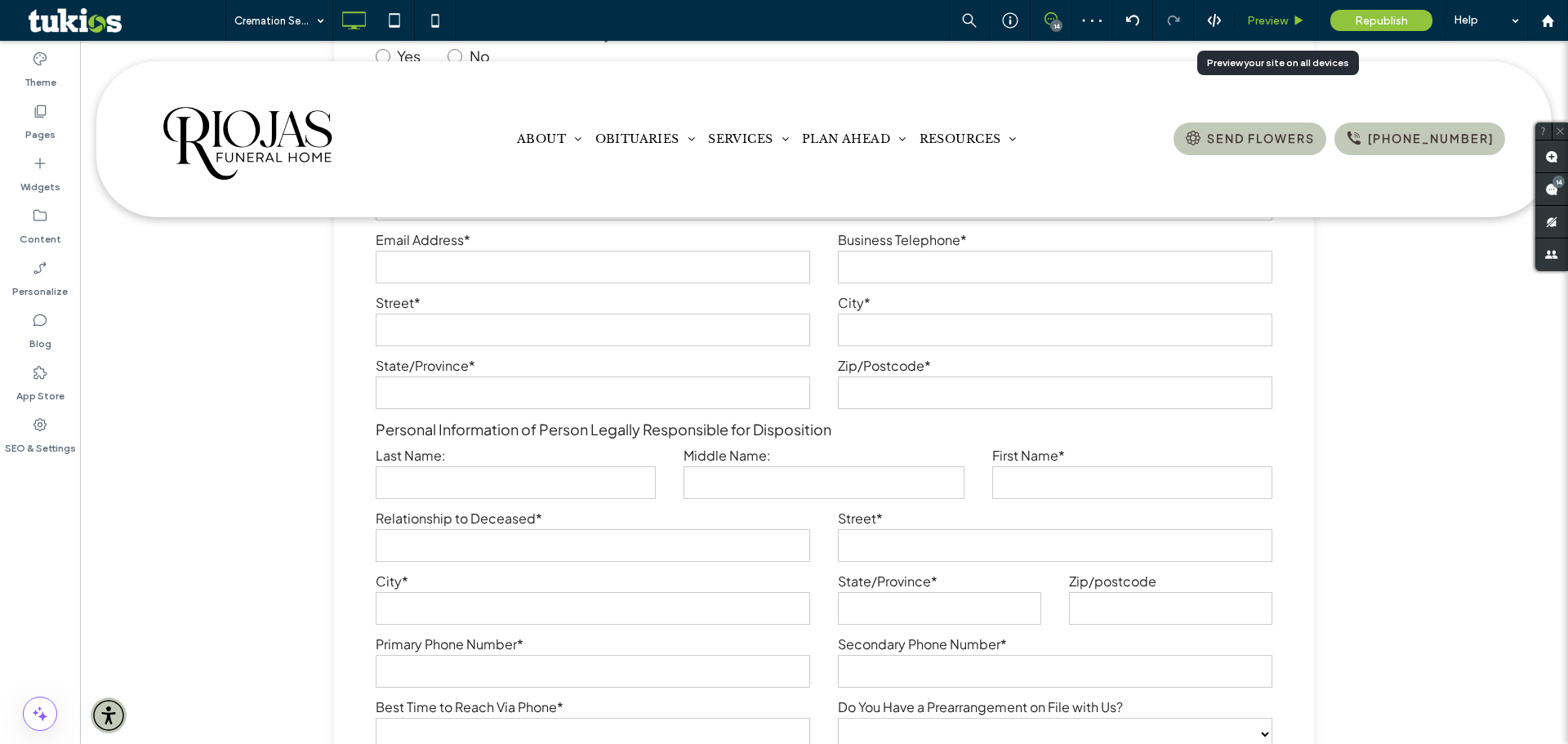
click at [1286, 20] on span "Preview" at bounding box center [1267, 20] width 41 height 14
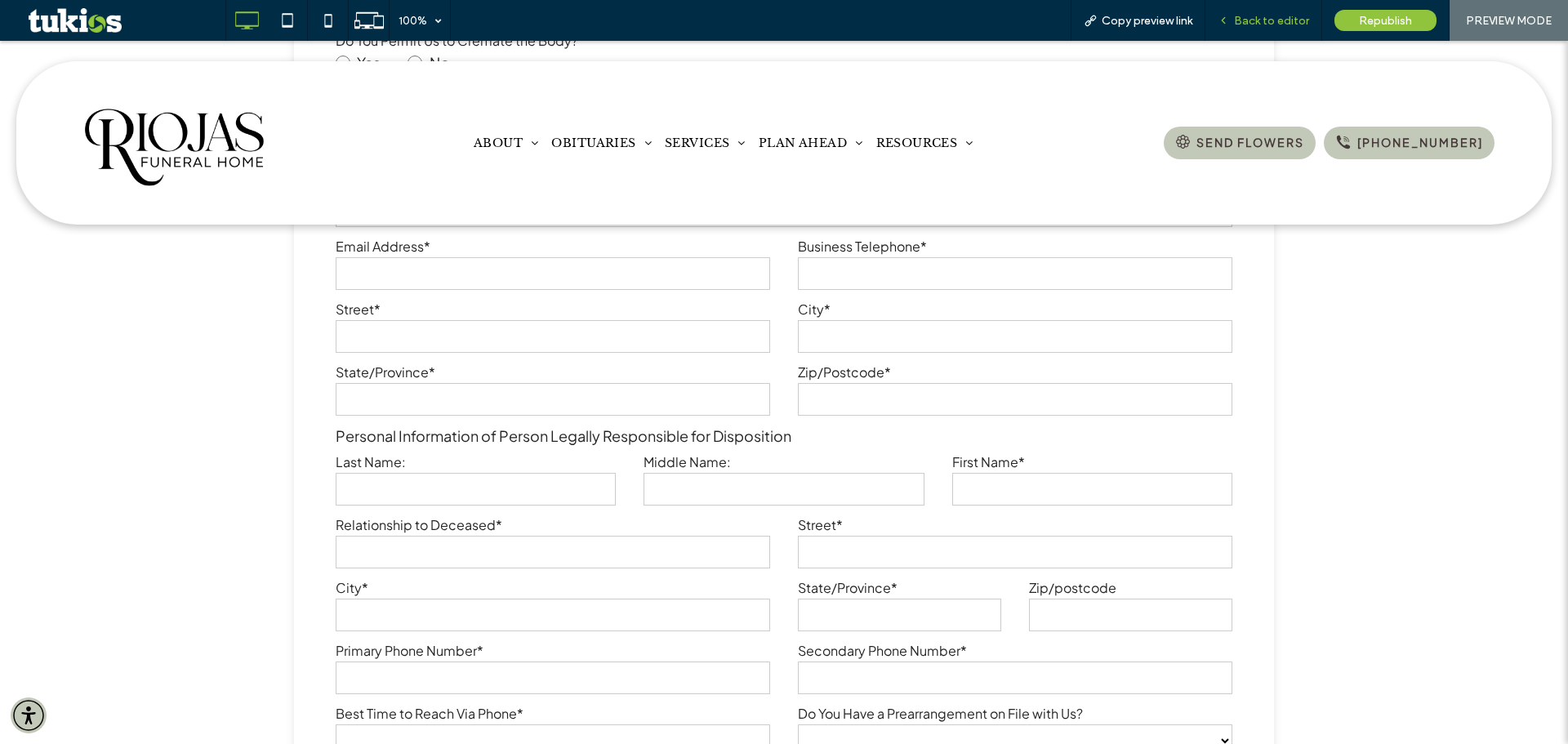
click at [1301, 18] on span "Back to editor" at bounding box center [1272, 20] width 75 height 14
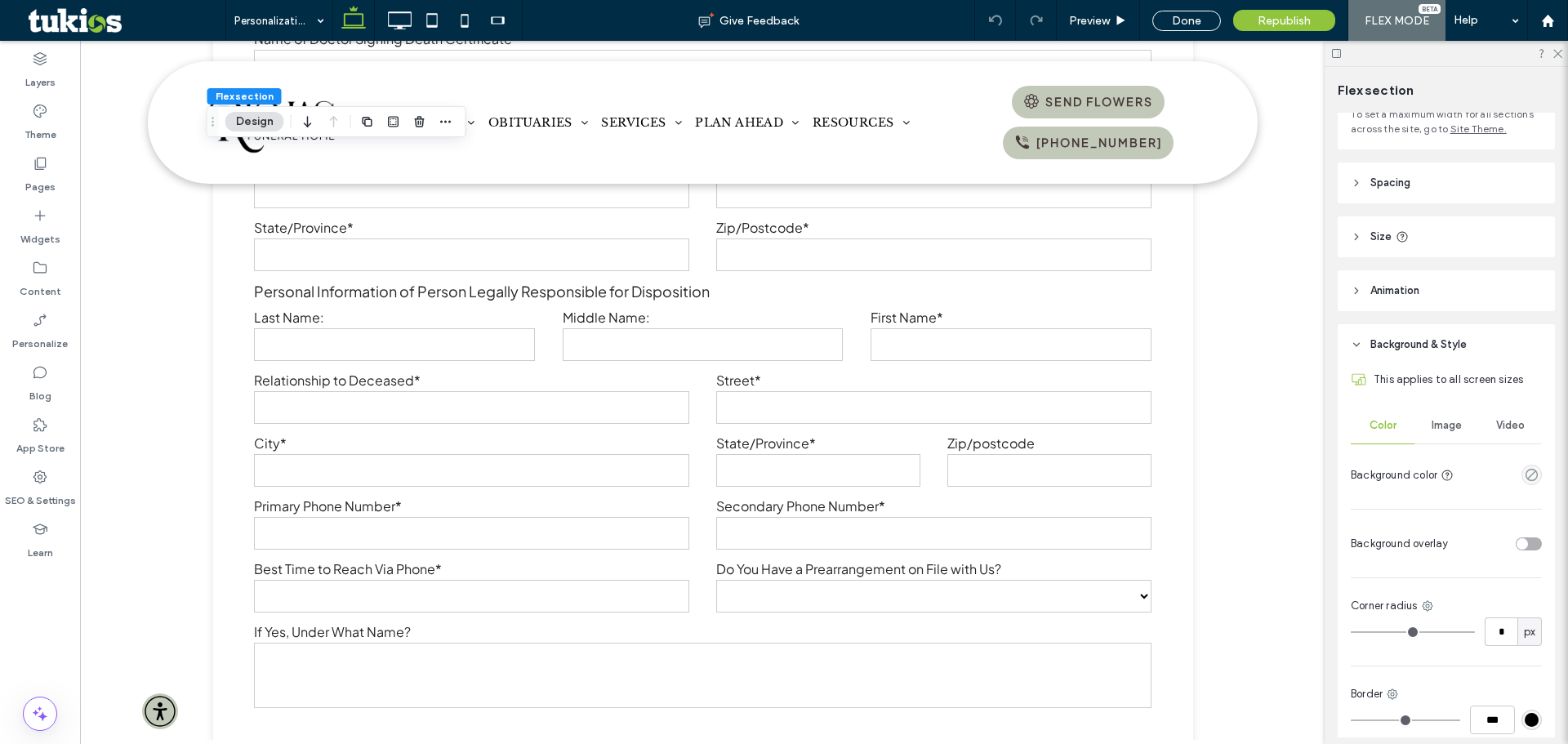
scroll to position [273, 0]
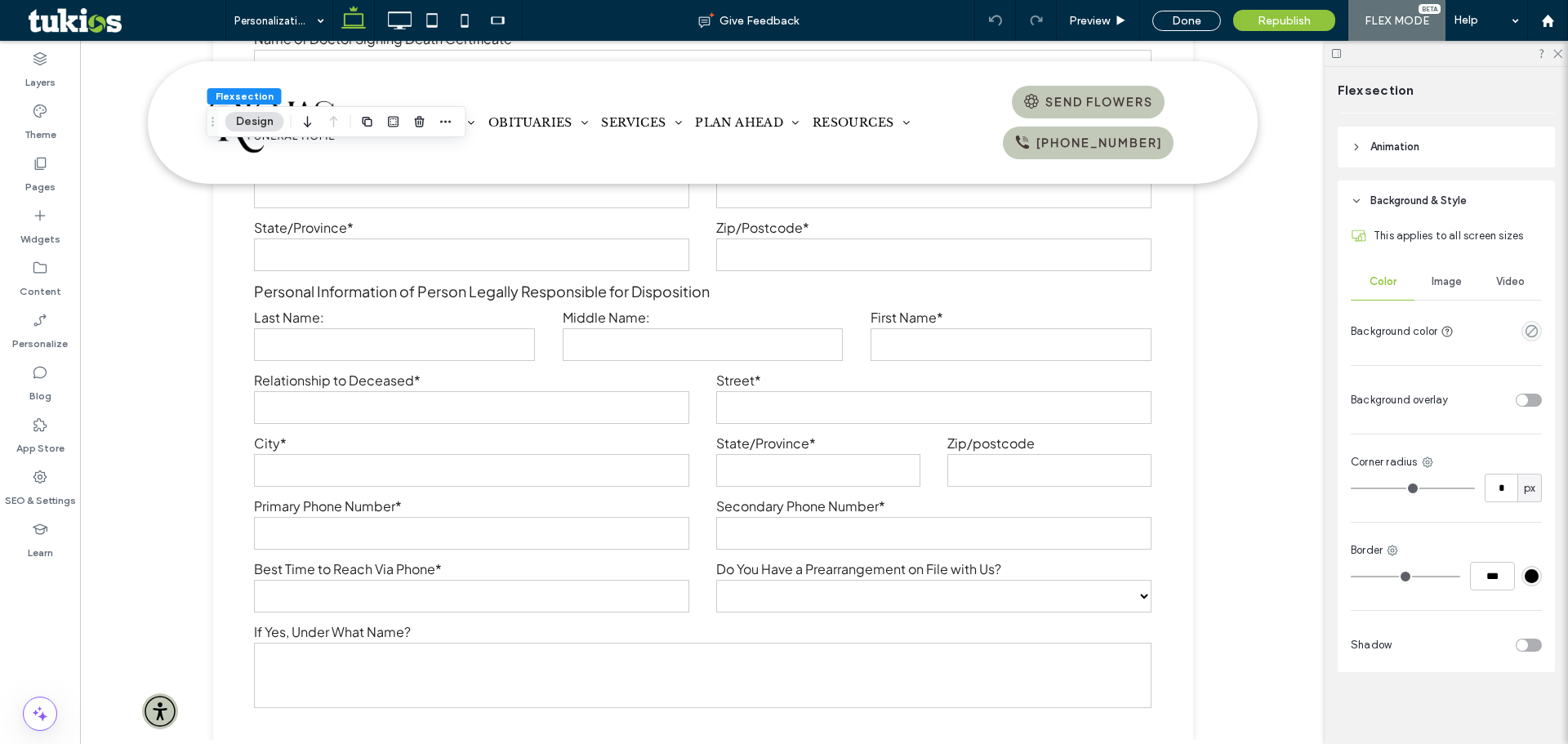
click at [1453, 283] on span "Image" at bounding box center [1446, 282] width 30 height 13
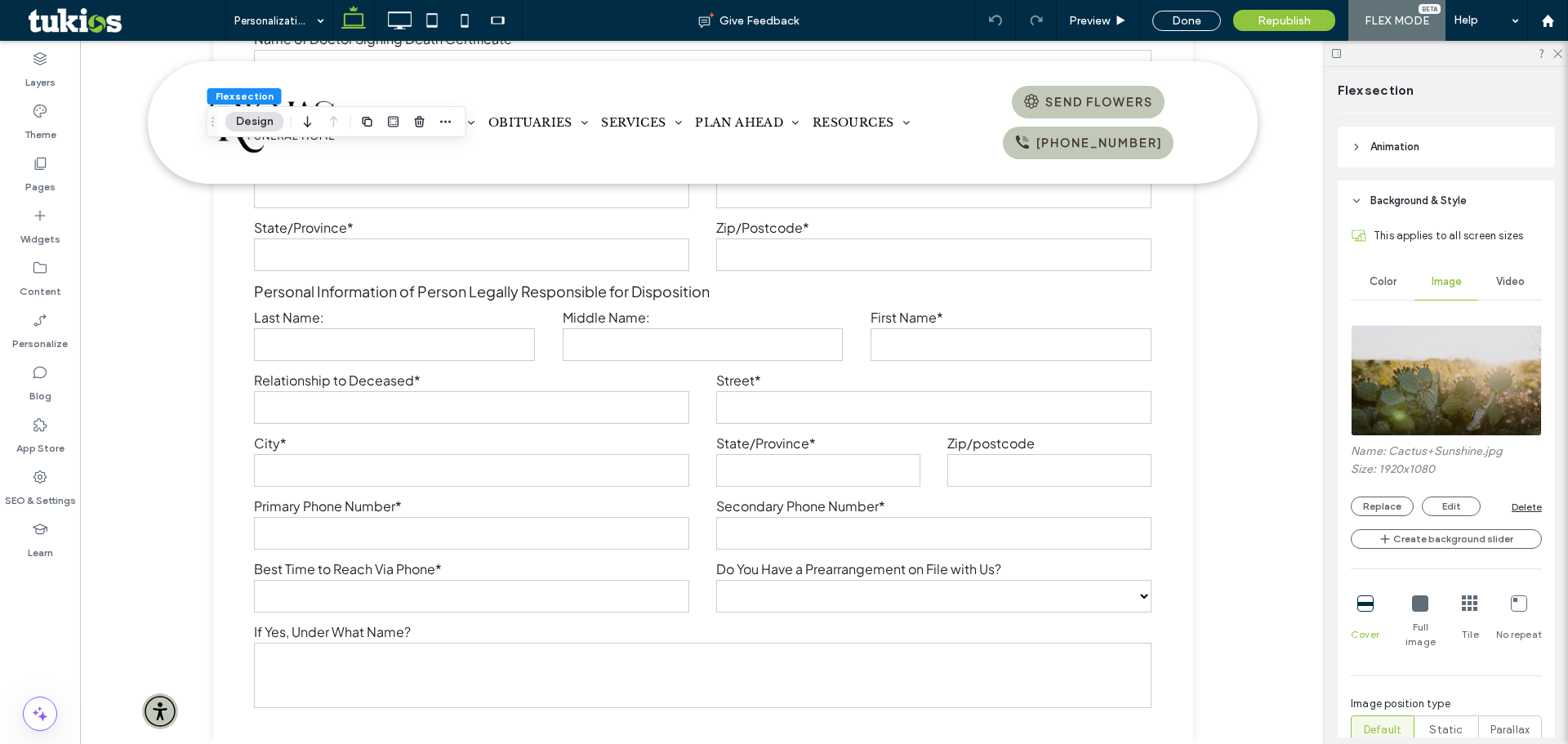
click at [1454, 392] on img at bounding box center [1446, 381] width 191 height 111
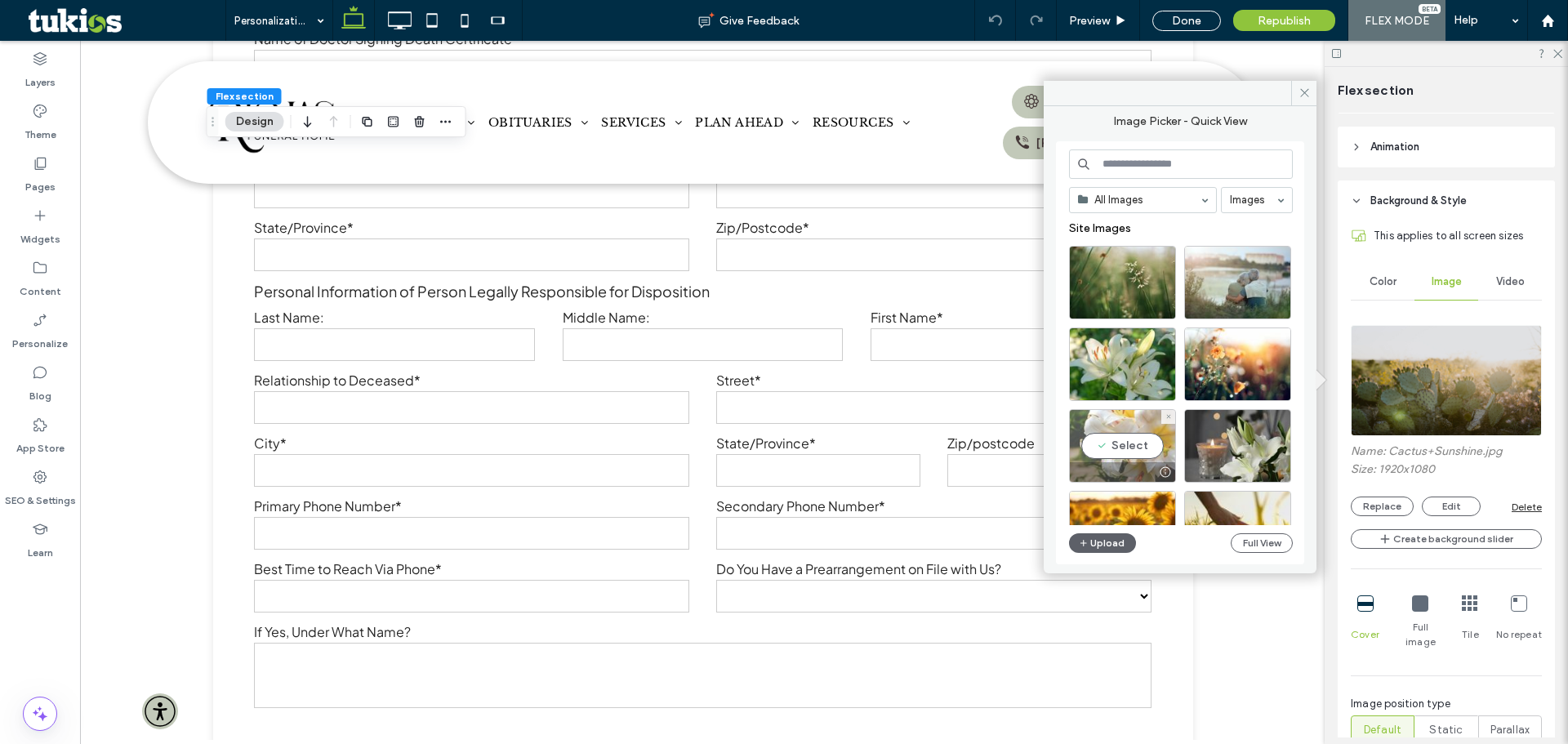
click at [1156, 460] on div "Select" at bounding box center [1123, 446] width 107 height 74
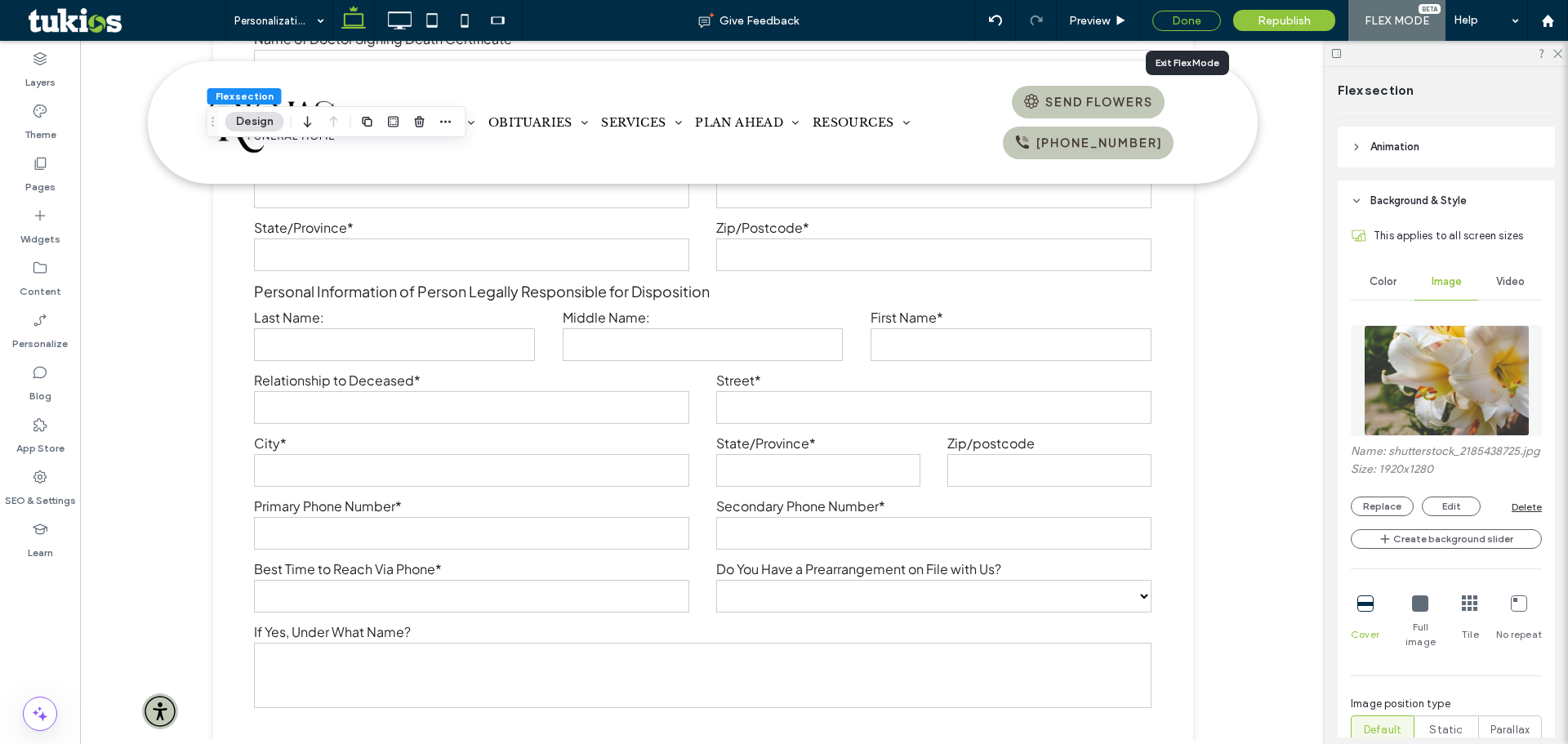
click at [1183, 16] on div "Done" at bounding box center [1187, 21] width 69 height 20
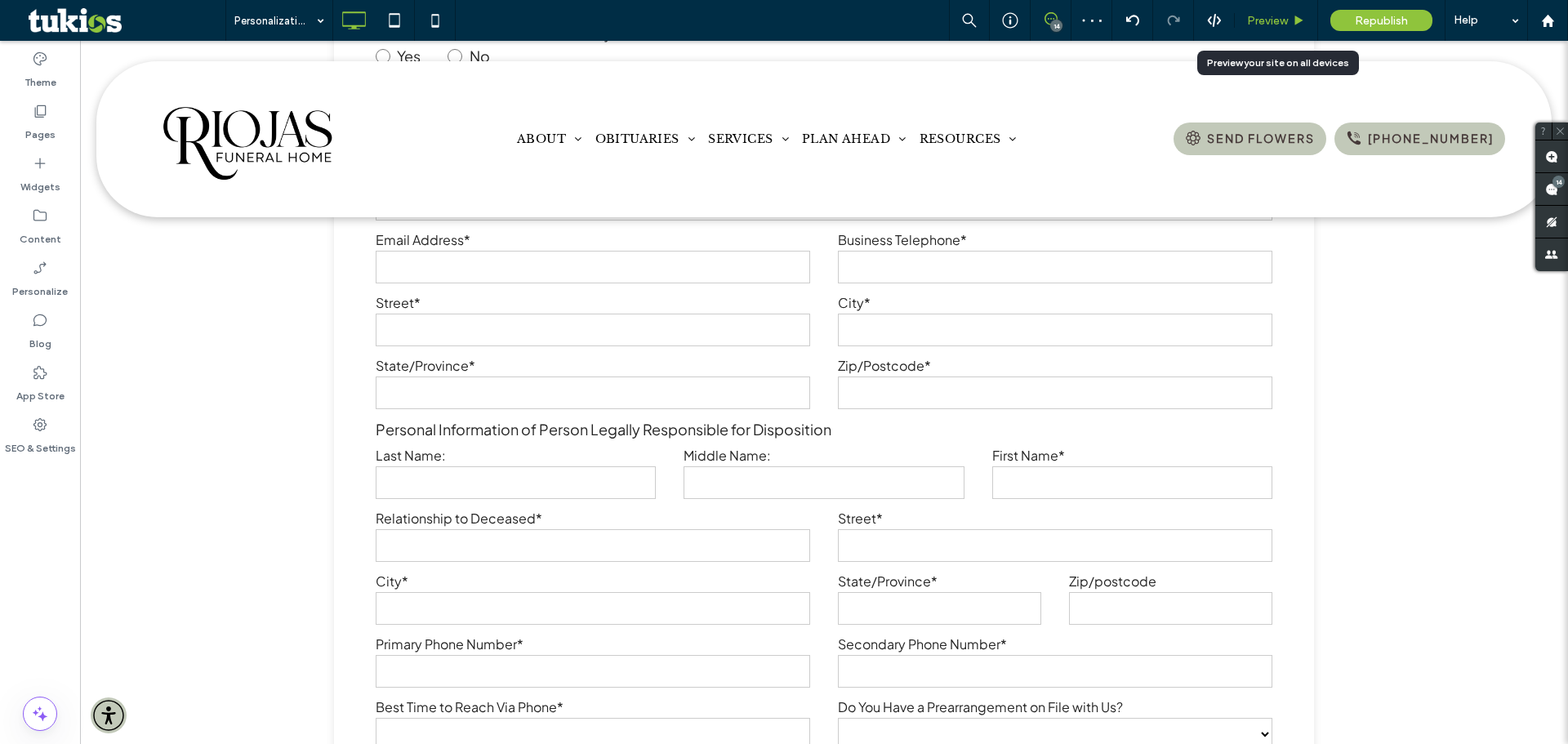
click at [1260, 23] on span "Preview" at bounding box center [1267, 20] width 41 height 14
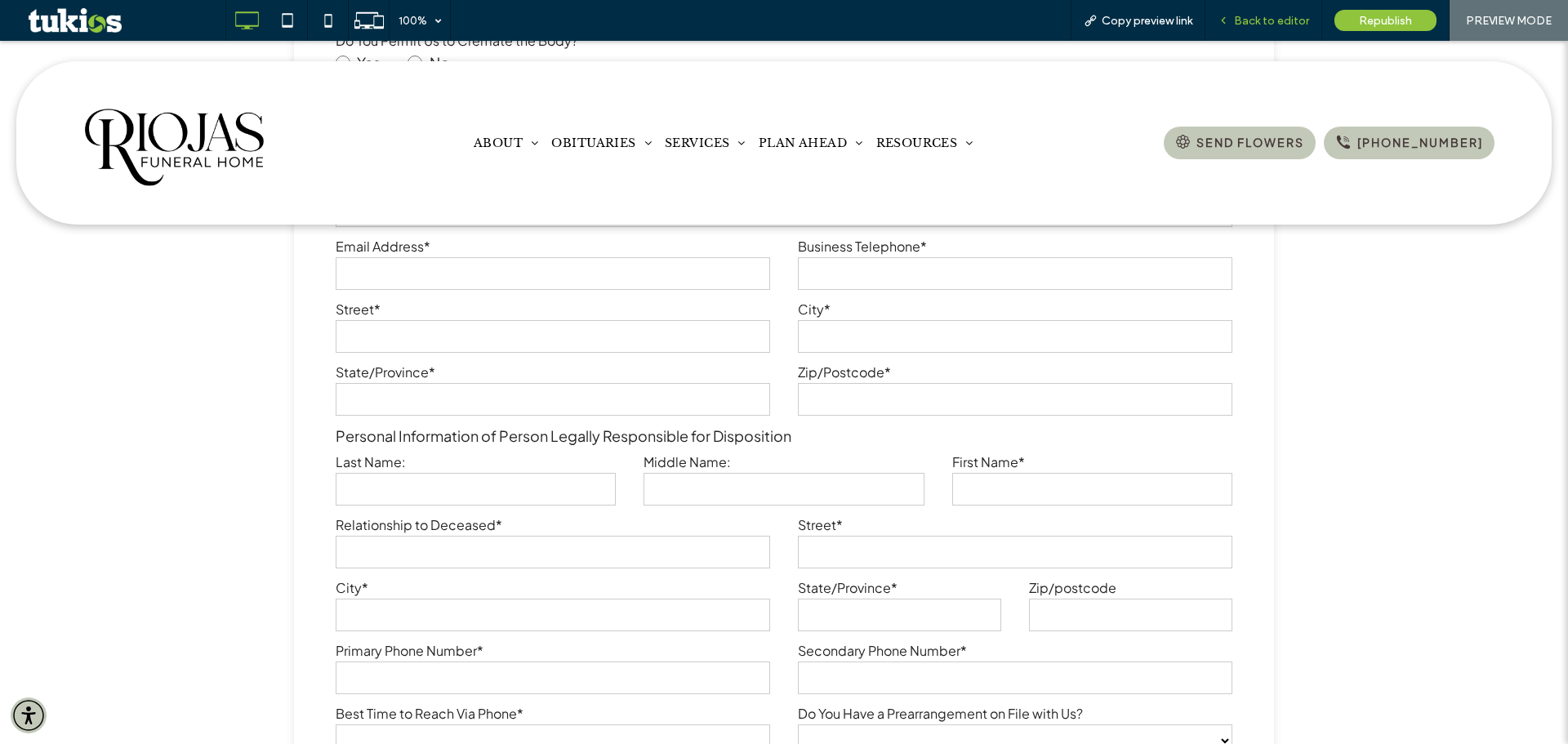
click at [1275, 14] on span "Back to editor" at bounding box center [1272, 20] width 75 height 14
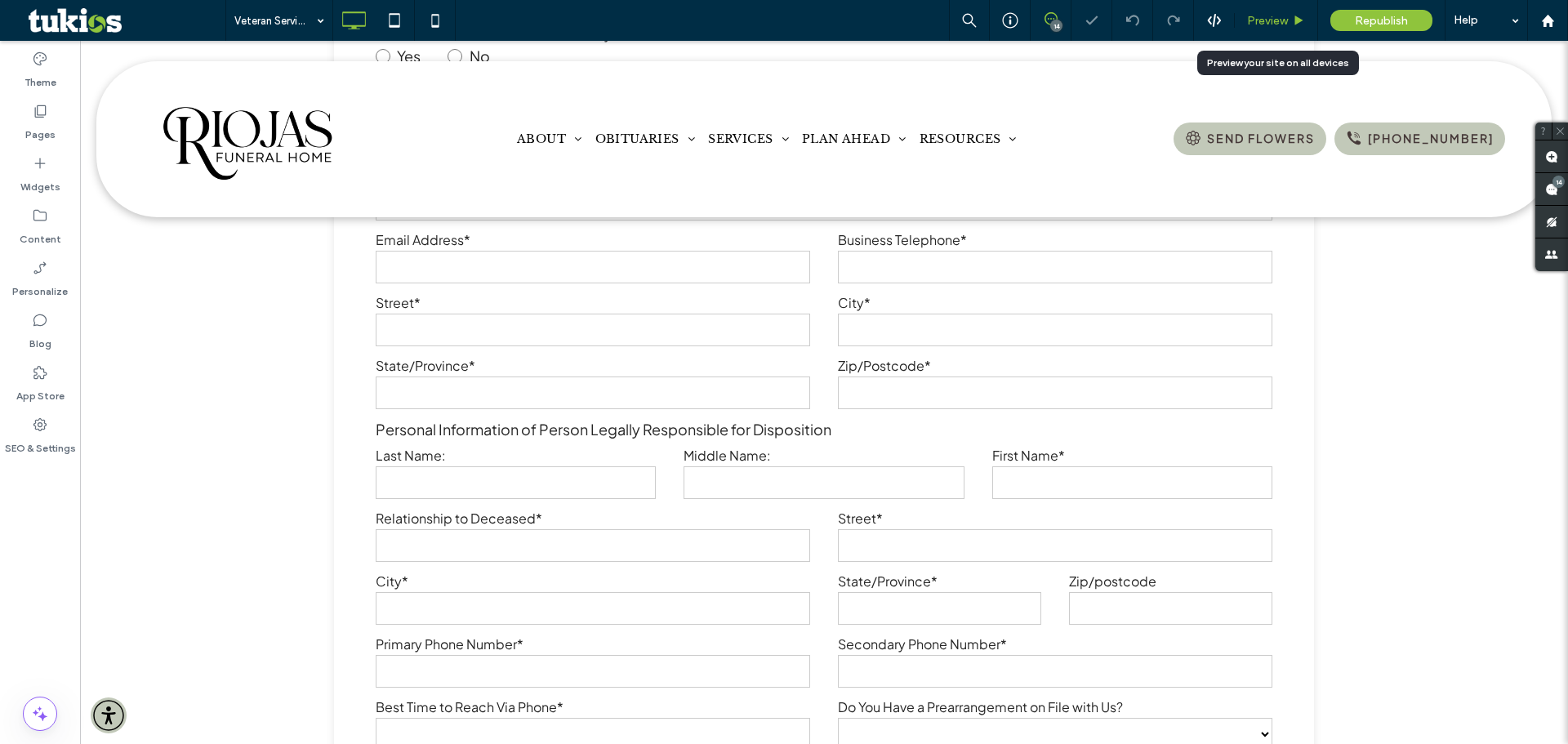
click at [1275, 18] on span "Preview" at bounding box center [1267, 20] width 41 height 14
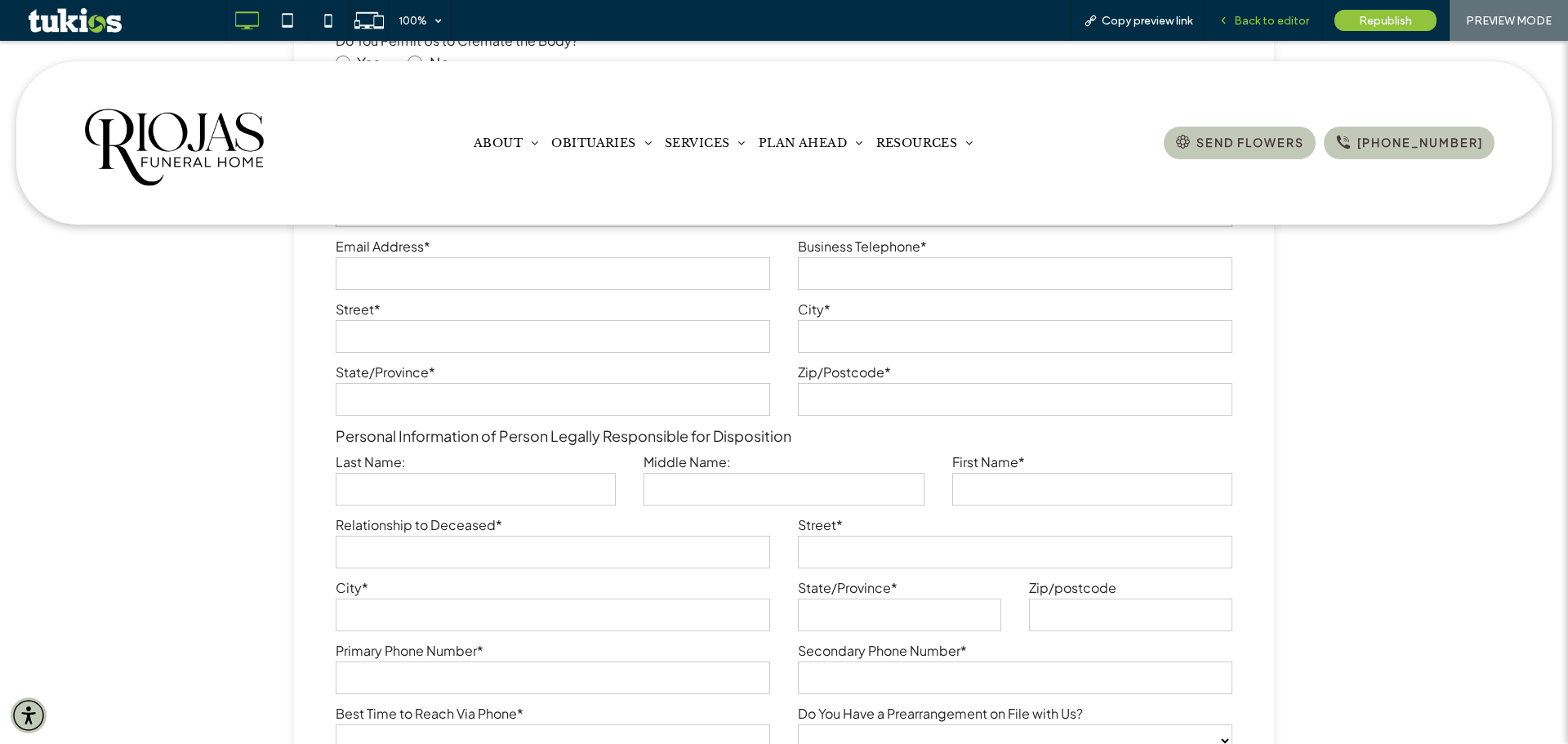
click at [1270, 8] on div "Back to editor" at bounding box center [1264, 20] width 117 height 41
click at [1268, 23] on span "Back to editor" at bounding box center [1272, 20] width 75 height 14
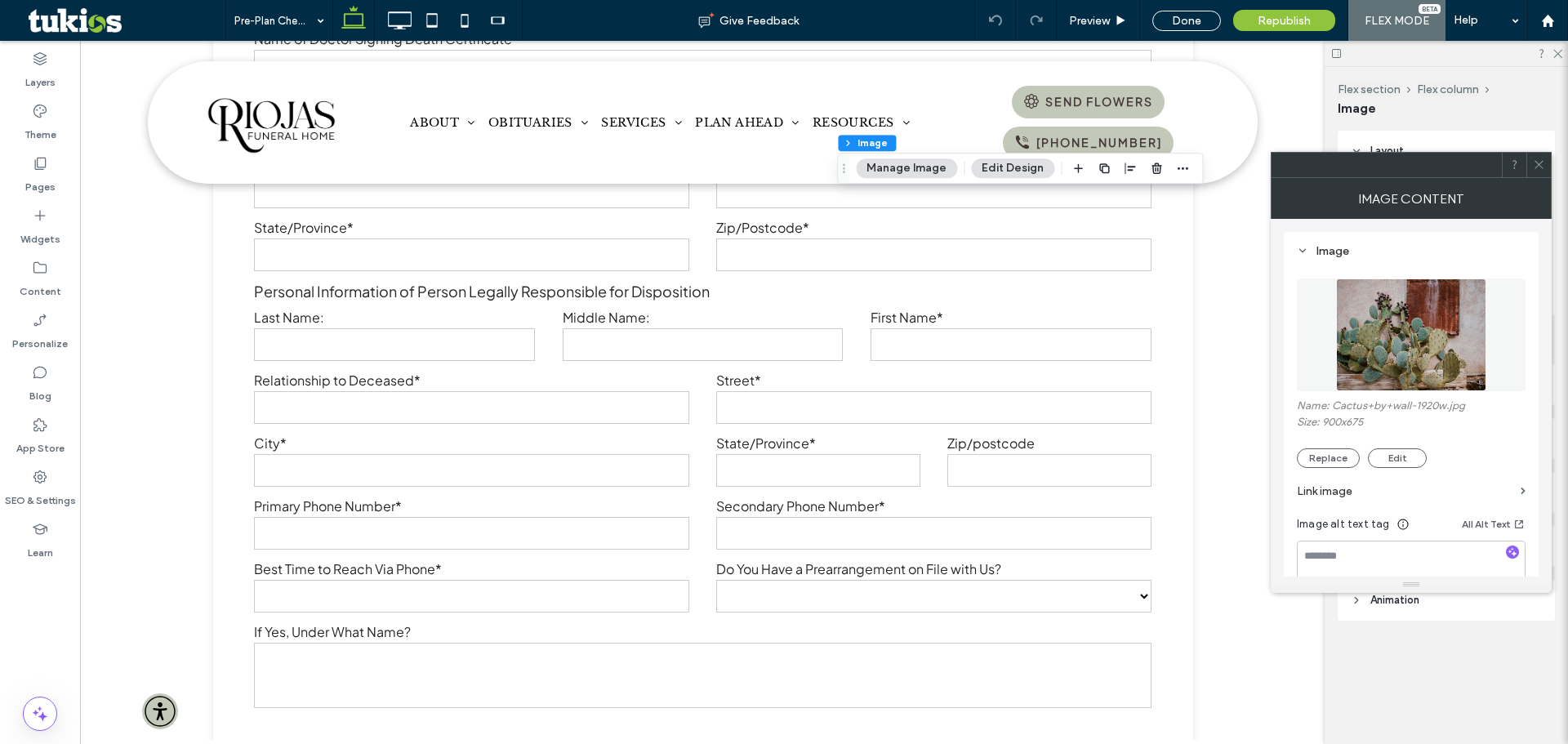
click at [1423, 354] on img at bounding box center [1411, 335] width 150 height 113
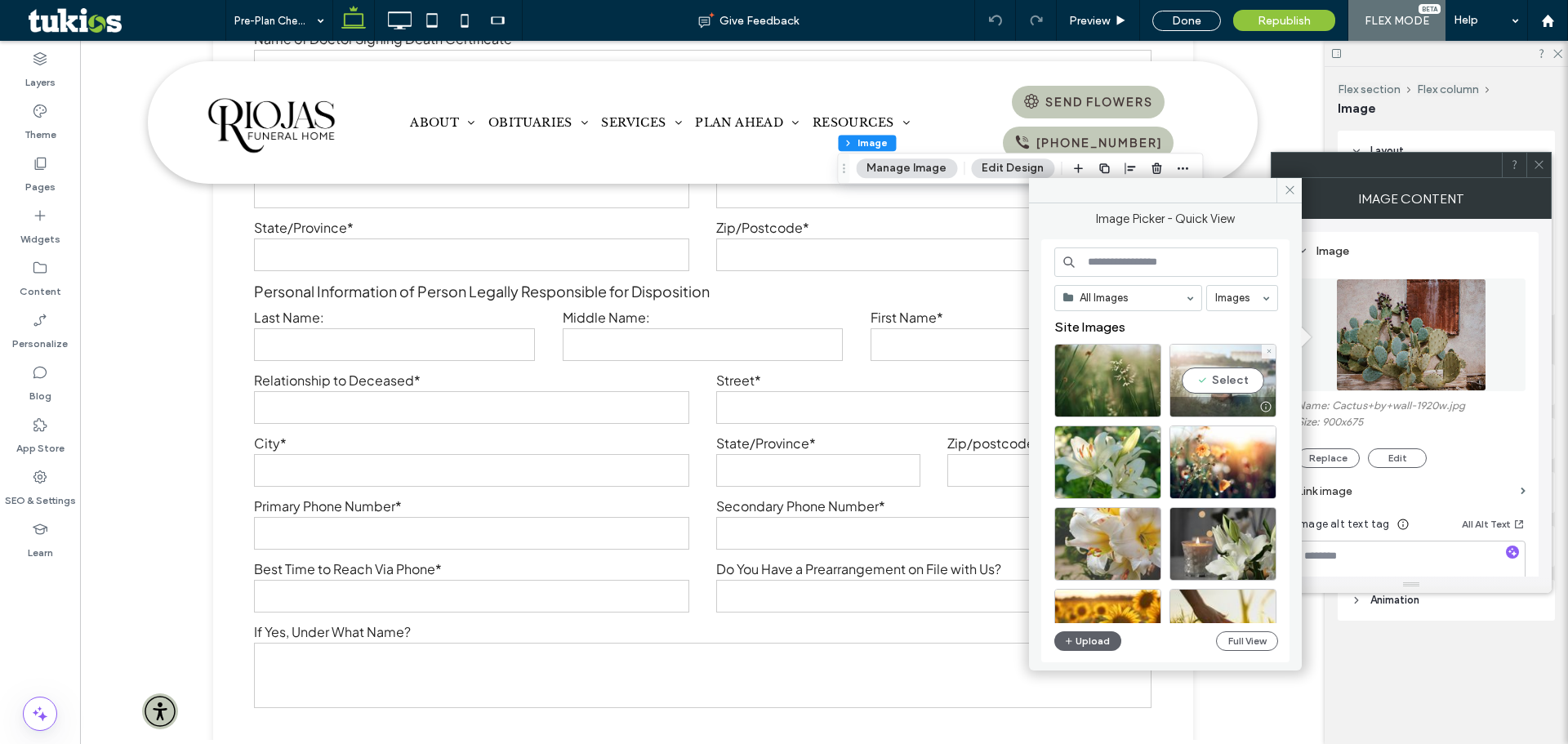
click at [1234, 379] on div "Select" at bounding box center [1224, 381] width 107 height 74
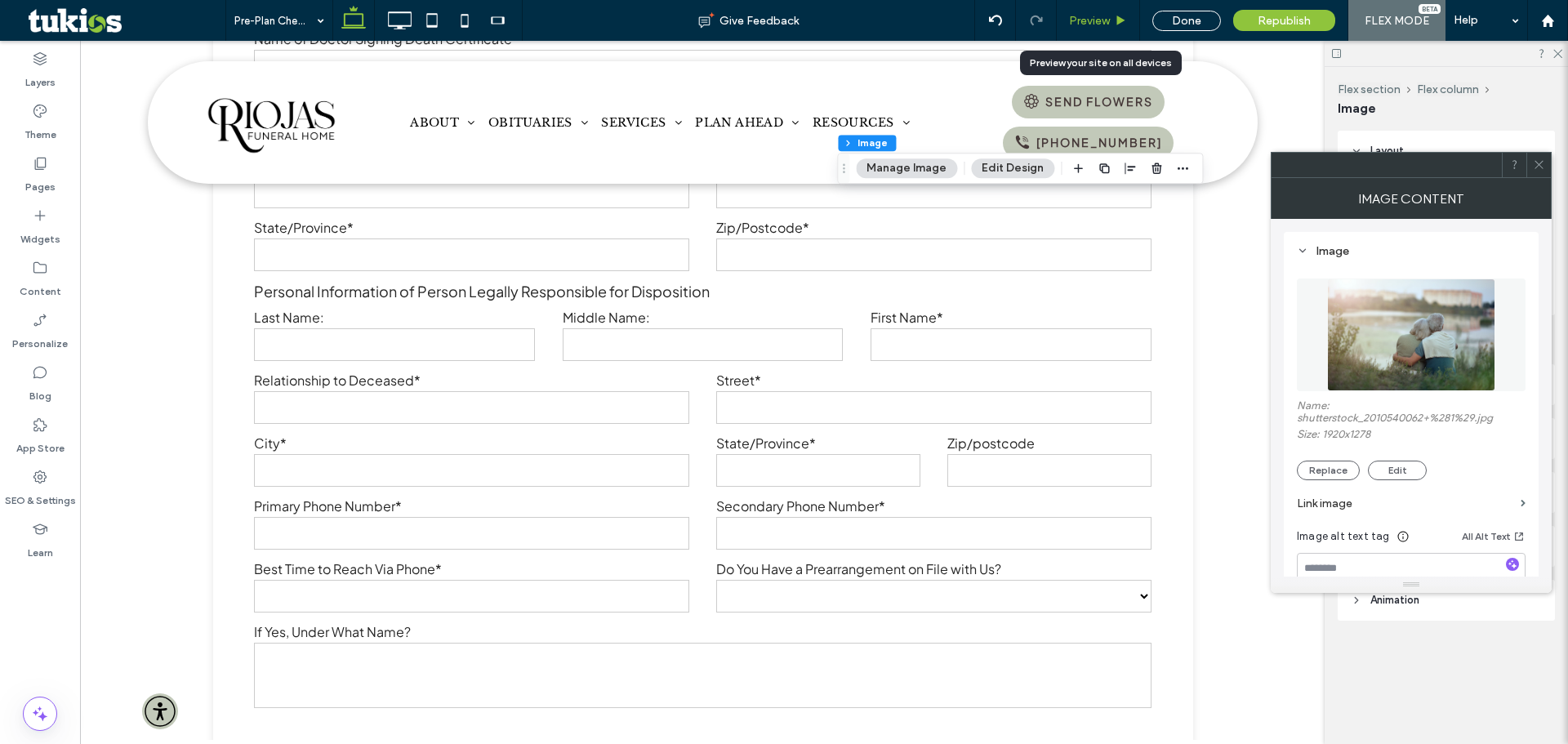
click at [1106, 15] on span "Preview" at bounding box center [1089, 20] width 41 height 14
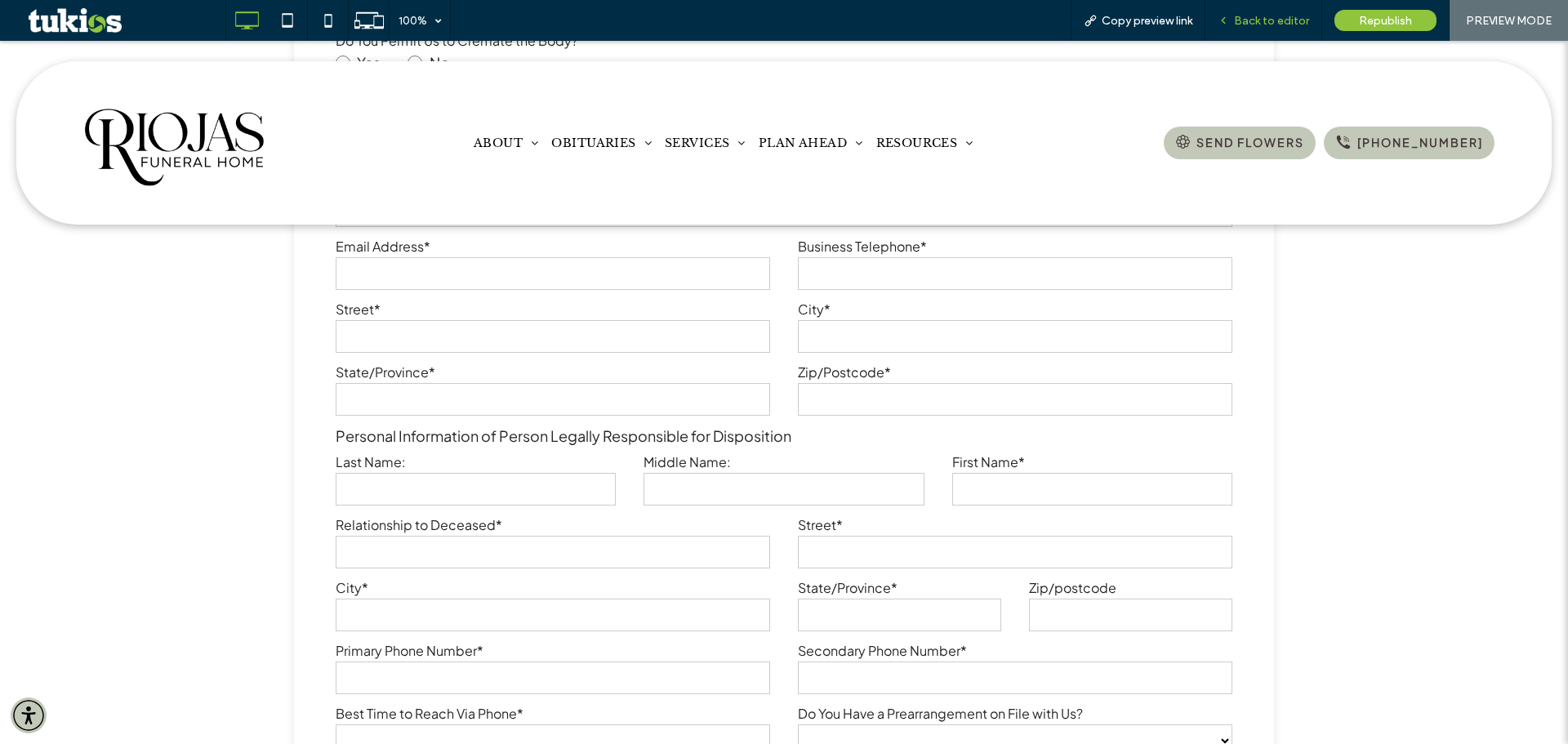
click at [1296, 24] on span "Back to editor" at bounding box center [1272, 20] width 75 height 14
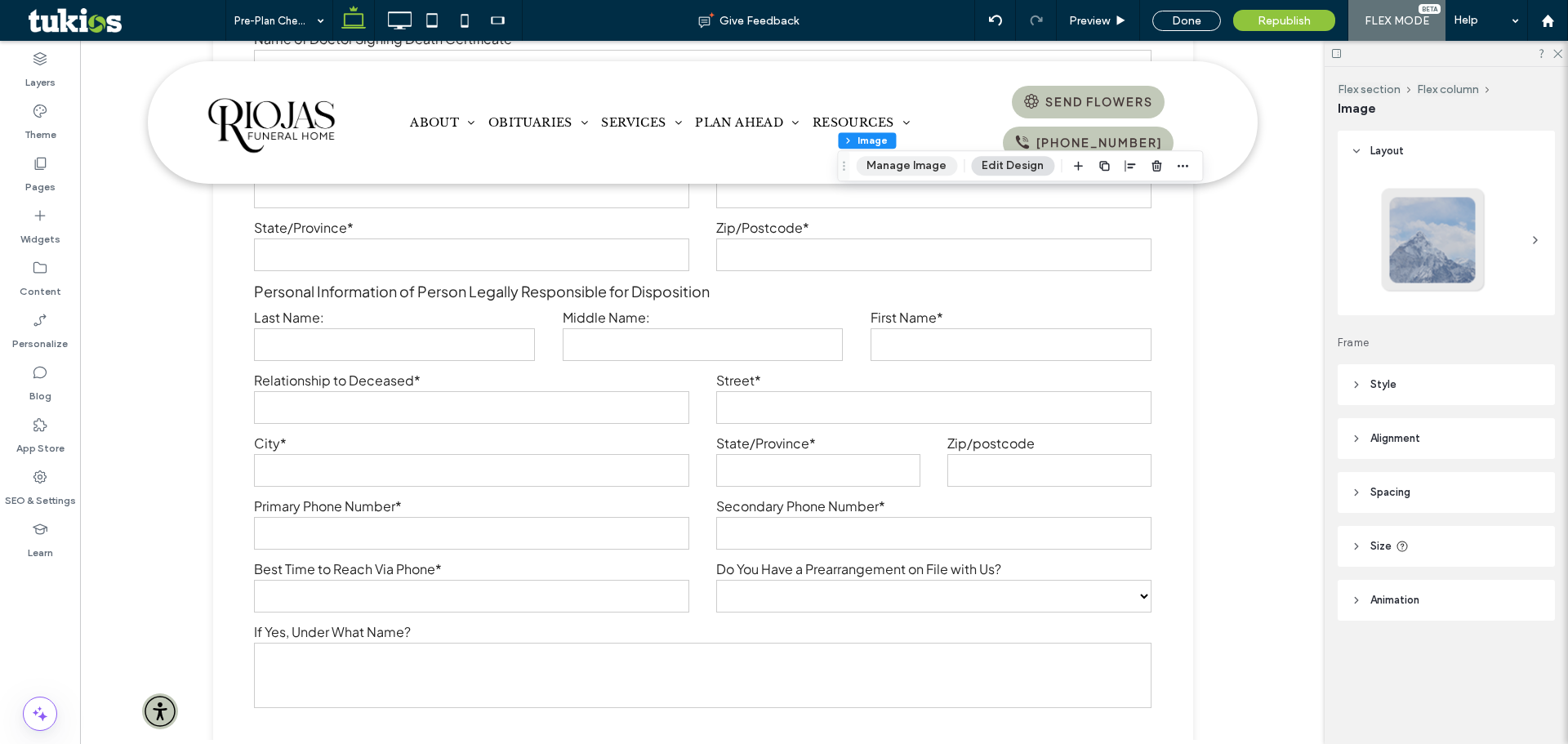
click at [897, 160] on button "Manage Image" at bounding box center [907, 166] width 102 height 20
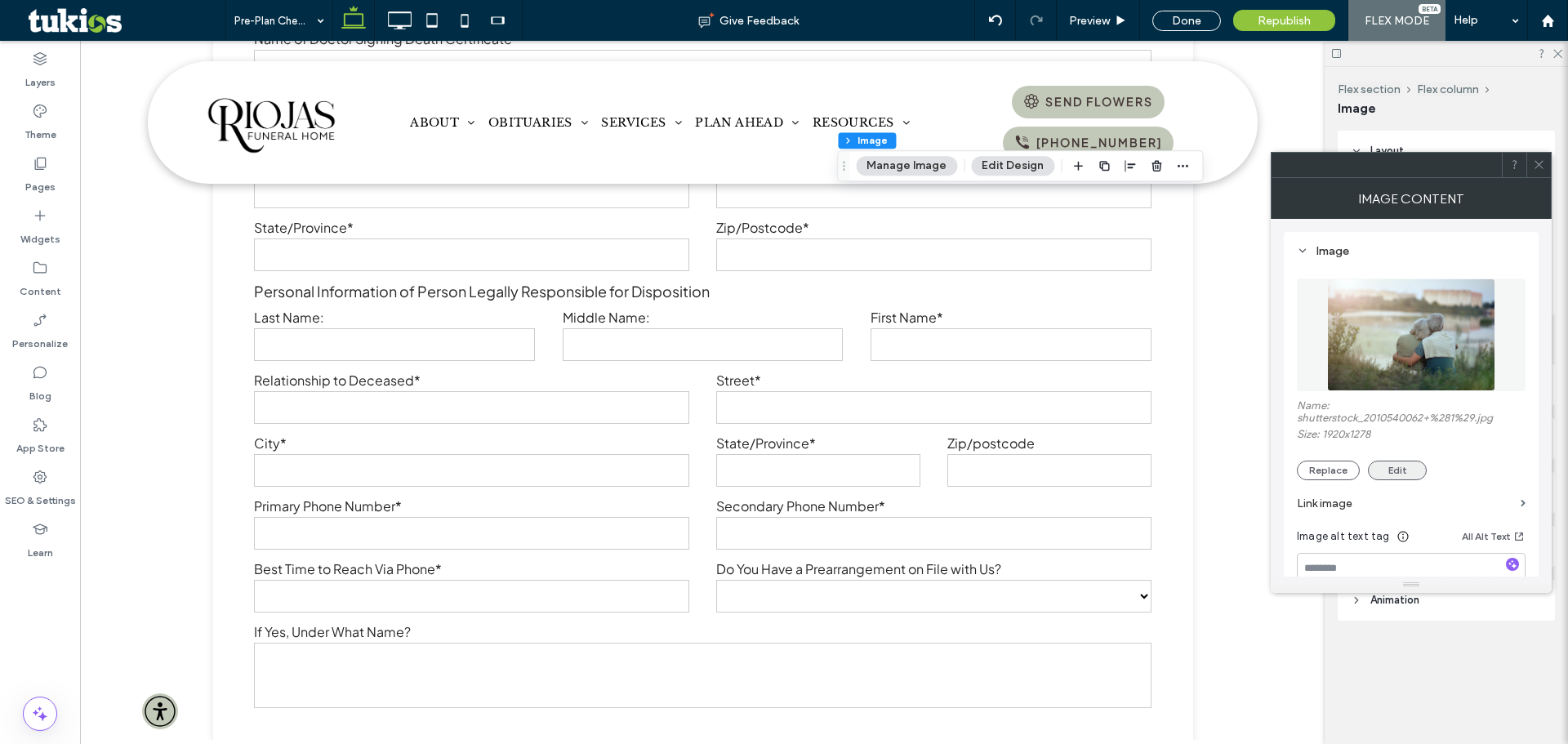
click at [1404, 474] on button "Edit" at bounding box center [1397, 471] width 59 height 20
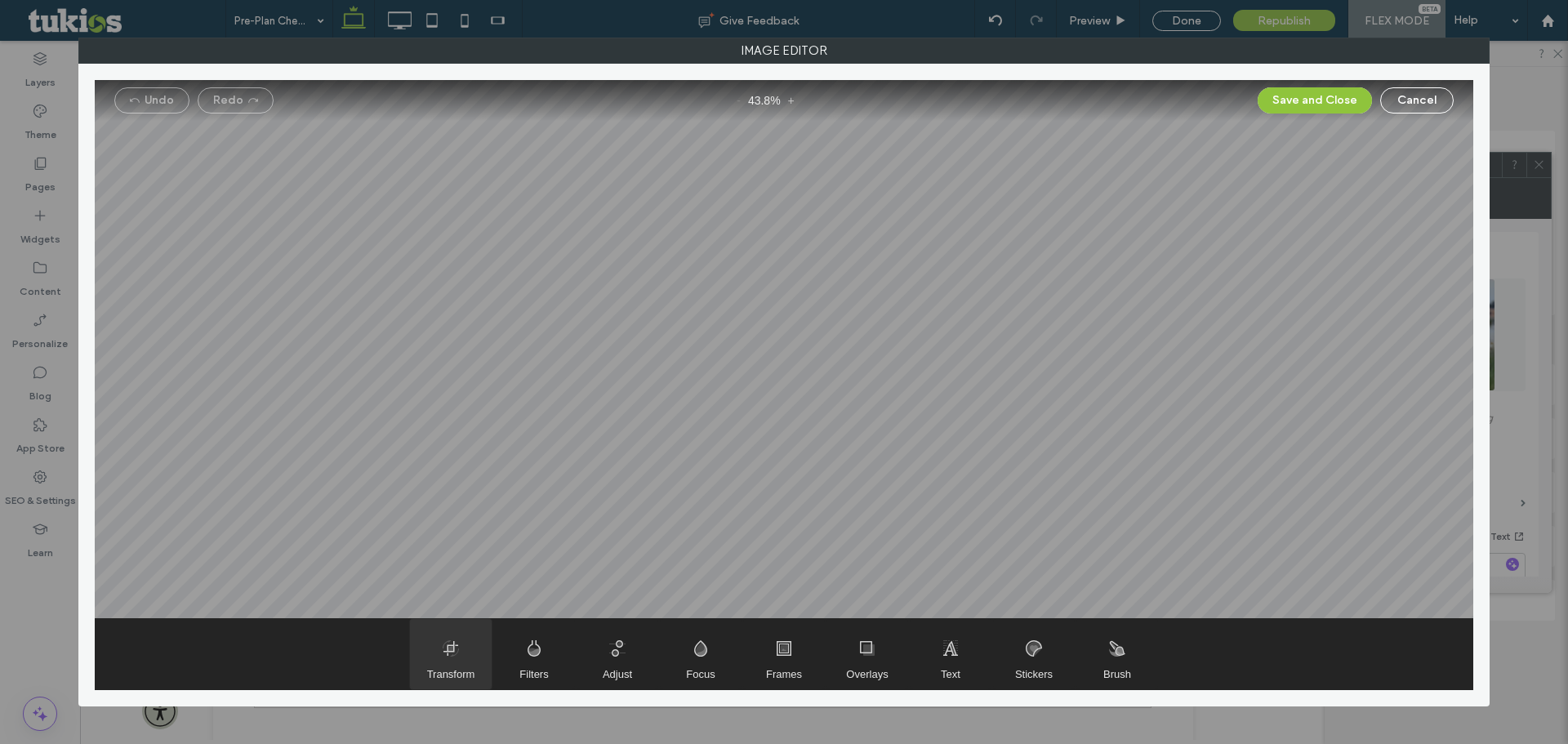
click at [445, 645] on span "Transform" at bounding box center [451, 654] width 82 height 70
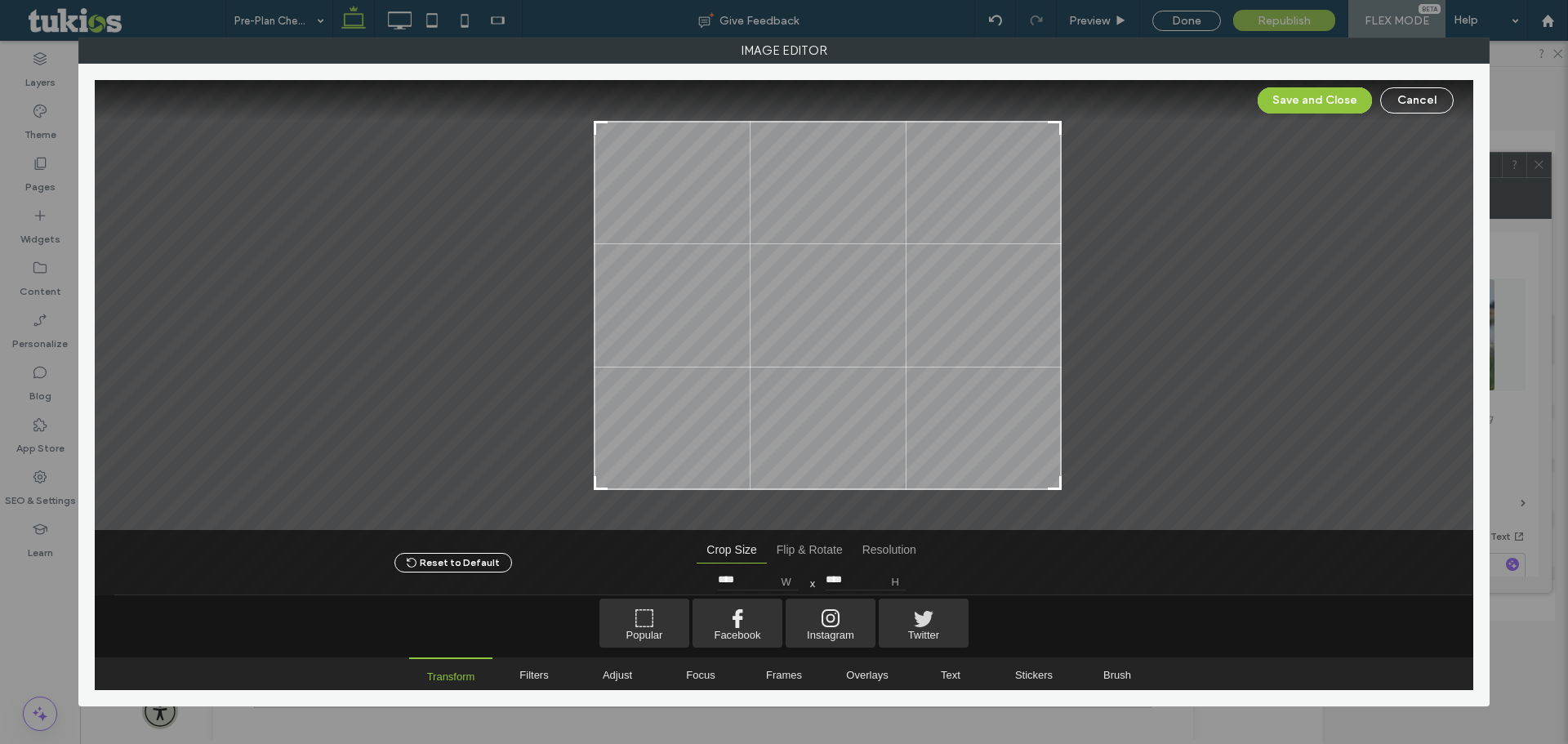
type input "****"
drag, startPoint x: 512, startPoint y: 487, endPoint x: 594, endPoint y: 523, distance: 89.6
click at [594, 523] on div at bounding box center [784, 305] width 1379 height 451
click at [1316, 94] on button "Save and Close" at bounding box center [1315, 100] width 114 height 26
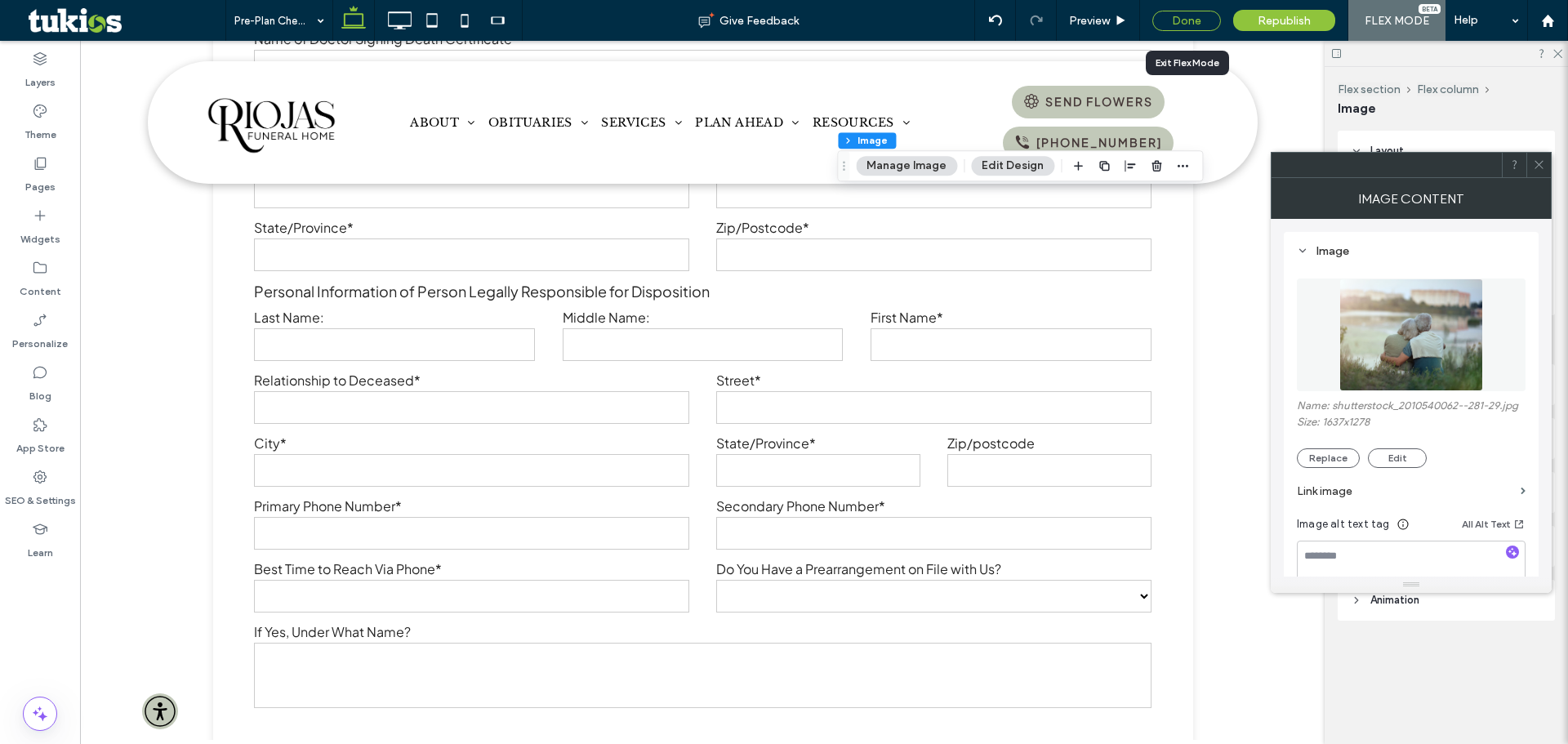
click at [1189, 20] on div "Done" at bounding box center [1187, 21] width 69 height 20
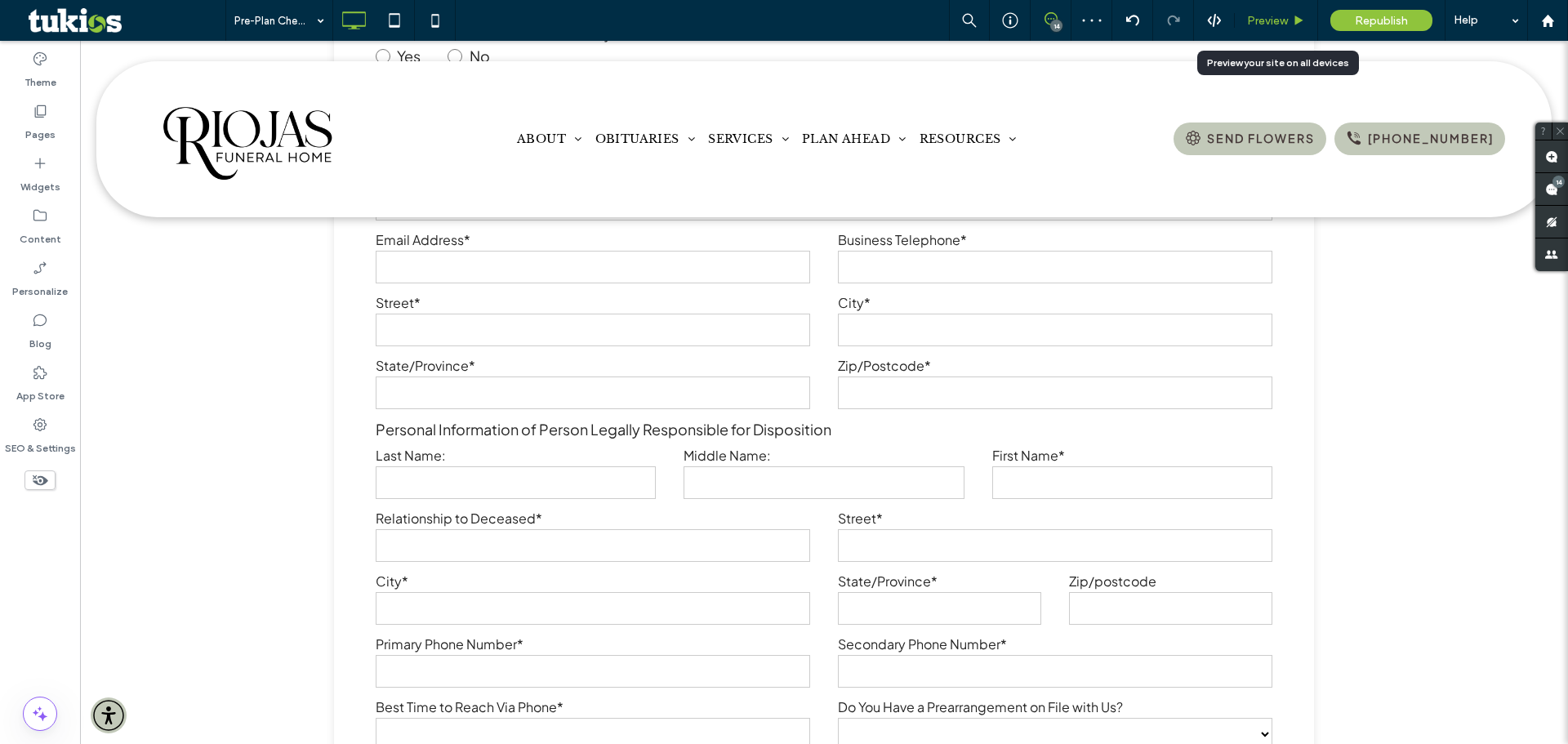
click at [1279, 23] on span "Preview" at bounding box center [1267, 20] width 41 height 14
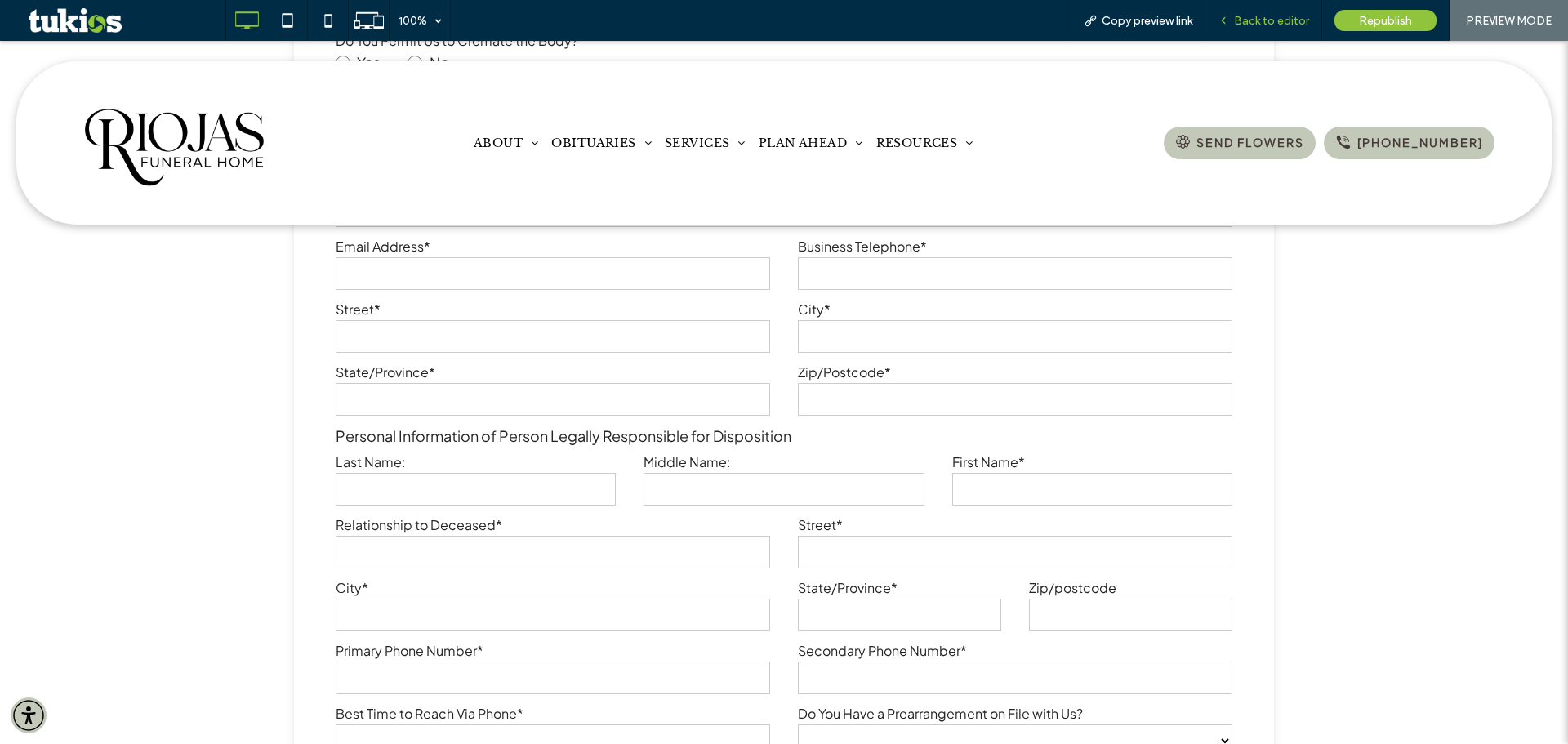
click at [1286, 24] on span "Back to editor" at bounding box center [1272, 20] width 75 height 14
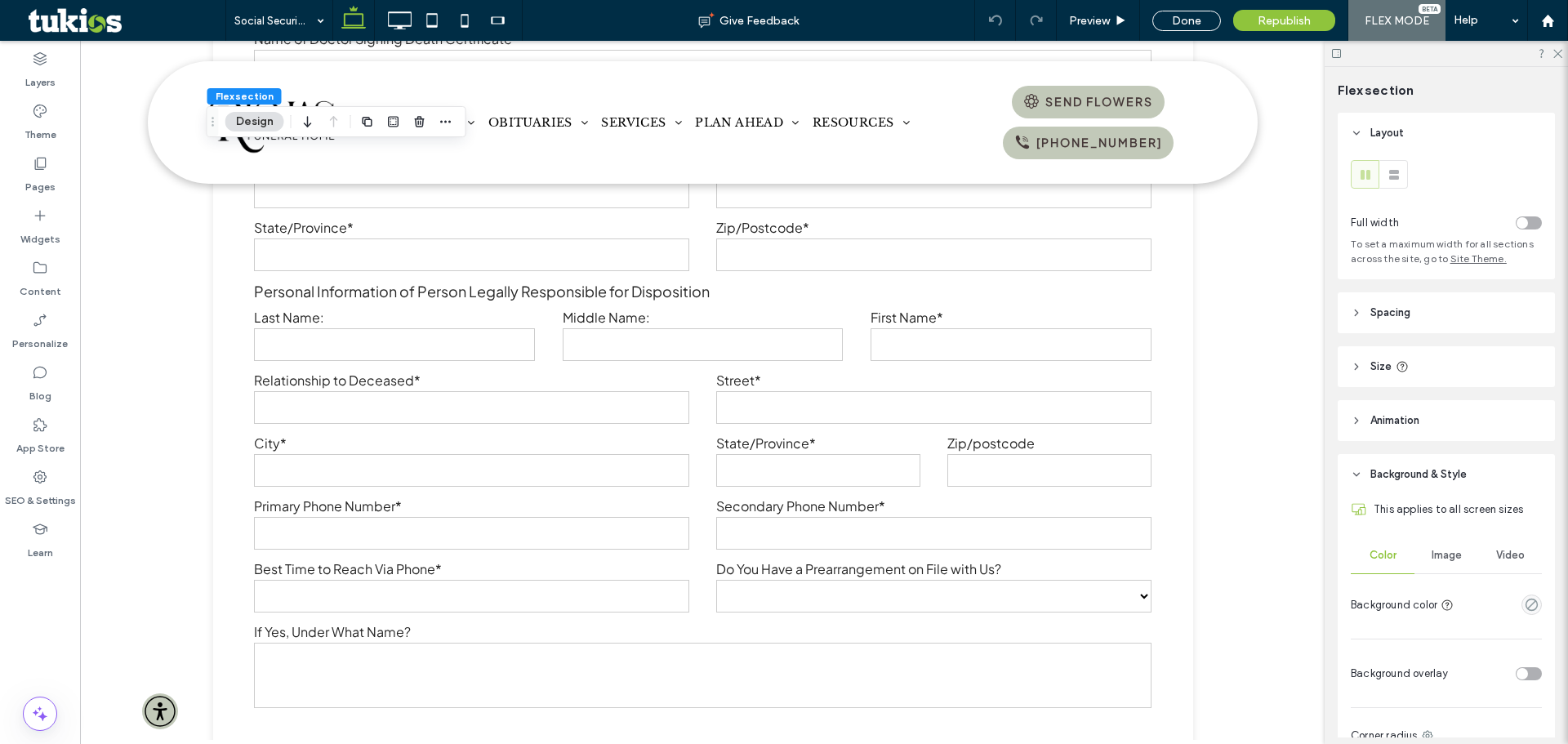
click at [1423, 555] on div "Image" at bounding box center [1446, 556] width 64 height 36
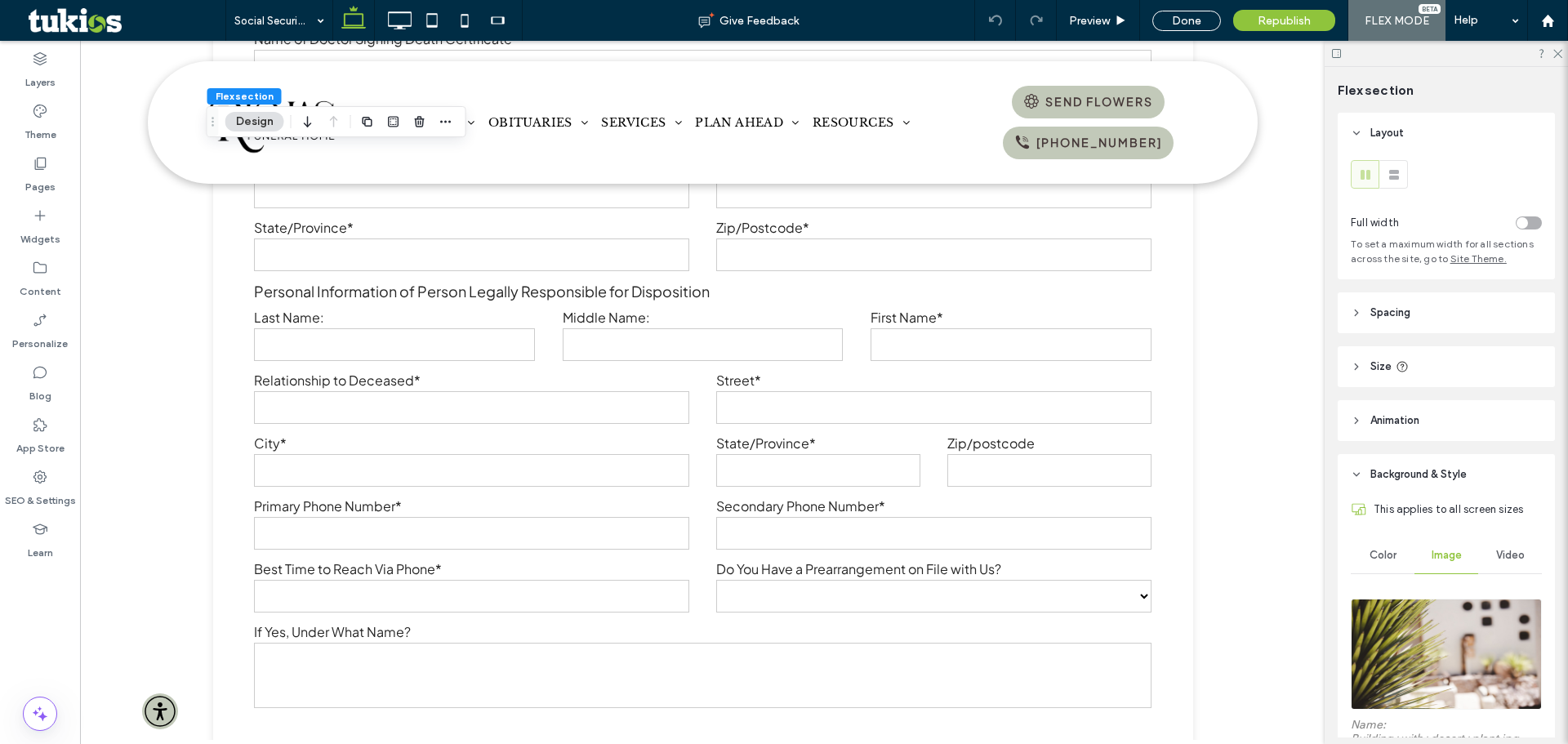
click at [1437, 620] on img at bounding box center [1446, 654] width 191 height 111
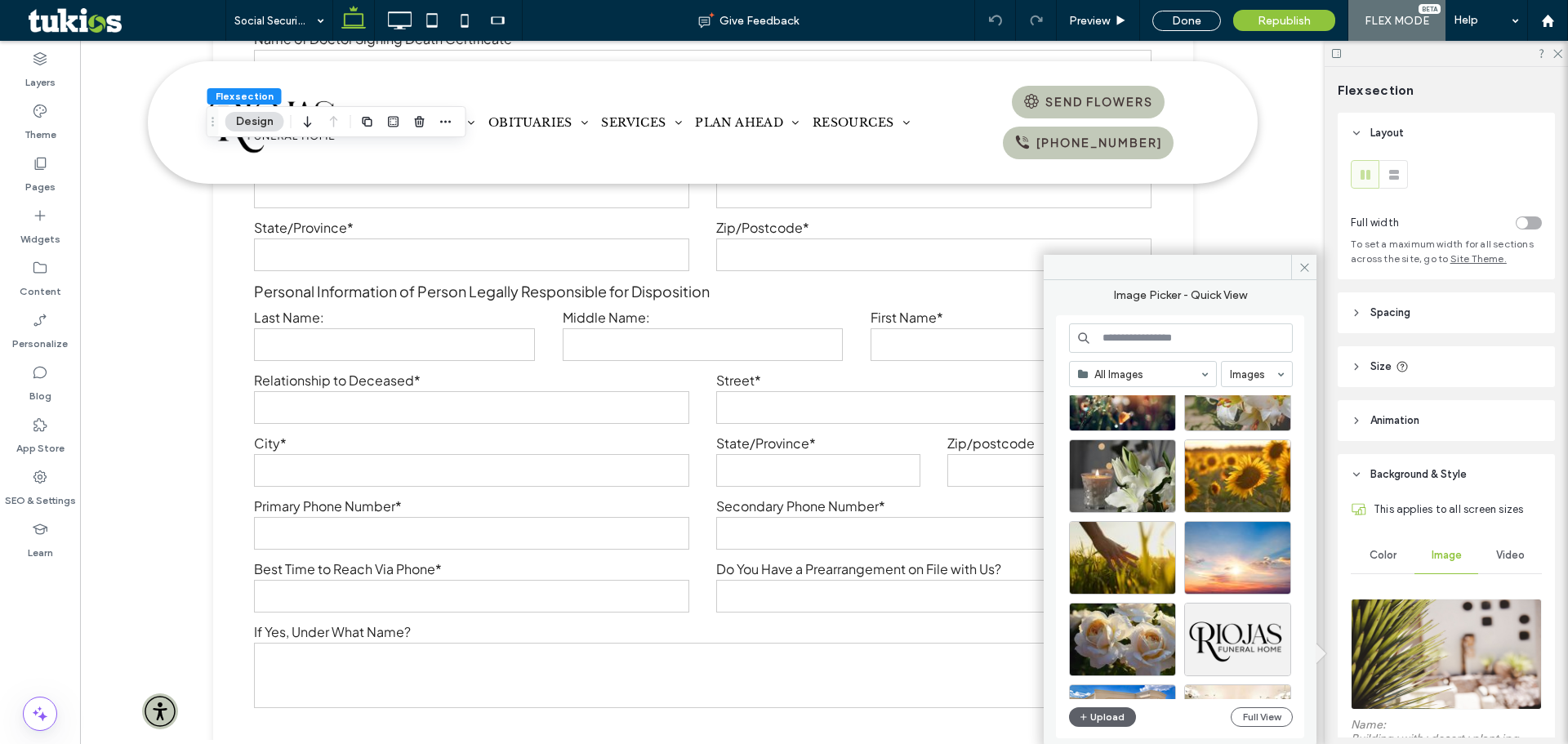
scroll to position [245, 0]
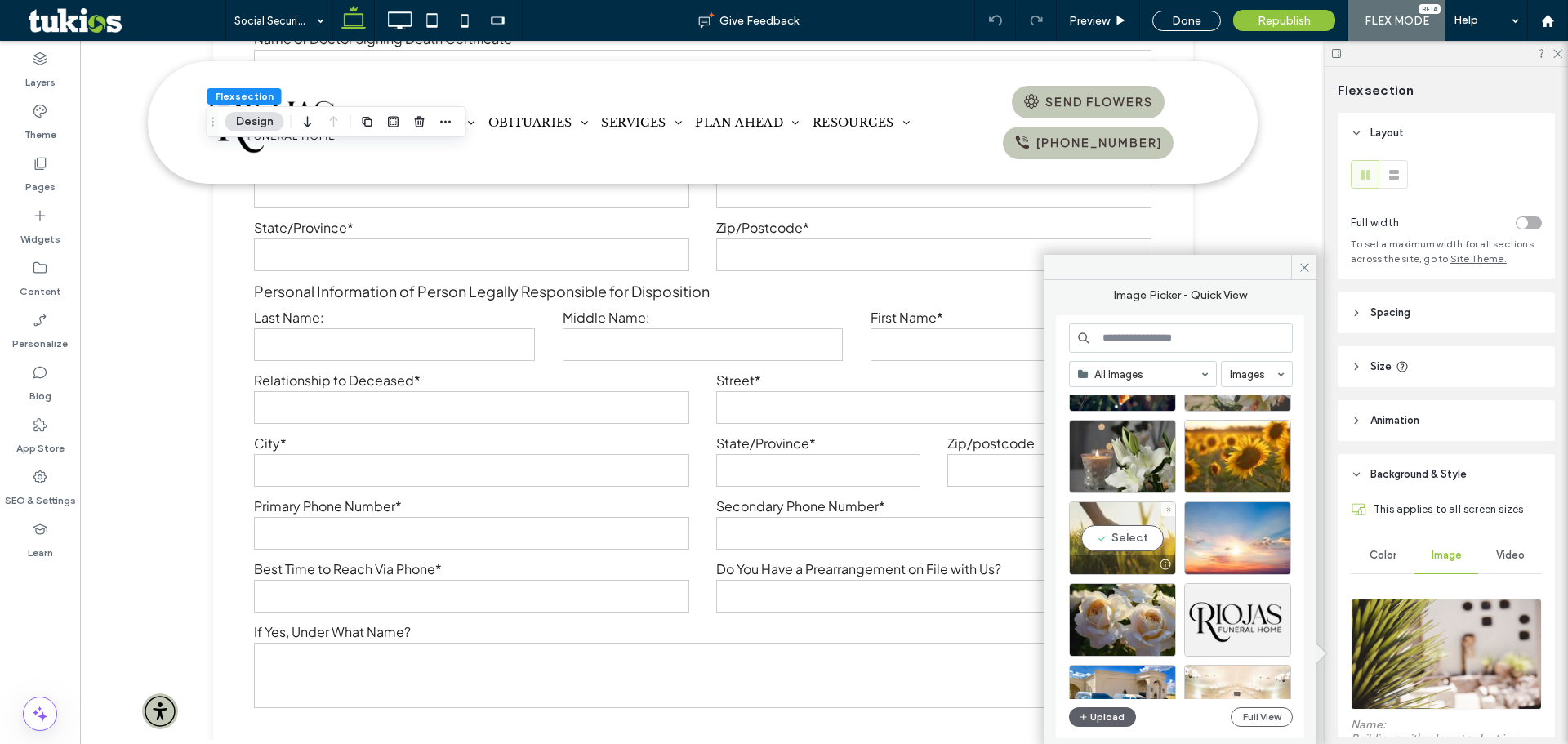
click at [1133, 538] on div "Select" at bounding box center [1123, 538] width 107 height 74
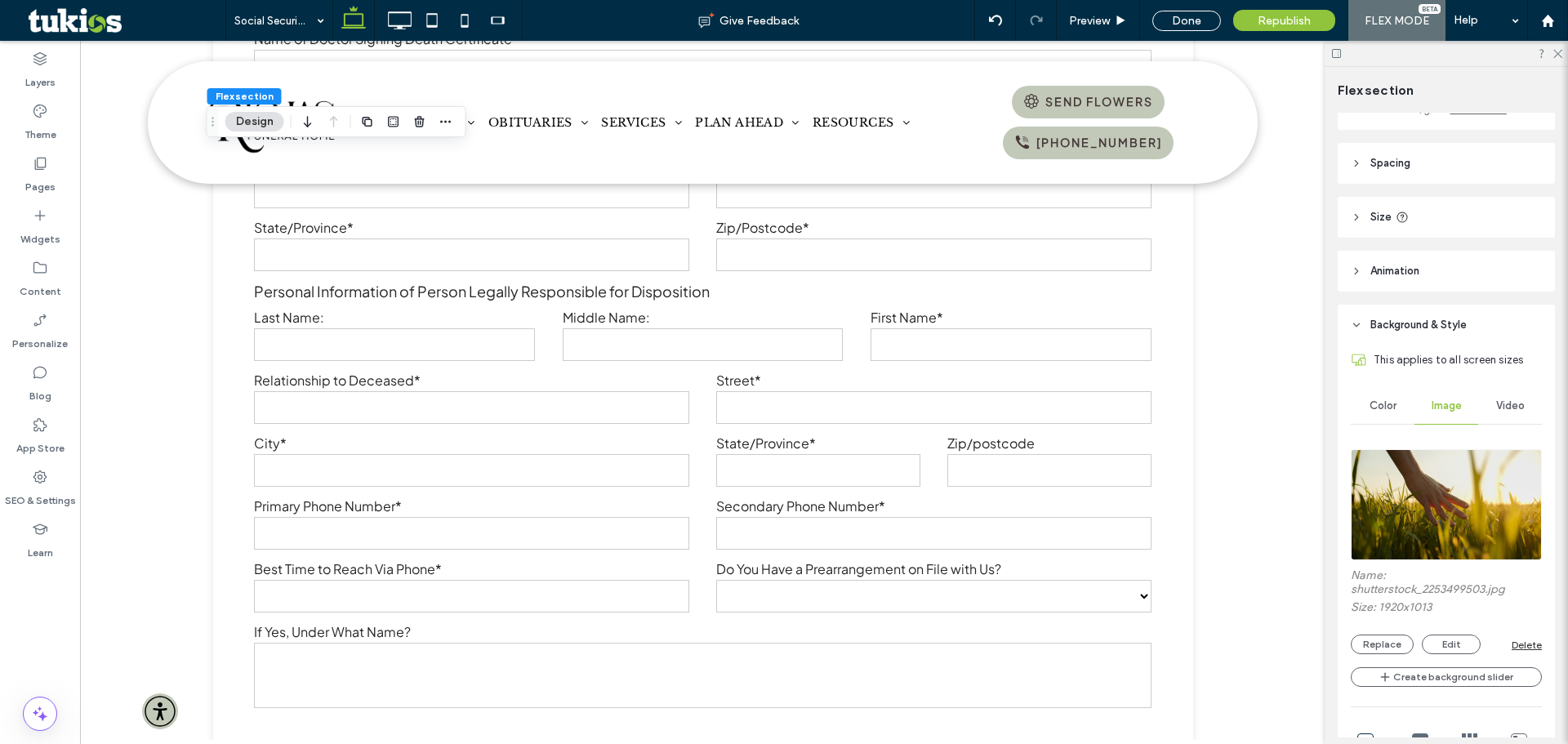
scroll to position [164, 0]
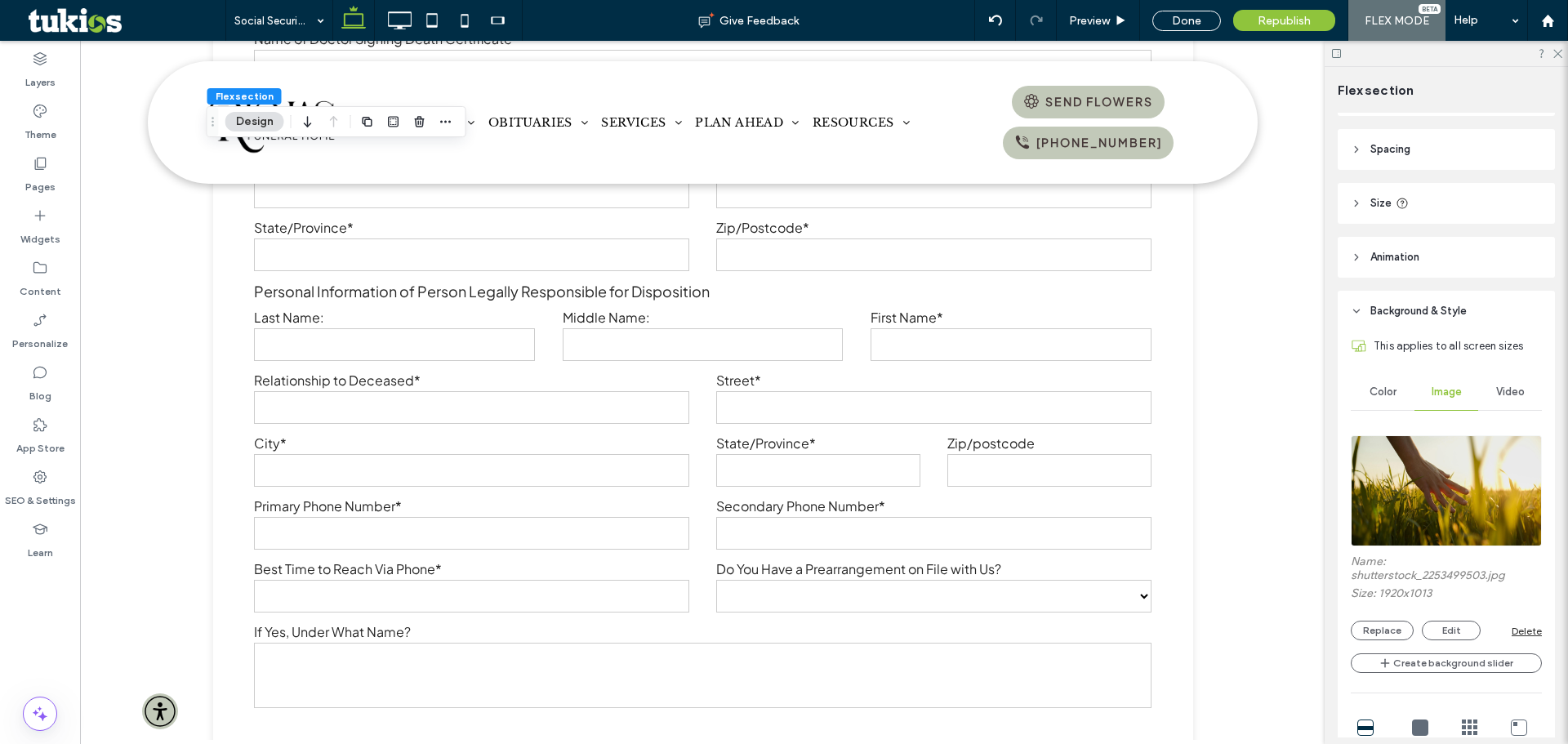
click at [1467, 498] on img at bounding box center [1446, 491] width 191 height 111
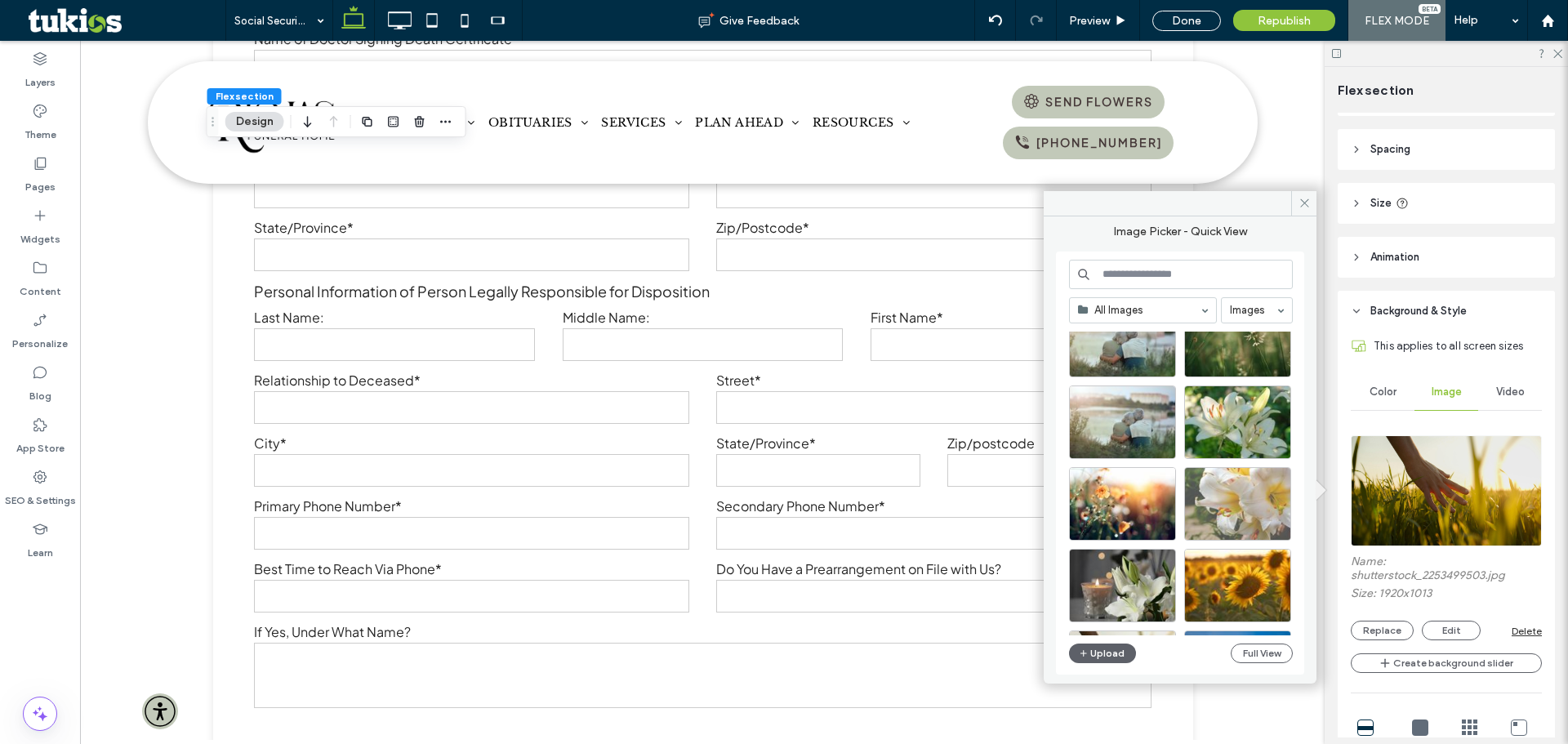
scroll to position [0, 0]
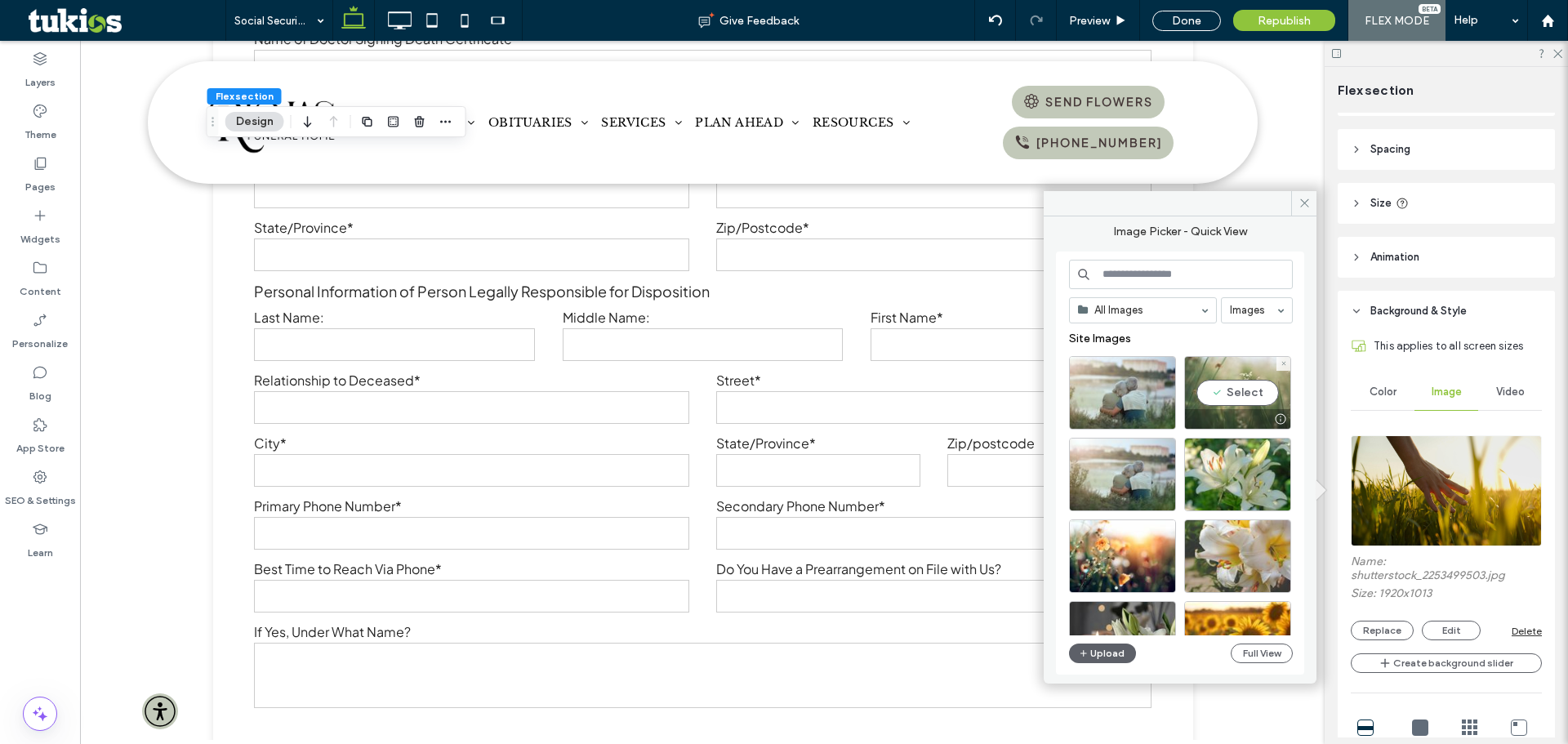
click at [1245, 393] on div "Select" at bounding box center [1238, 392] width 107 height 74
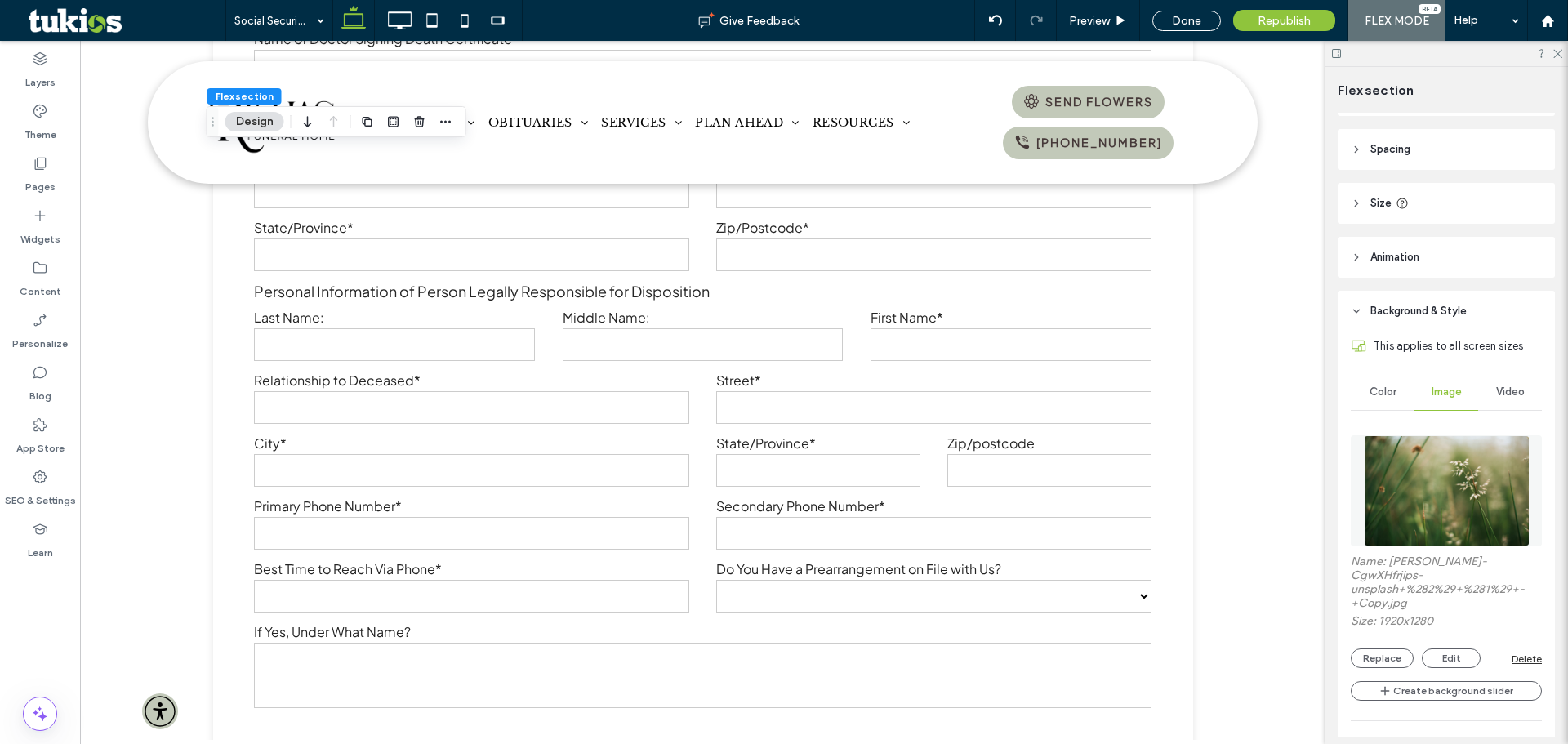
click at [1470, 477] on img at bounding box center [1447, 491] width 166 height 111
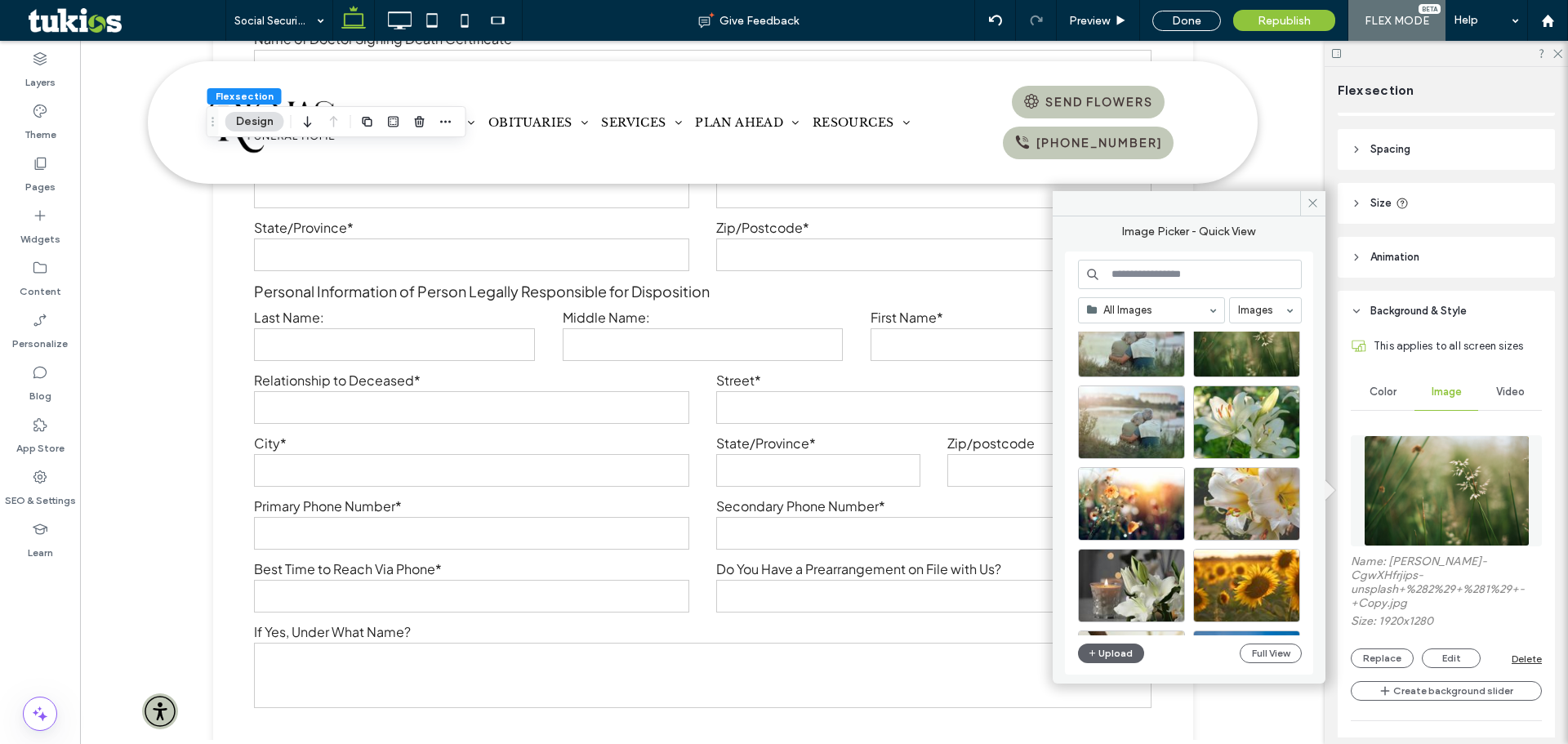
scroll to position [164, 0]
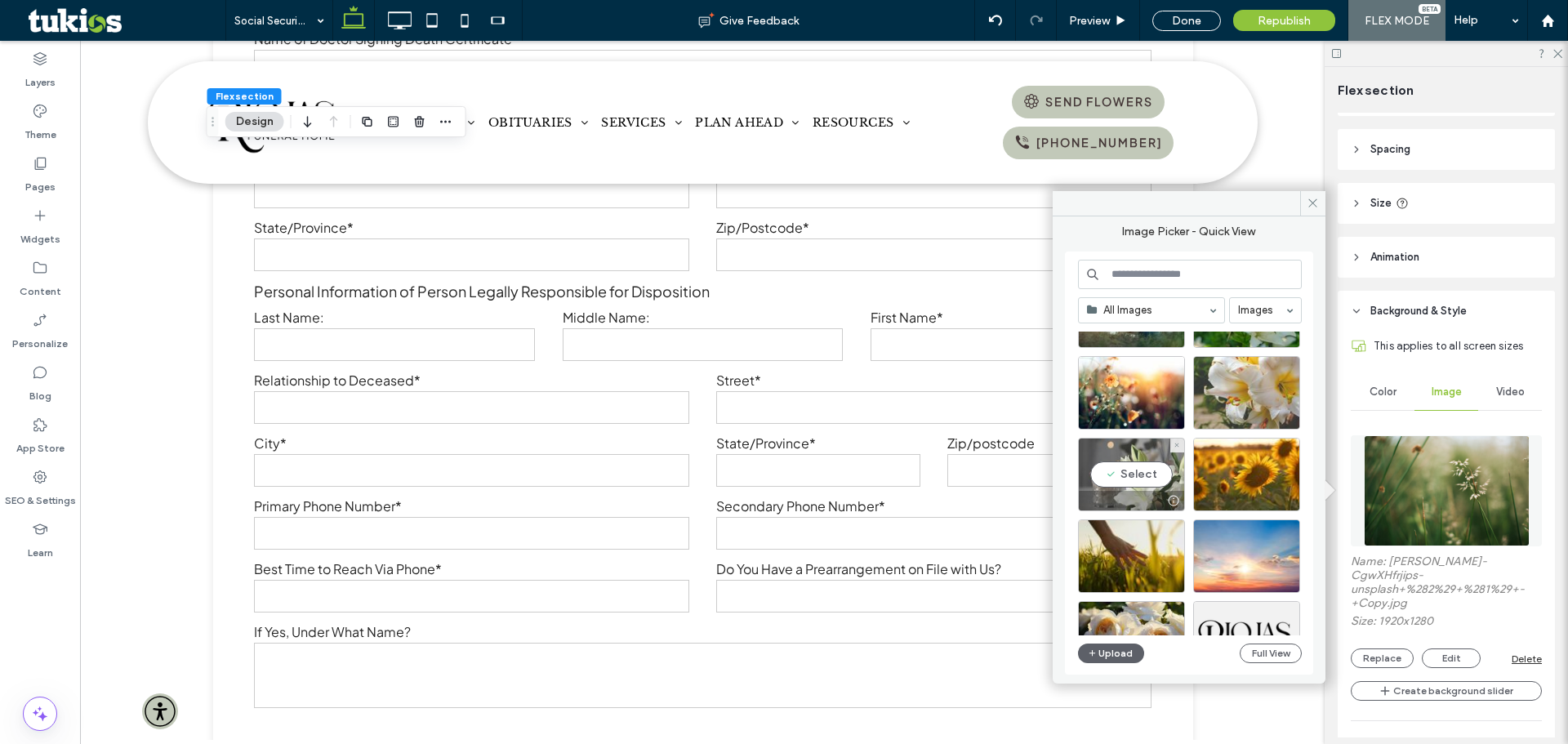
click at [1141, 468] on div "Select" at bounding box center [1132, 474] width 107 height 74
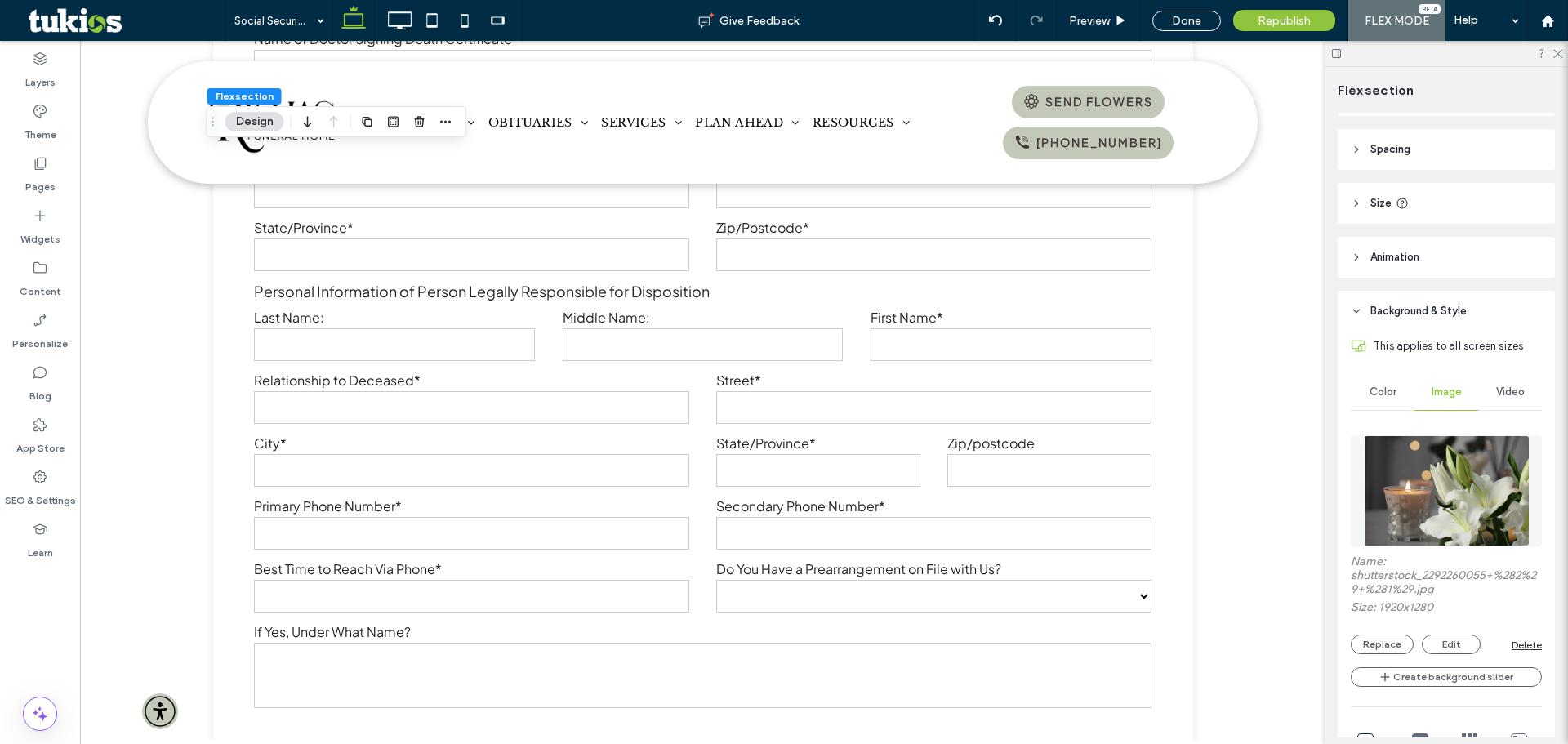
click at [1431, 483] on img at bounding box center [1447, 491] width 166 height 111
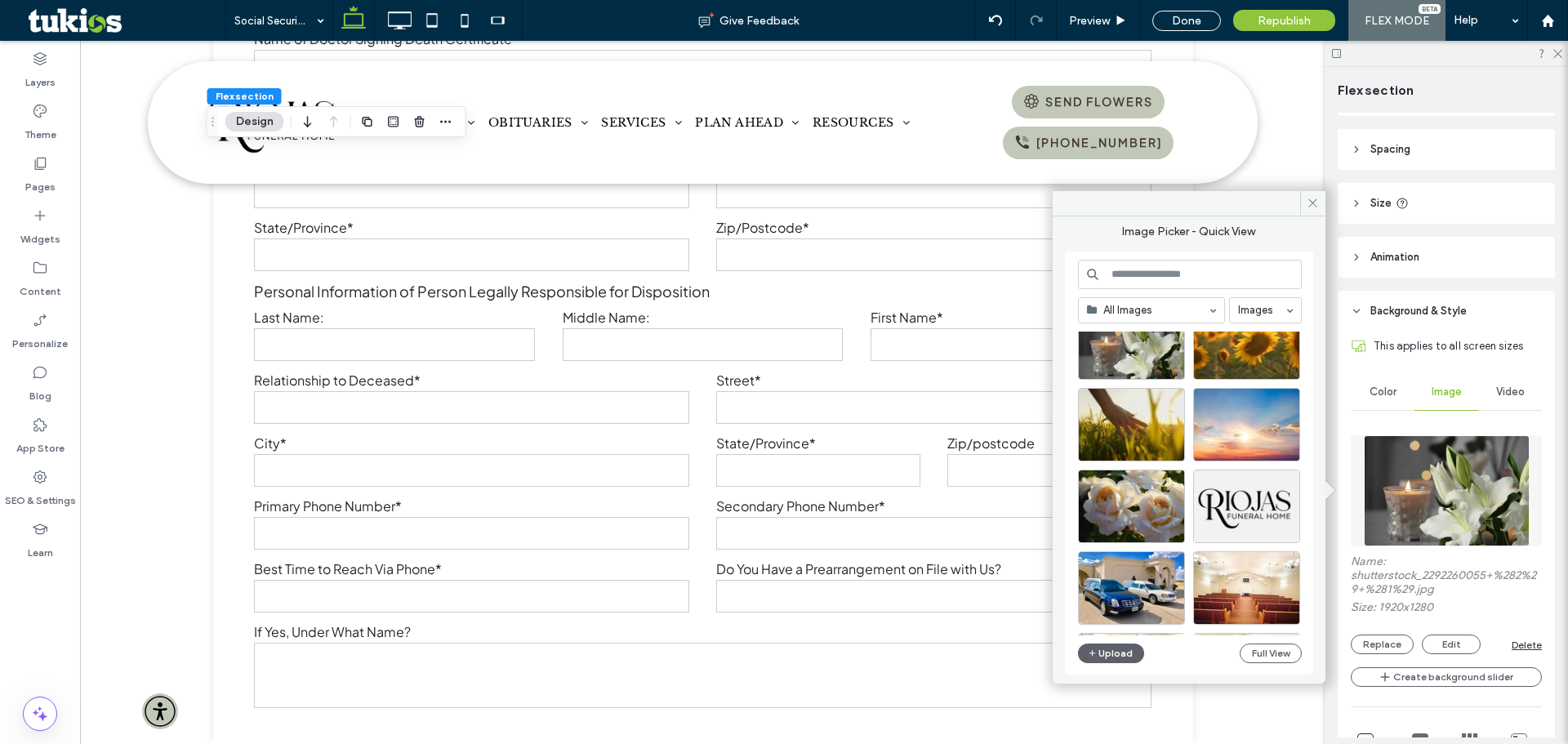
scroll to position [327, 0]
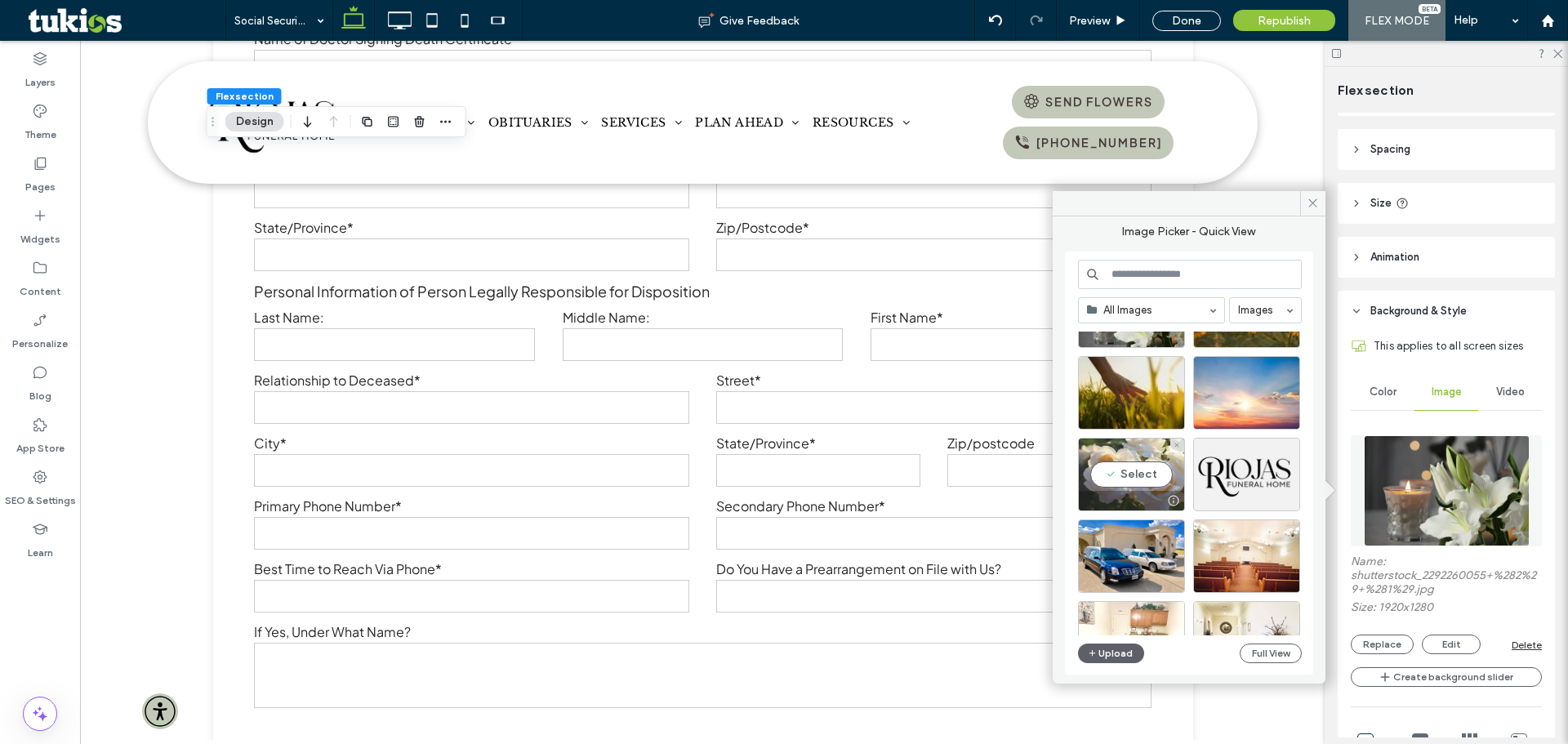
click at [1138, 473] on div "Select" at bounding box center [1132, 474] width 107 height 74
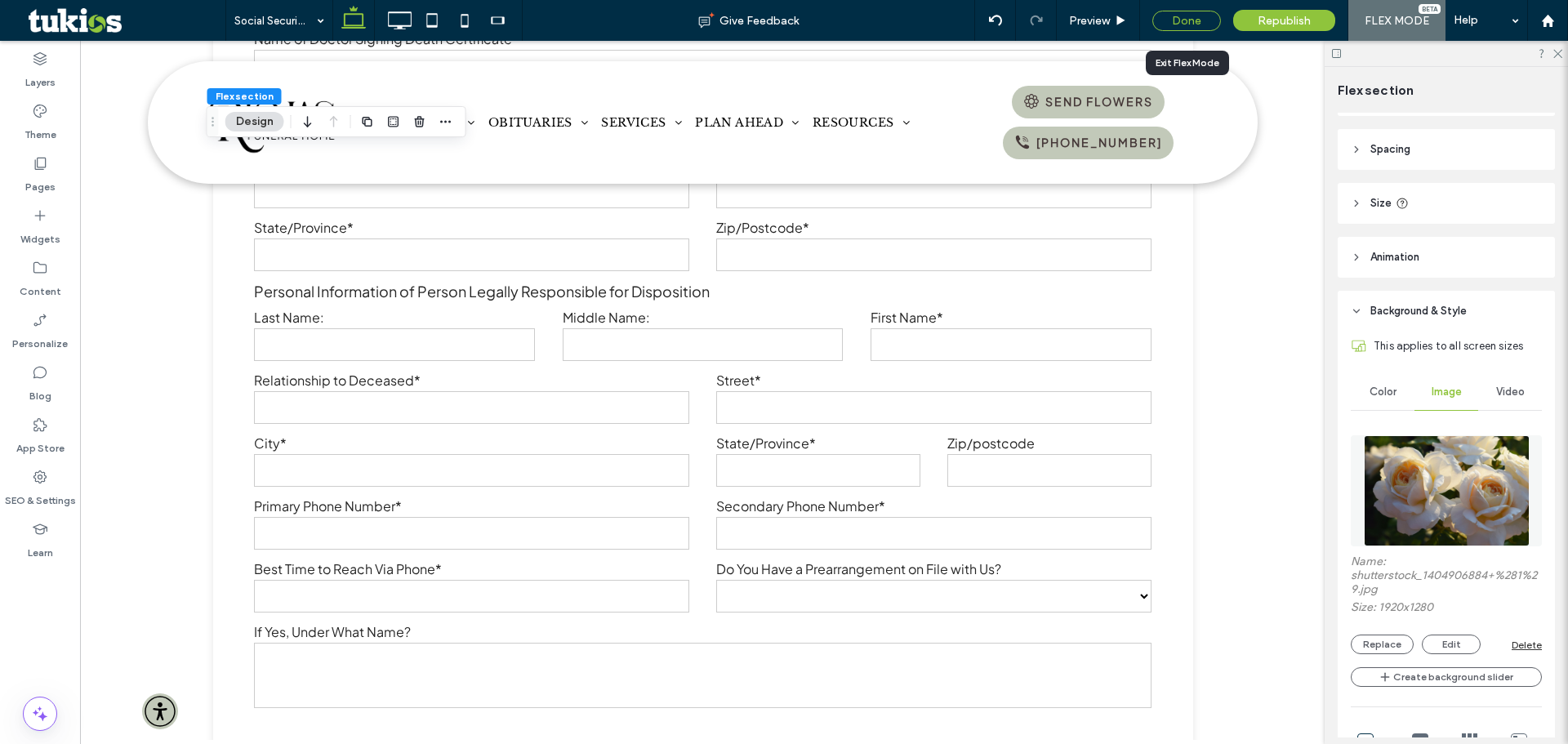
click at [1198, 21] on div "Done" at bounding box center [1187, 21] width 69 height 20
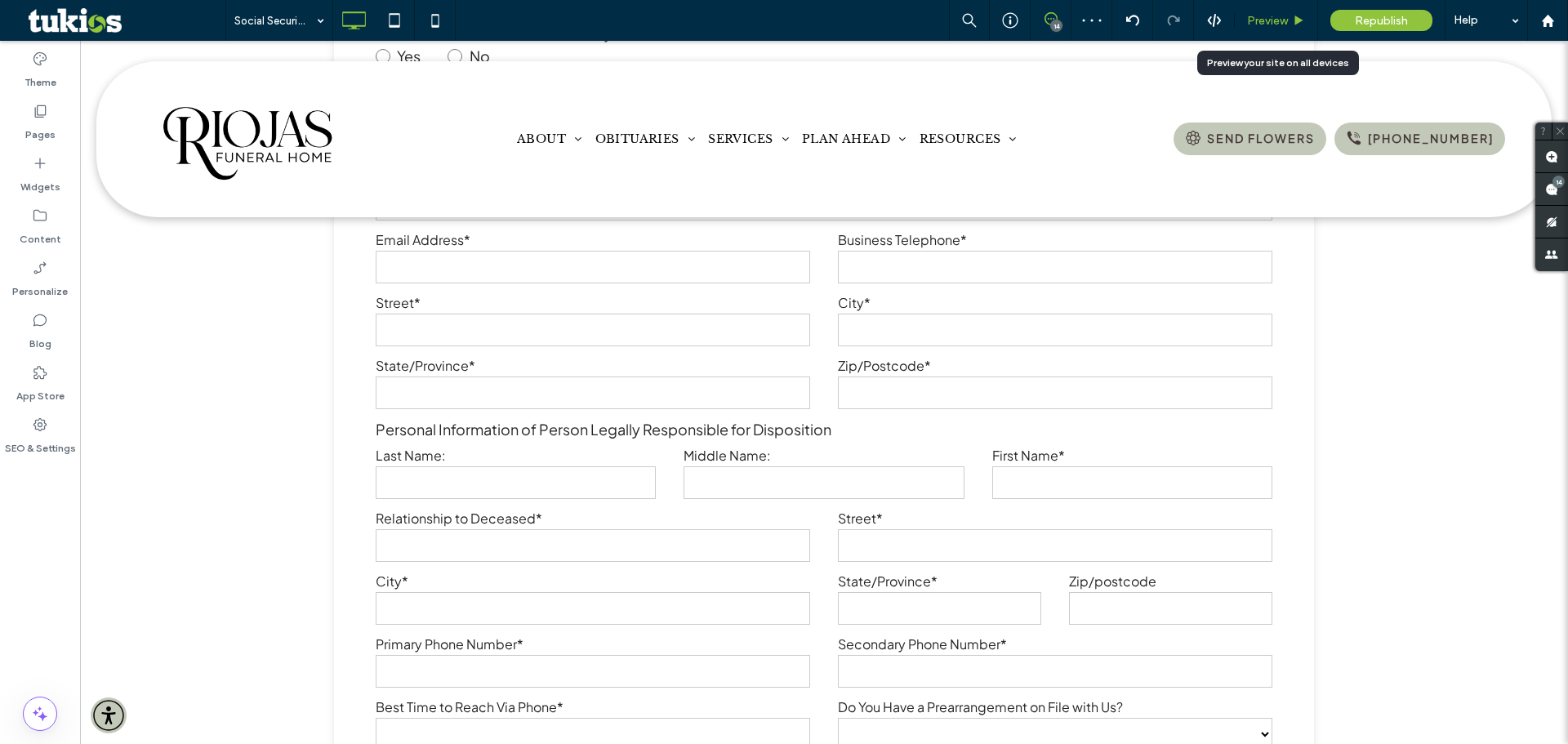
click at [1291, 20] on div "Preview" at bounding box center [1276, 20] width 83 height 14
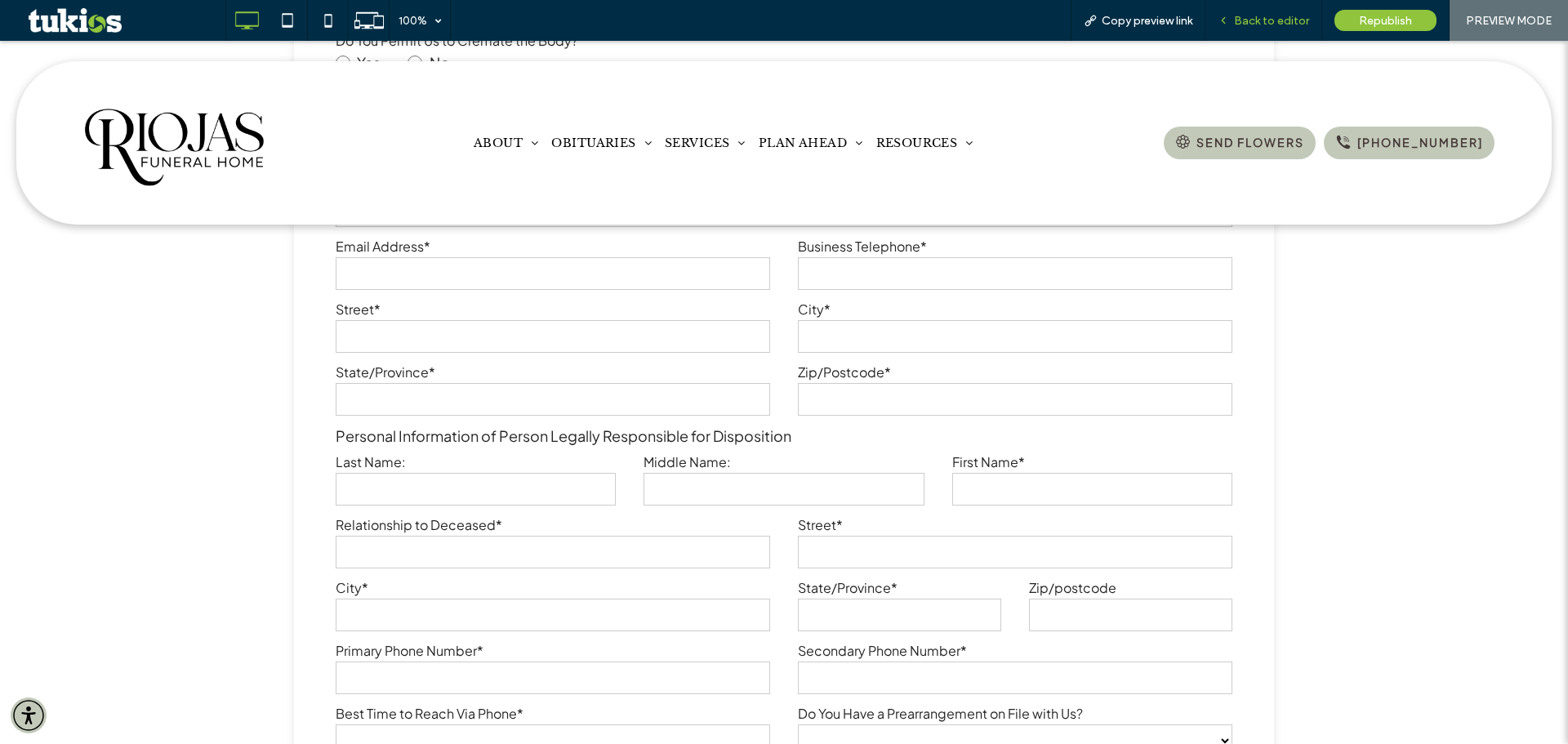
click at [1255, 15] on span "Back to editor" at bounding box center [1272, 20] width 75 height 14
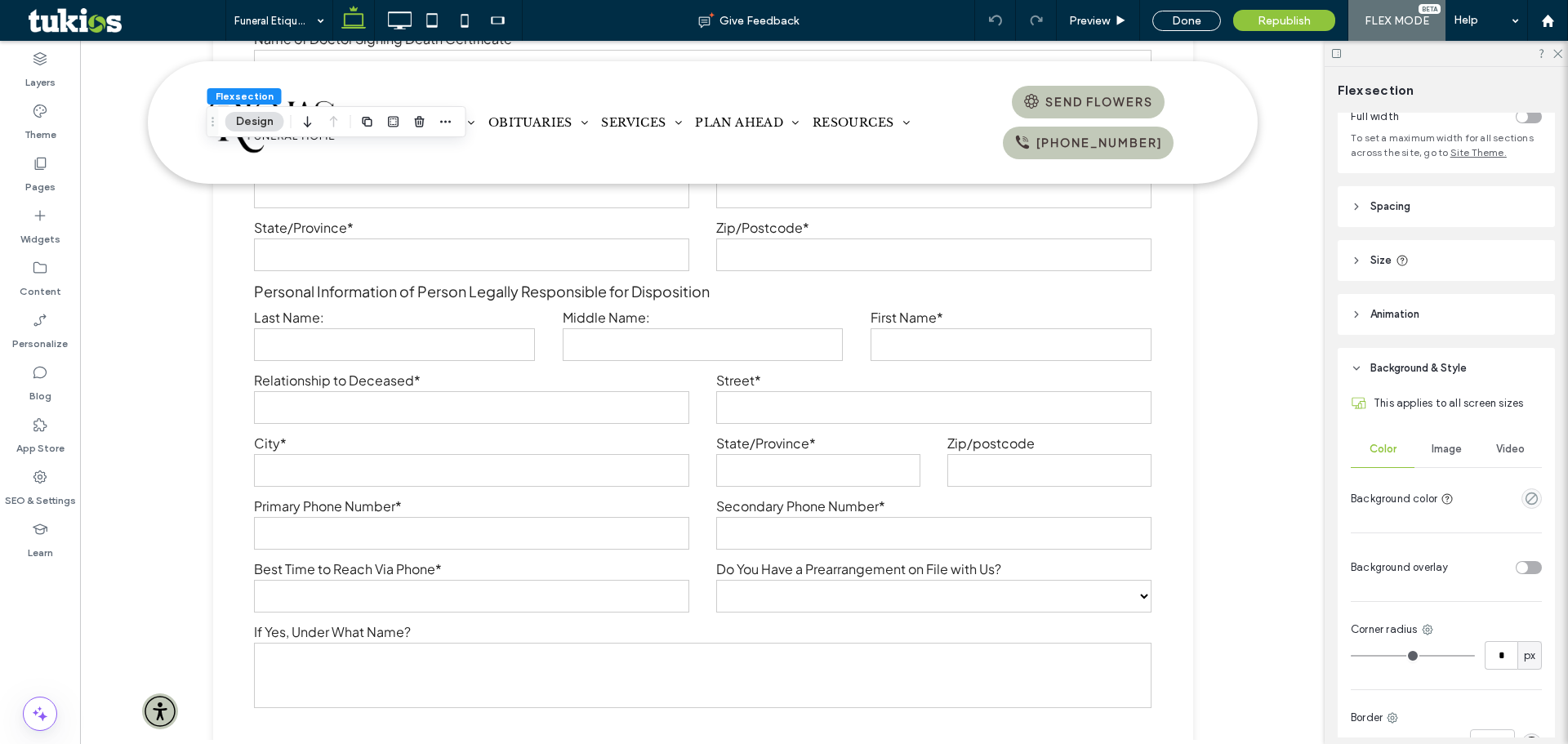
scroll to position [273, 0]
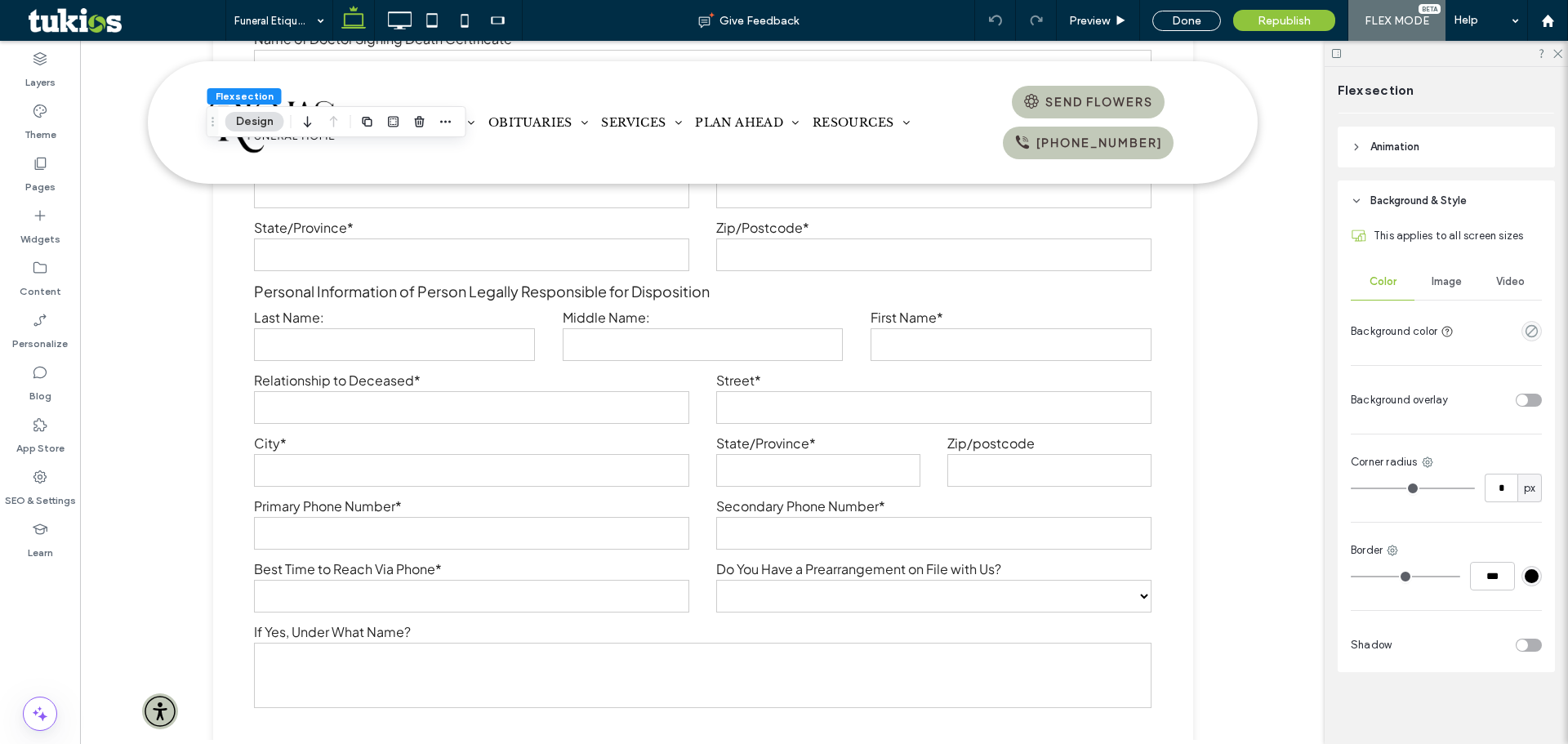
drag, startPoint x: 1444, startPoint y: 272, endPoint x: 1444, endPoint y: 308, distance: 36.0
click at [1444, 272] on div "Image" at bounding box center [1446, 282] width 64 height 36
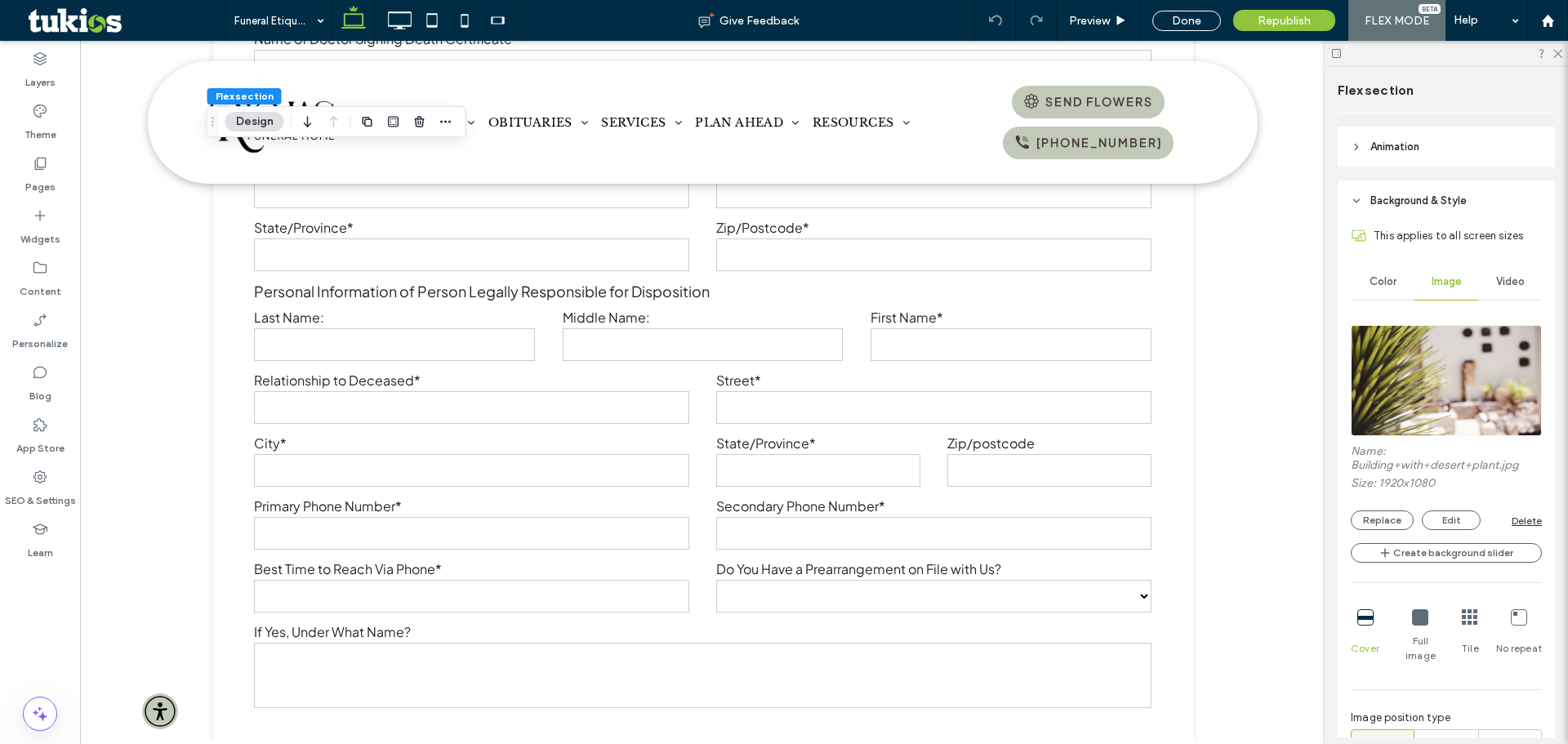
click at [1444, 361] on img at bounding box center [1446, 381] width 191 height 111
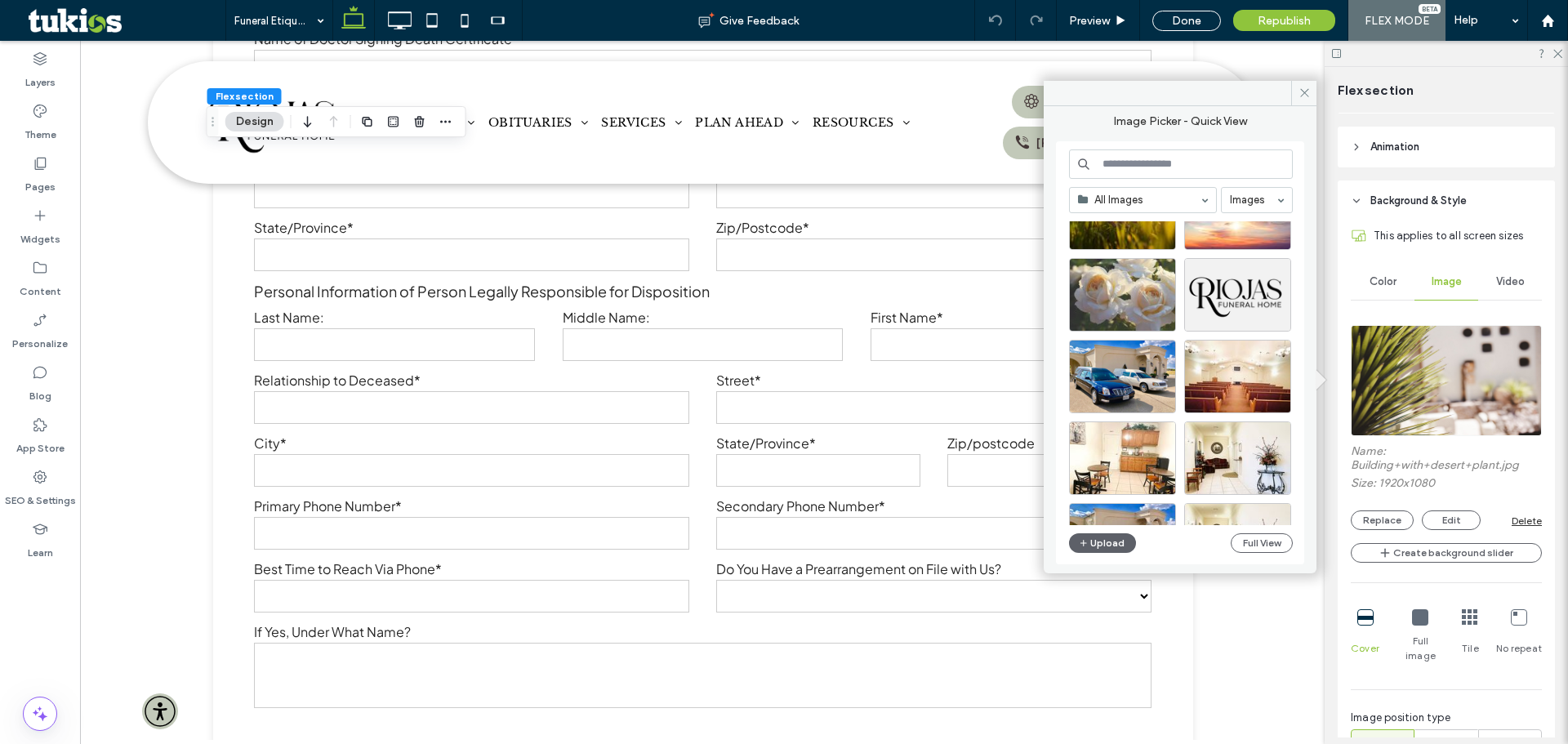
scroll to position [409, 0]
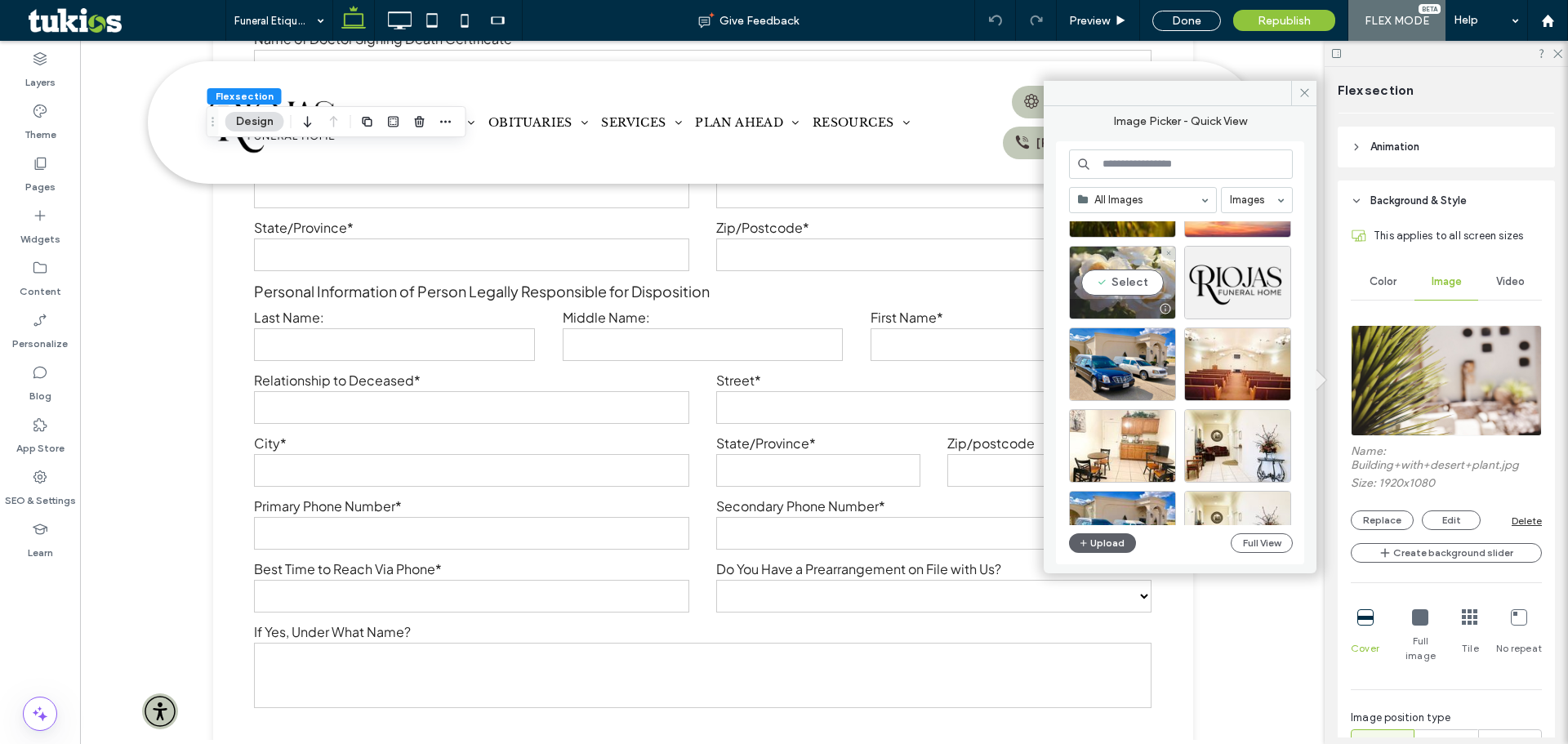
click at [1112, 255] on div "Select" at bounding box center [1123, 283] width 107 height 74
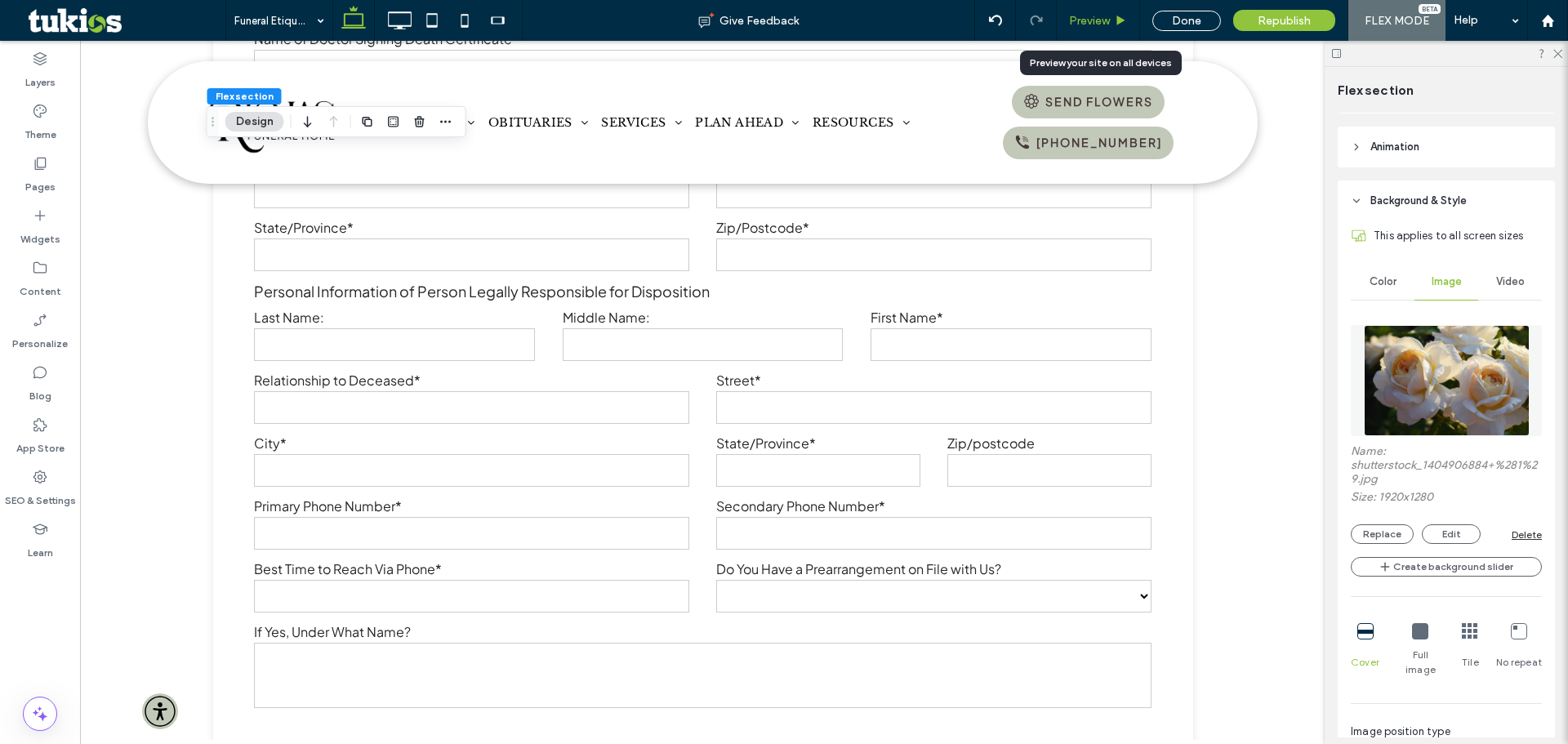
click at [1121, 20] on use at bounding box center [1121, 20] width 8 height 9
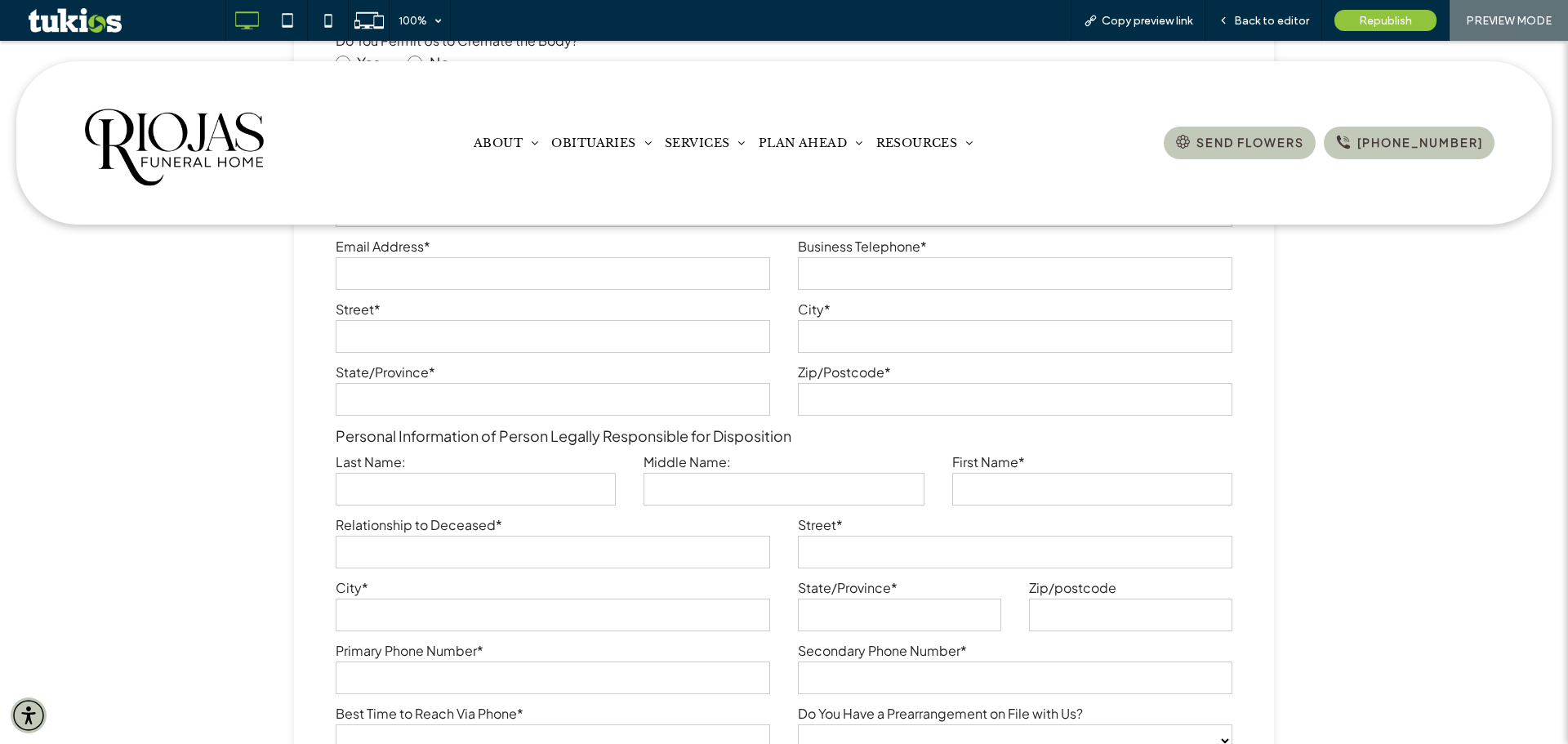
click at [1282, 25] on span "Back to editor" at bounding box center [1272, 20] width 75 height 14
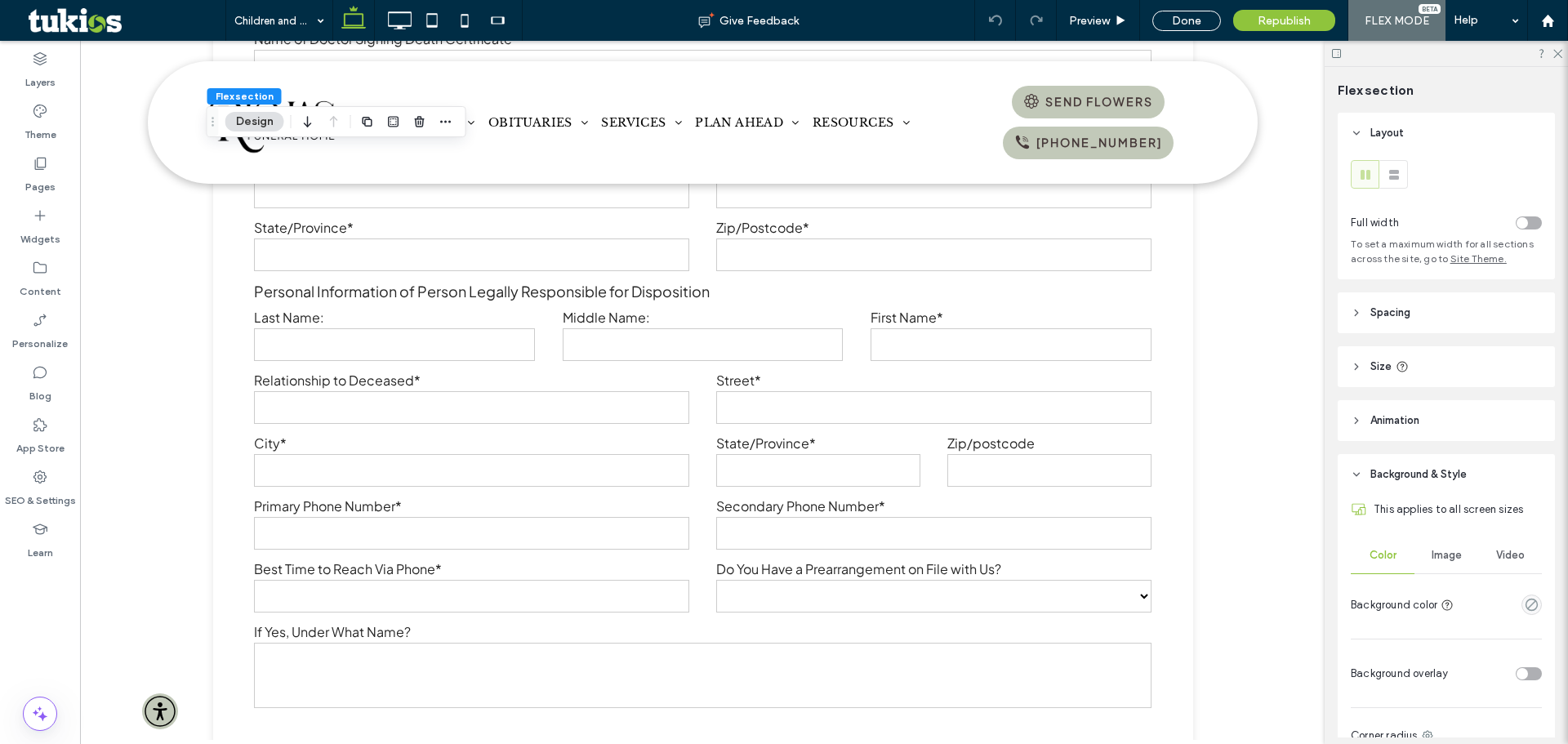
click at [1444, 560] on span "Image" at bounding box center [1446, 555] width 30 height 13
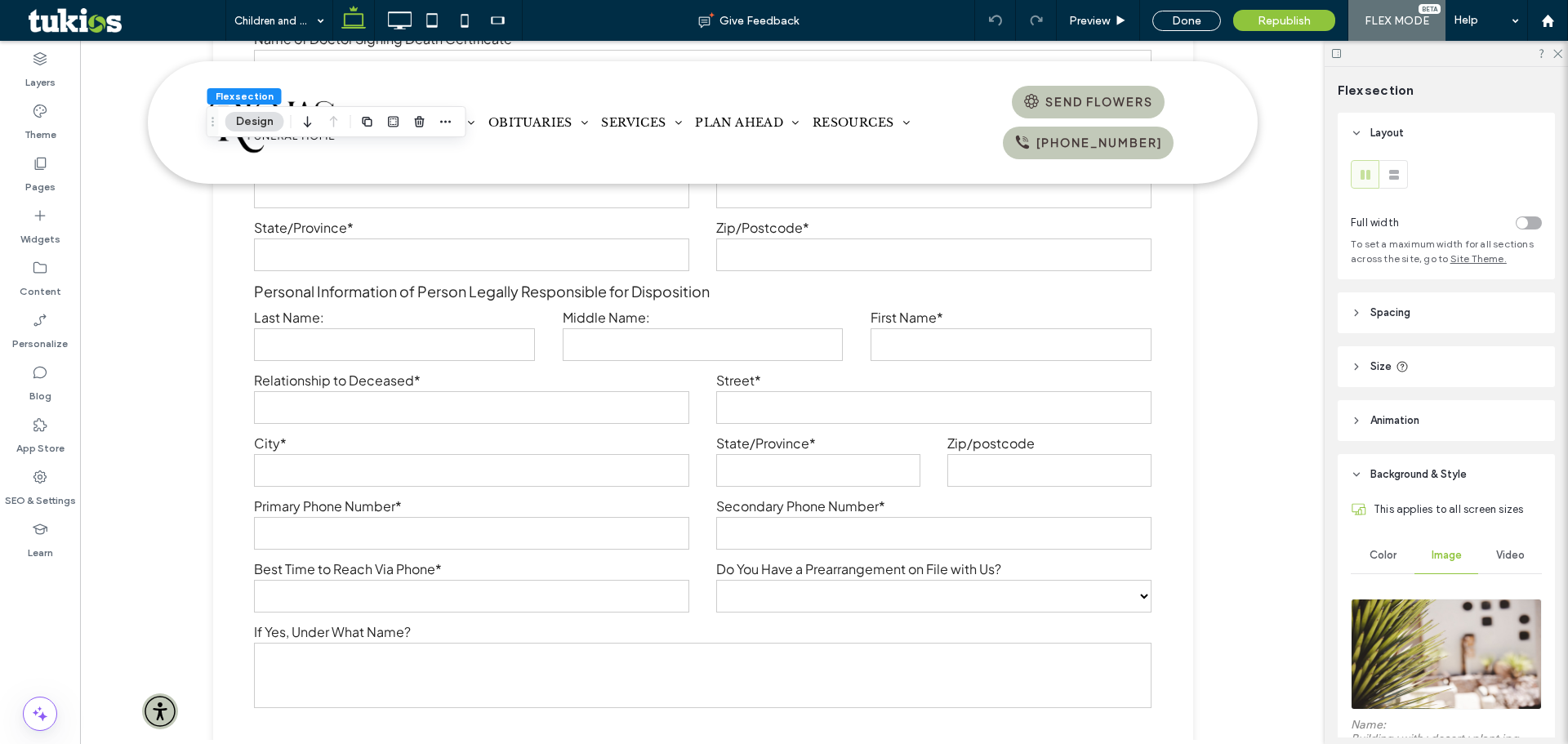
click at [1448, 640] on img at bounding box center [1446, 654] width 191 height 111
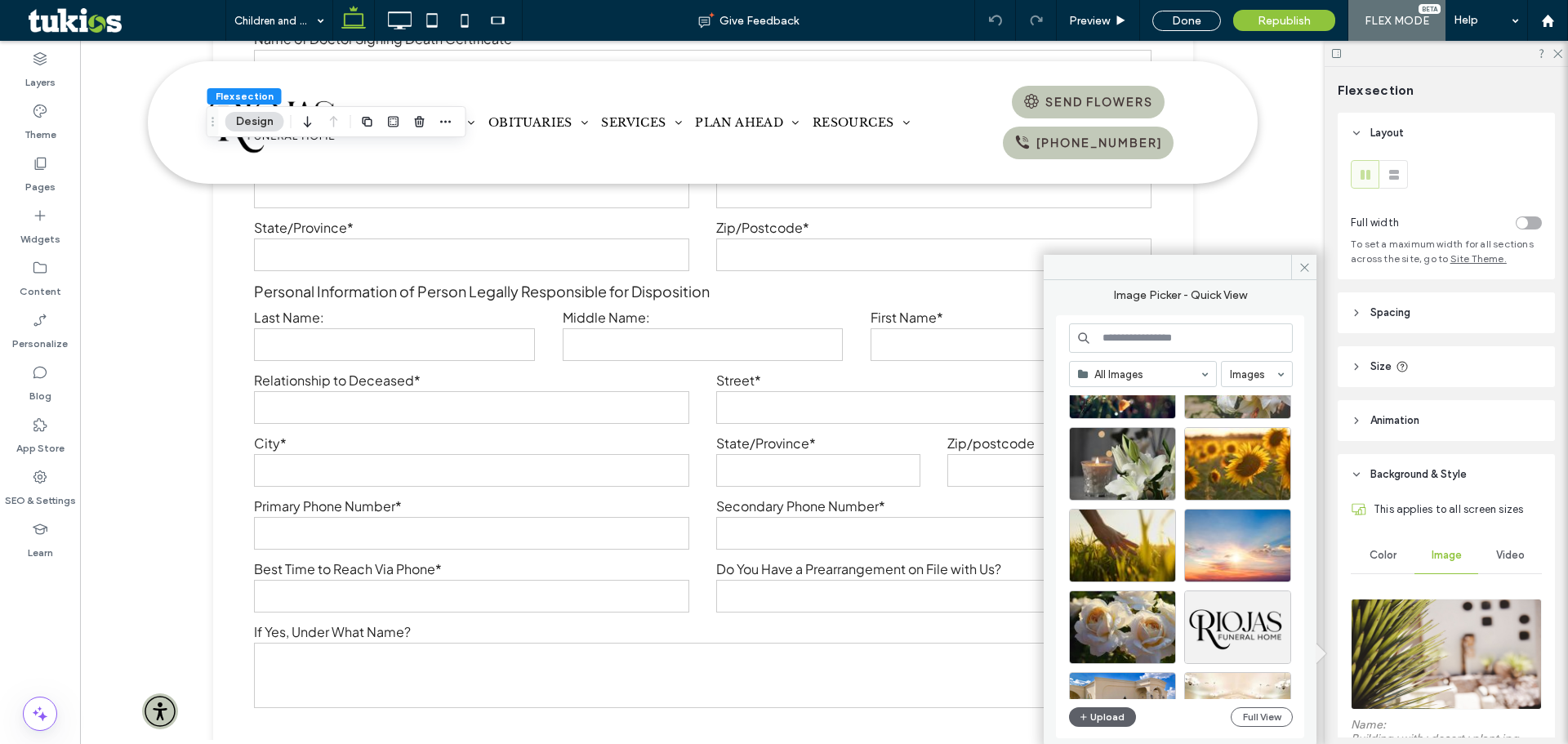
scroll to position [245, 0]
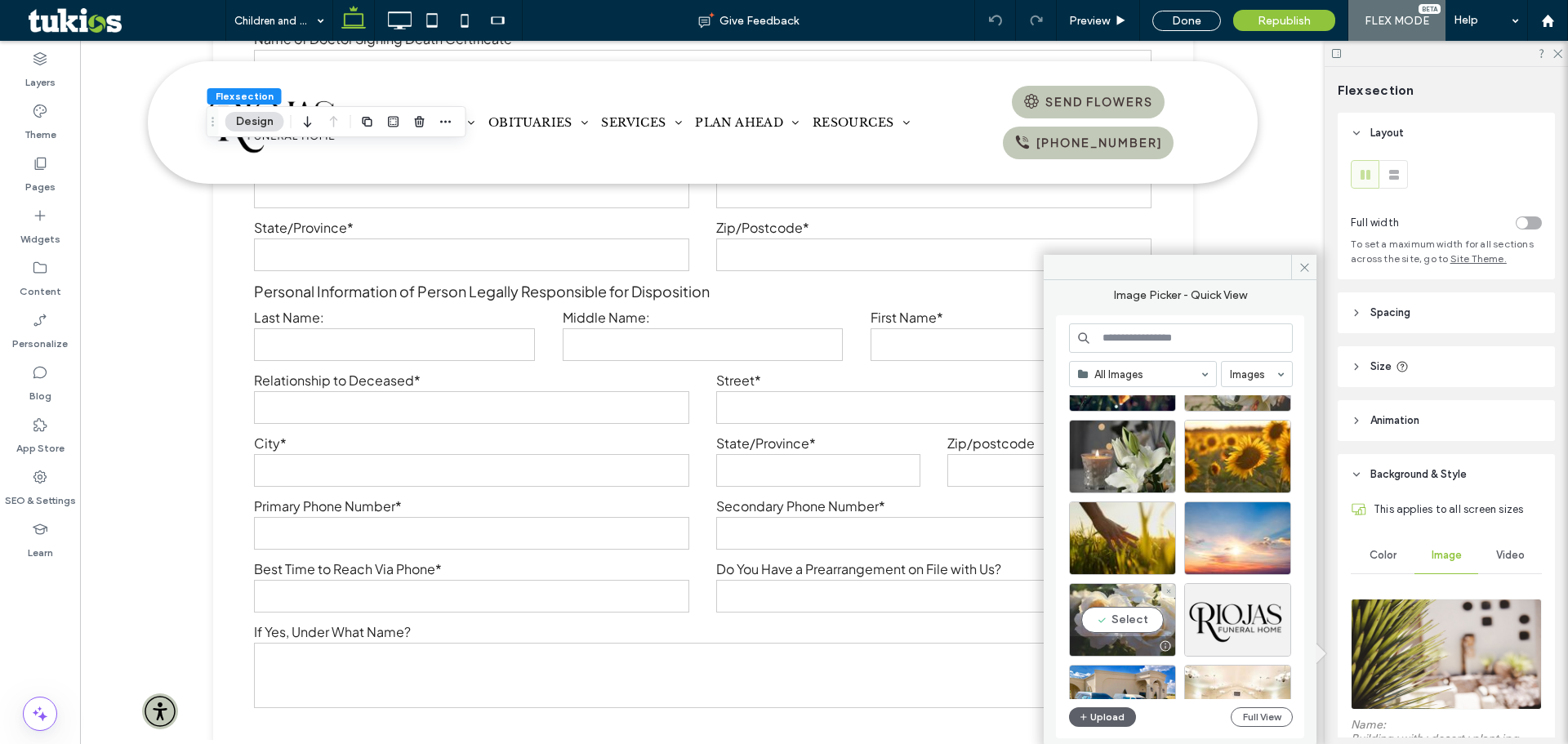
click at [1148, 608] on div "Select" at bounding box center [1123, 620] width 107 height 74
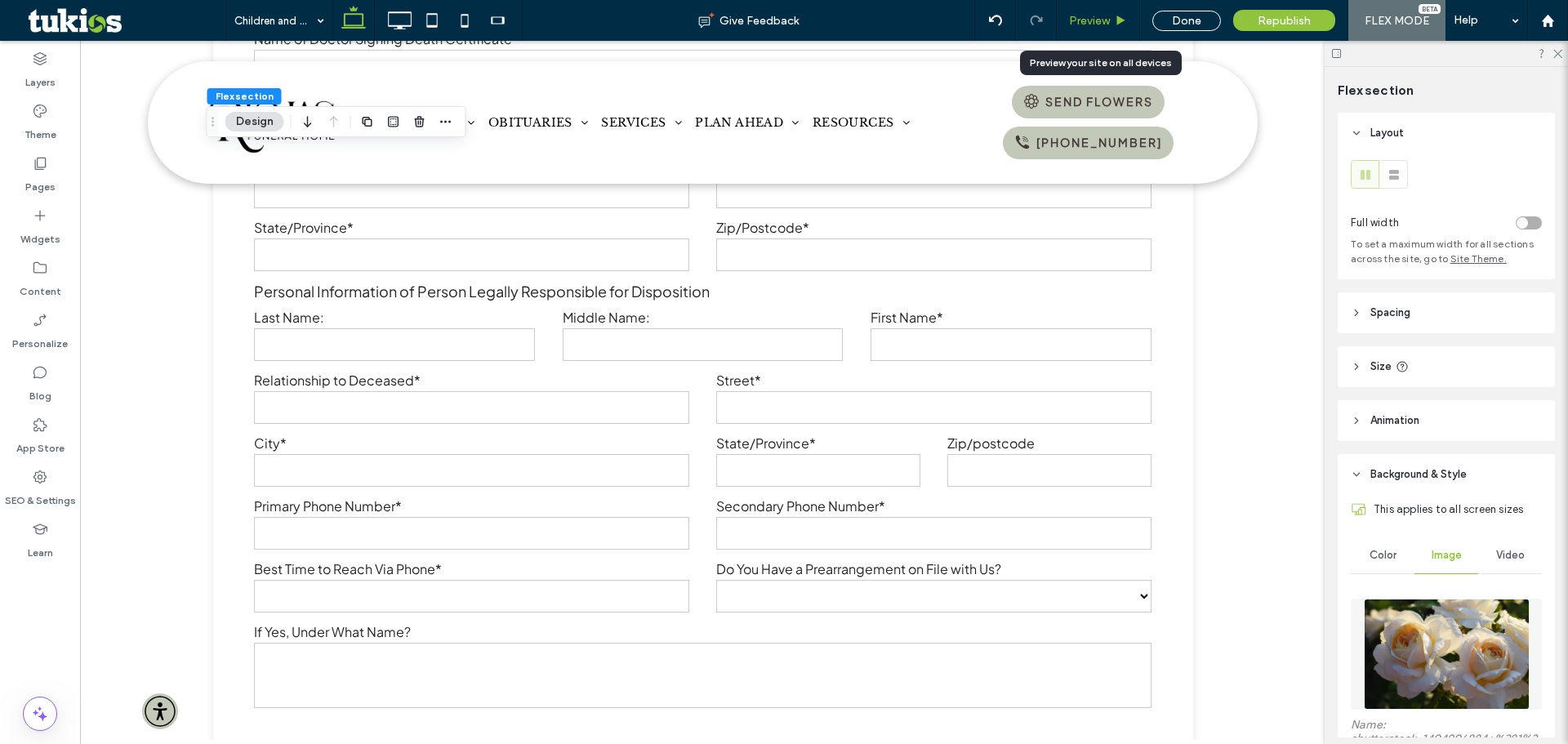
click at [1102, 17] on span "Preview" at bounding box center [1089, 20] width 41 height 14
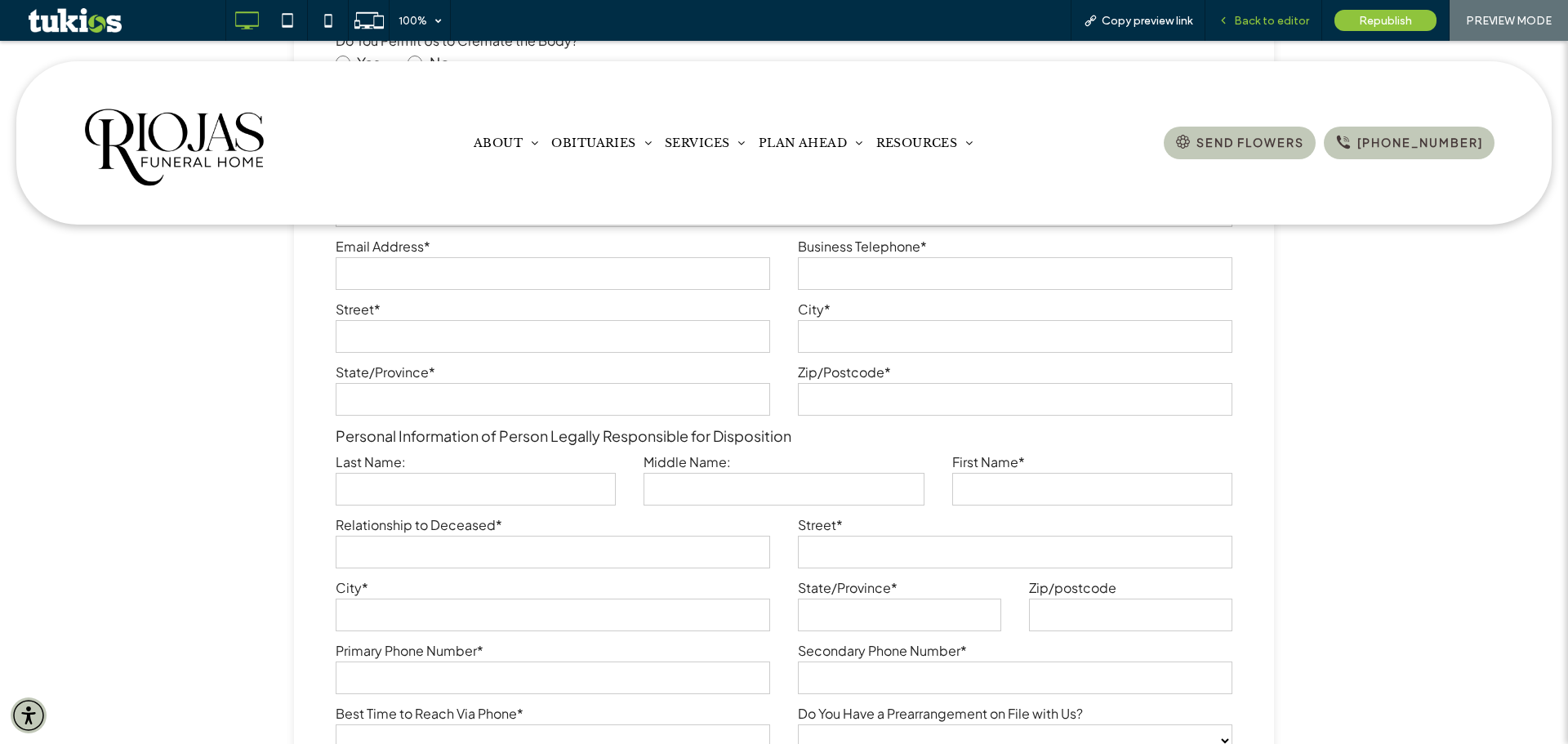
click at [1279, 22] on span "Back to editor" at bounding box center [1272, 20] width 75 height 14
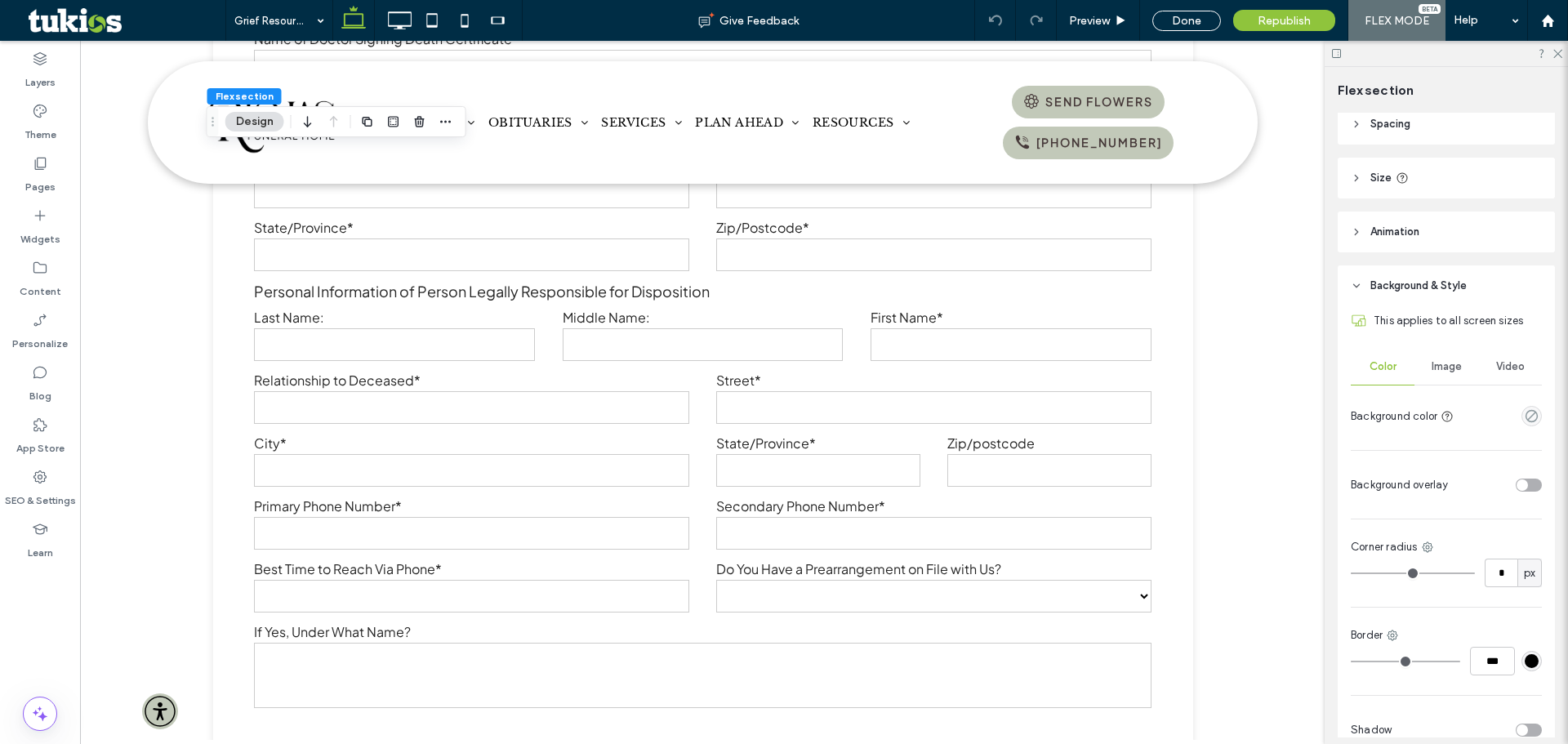
scroll to position [110, 0]
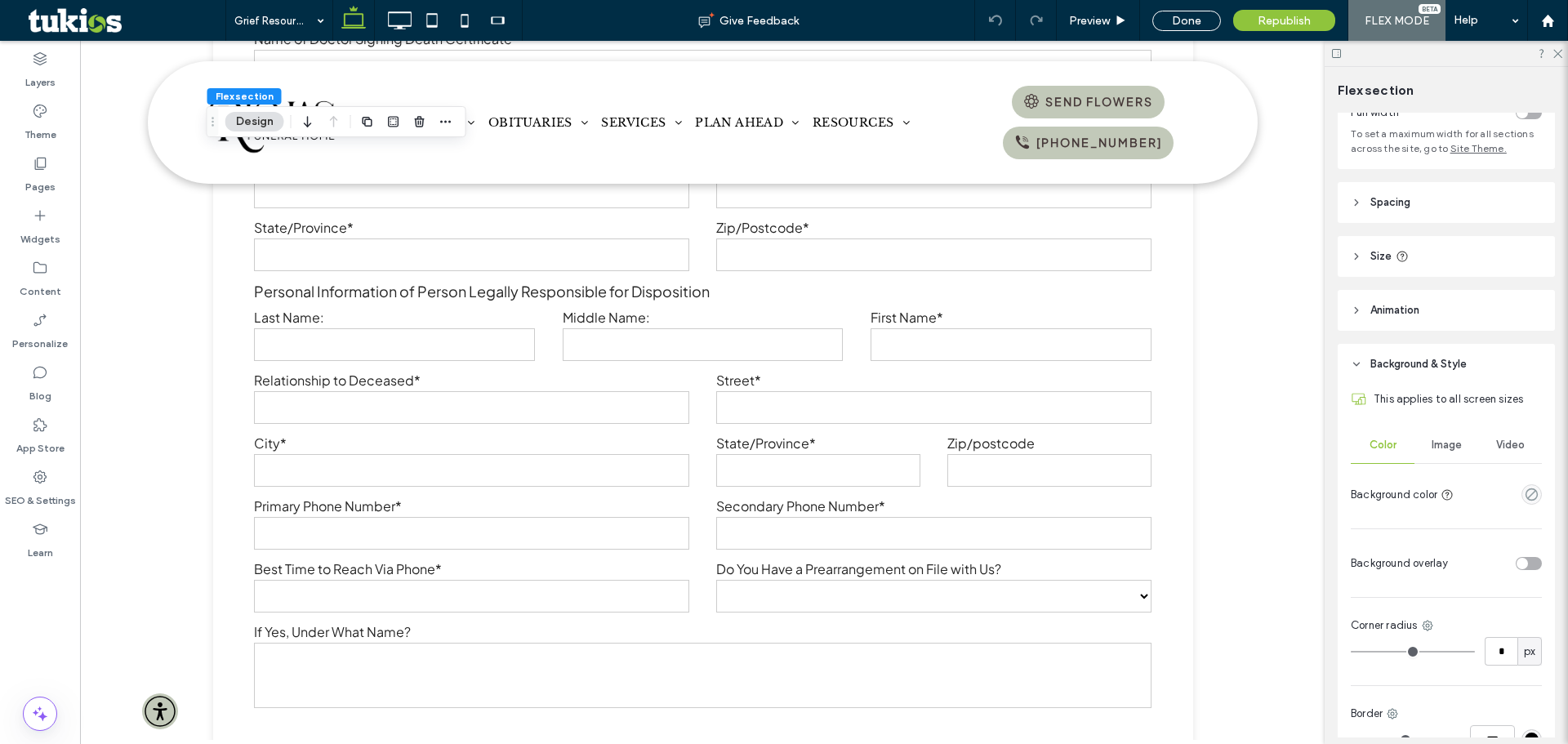
click at [1432, 444] on span "Image" at bounding box center [1446, 445] width 30 height 13
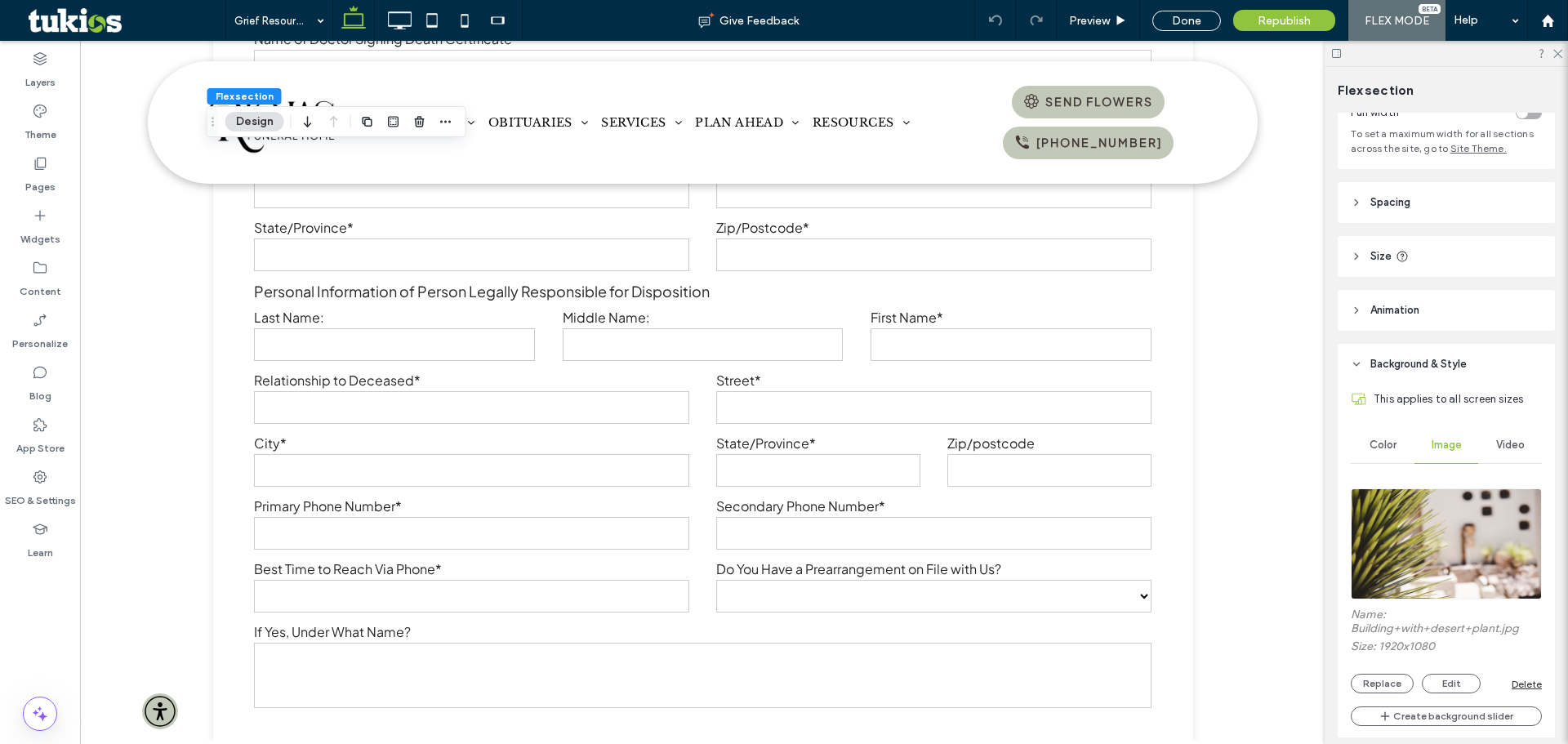
click at [1462, 587] on img at bounding box center [1446, 544] width 191 height 111
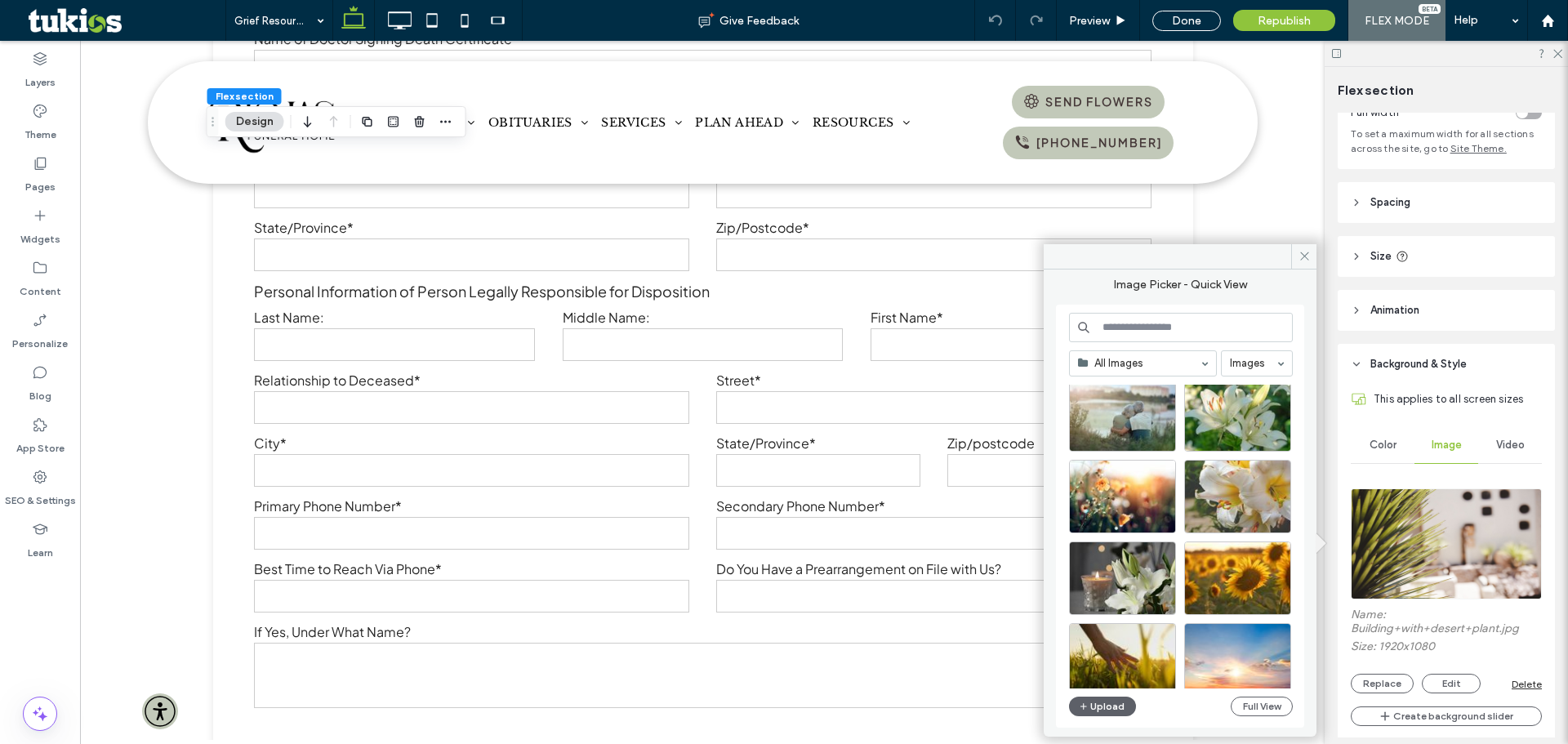
scroll to position [245, 0]
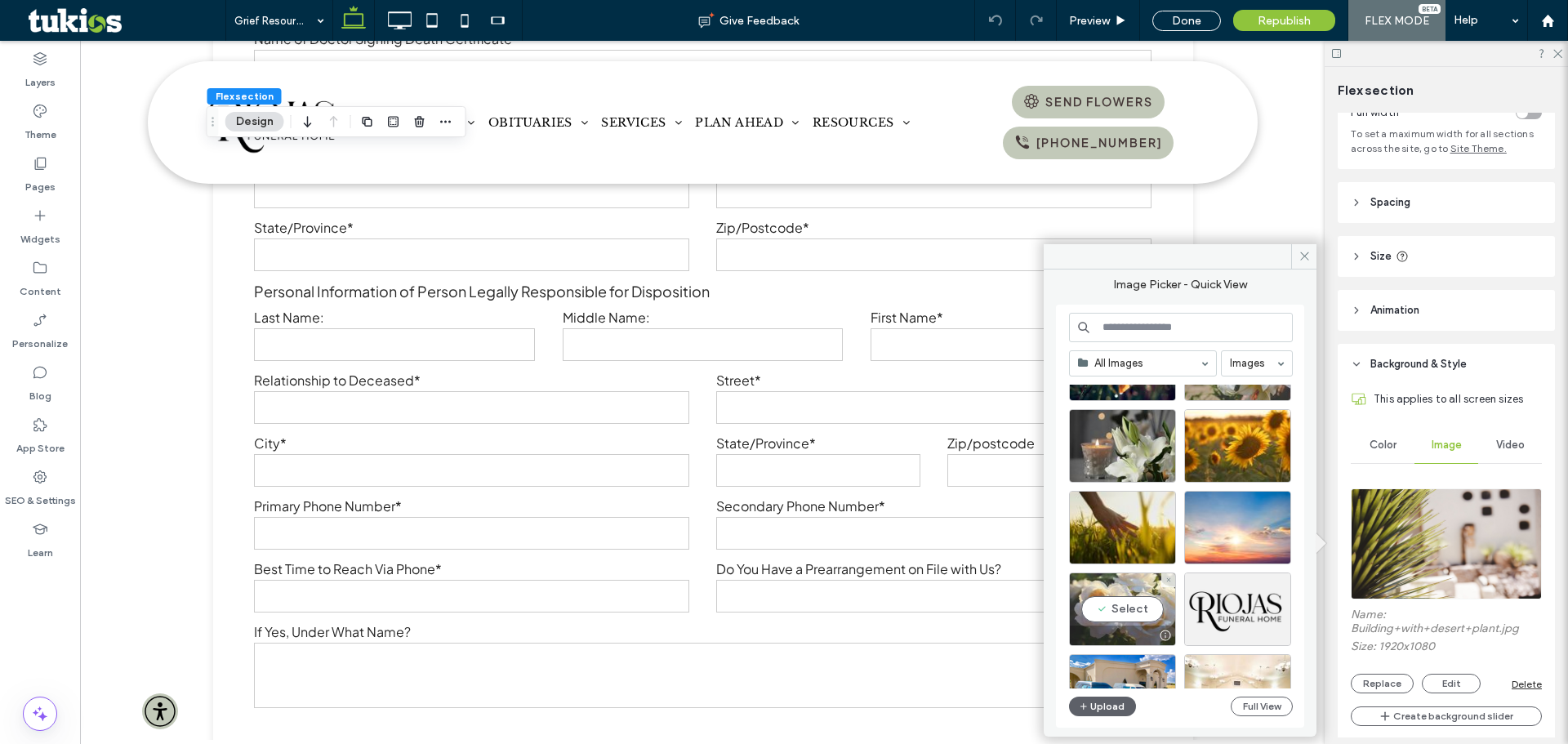
click at [1130, 611] on div "Select" at bounding box center [1123, 609] width 107 height 74
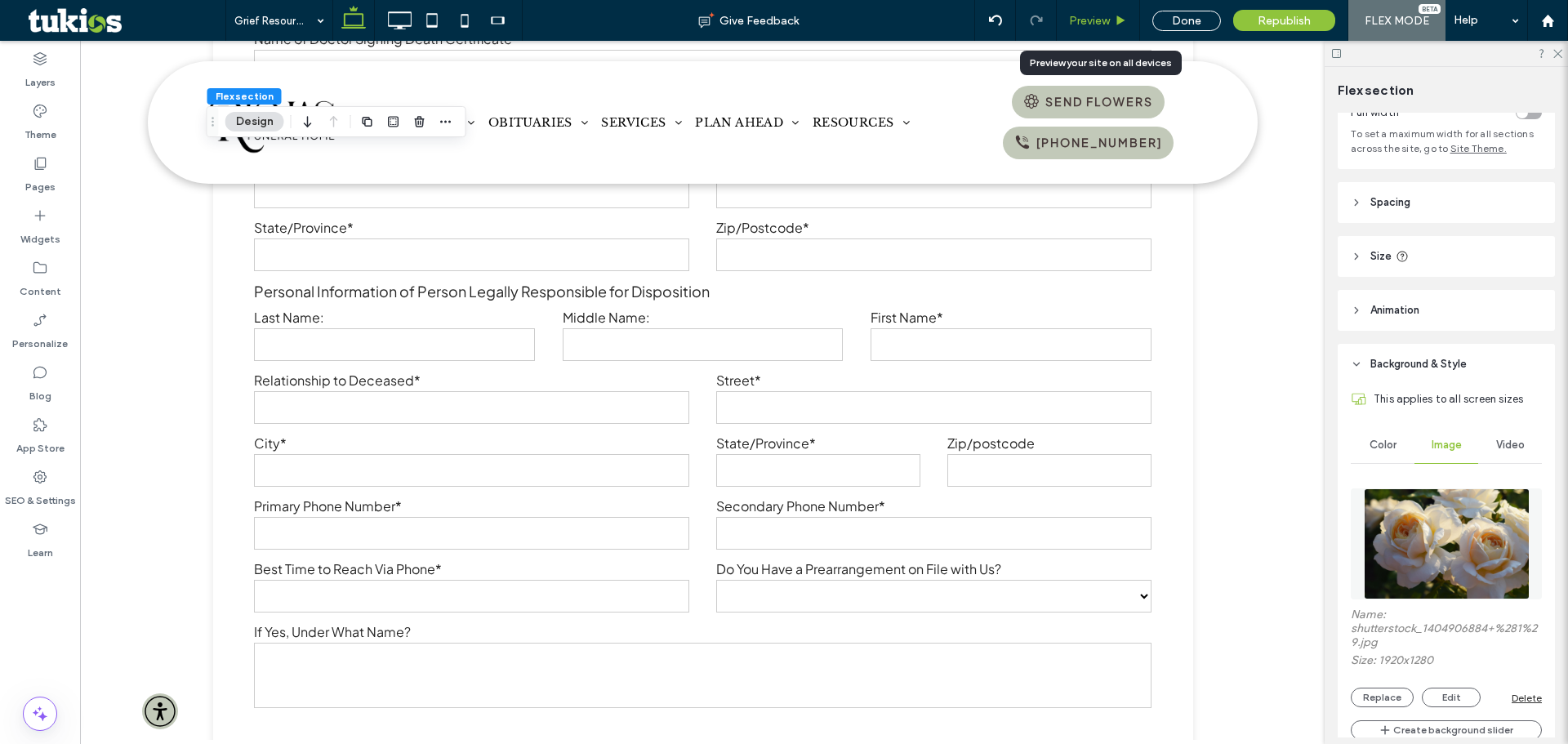
click at [1105, 17] on span "Preview" at bounding box center [1089, 20] width 41 height 14
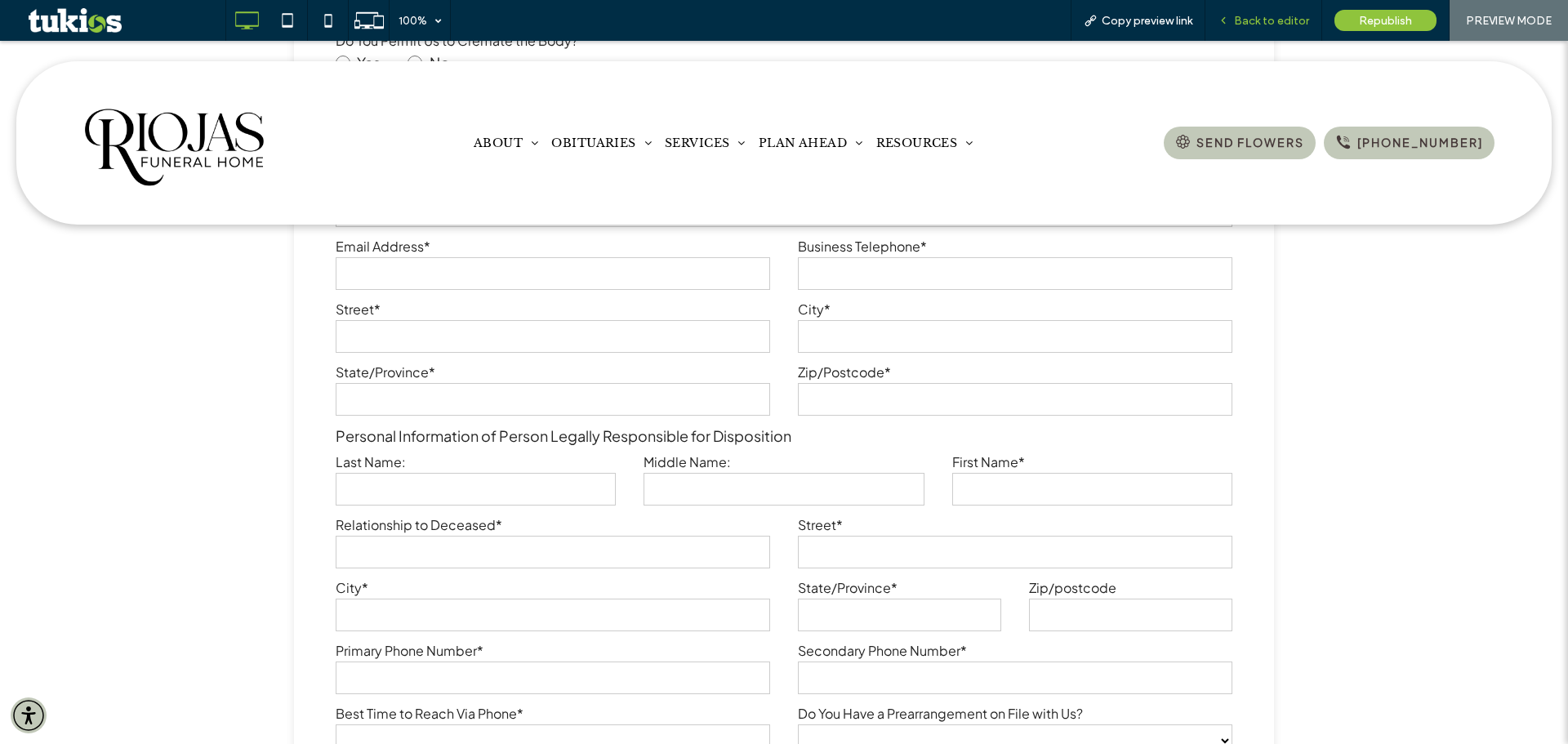
click at [1283, 22] on span "Back to editor" at bounding box center [1272, 20] width 75 height 14
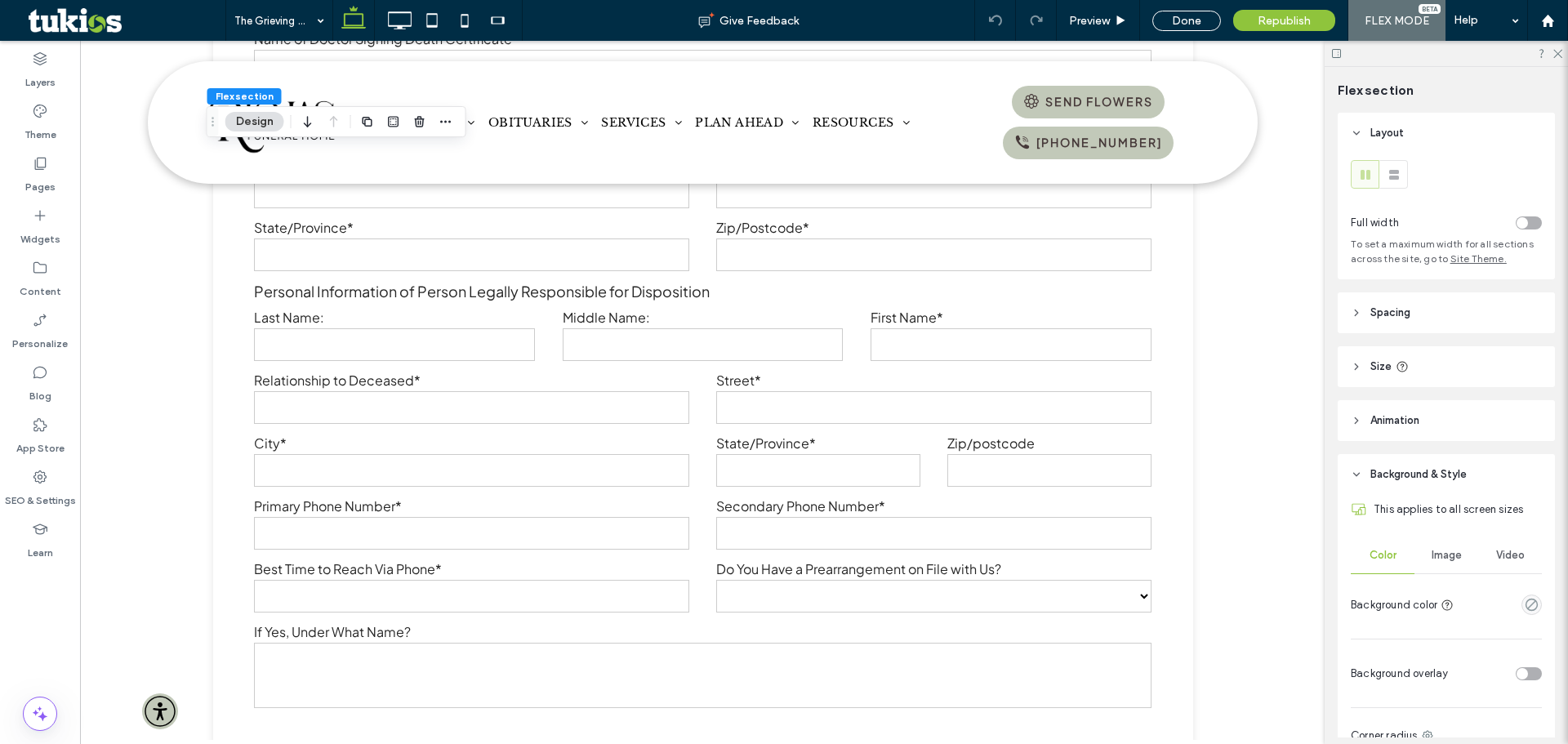
scroll to position [273, 0]
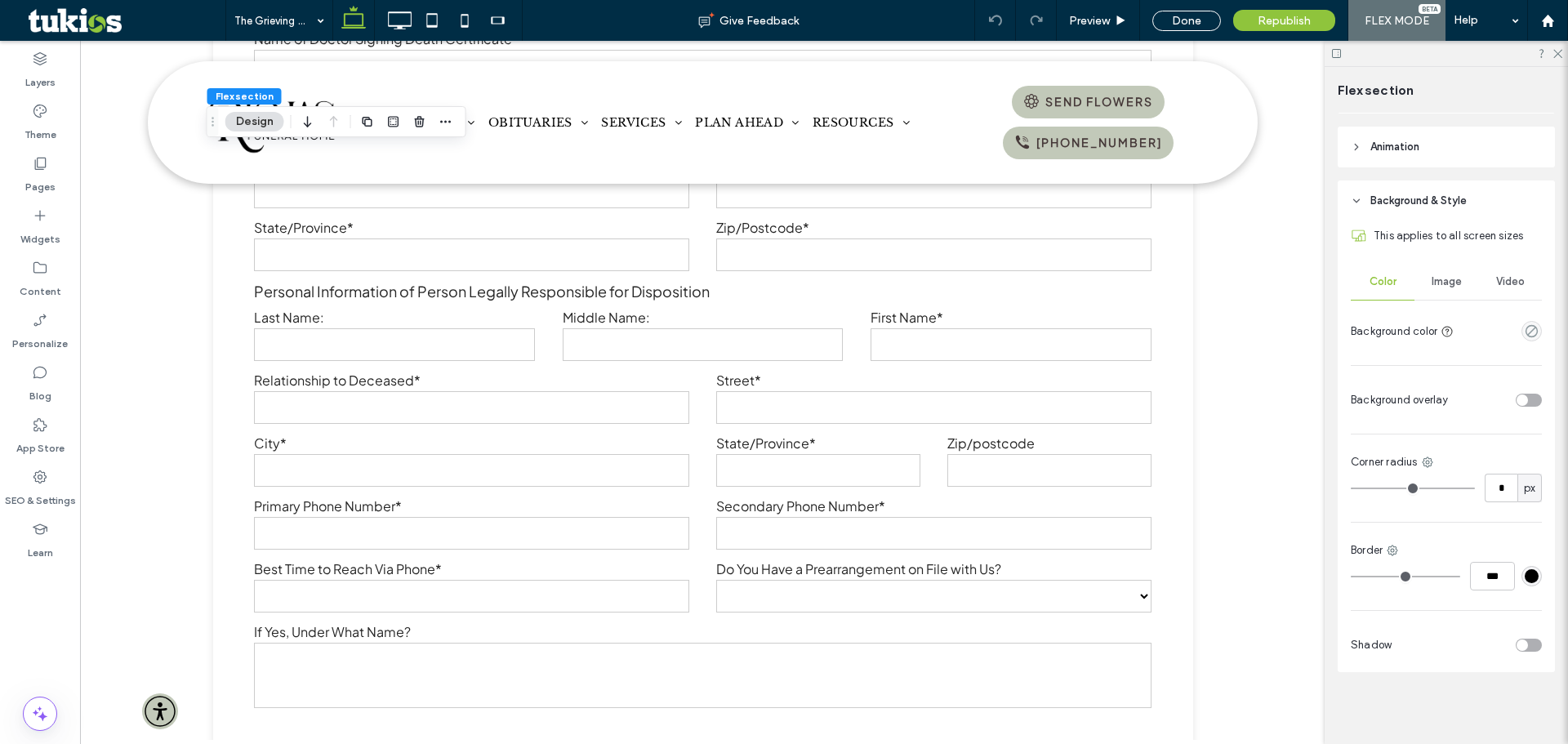
click at [1438, 287] on span "Image" at bounding box center [1446, 282] width 30 height 13
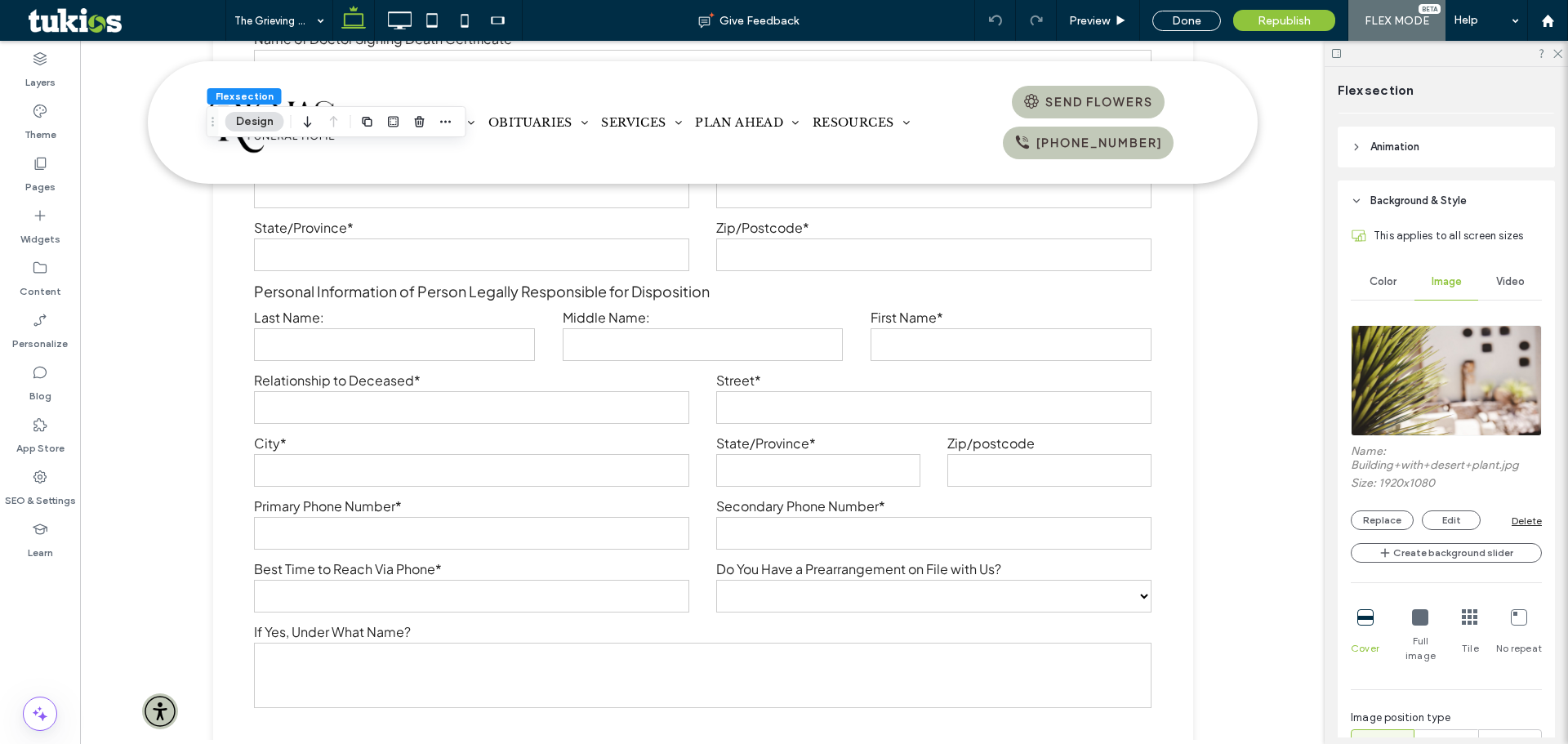
click at [1444, 382] on img at bounding box center [1446, 381] width 191 height 111
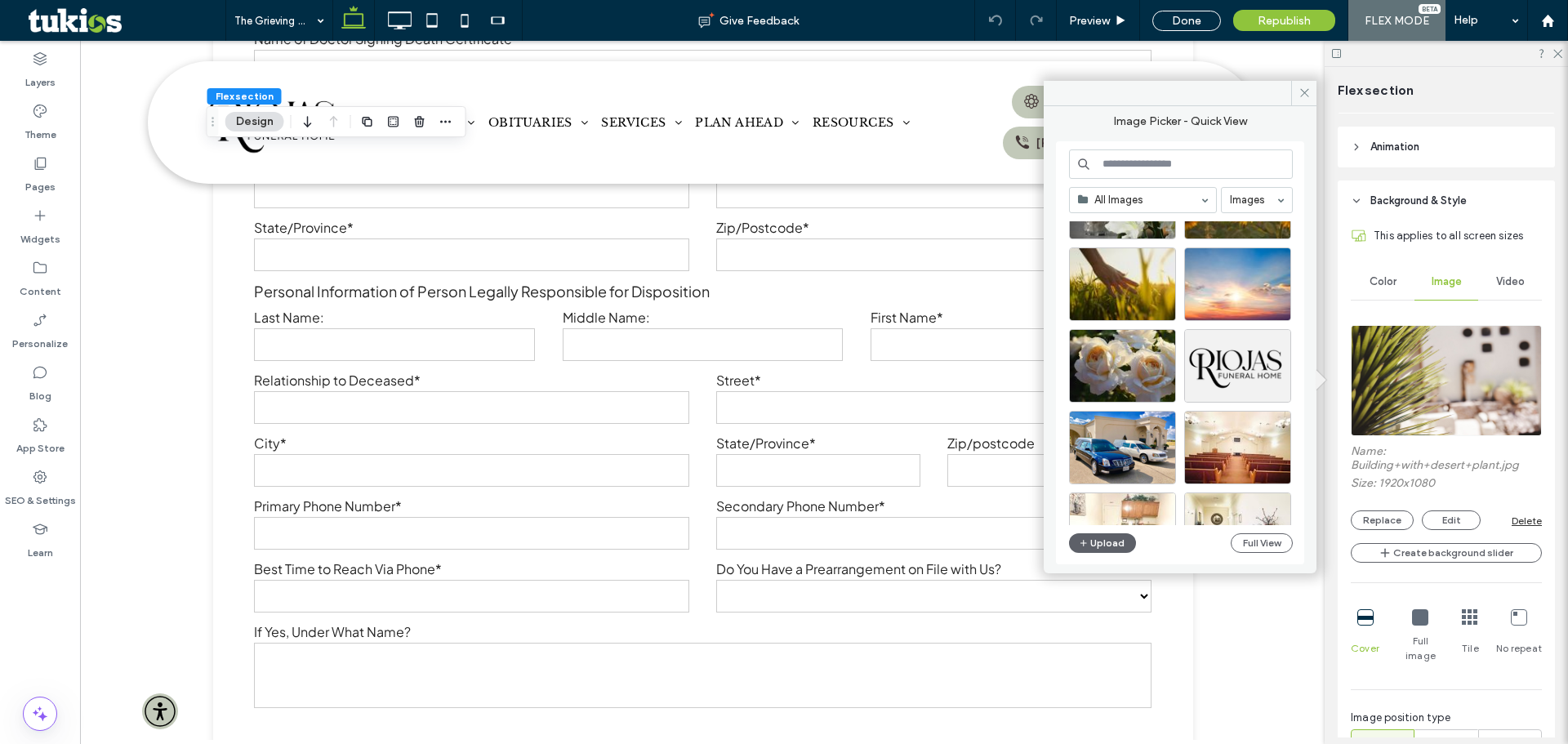
scroll to position [327, 0]
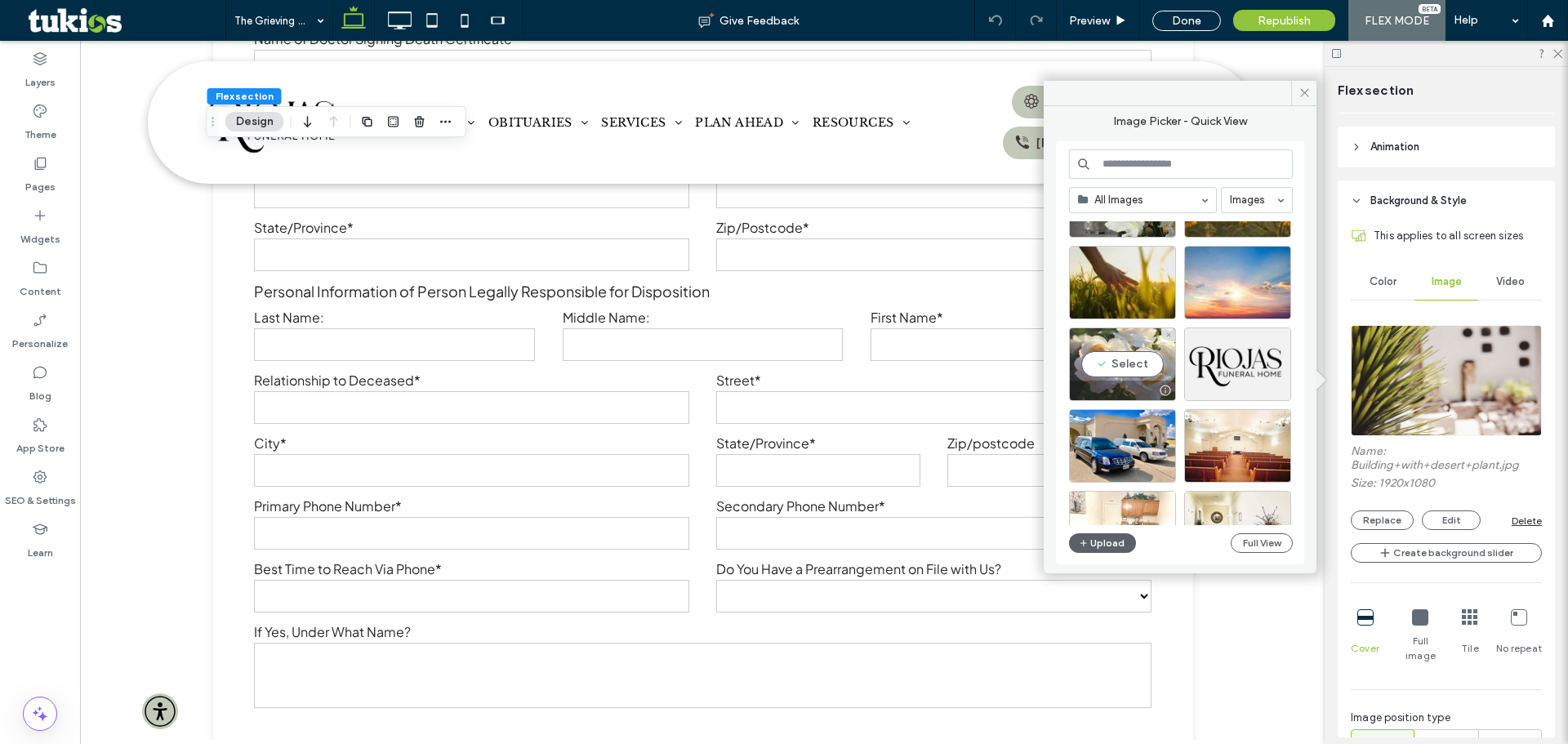
click at [1131, 352] on div "Select" at bounding box center [1123, 364] width 107 height 74
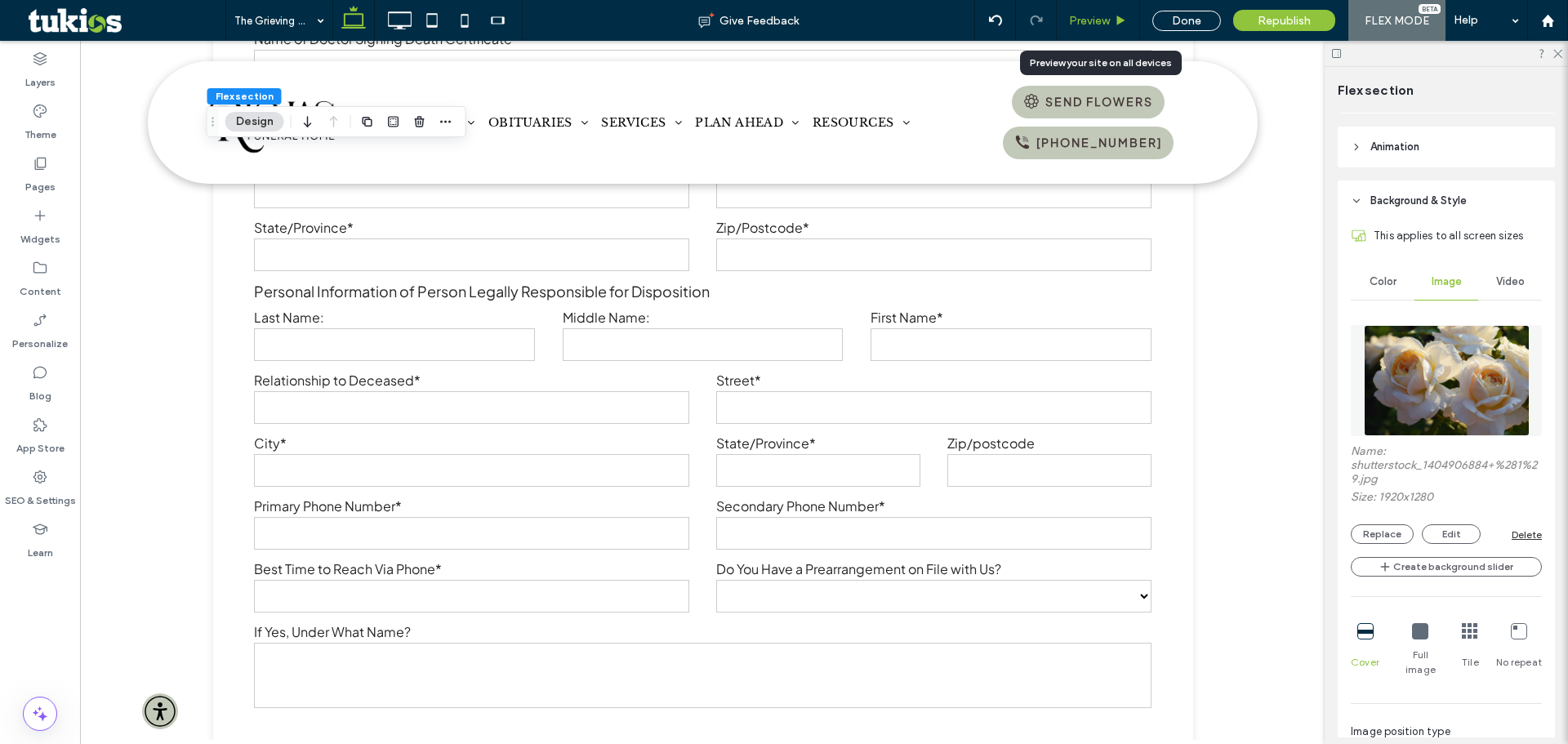
click at [1116, 14] on div "Preview" at bounding box center [1098, 20] width 83 height 14
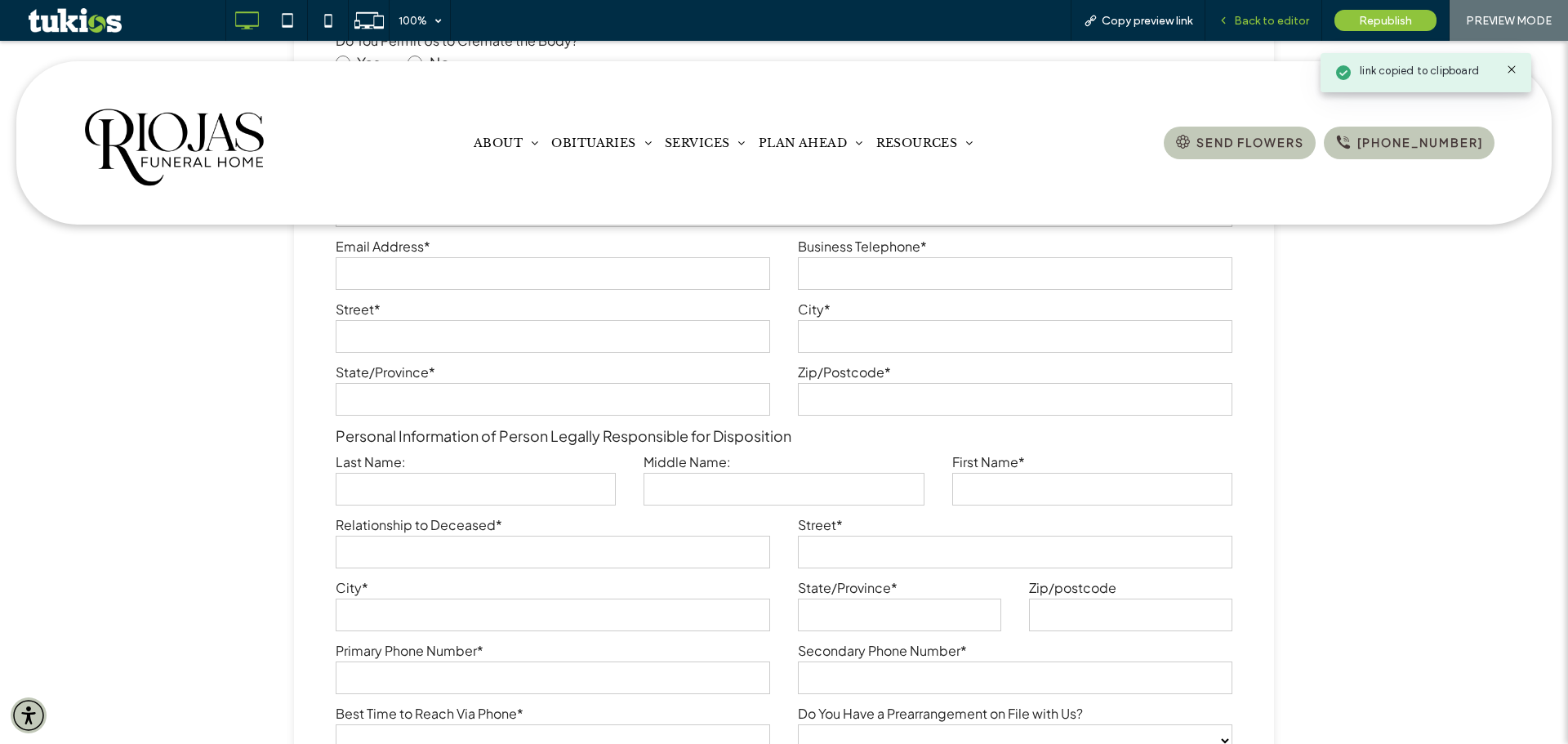
click at [1276, 21] on span "Back to editor" at bounding box center [1272, 20] width 75 height 14
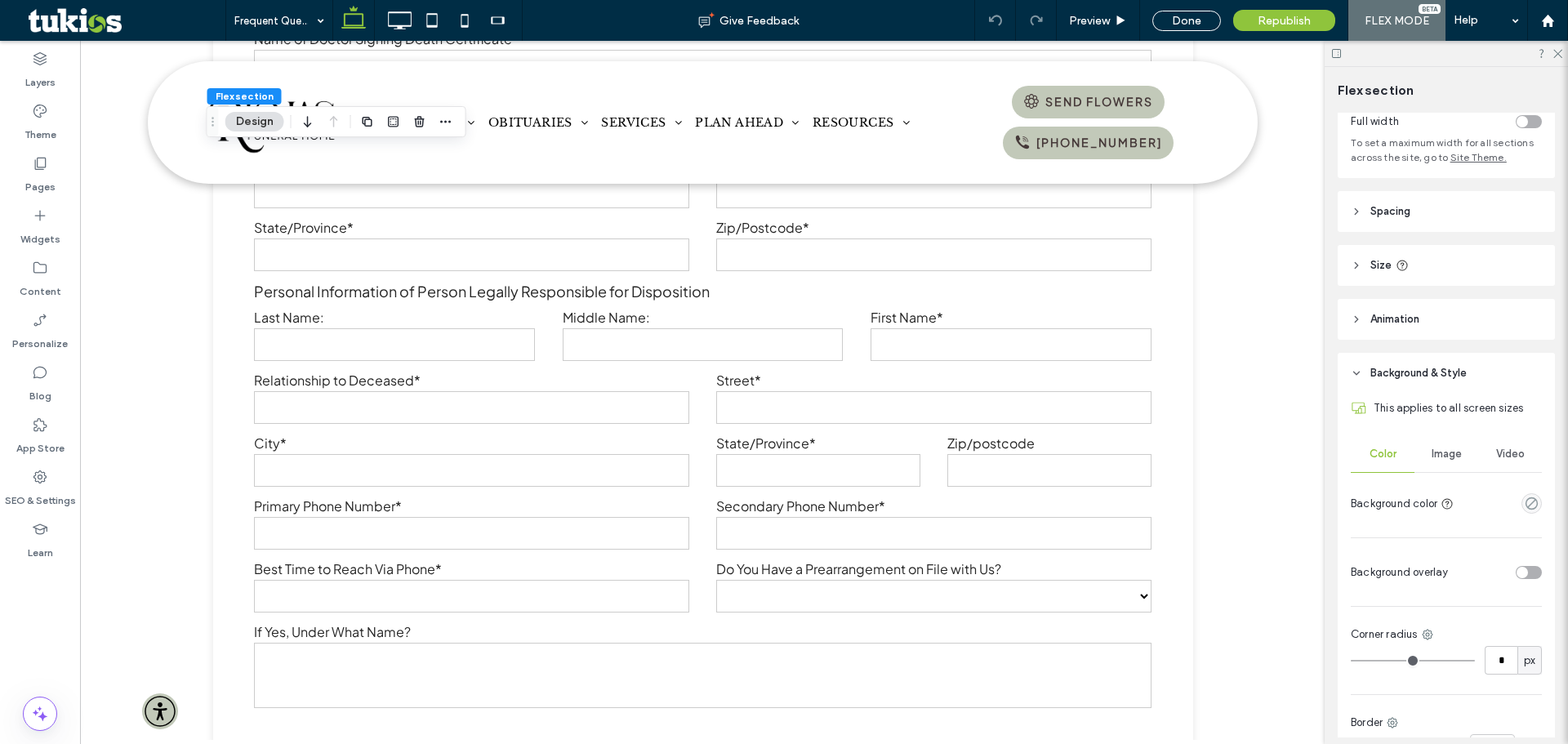
scroll to position [245, 0]
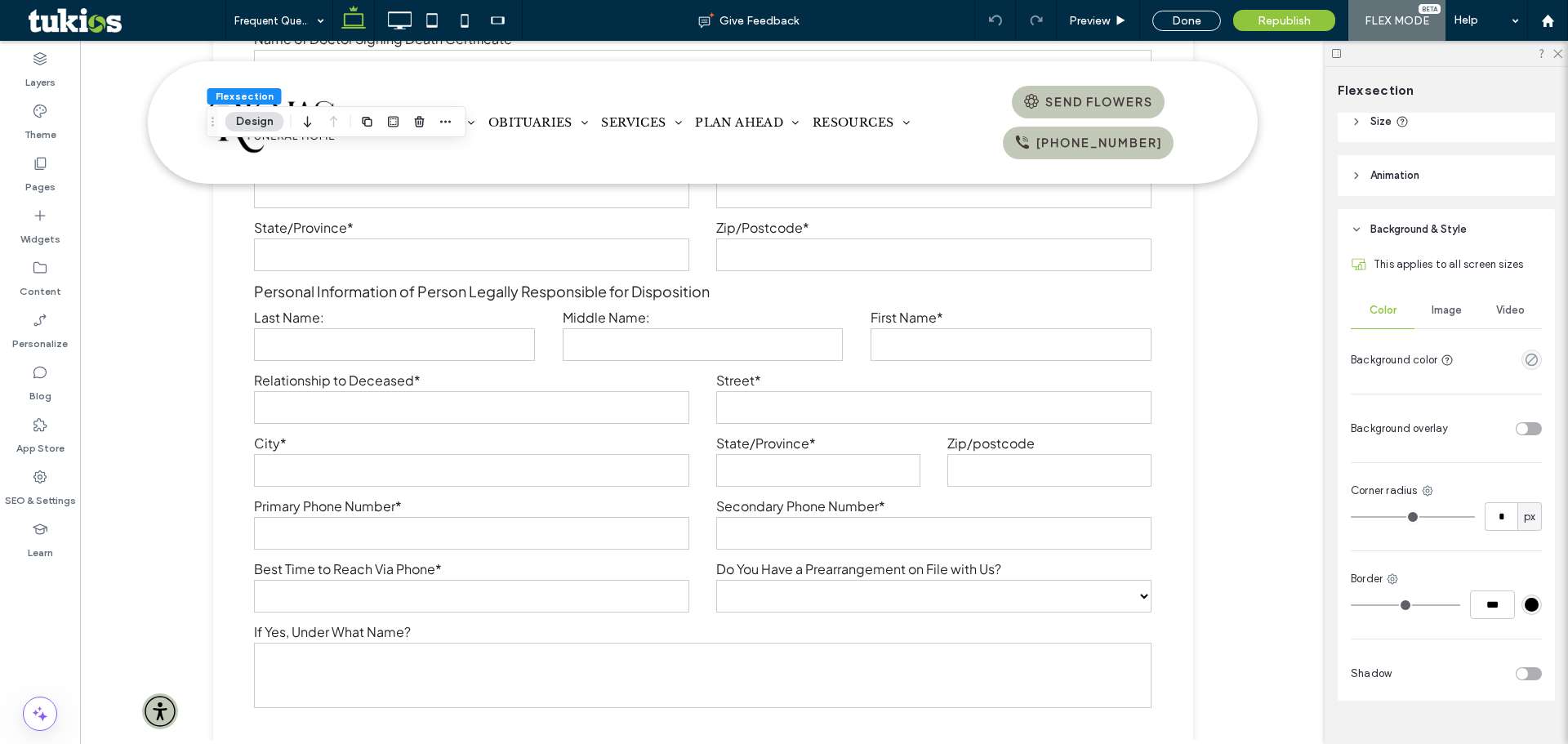
click at [1435, 309] on span "Image" at bounding box center [1446, 311] width 30 height 13
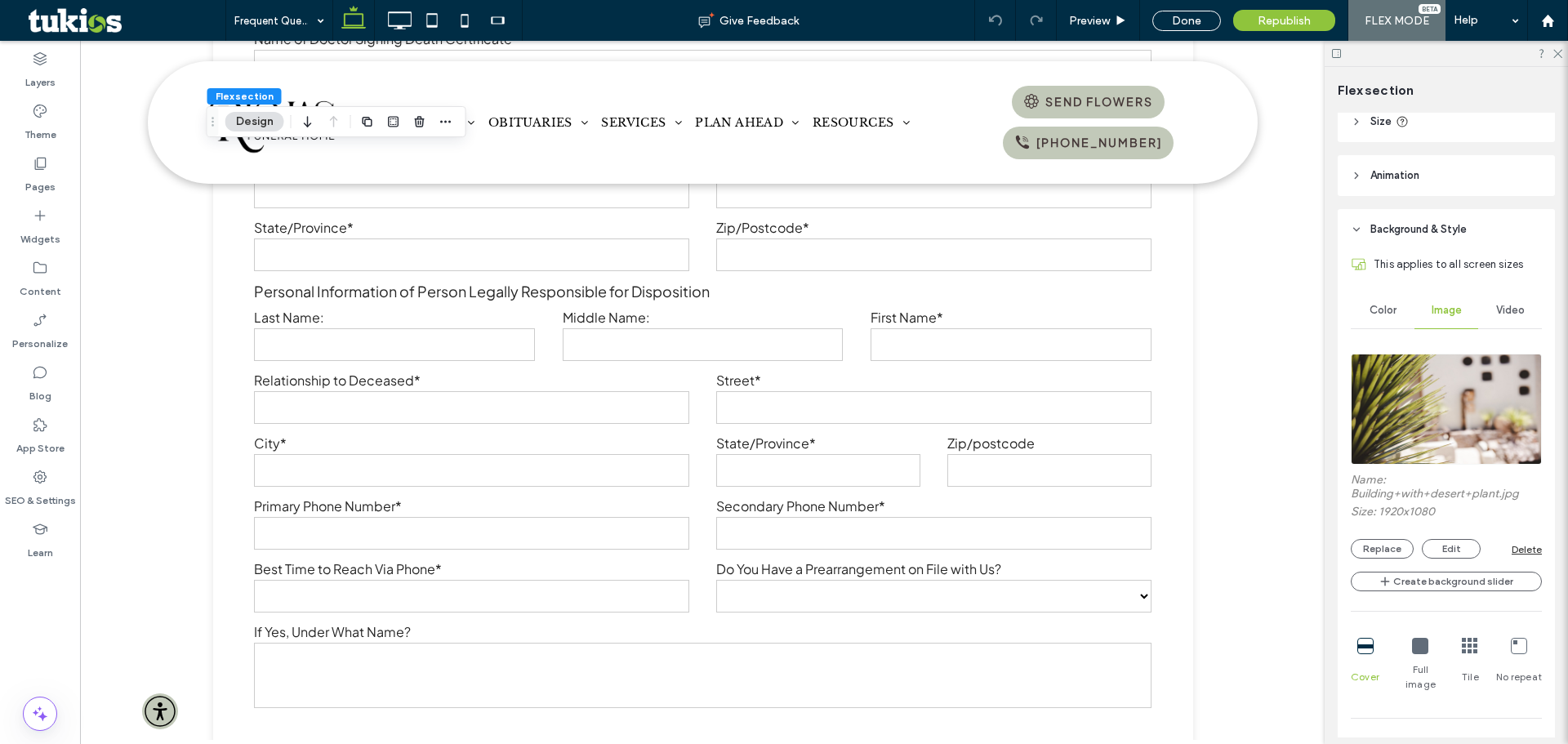
click at [1432, 406] on img at bounding box center [1446, 409] width 191 height 111
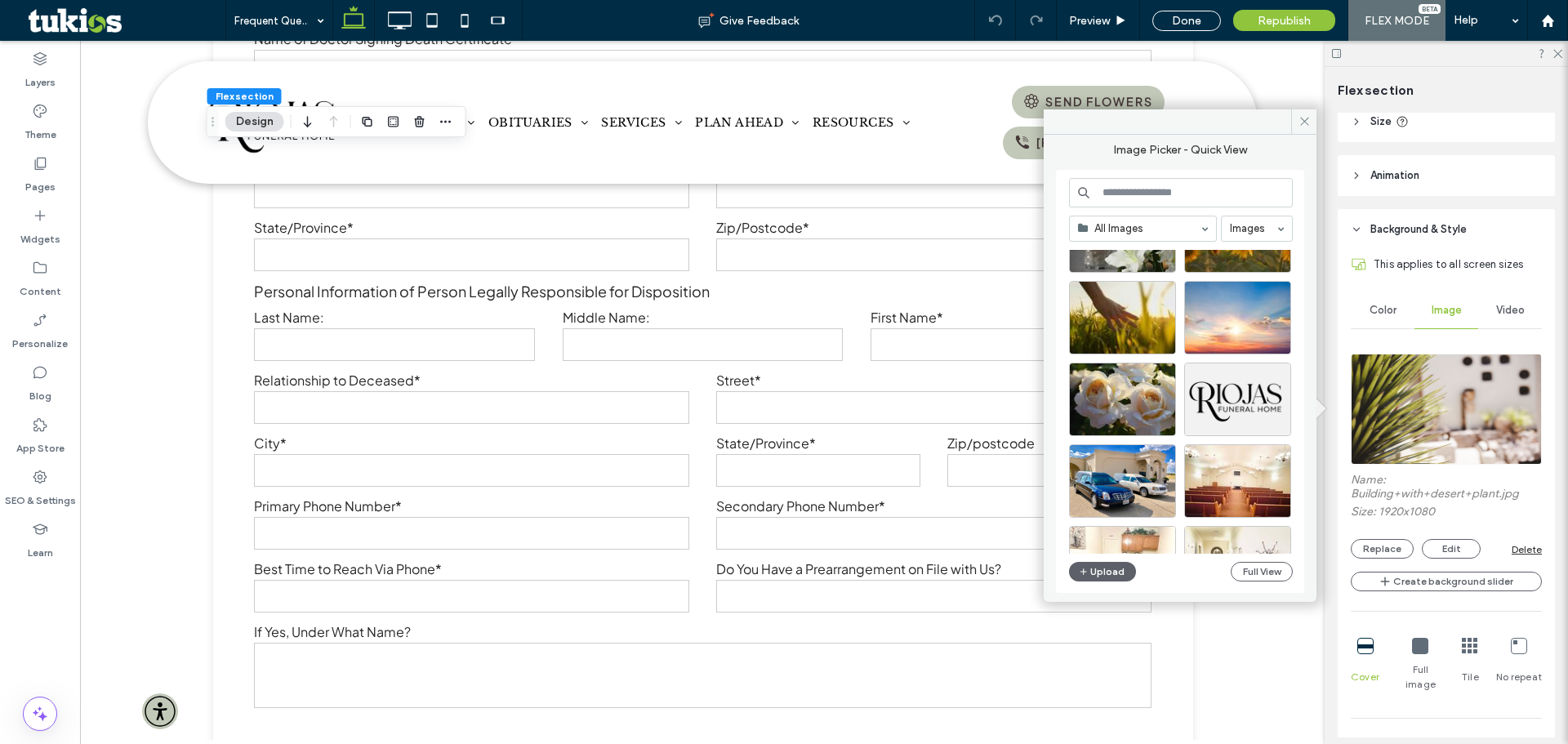
scroll to position [327, 0]
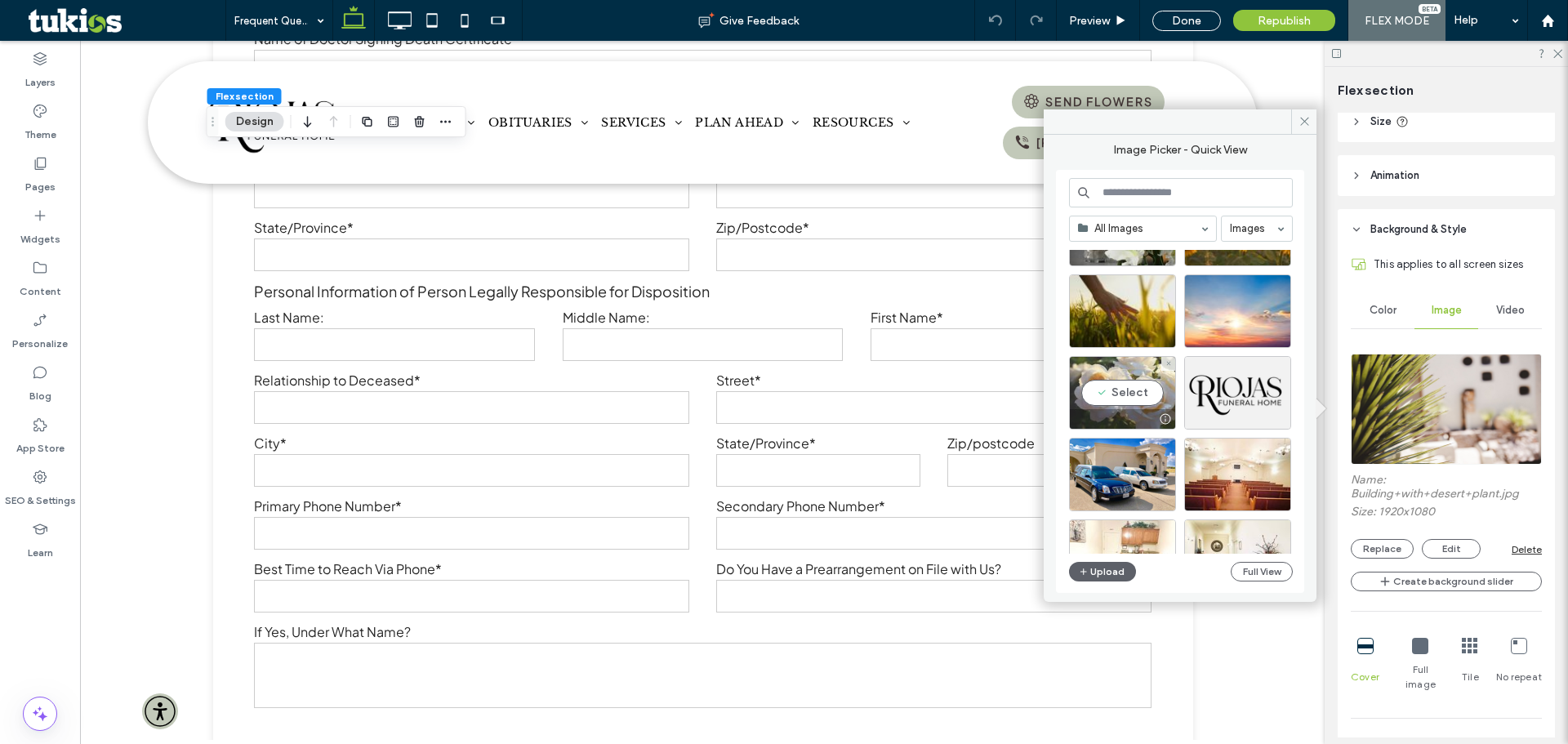
click at [1139, 395] on div "Select" at bounding box center [1123, 392] width 107 height 74
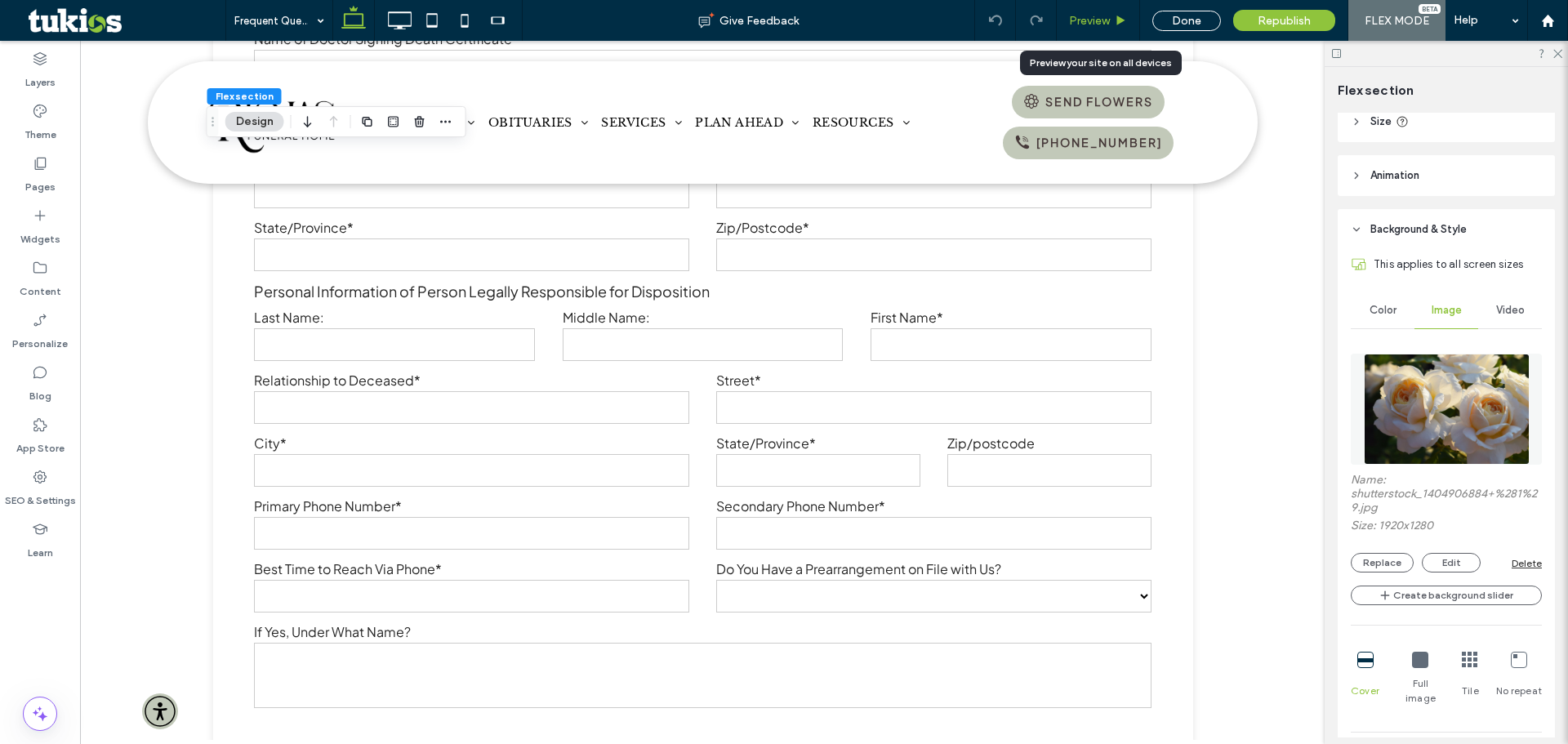
click at [1096, 15] on span "Preview" at bounding box center [1089, 20] width 41 height 14
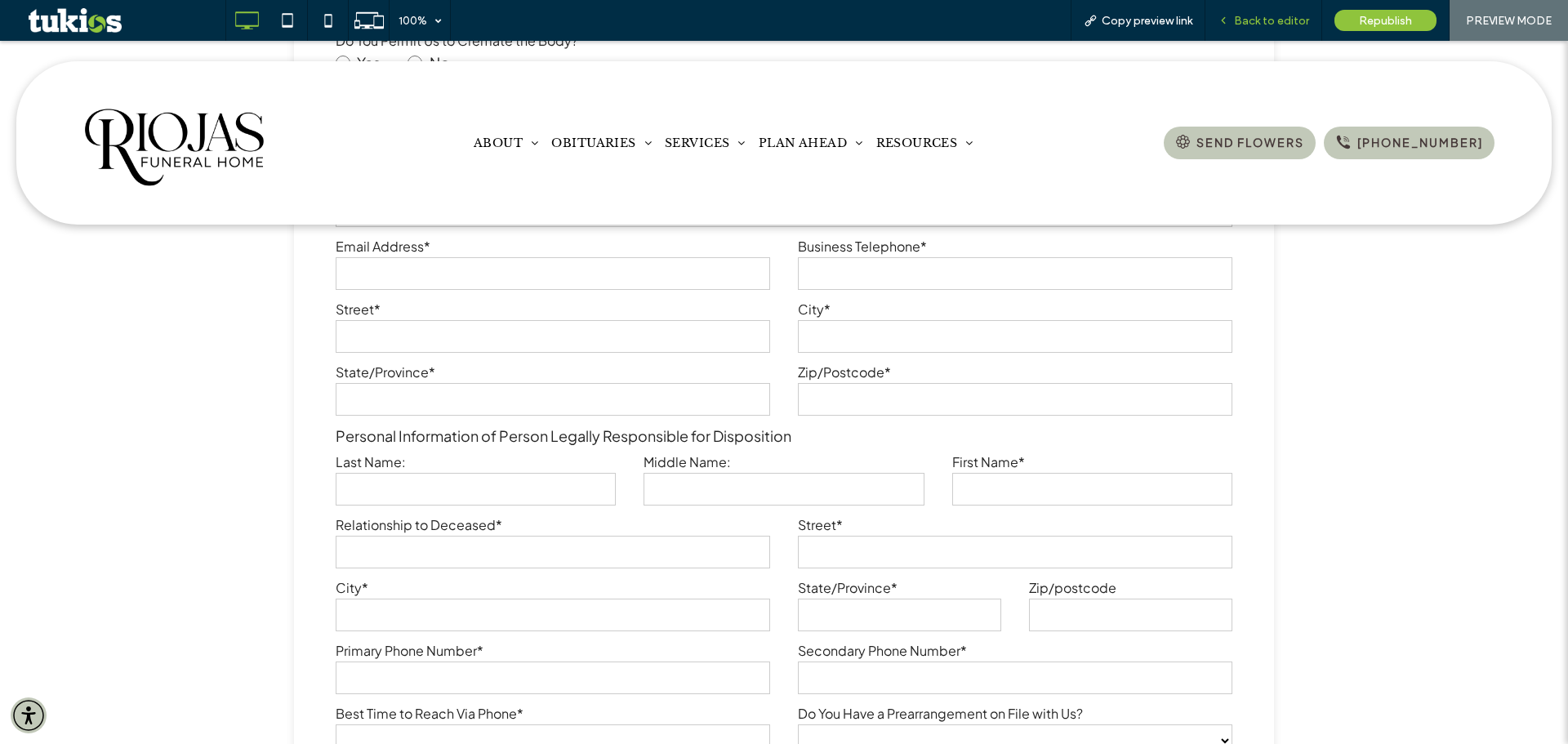
click at [1271, 19] on span "Back to editor" at bounding box center [1272, 20] width 75 height 14
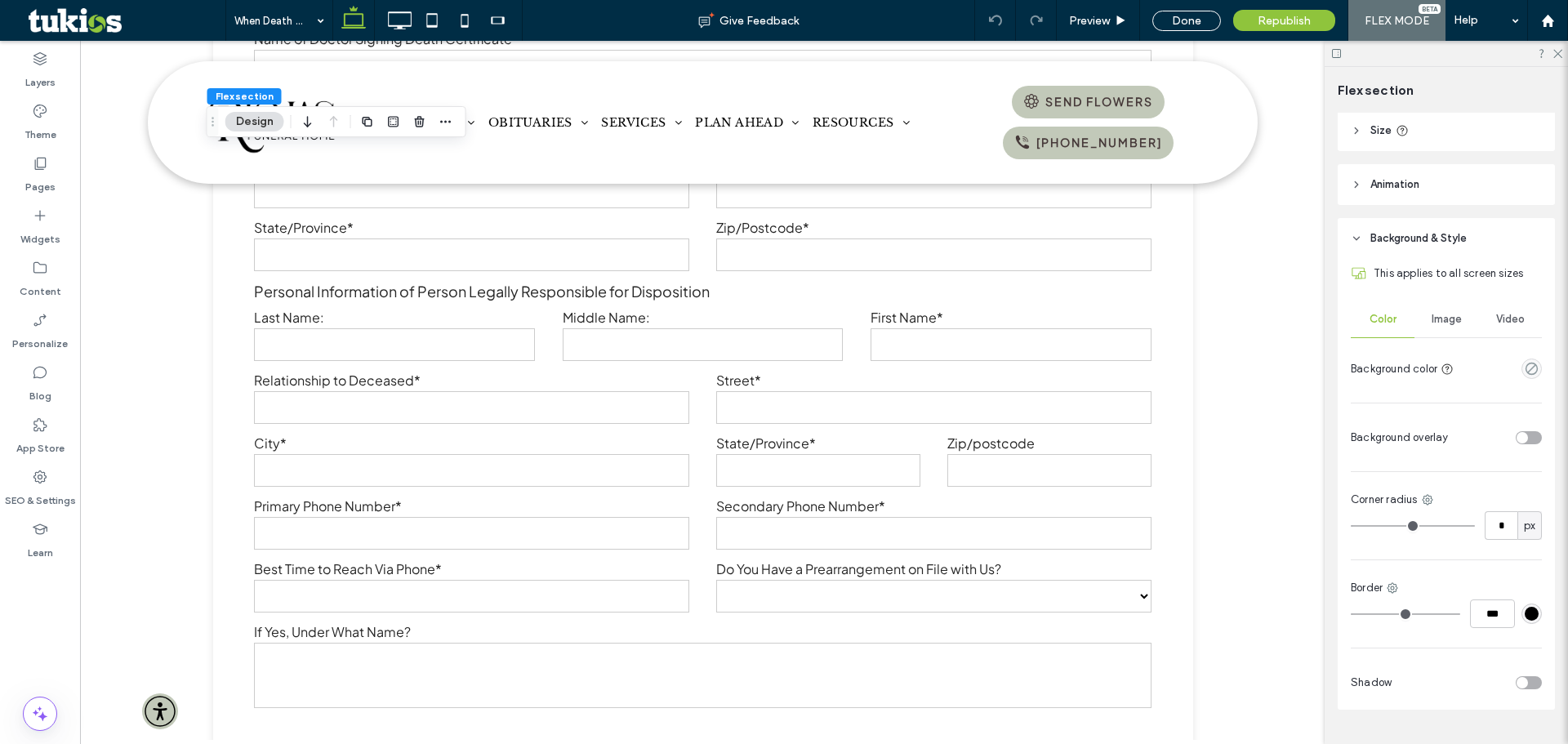
scroll to position [245, 0]
click at [1449, 312] on span "Image" at bounding box center [1446, 311] width 30 height 13
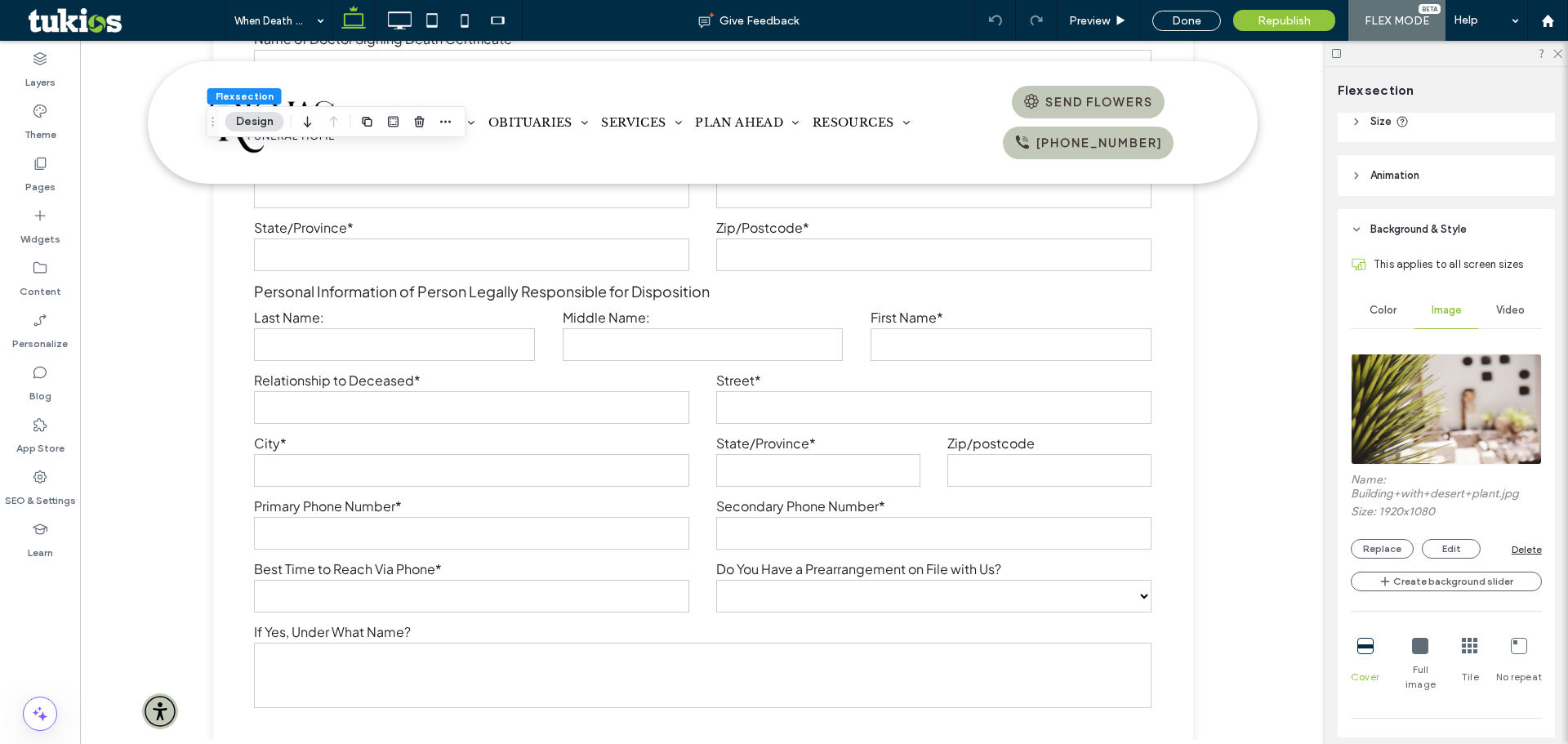
click at [1439, 385] on img at bounding box center [1446, 409] width 191 height 111
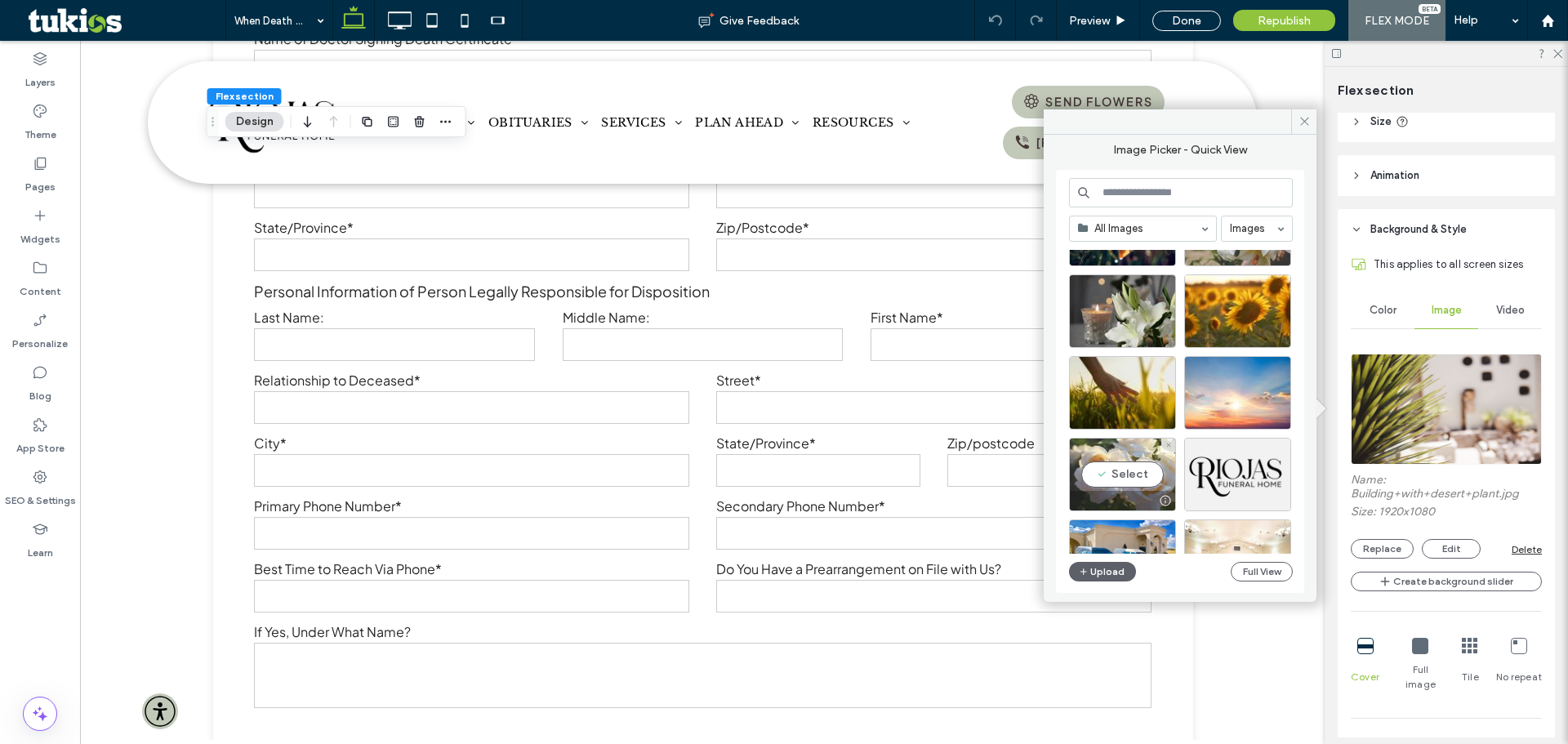
click at [1147, 474] on div "Select" at bounding box center [1123, 474] width 107 height 74
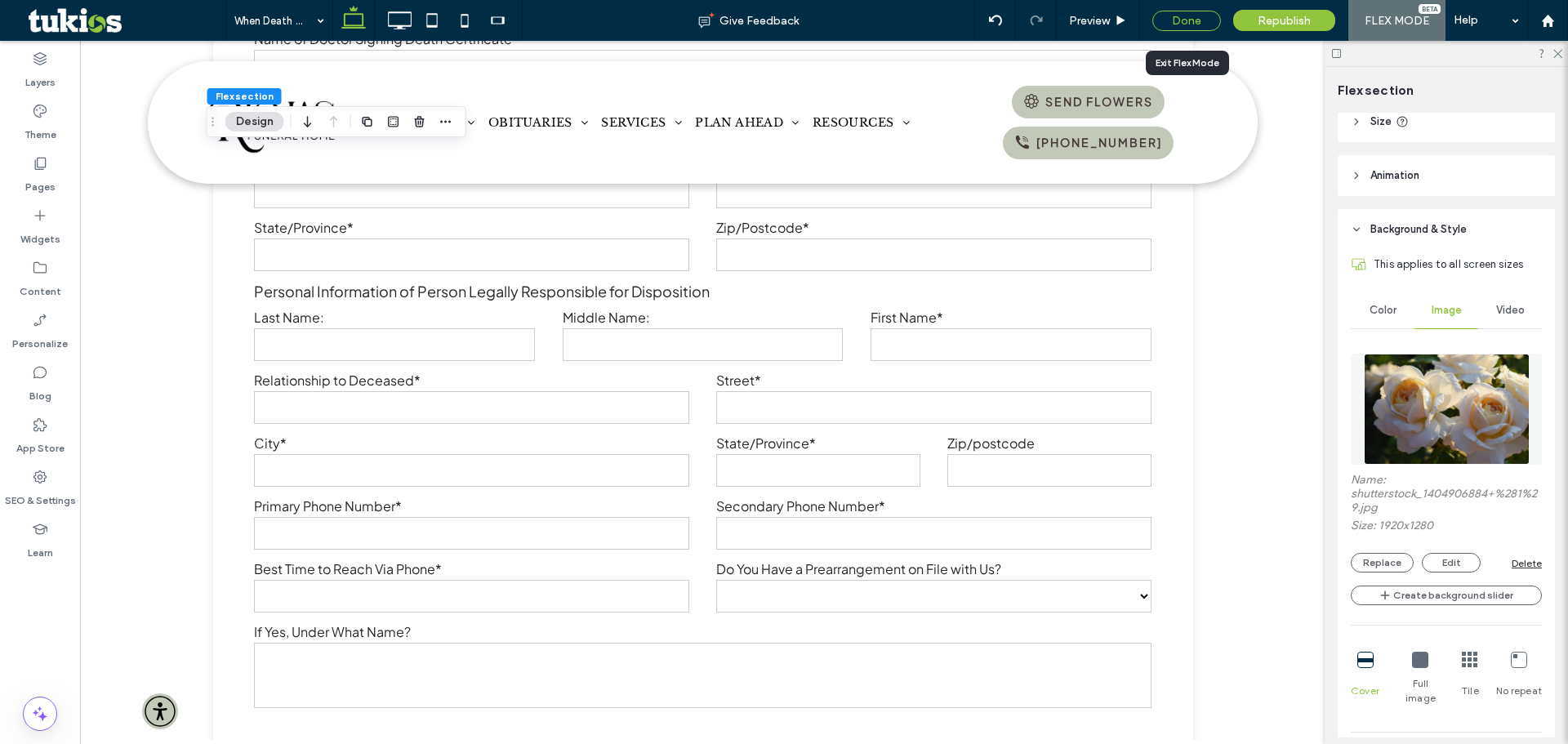
click at [1175, 21] on div "Done" at bounding box center [1187, 21] width 69 height 20
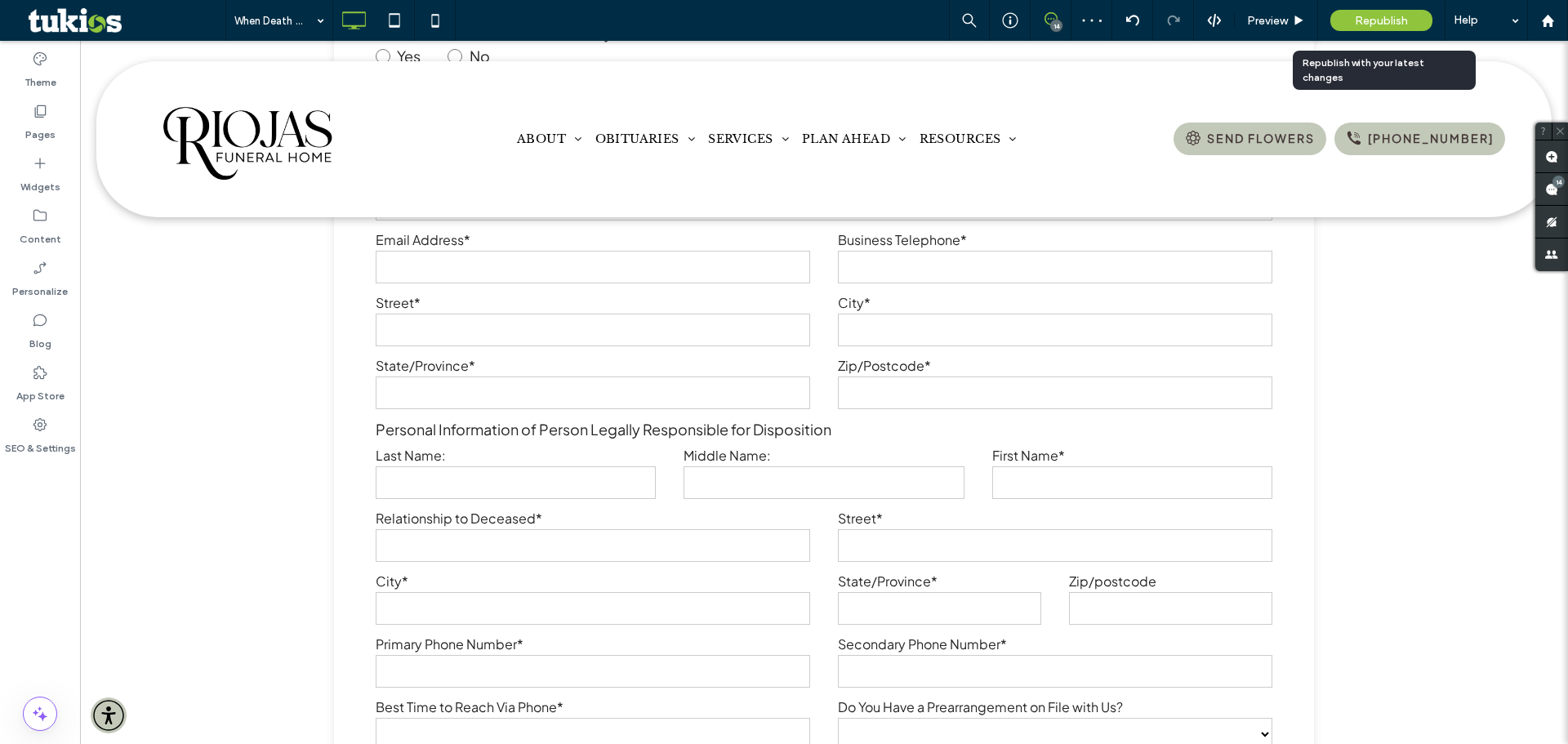
click at [1355, 12] on div "Republish" at bounding box center [1382, 20] width 102 height 21
